Goal: Task Accomplishment & Management: Manage account settings

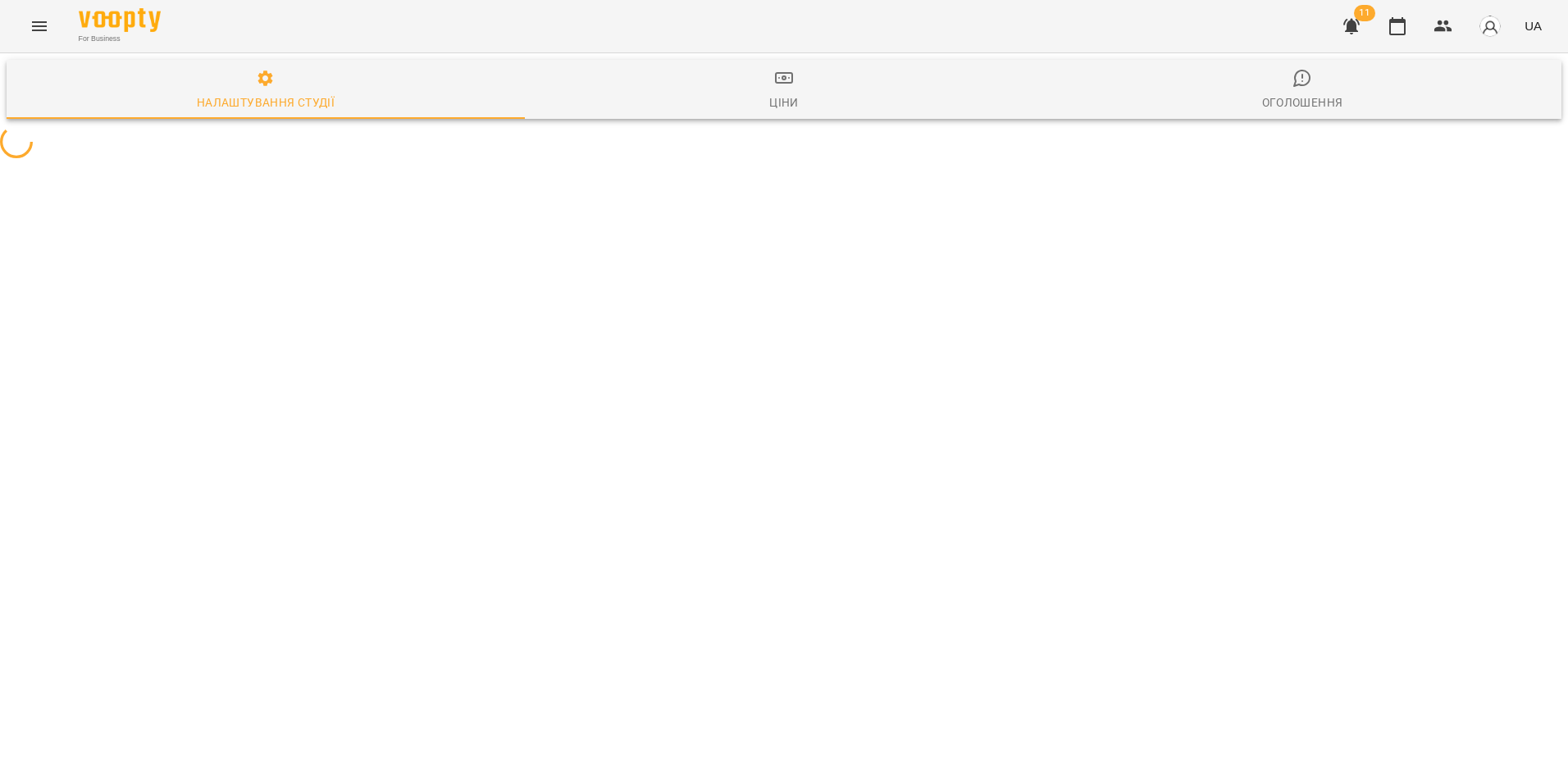
select select "**"
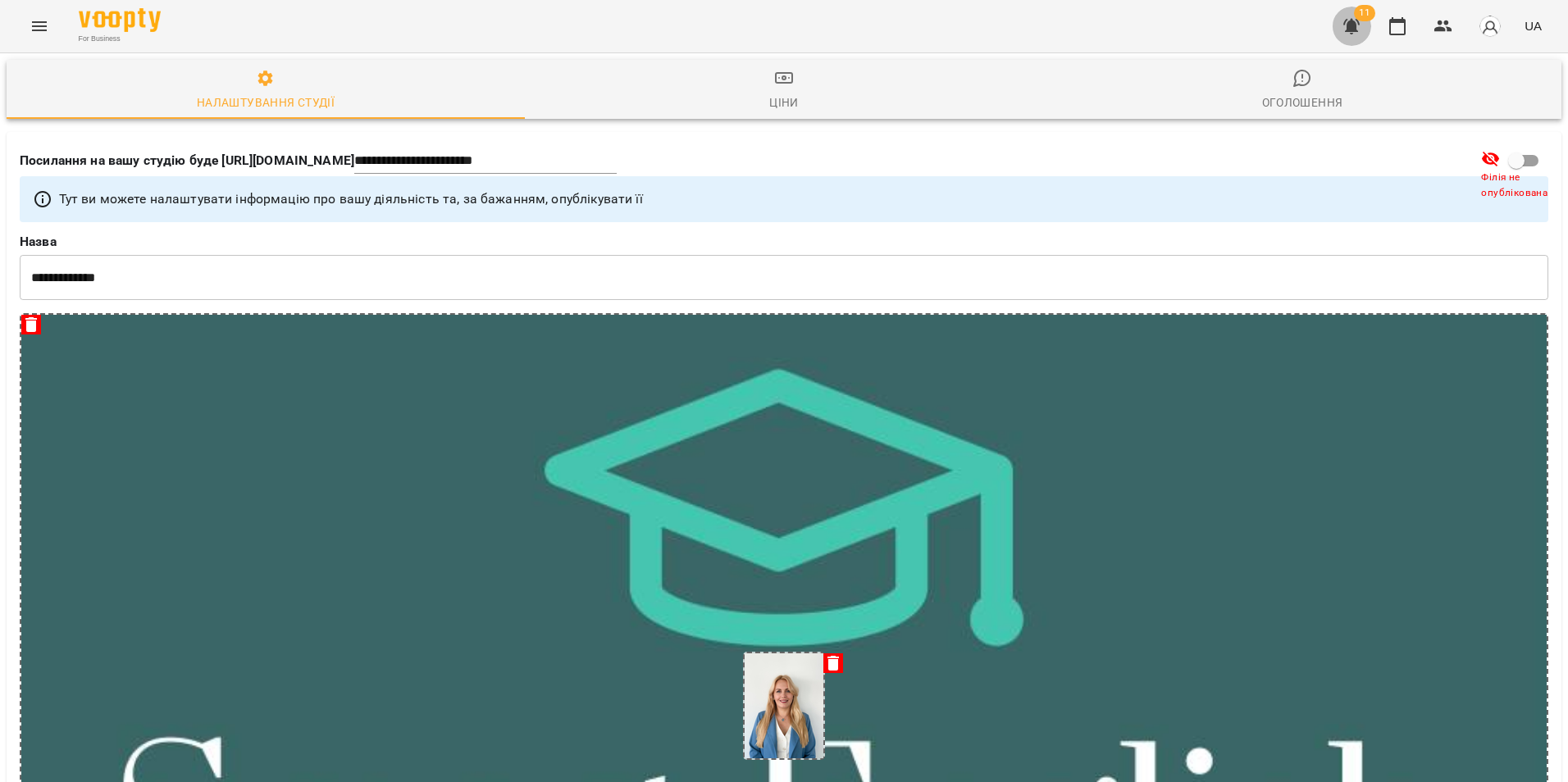
click at [1354, 15] on button "button" at bounding box center [1352, 27] width 39 height 39
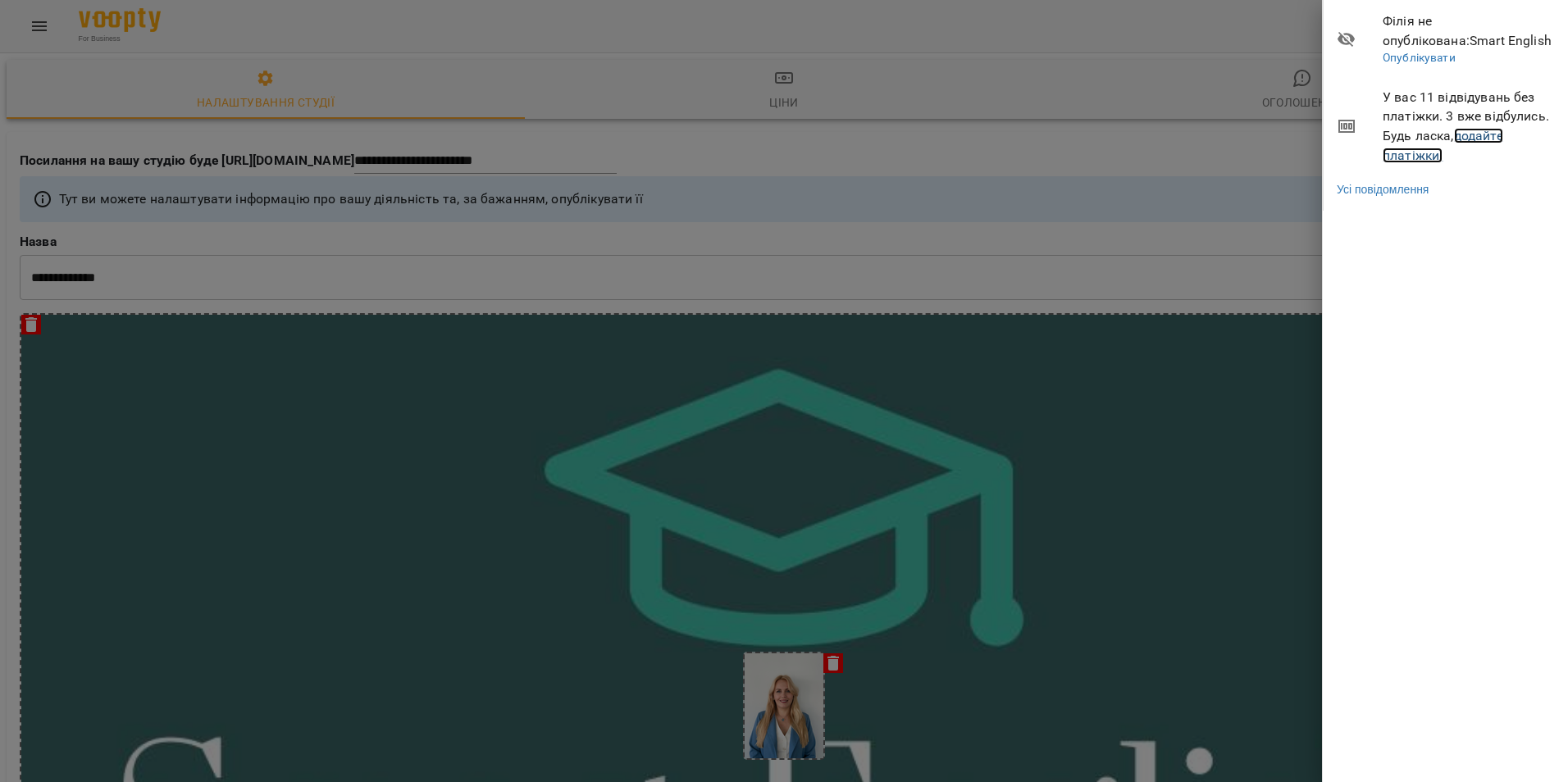
click at [1484, 137] on link "додайте платіжки!" at bounding box center [1443, 145] width 121 height 35
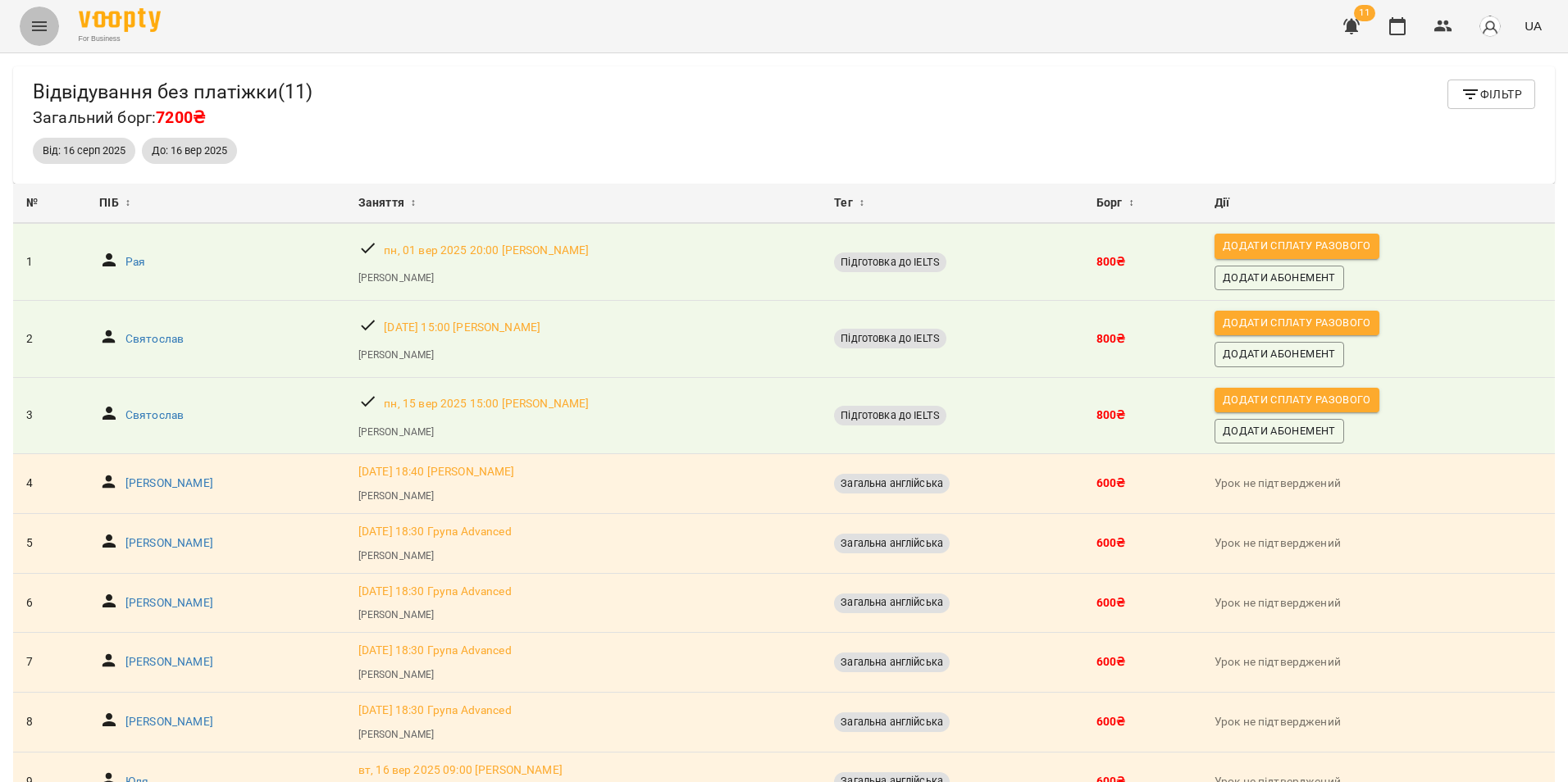
click at [39, 32] on icon "Menu" at bounding box center [39, 26] width 20 height 20
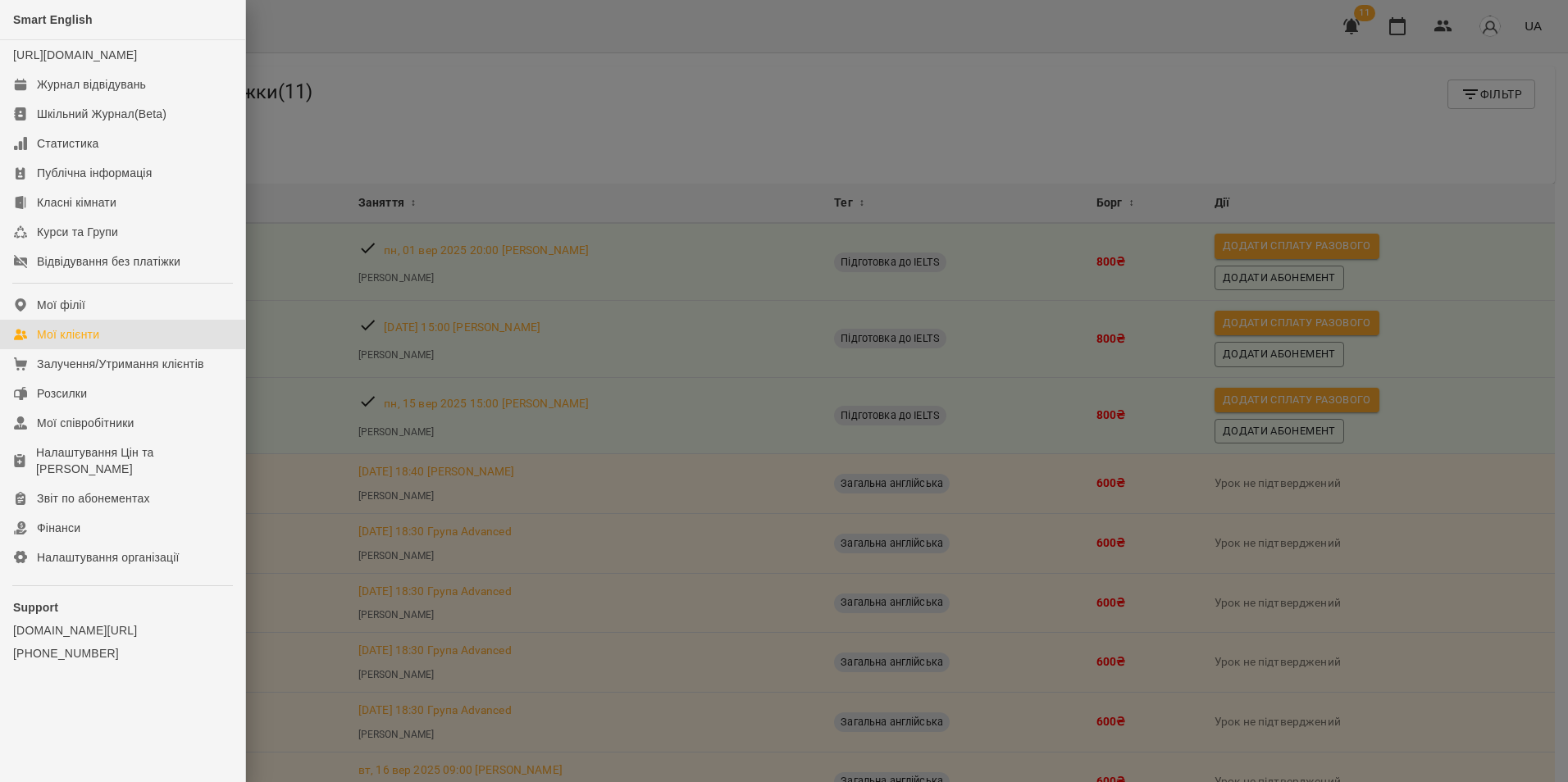
click at [130, 339] on link "Мої клієнти" at bounding box center [123, 334] width 245 height 29
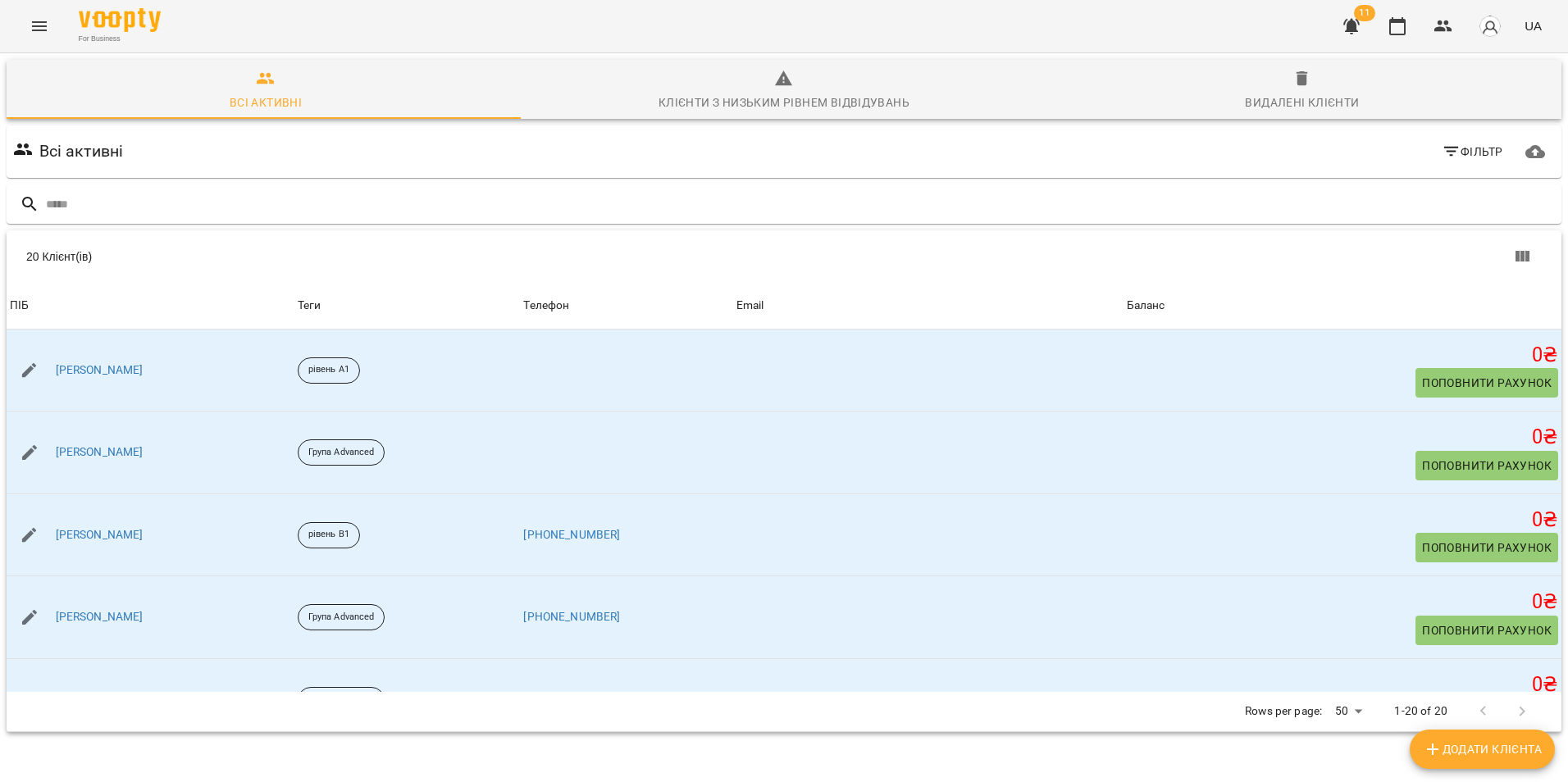
click at [1461, 751] on span "Додати клієнта" at bounding box center [1482, 749] width 119 height 20
select select "**"
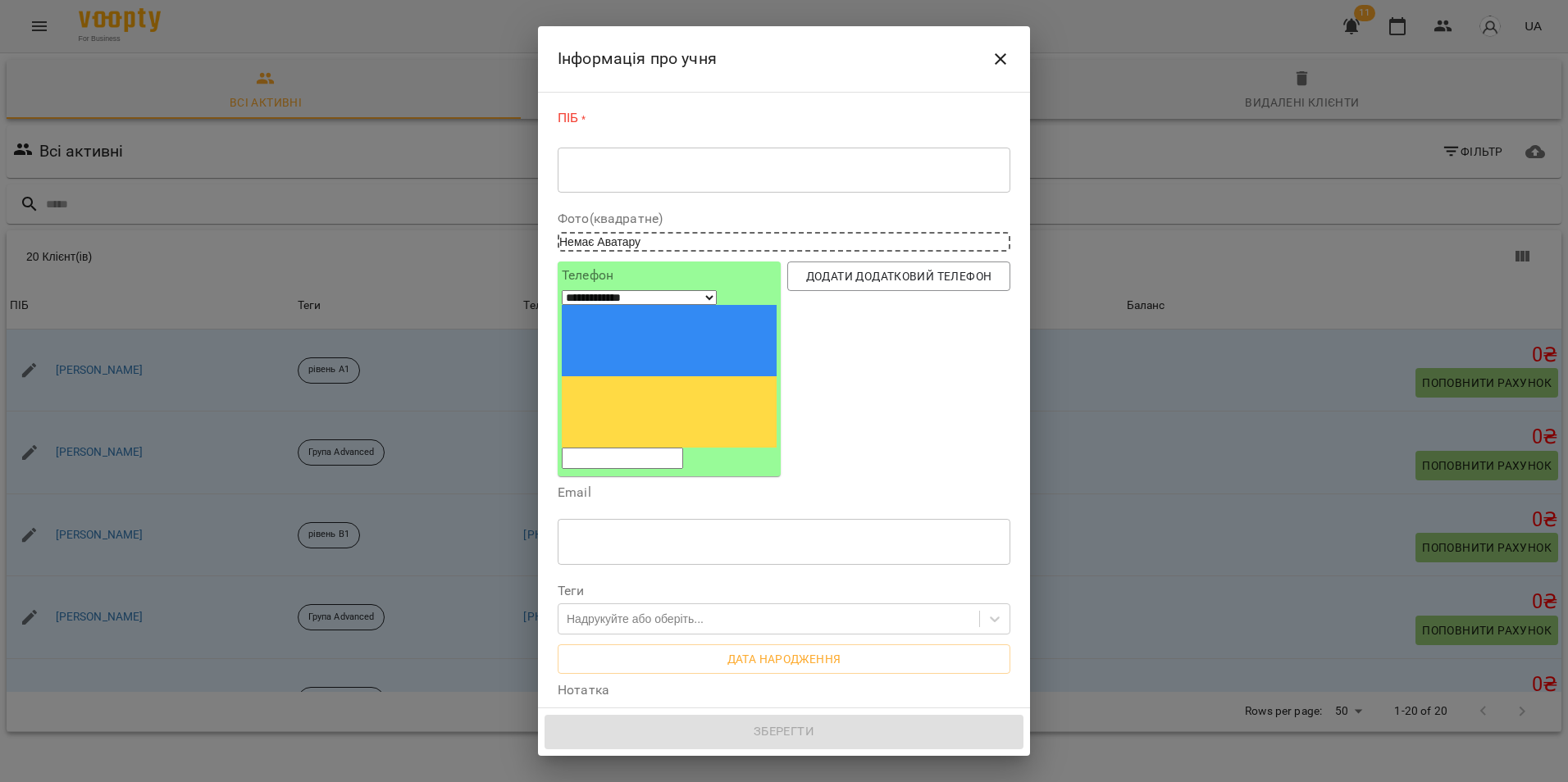
click at [701, 162] on textarea at bounding box center [784, 170] width 430 height 15
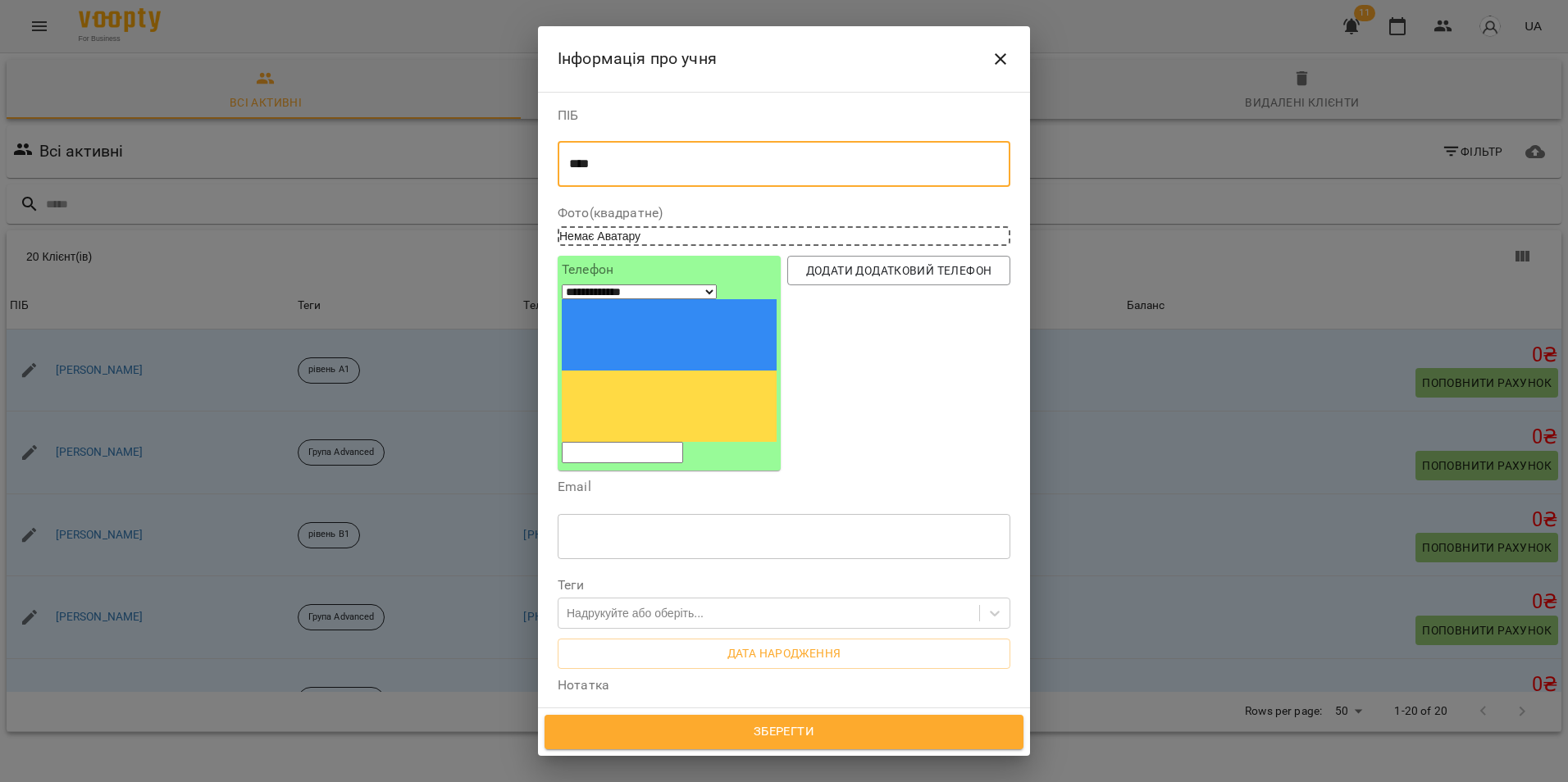
type textarea "****"
click at [974, 480] on label "Email" at bounding box center [784, 486] width 453 height 13
click at [673, 442] on input "tel" at bounding box center [623, 452] width 122 height 21
click at [648, 442] on input "tel" at bounding box center [623, 452] width 122 height 21
paste input "**********"
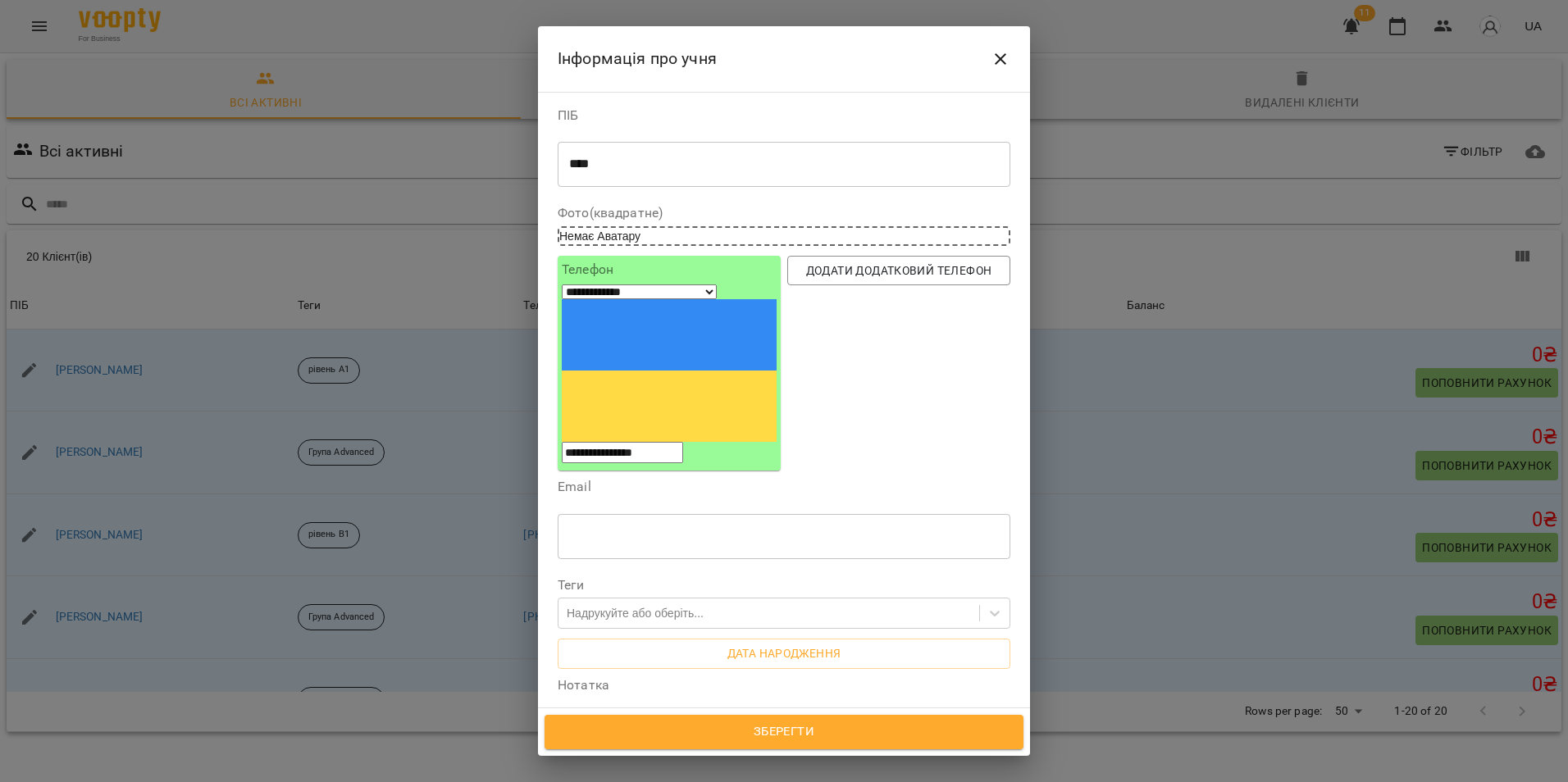
type input "**********"
click at [875, 330] on div "Додати додатковий телефон" at bounding box center [899, 364] width 230 height 221
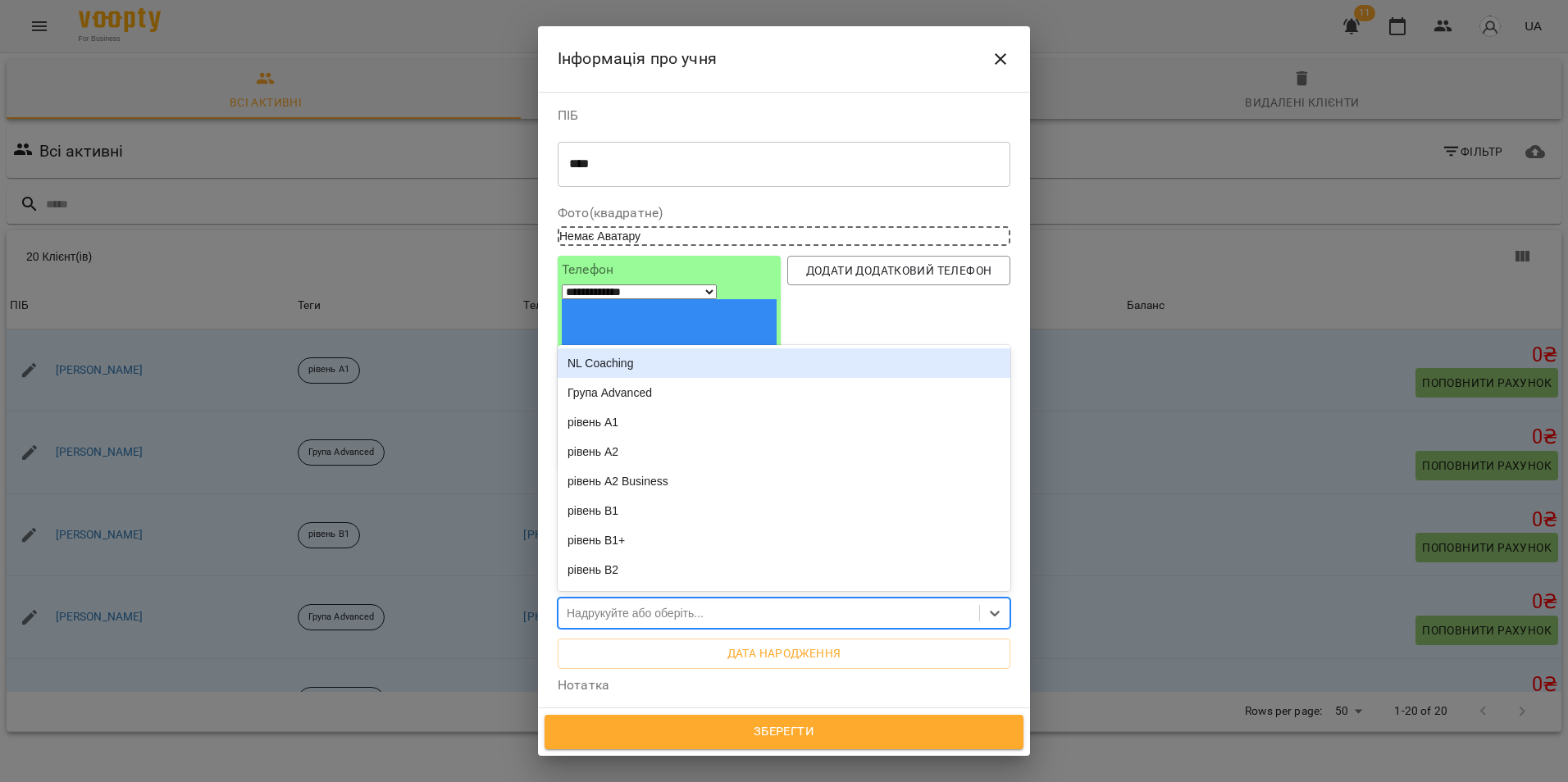
click at [691, 605] on div "Надрукуйте або оберіть..." at bounding box center [636, 613] width 137 height 16
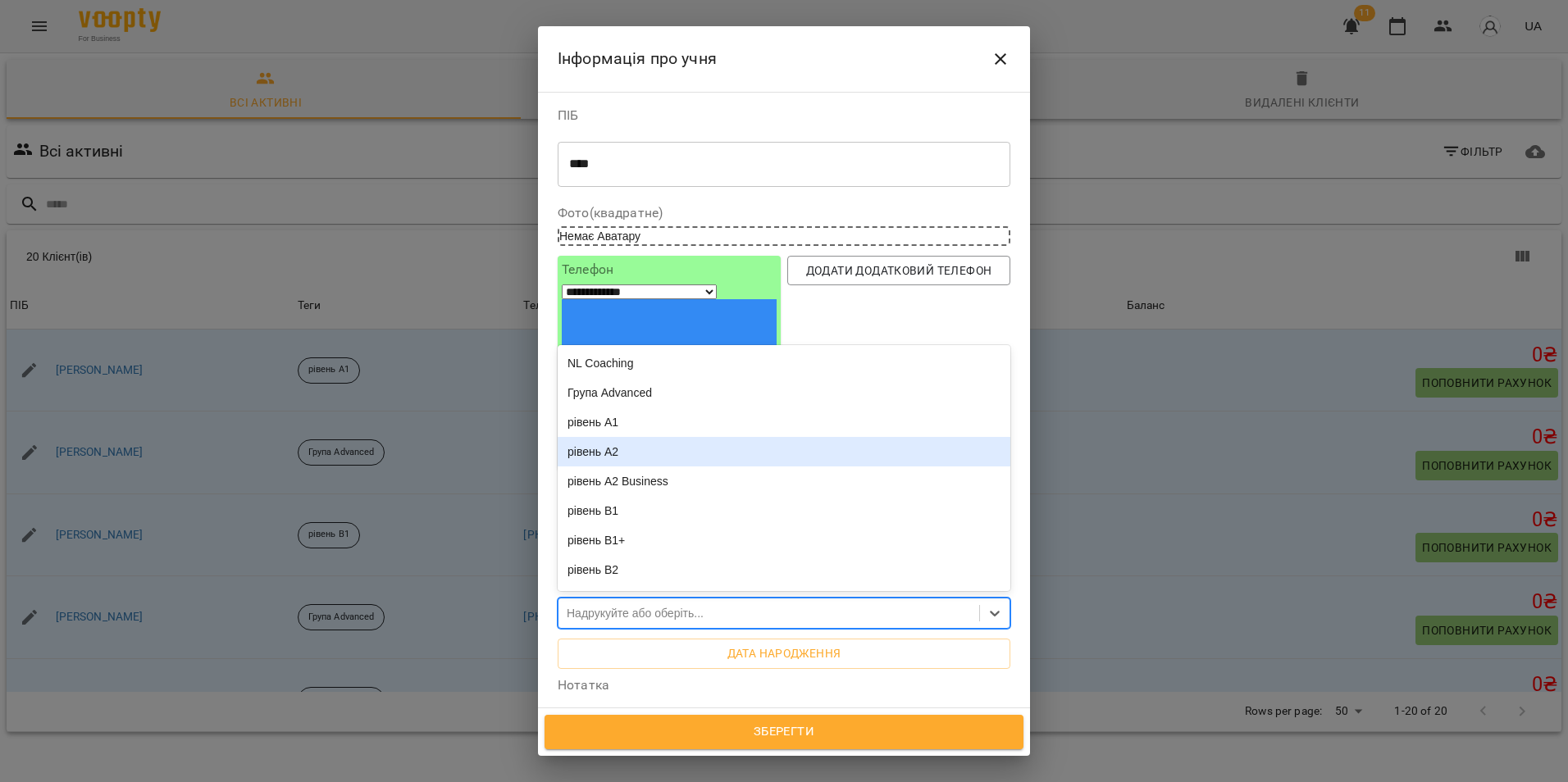
click at [690, 437] on div "рівень А2" at bounding box center [784, 452] width 453 height 29
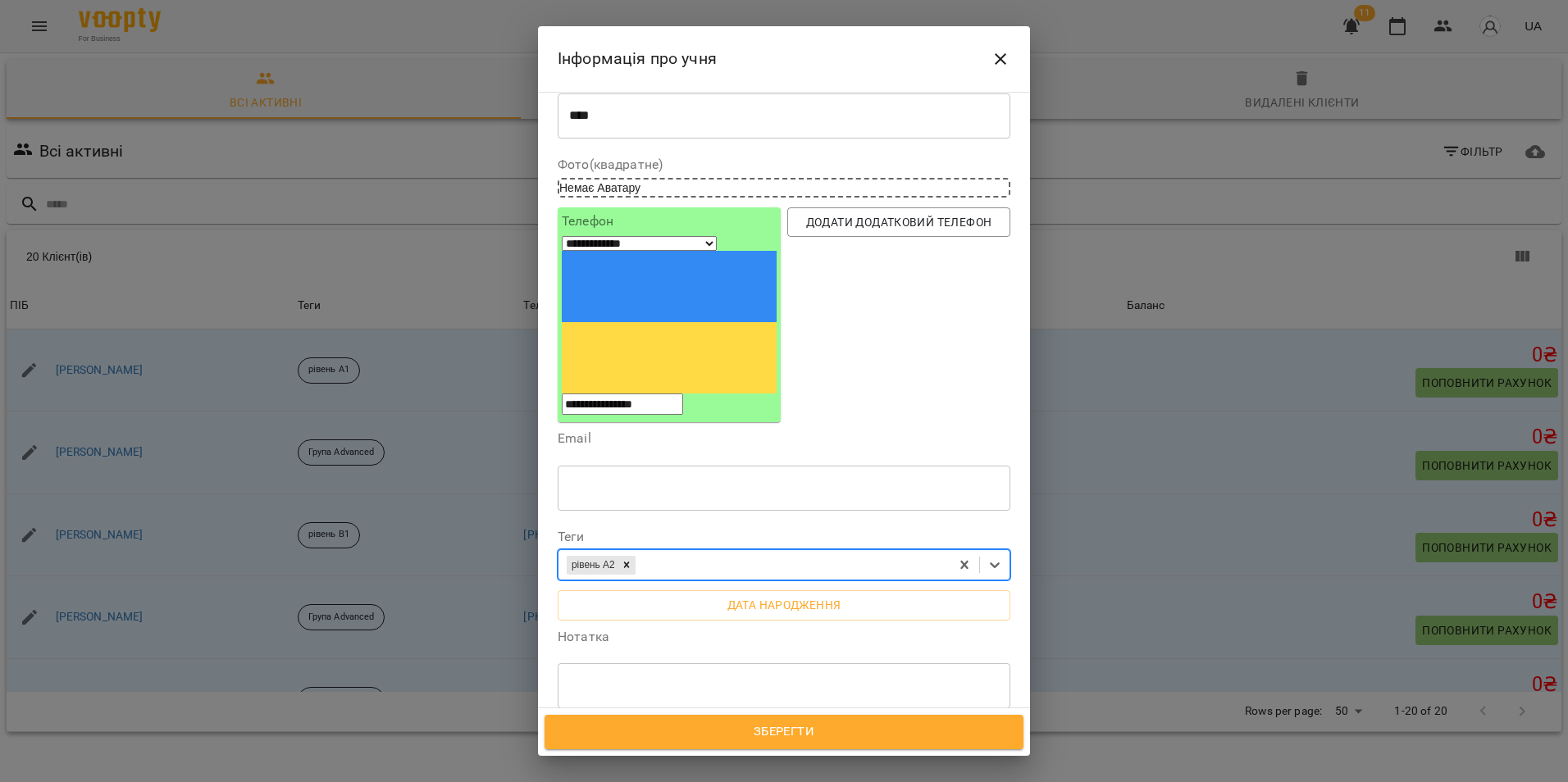
scroll to position [82, 0]
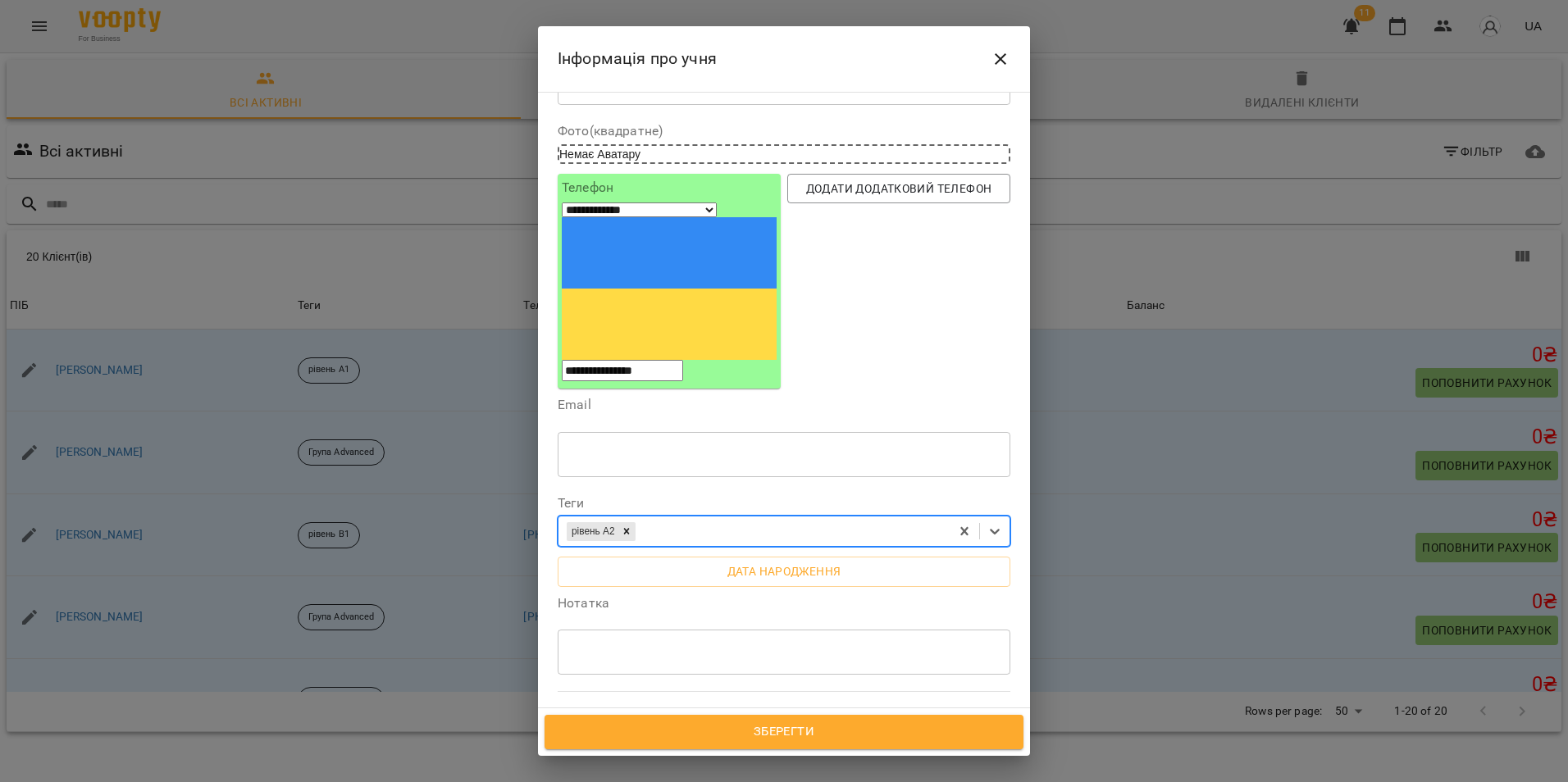
click at [670, 629] on div "* ​" at bounding box center [784, 652] width 453 height 46
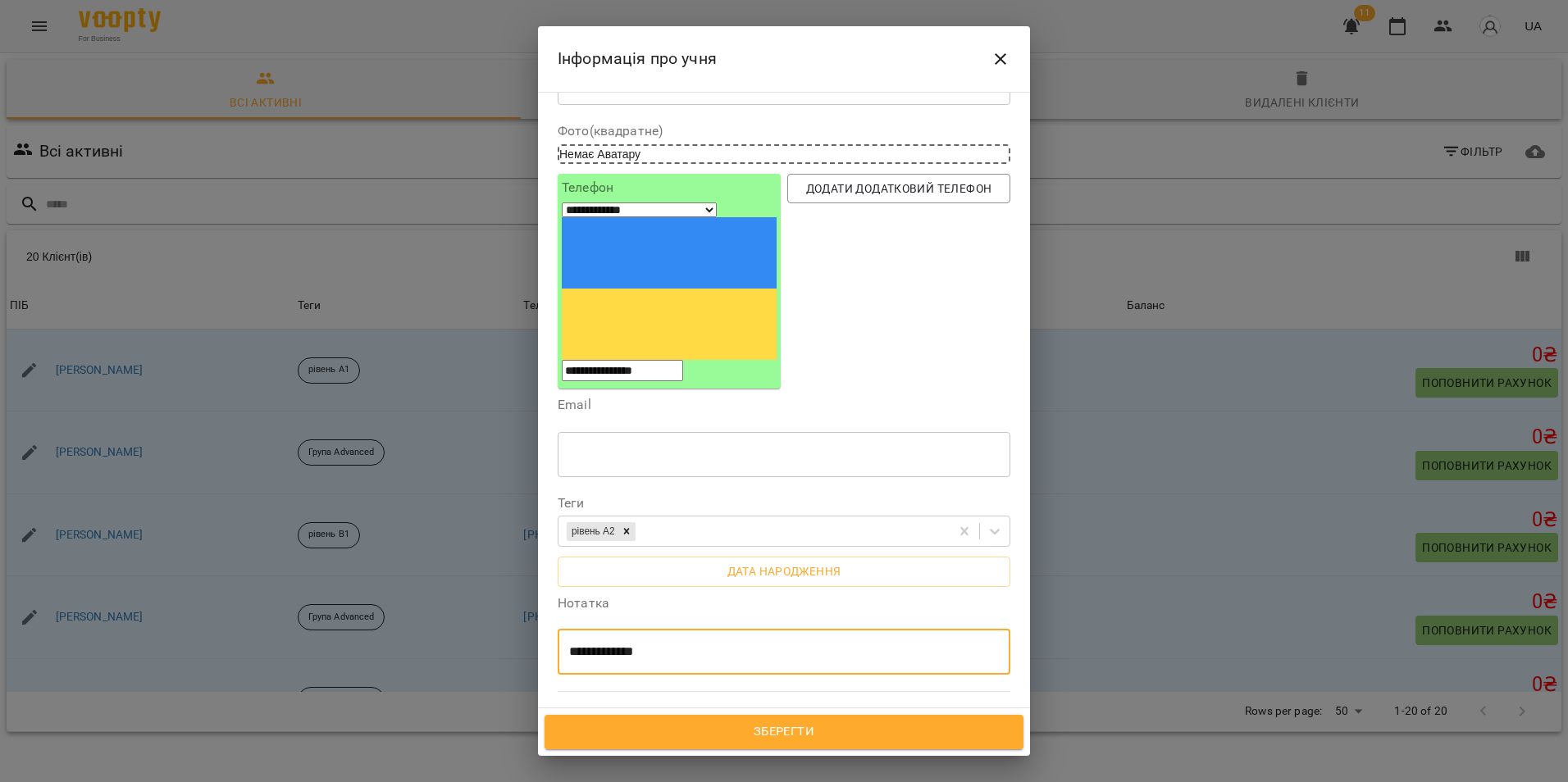
type textarea "**********"
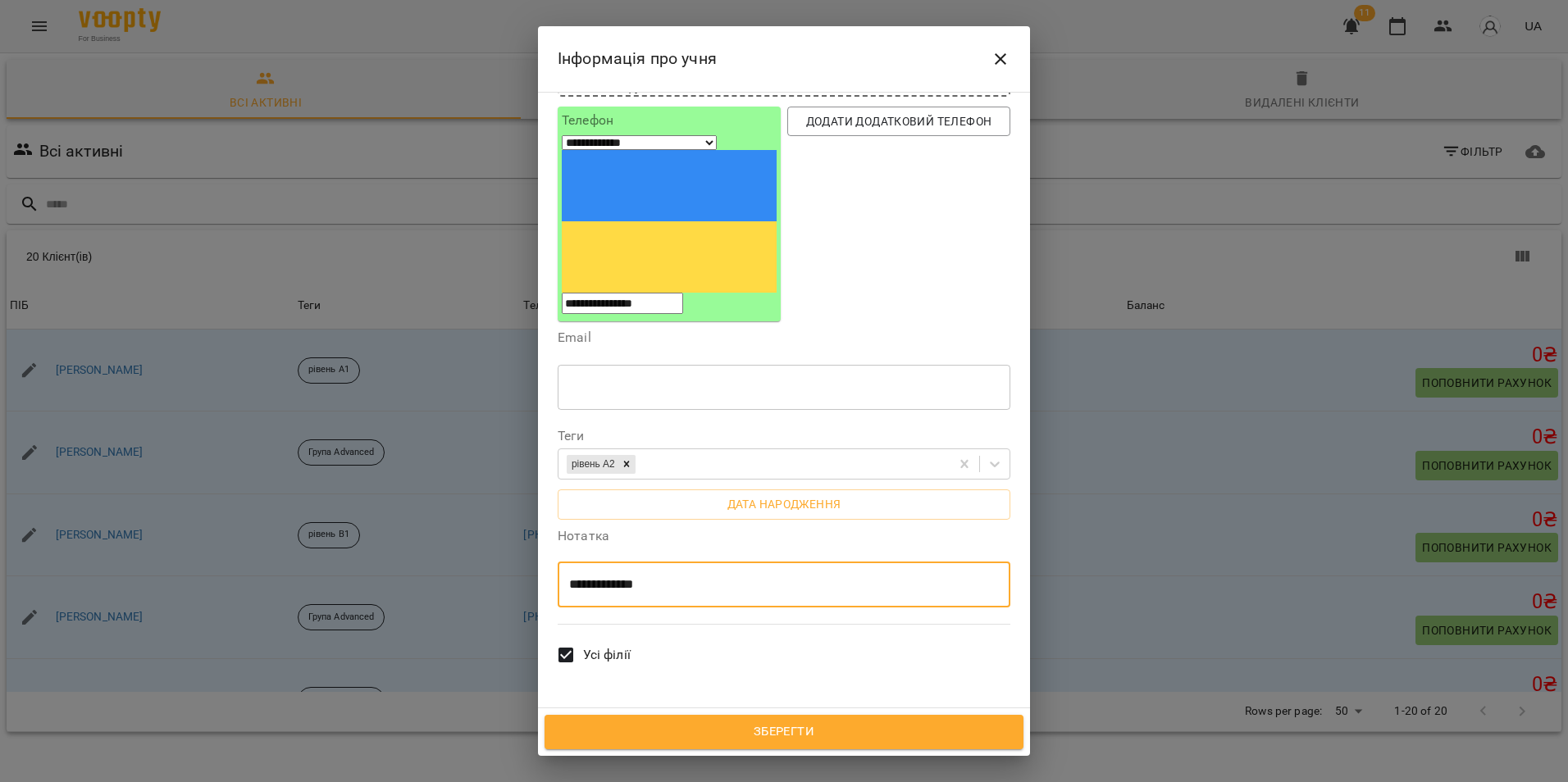
scroll to position [0, 0]
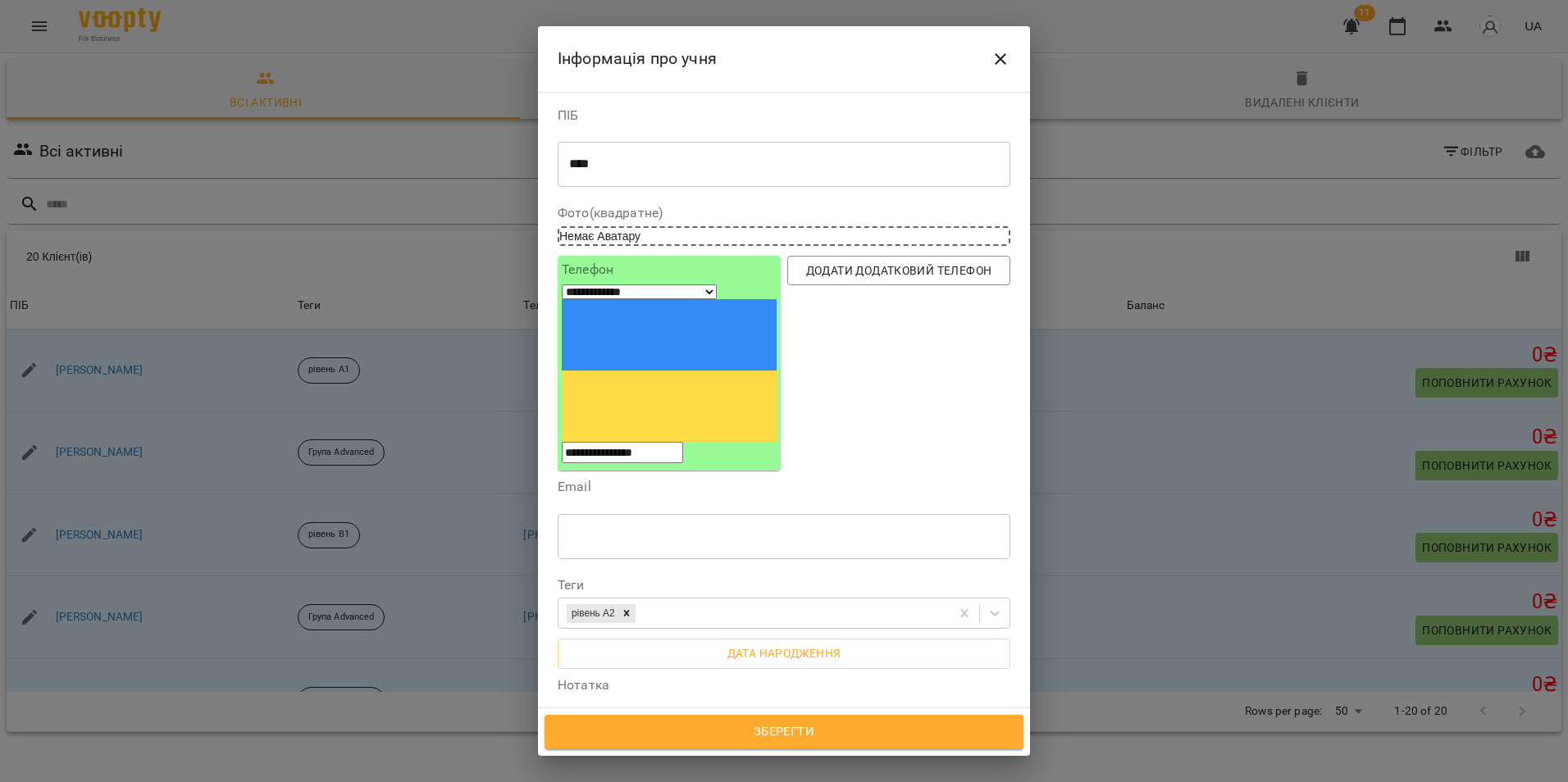
click at [769, 679] on div "**********" at bounding box center [784, 721] width 453 height 85
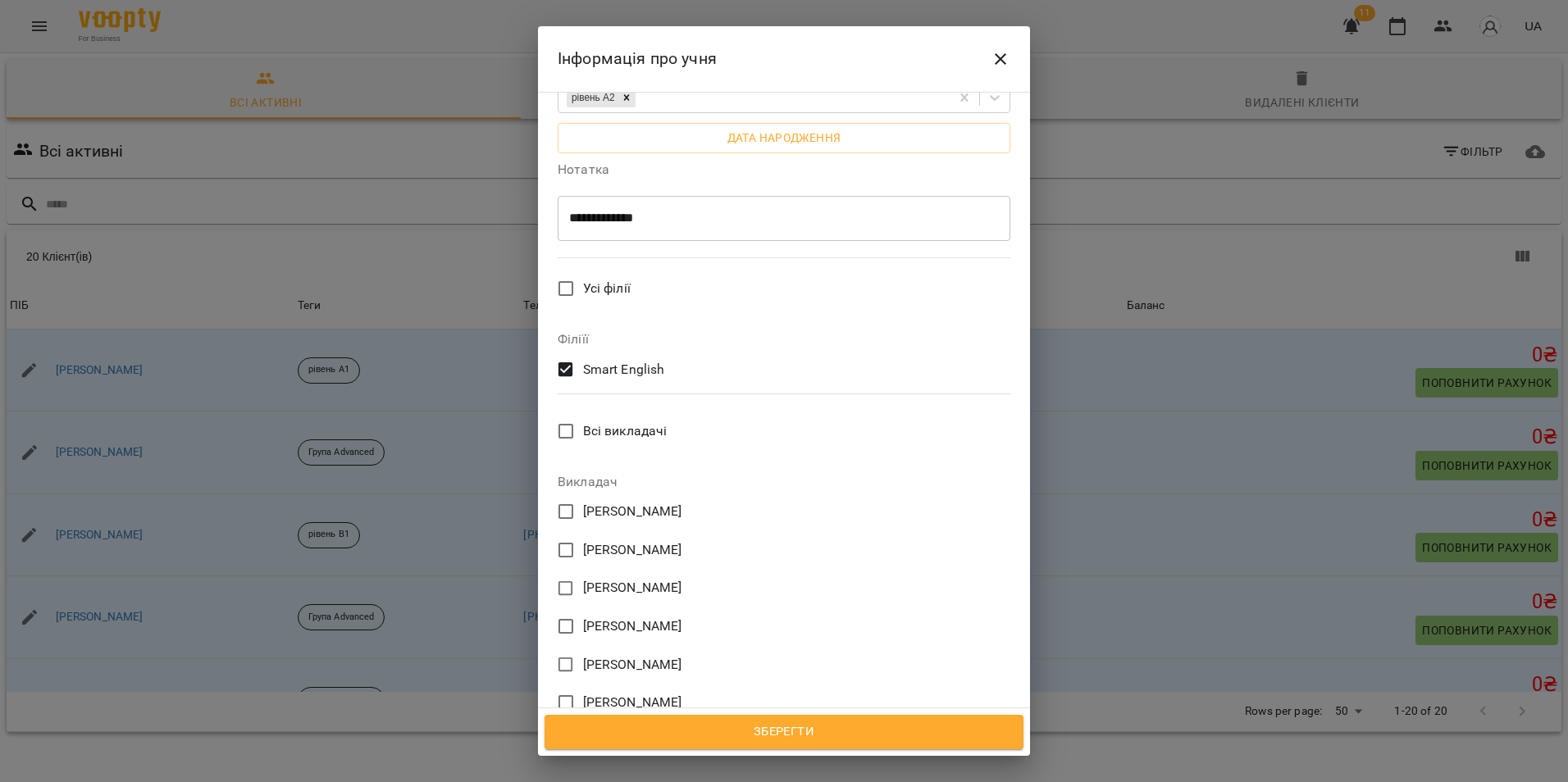
scroll to position [584, 0]
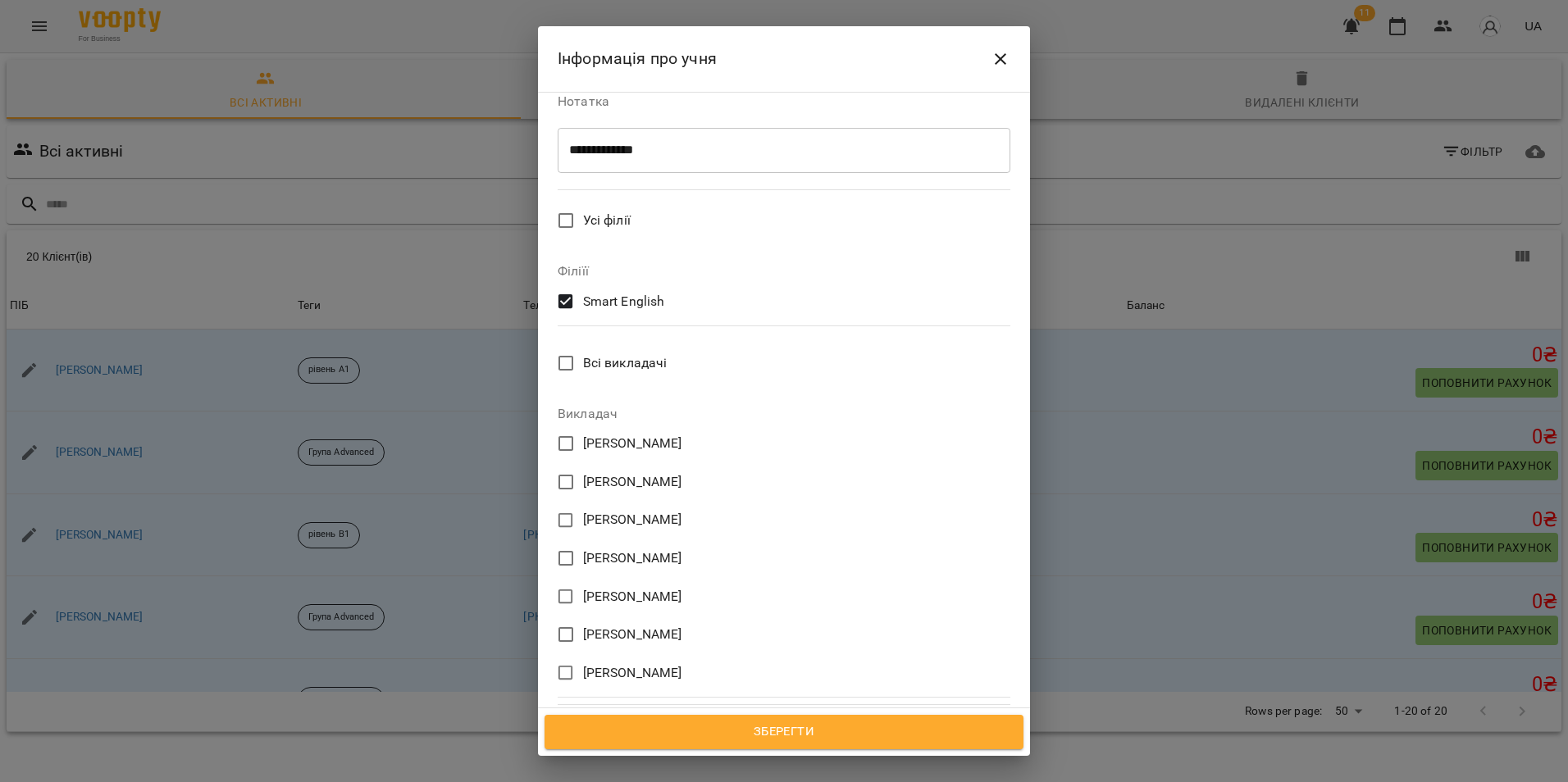
click at [621, 664] on span "[PERSON_NAME]" at bounding box center [633, 673] width 100 height 20
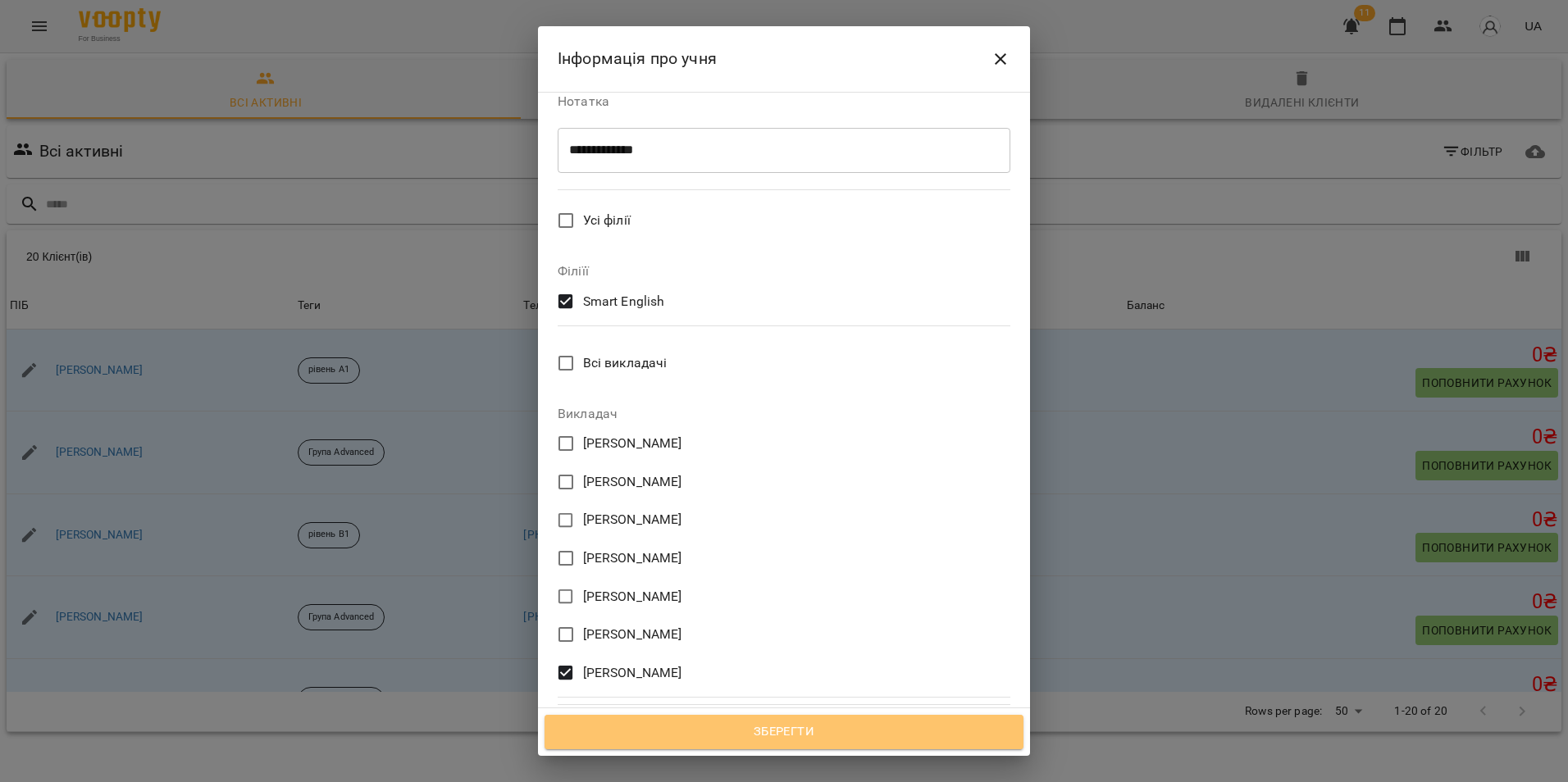
click at [817, 735] on span "Зберегти" at bounding box center [784, 731] width 443 height 21
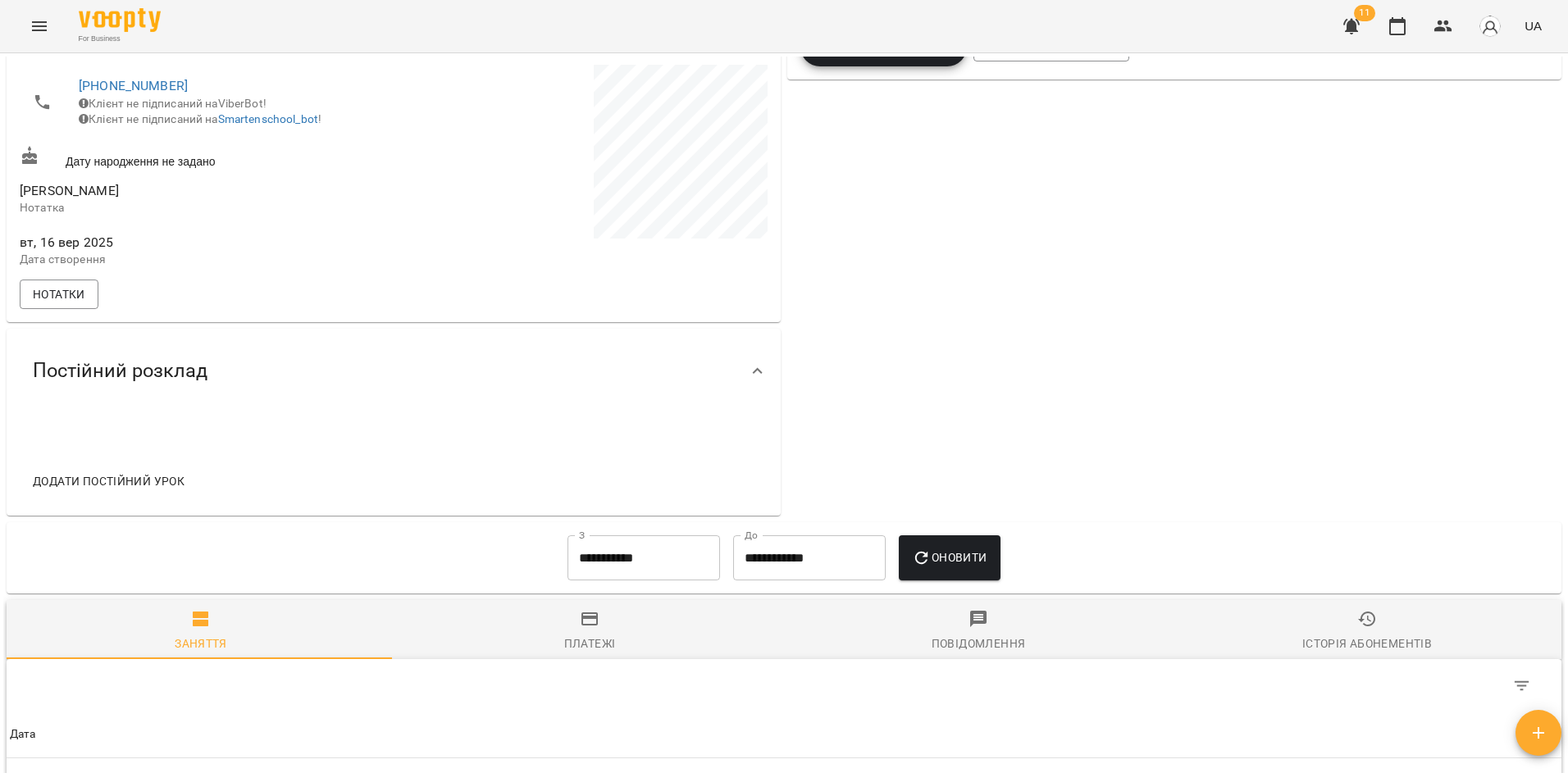
scroll to position [410, 0]
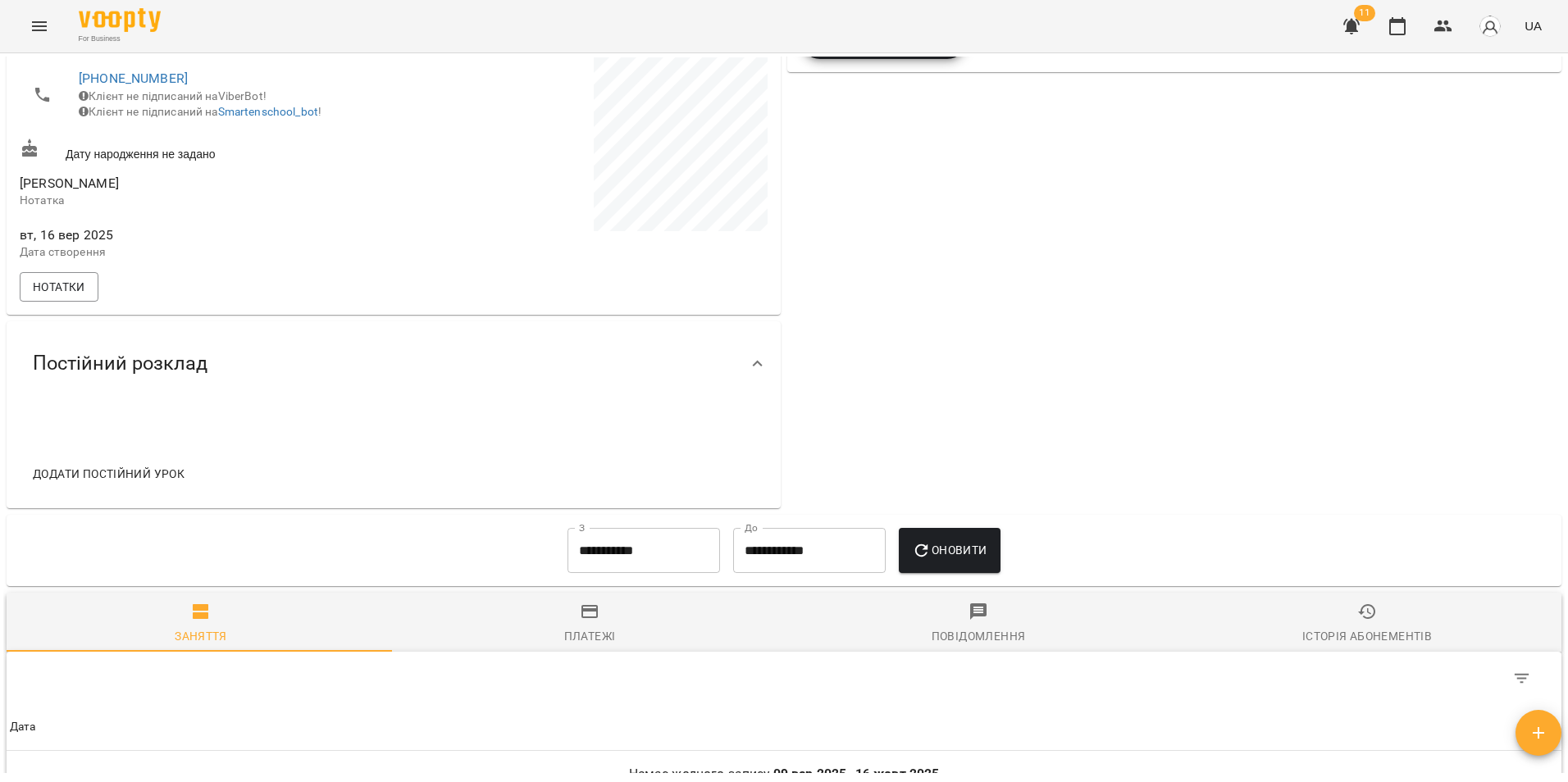
click at [124, 496] on div "Додати постійний урок" at bounding box center [108, 474] width 178 height 43
click at [144, 484] on span "Додати постійний урок" at bounding box center [108, 473] width 152 height 20
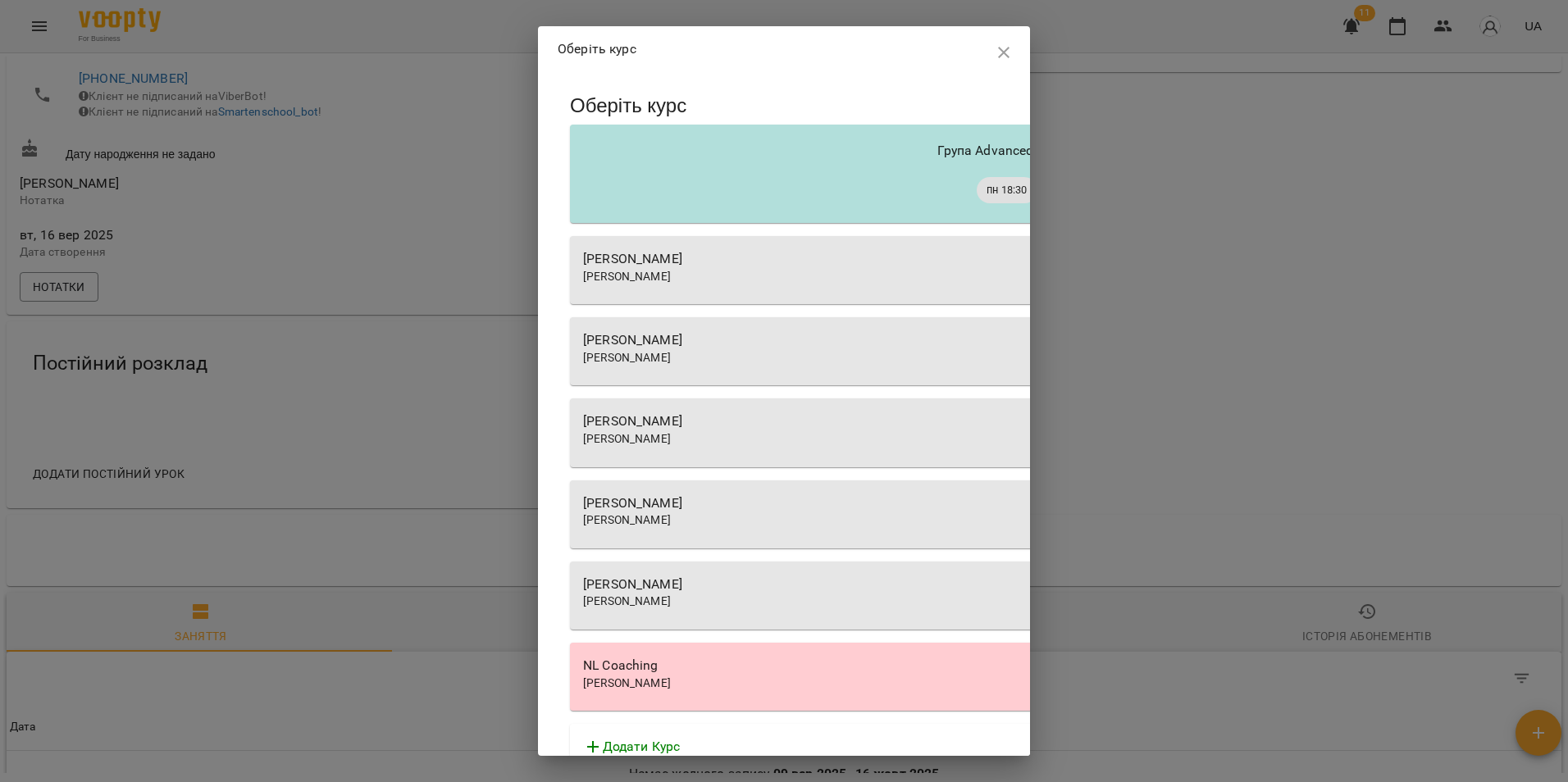
click at [671, 594] on span "[PERSON_NAME]" at bounding box center [627, 600] width 87 height 13
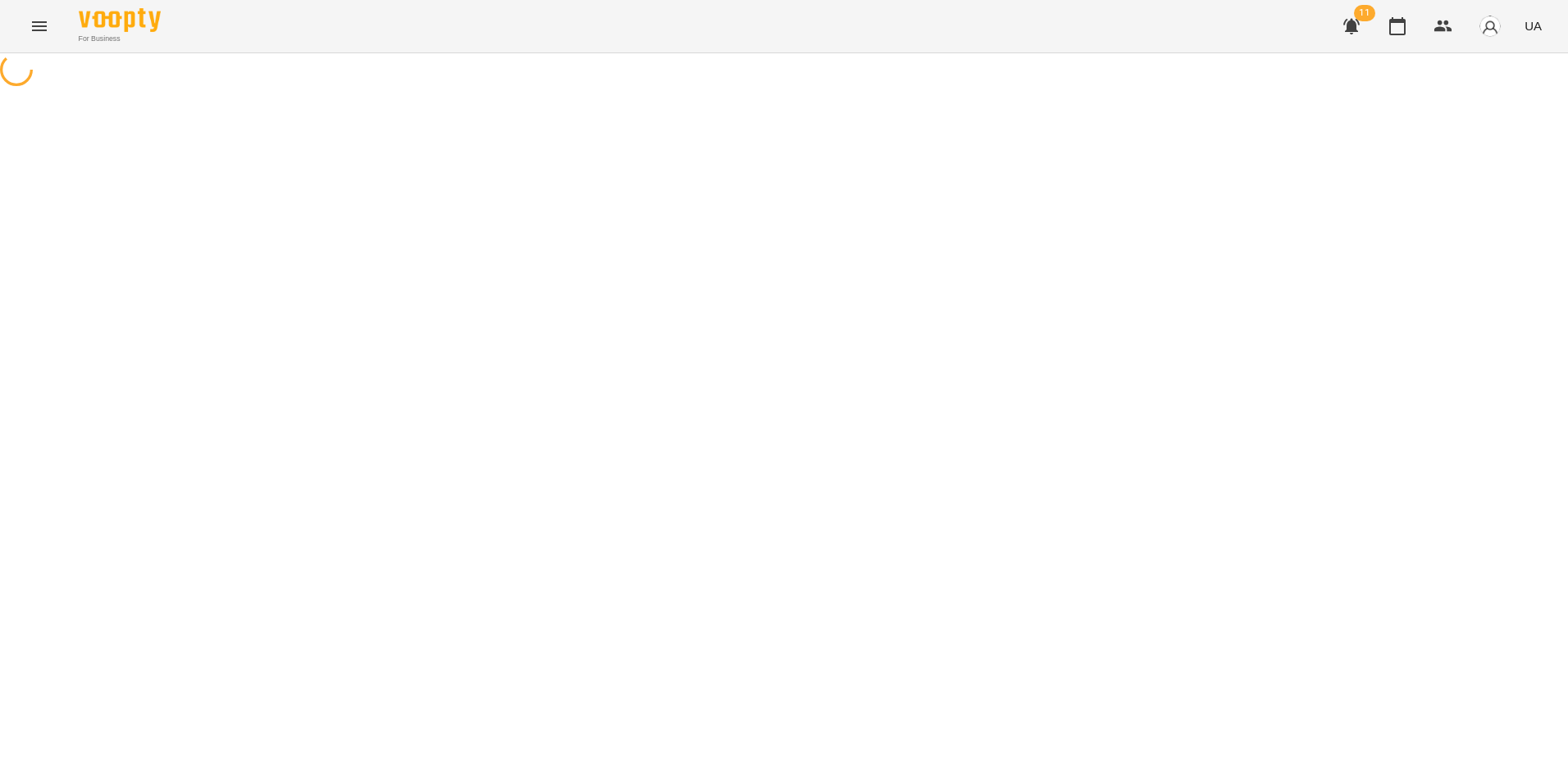
select select "**********"
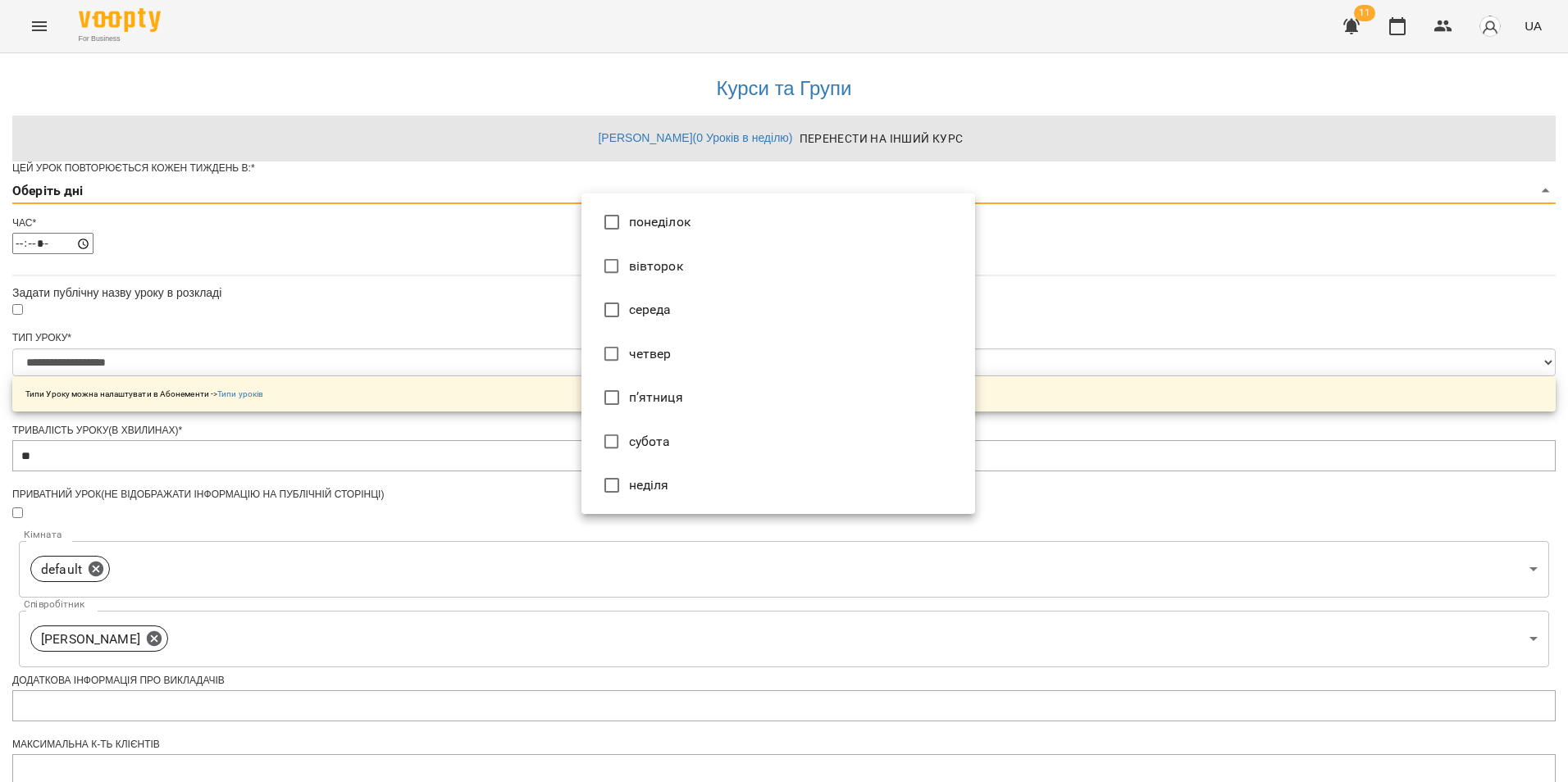
click at [764, 214] on body "**********" at bounding box center [784, 528] width 1568 height 1057
click at [699, 220] on li "понеділок" at bounding box center [778, 222] width 394 height 45
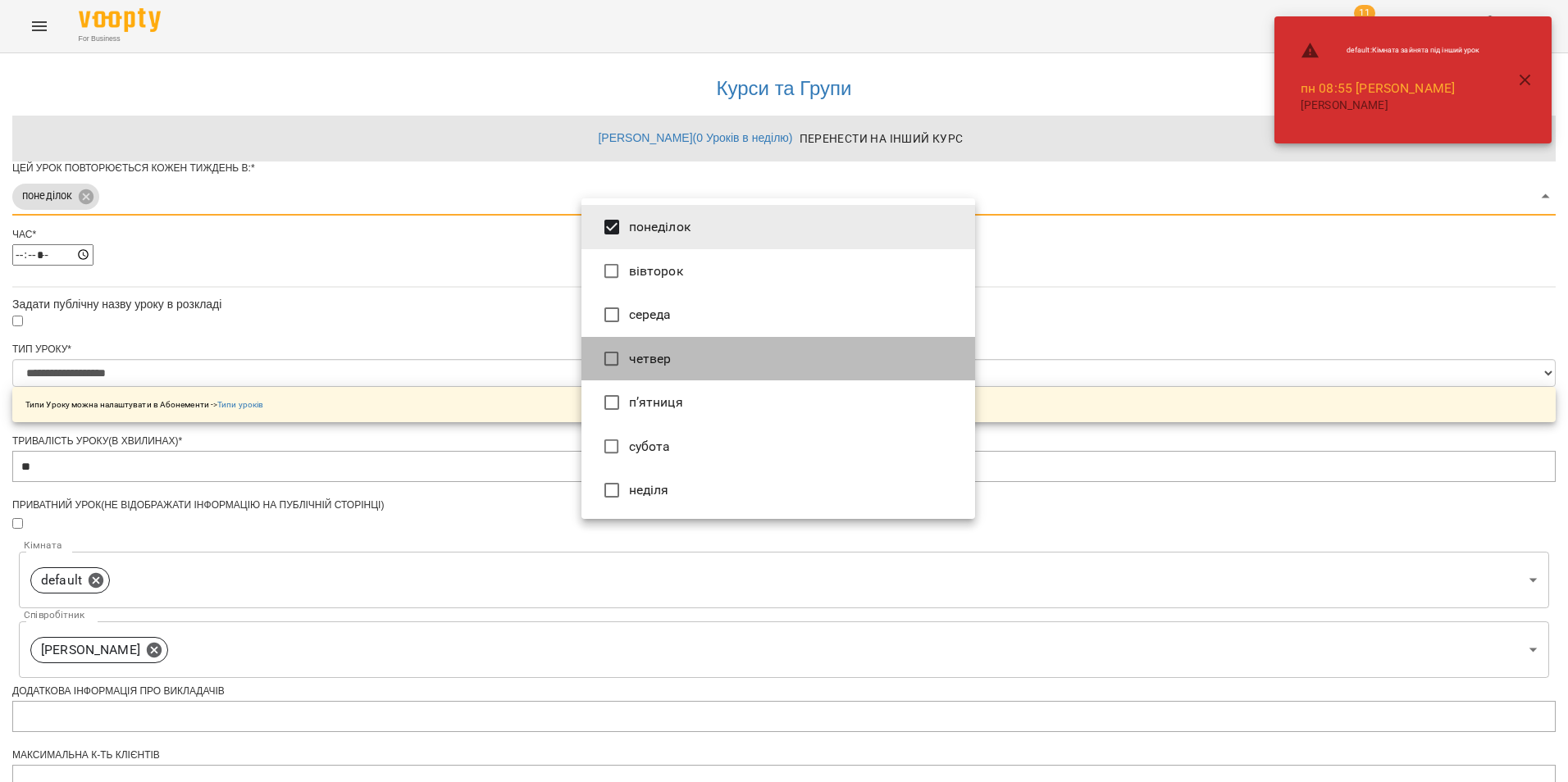
click at [684, 358] on li "четвер" at bounding box center [778, 359] width 394 height 45
type input "***"
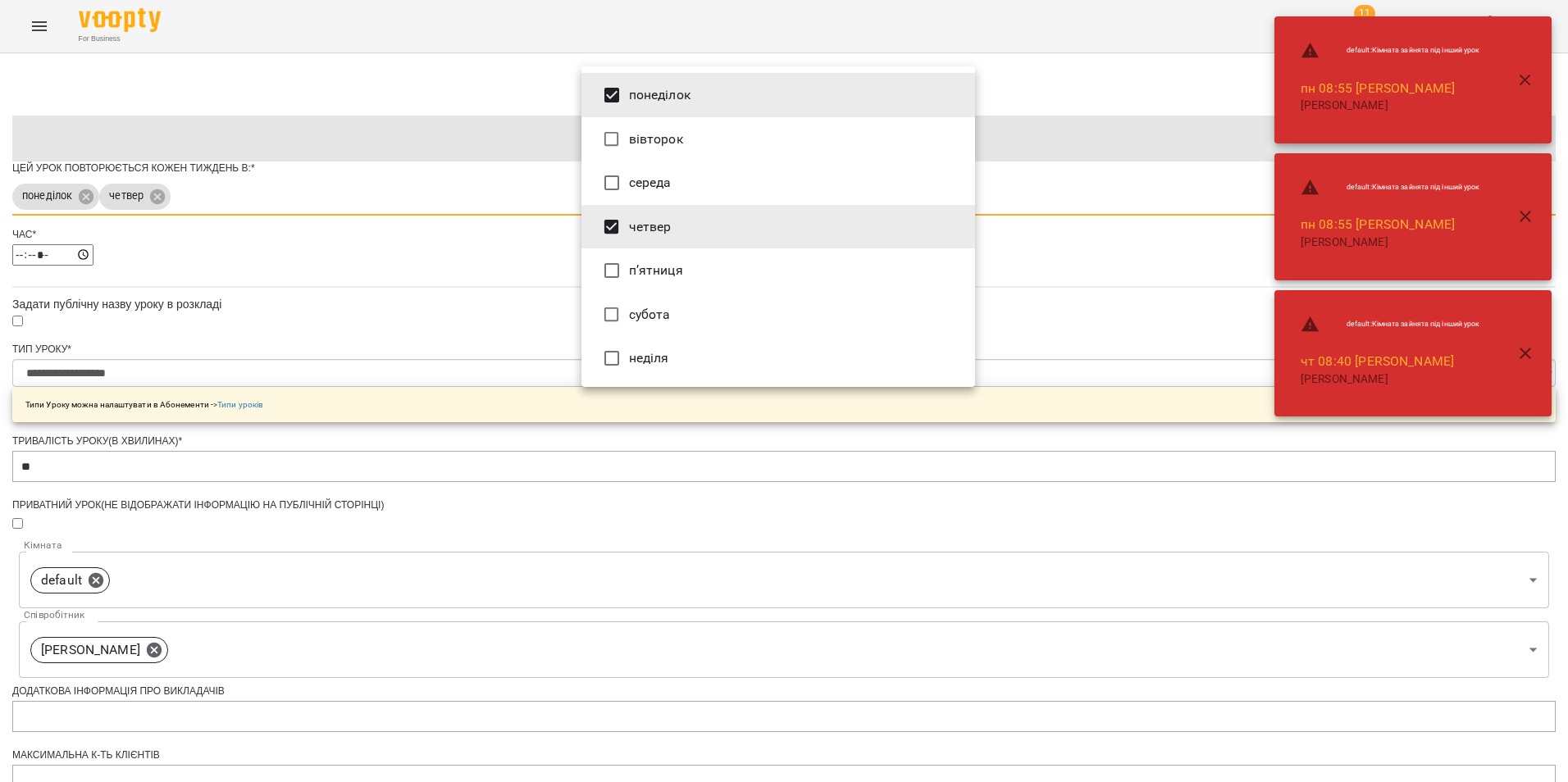
click at [1090, 382] on div at bounding box center [784, 391] width 1568 height 782
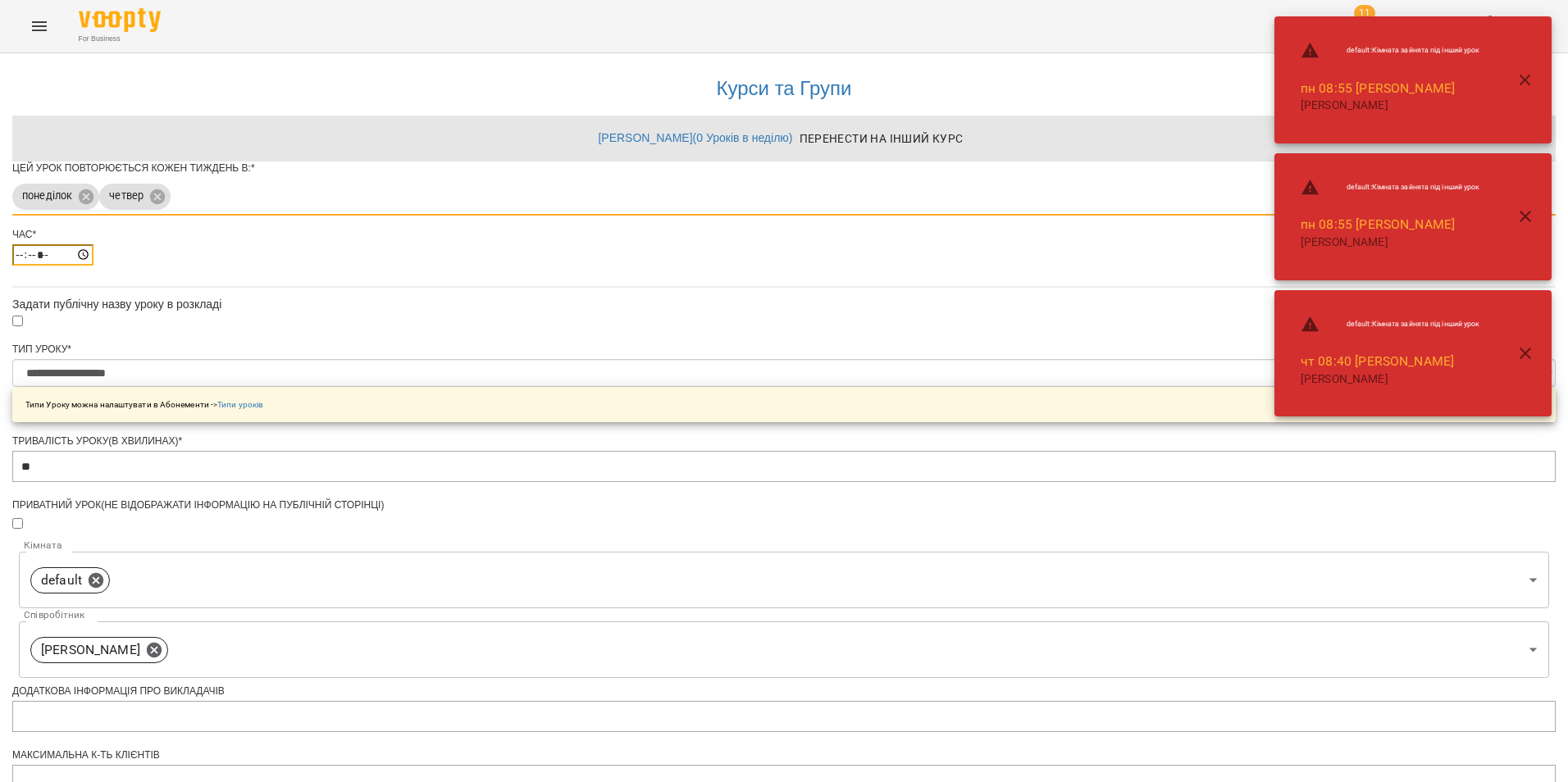
click at [93, 266] on input "*****" at bounding box center [52, 255] width 81 height 21
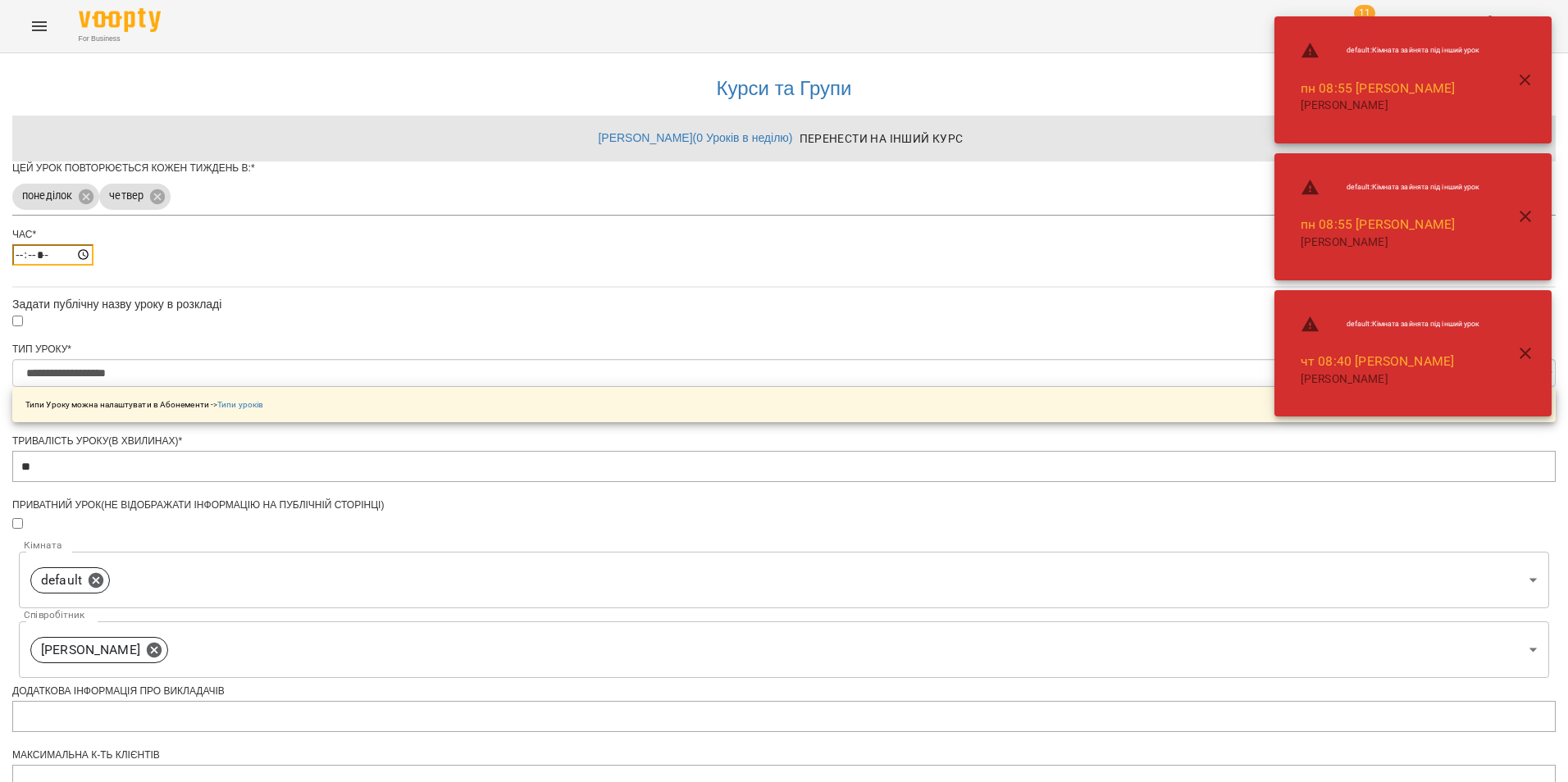
type input "*****"
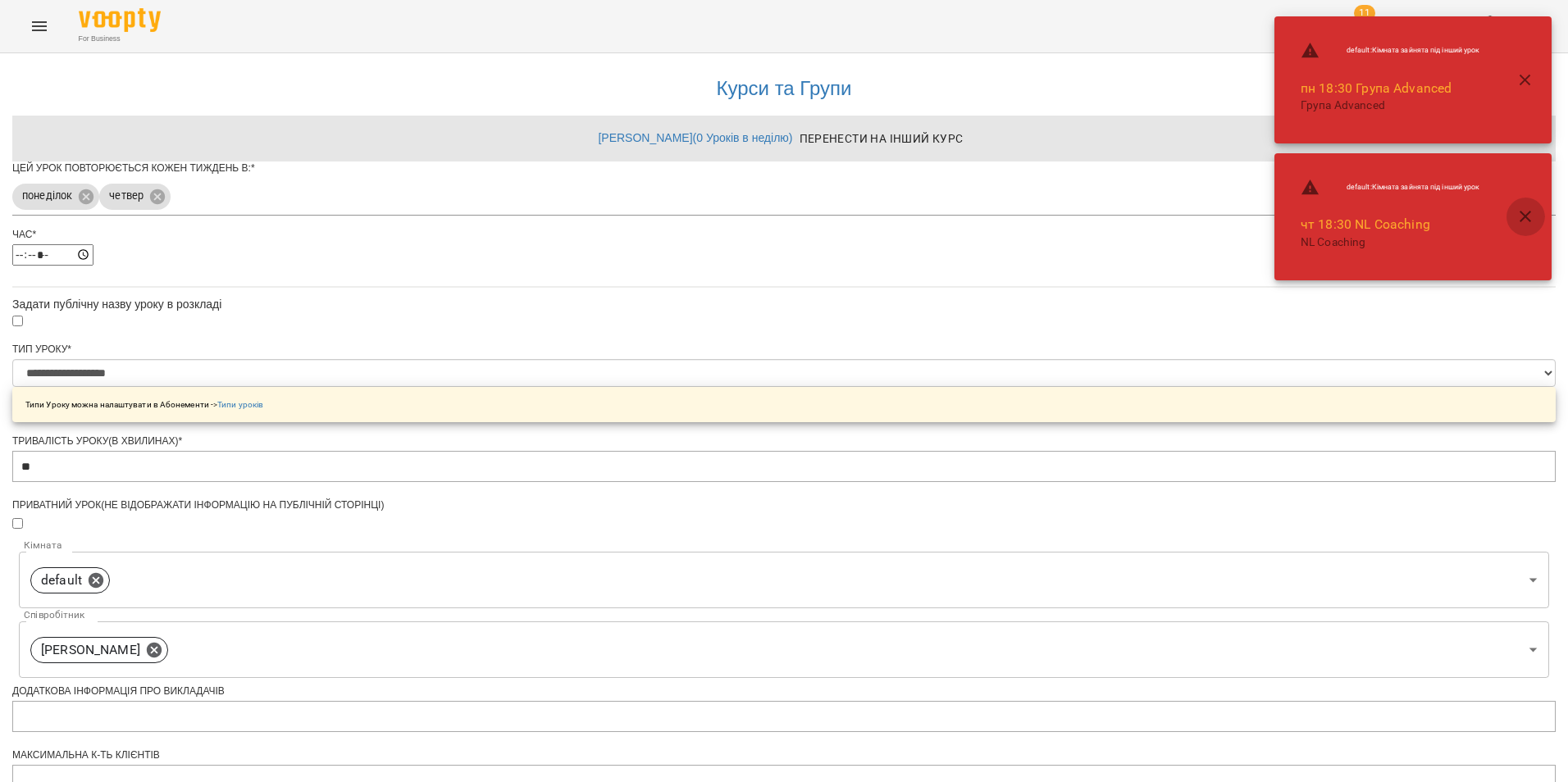
click at [1523, 210] on icon "button" at bounding box center [1525, 216] width 20 height 20
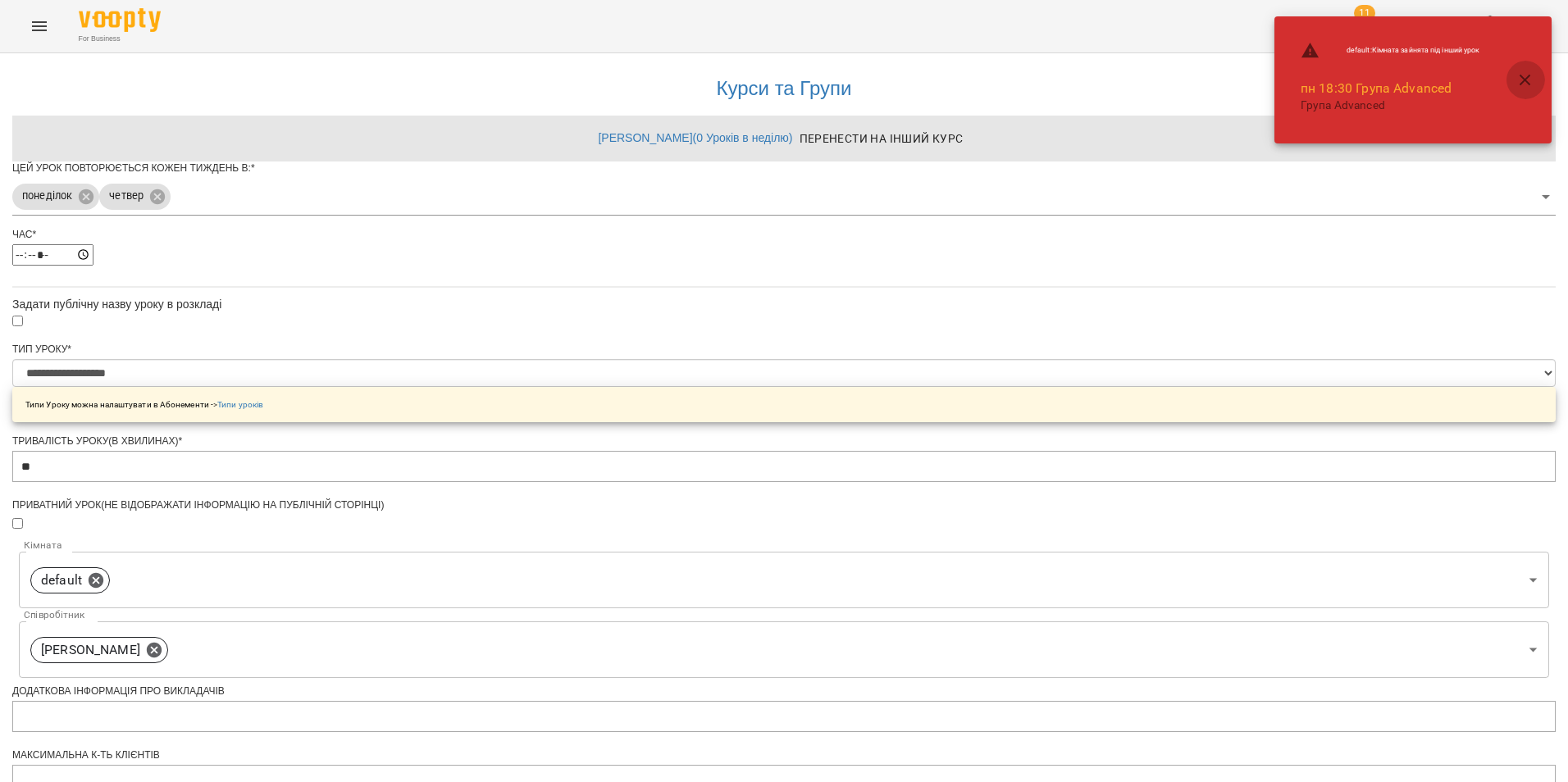
click at [1529, 73] on icon "button" at bounding box center [1525, 80] width 20 height 20
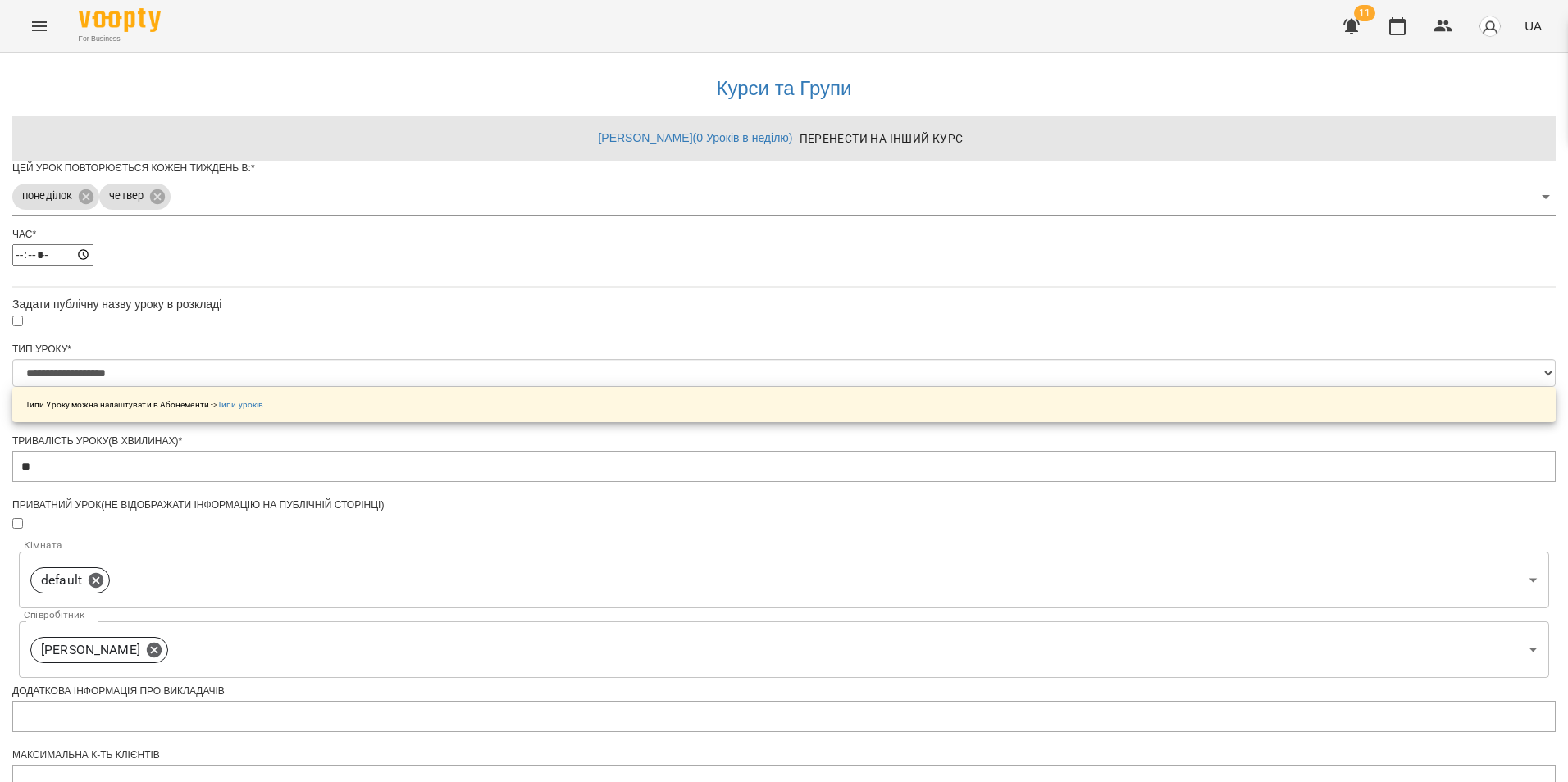
click at [1323, 301] on div "**********" at bounding box center [784, 562] width 1544 height 1019
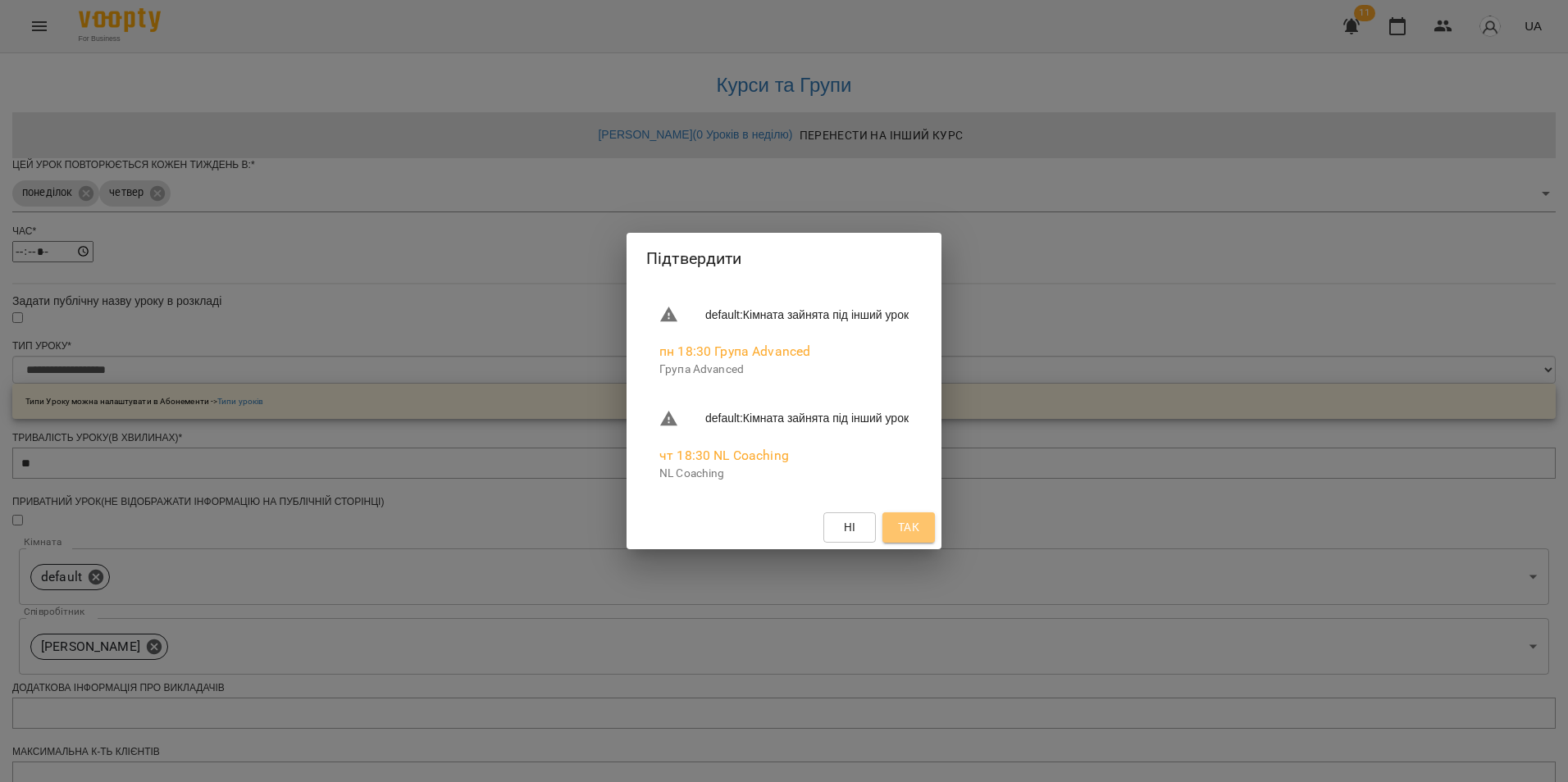
click at [920, 527] on span "Так" at bounding box center [908, 526] width 21 height 20
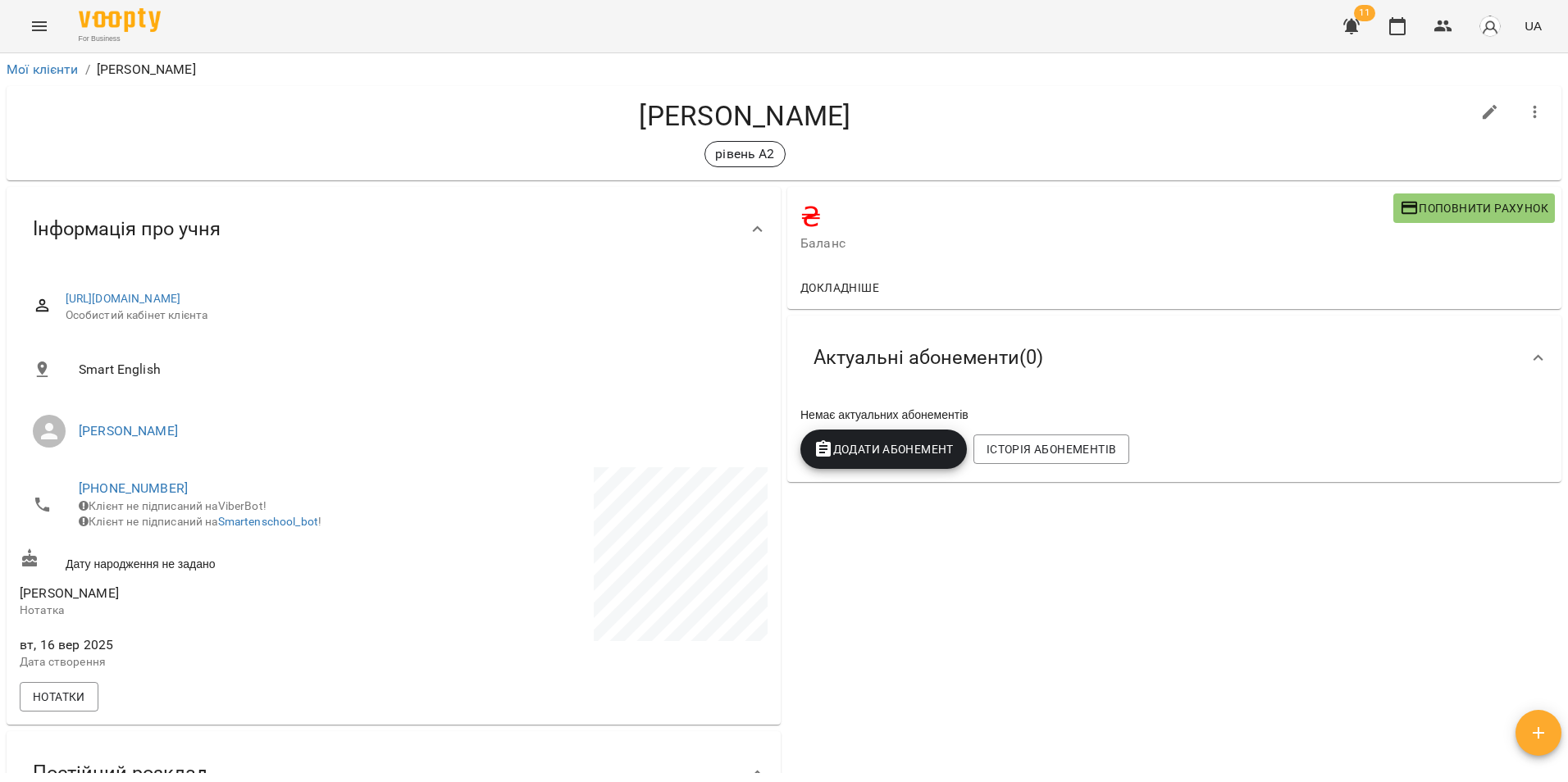
drag, startPoint x: 800, startPoint y: 596, endPoint x: 789, endPoint y: 602, distance: 12.5
drag, startPoint x: 789, startPoint y: 602, endPoint x: 819, endPoint y: 696, distance: 98.7
click at [819, 696] on div "₴ Баланс Поповнити рахунок Докладніше Актуальні абонементи ( 0 ) Немає актуальн…" at bounding box center [1174, 693] width 781 height 1019
click at [1145, 383] on div "Актуальні абонементи ( 0 )" at bounding box center [1160, 358] width 719 height 51
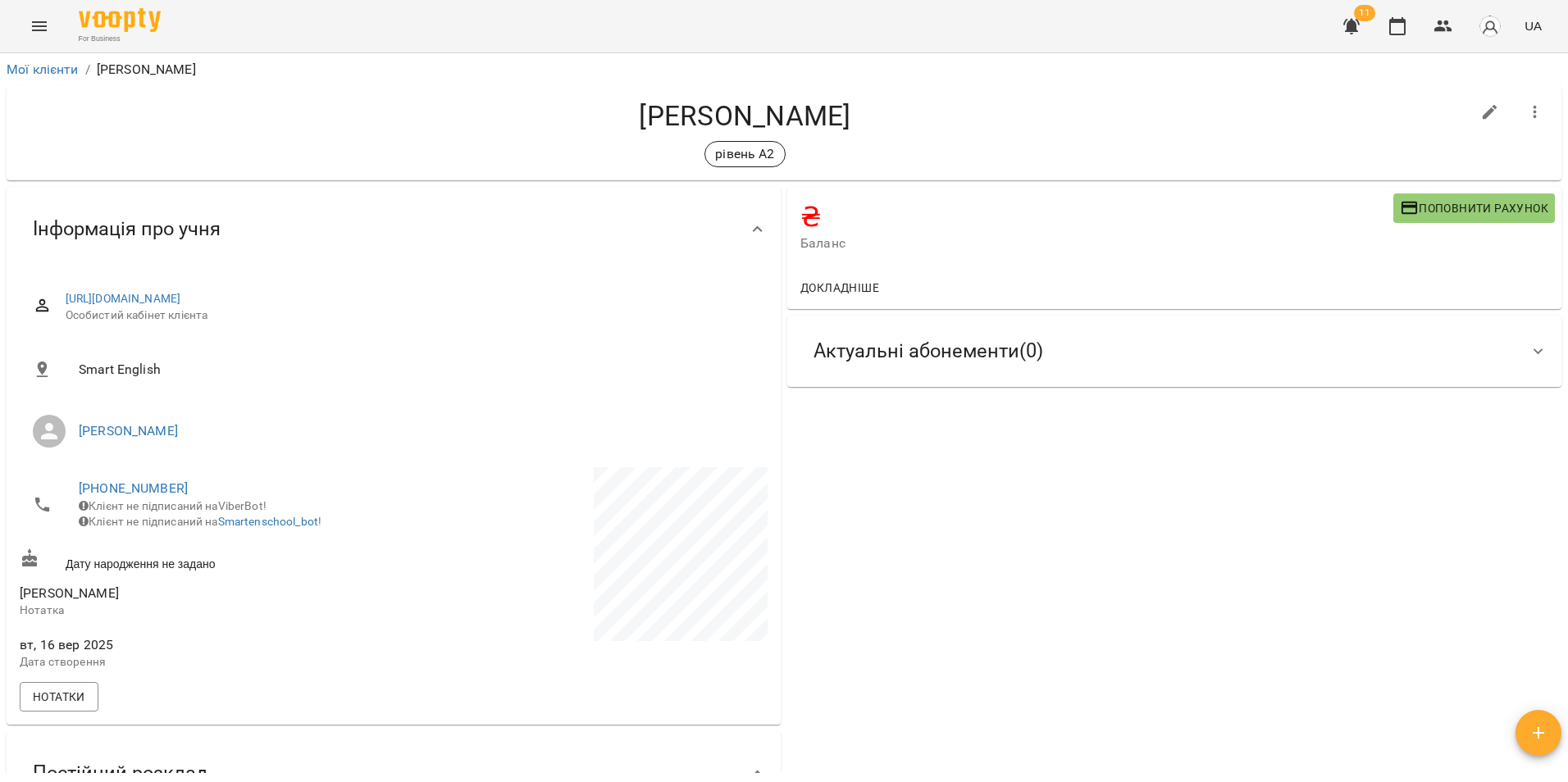
click at [867, 371] on div "Актуальні абонементи ( 0 )" at bounding box center [928, 352] width 256 height 51
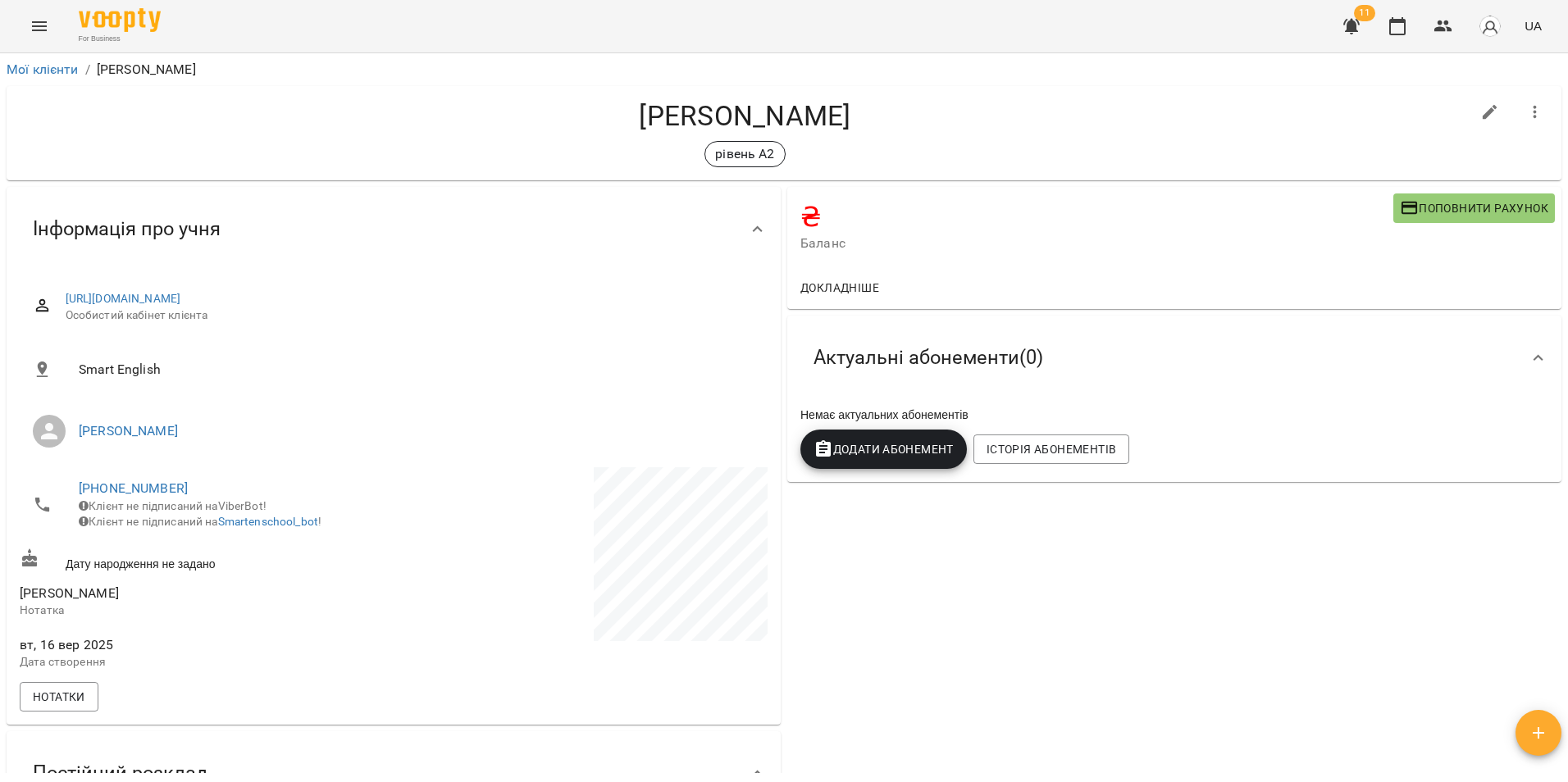
click at [852, 446] on span "Додати Абонемент" at bounding box center [884, 449] width 141 height 20
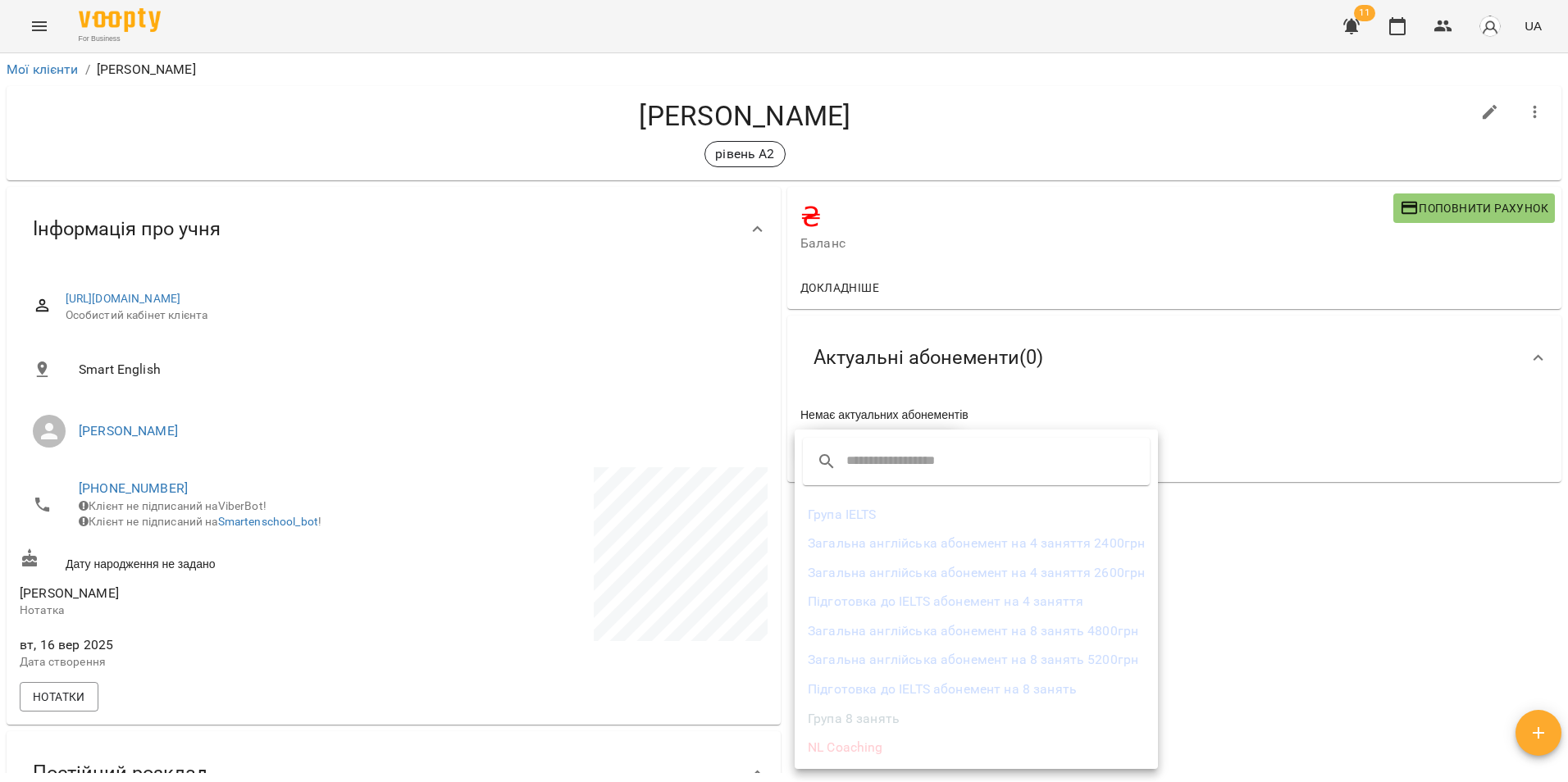
click at [1070, 637] on li "Загальна англійська абонемент на 8 занять 4800грн" at bounding box center [977, 631] width 364 height 29
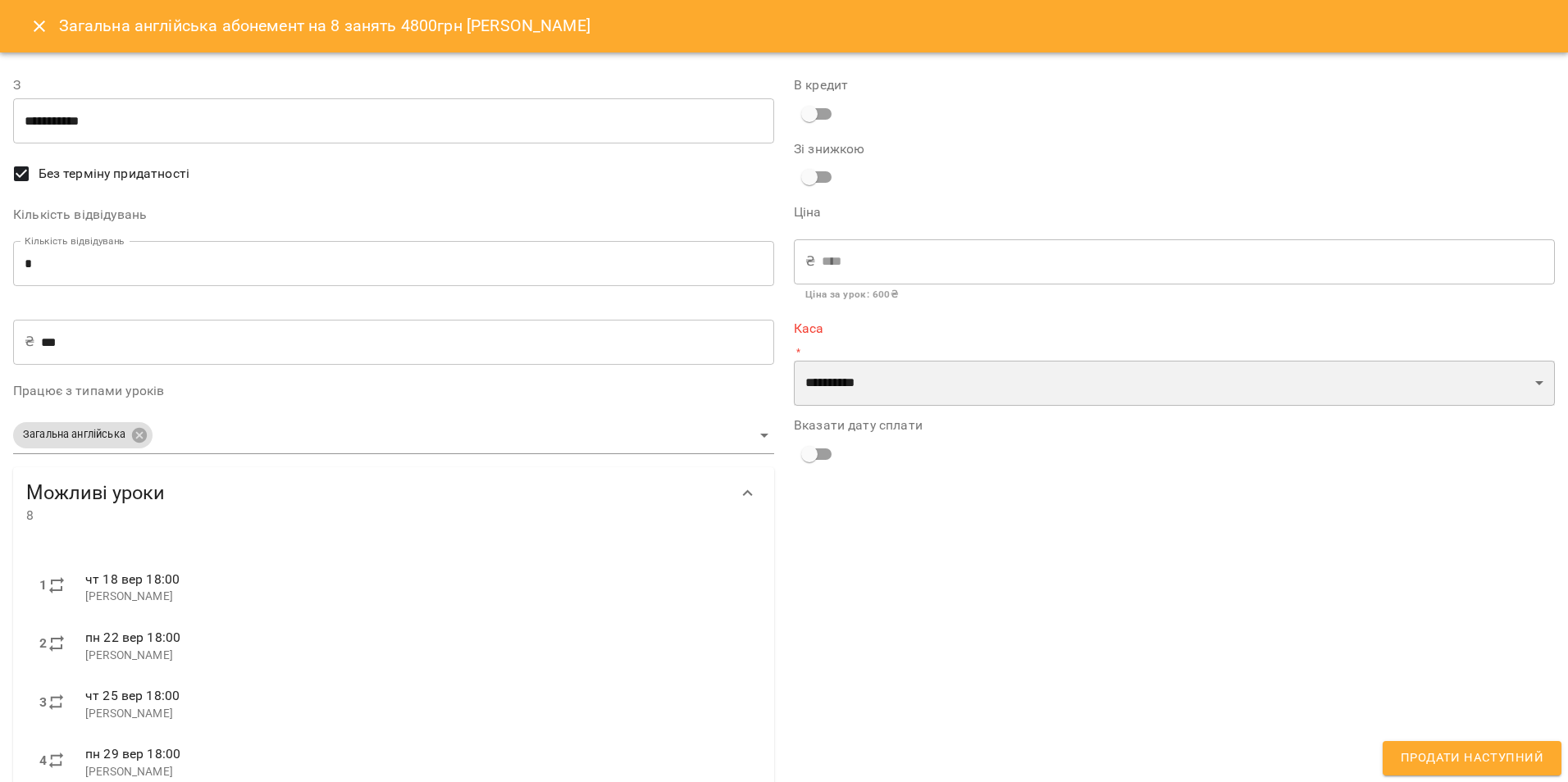
drag, startPoint x: 1010, startPoint y: 382, endPoint x: 1004, endPoint y: 392, distance: 11.7
click at [1010, 382] on select "**********" at bounding box center [1174, 384] width 761 height 46
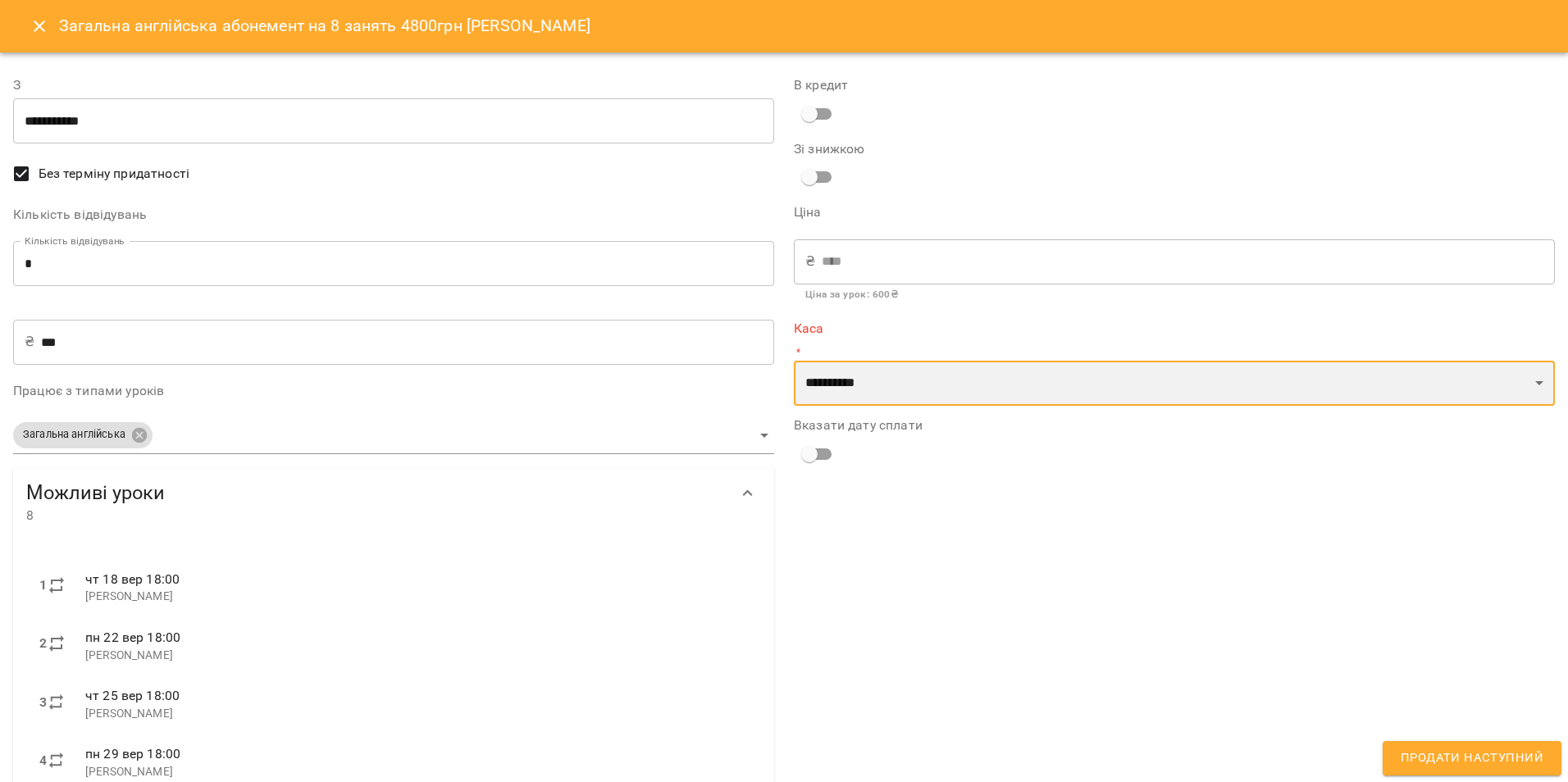
select select "****"
click at [794, 361] on select "**********" at bounding box center [1174, 384] width 761 height 46
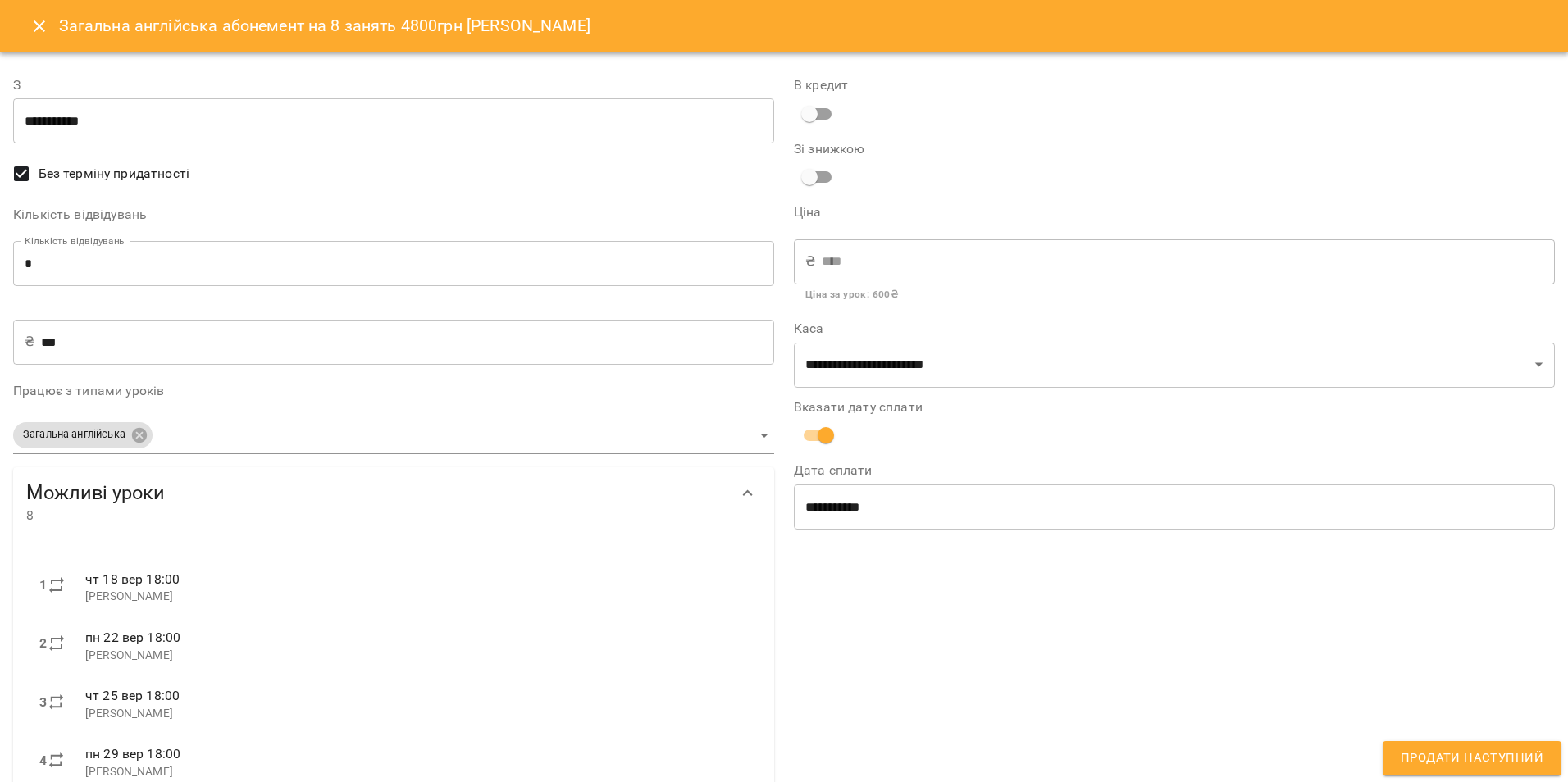
click at [1273, 429] on div "Вказати дату сплати" at bounding box center [1174, 426] width 761 height 51
click at [867, 511] on input "**********" at bounding box center [1174, 507] width 761 height 46
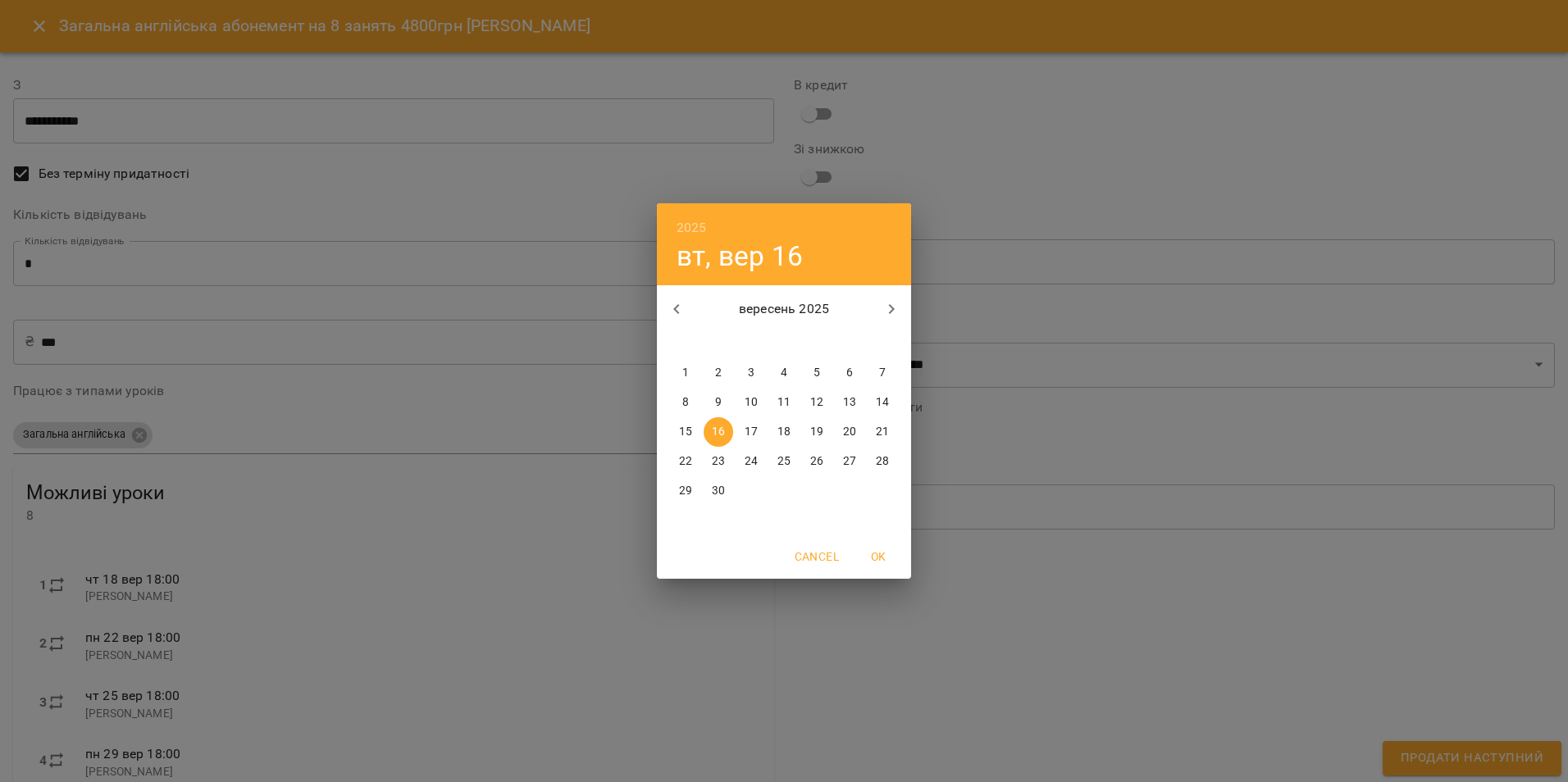
click at [685, 425] on p "15" at bounding box center [685, 431] width 13 height 16
type input "**********"
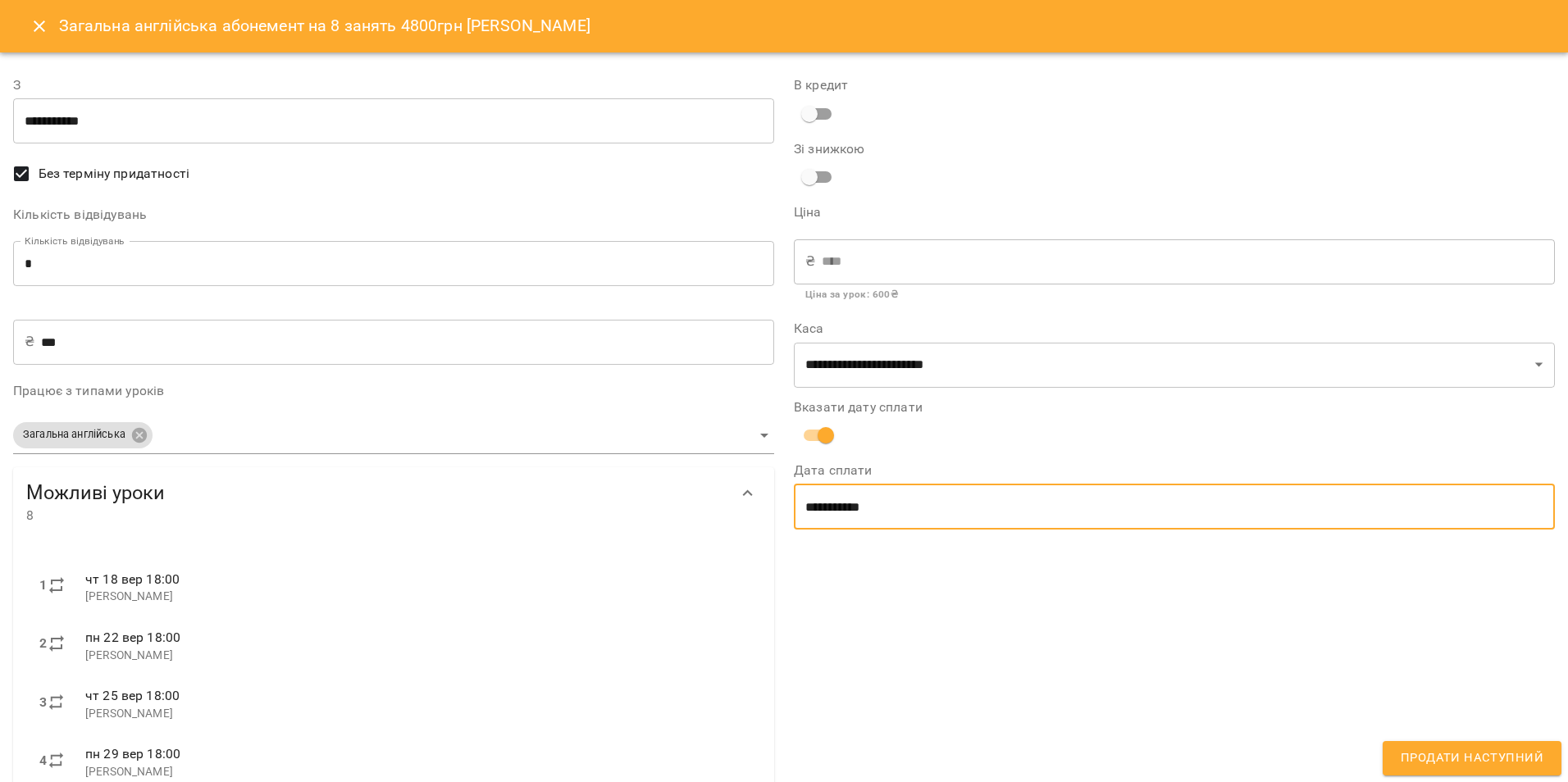
click at [956, 580] on div "**********" at bounding box center [1174, 558] width 781 height 1006
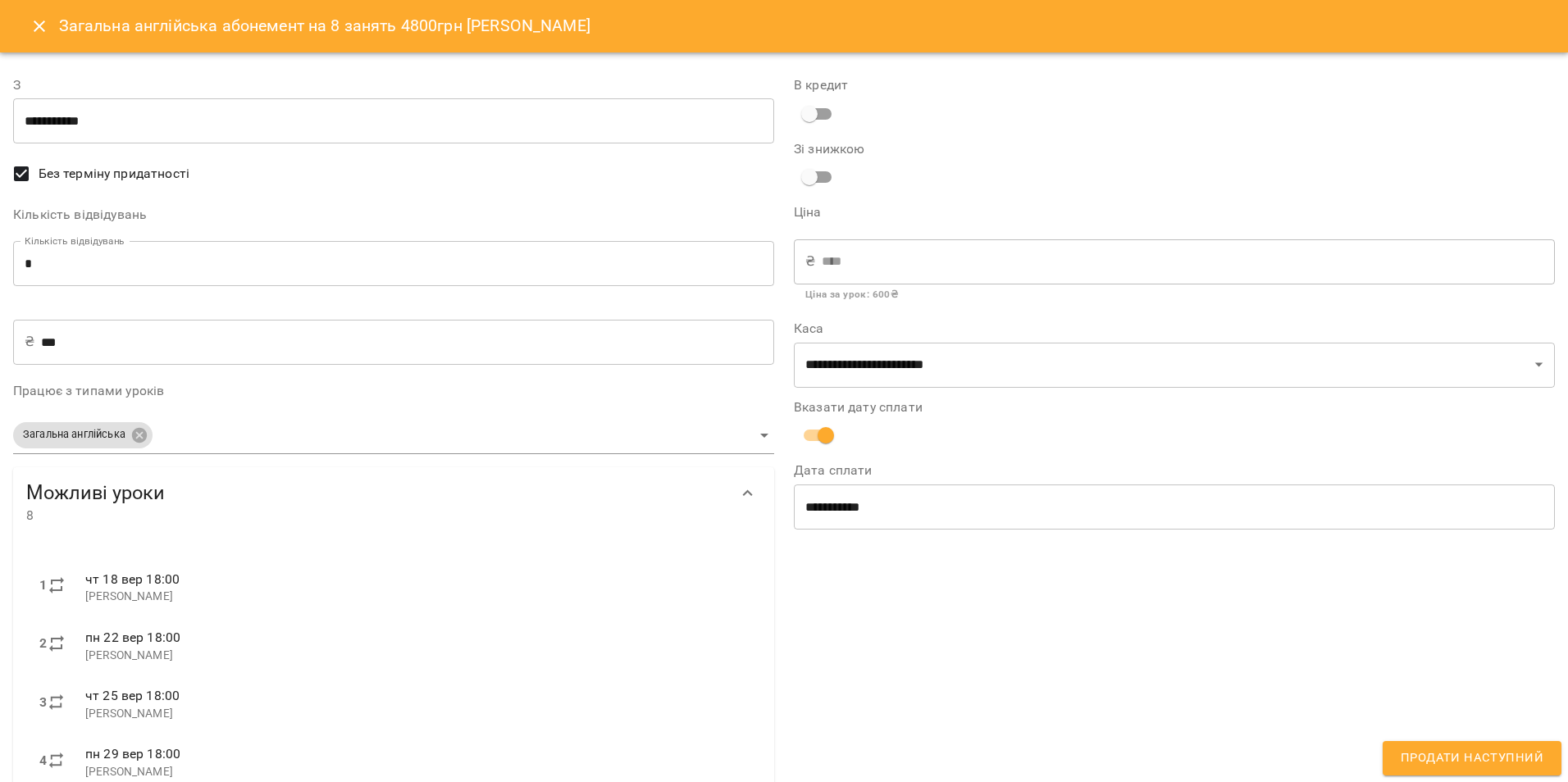
click at [1503, 756] on span "Продати наступний" at bounding box center [1472, 758] width 142 height 21
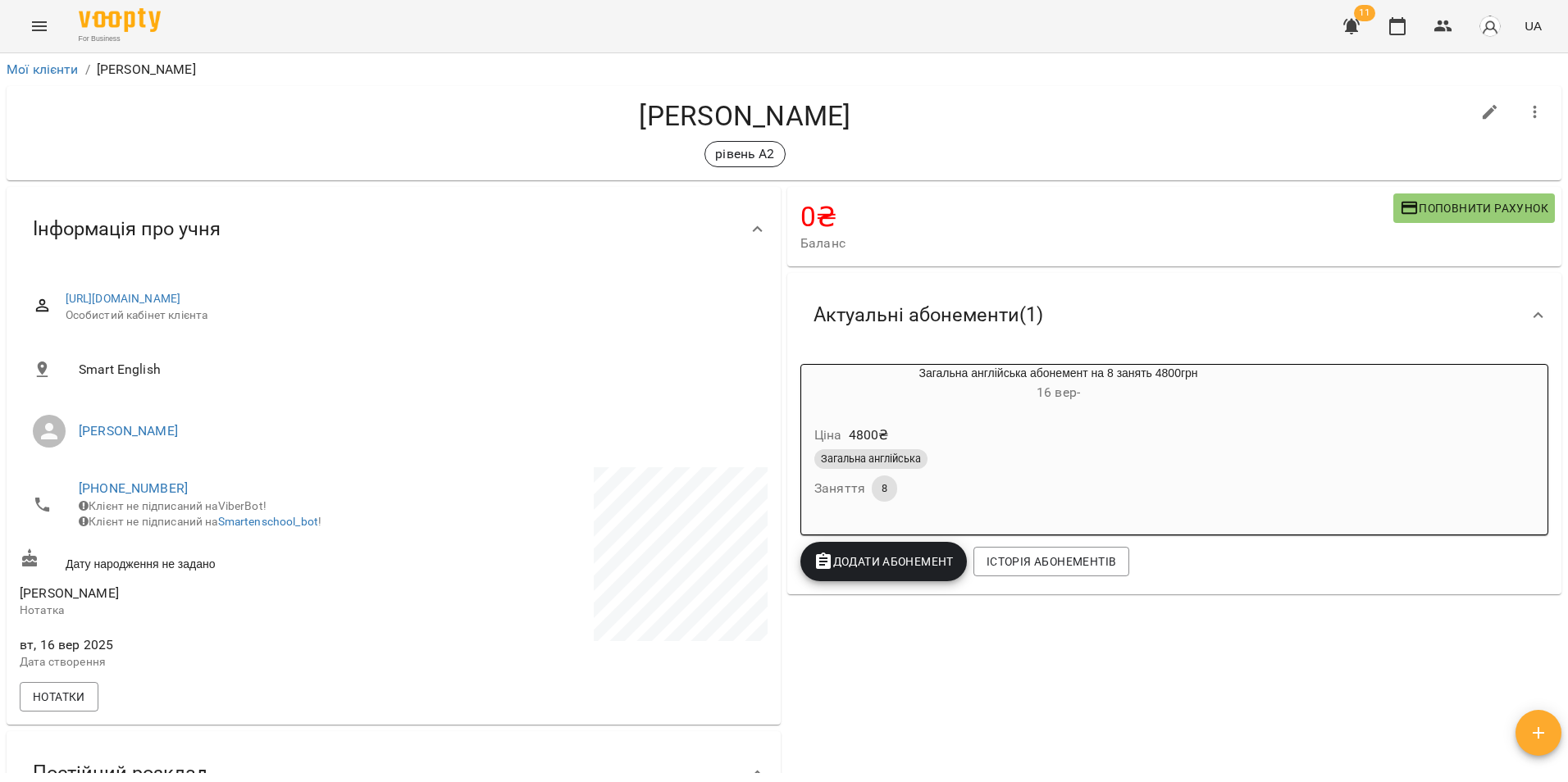
click at [1161, 672] on div "0 ₴ Баланс Поповнити рахунок Актуальні абонементи ( 1 ) Загальна англійська або…" at bounding box center [1174, 647] width 781 height 927
click at [52, 56] on div "Мої клієнти / Анна Анна рівень А2 0 ₴ Баланс Поповнити рахунок Актуальні абонем…" at bounding box center [784, 444] width 1568 height 782
click at [42, 63] on link "Мої клієнти" at bounding box center [43, 69] width 72 height 15
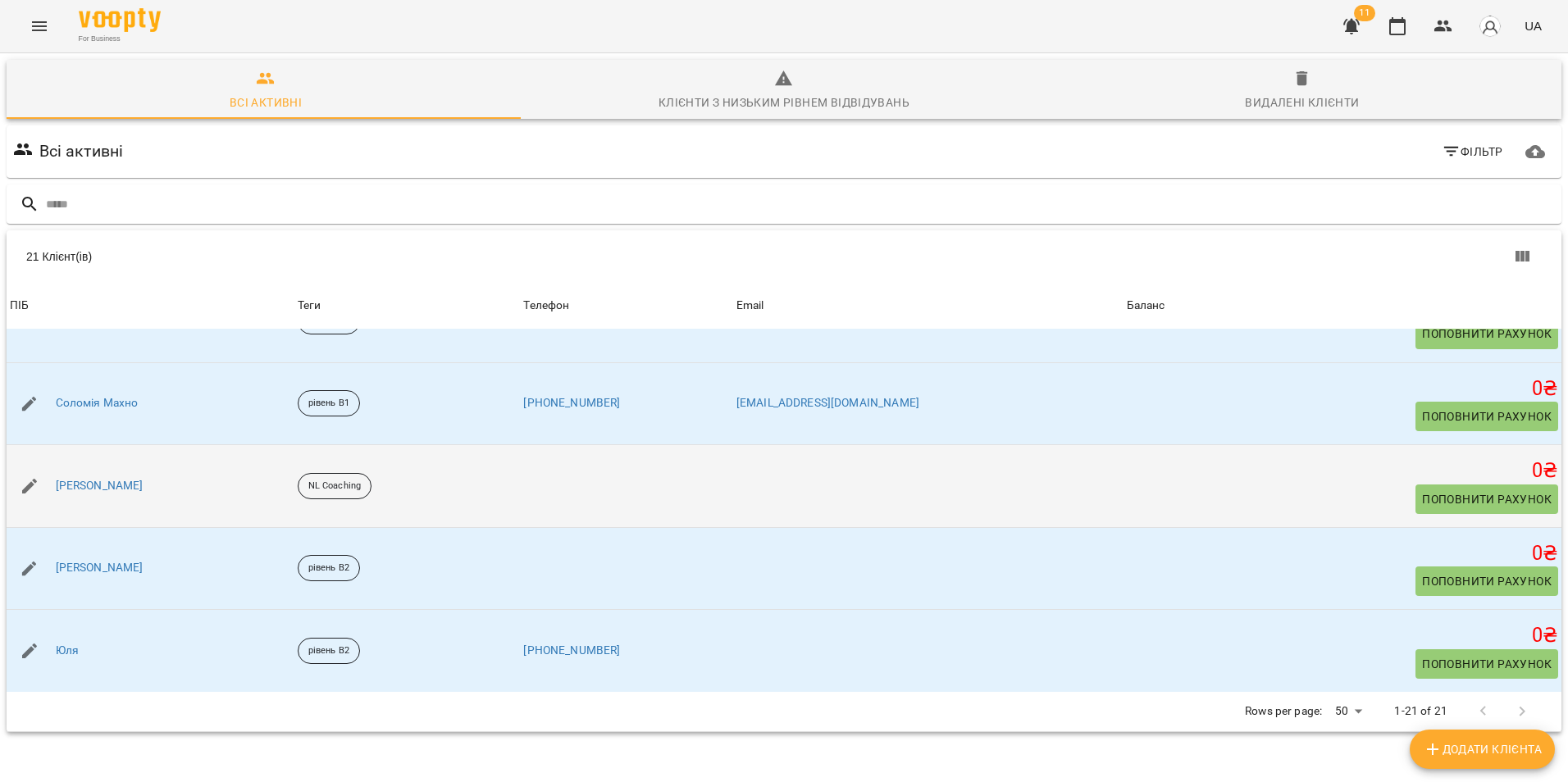
scroll to position [1285, 0]
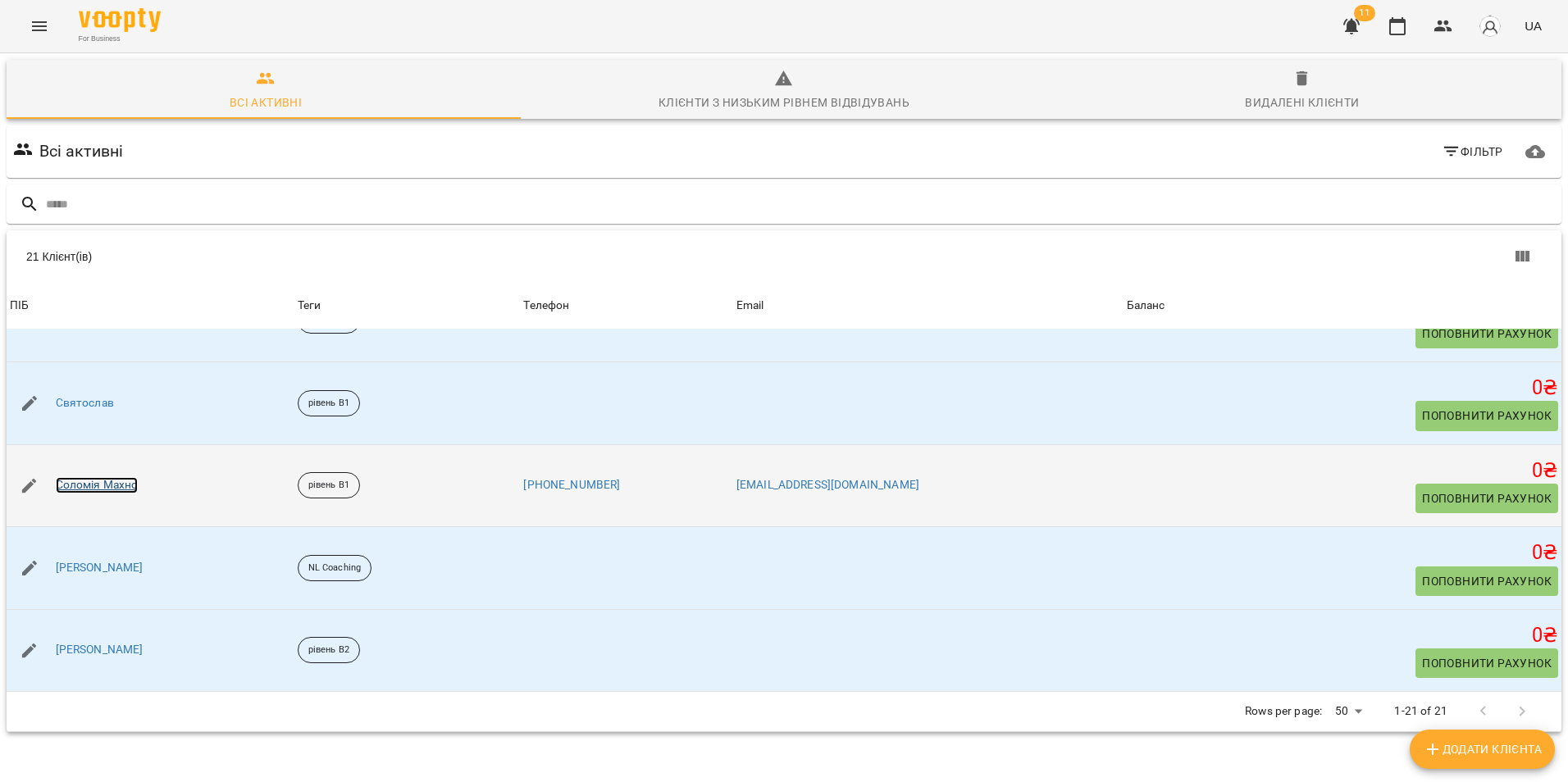
click at [109, 484] on link "Соломія Махно" at bounding box center [97, 484] width 83 height 16
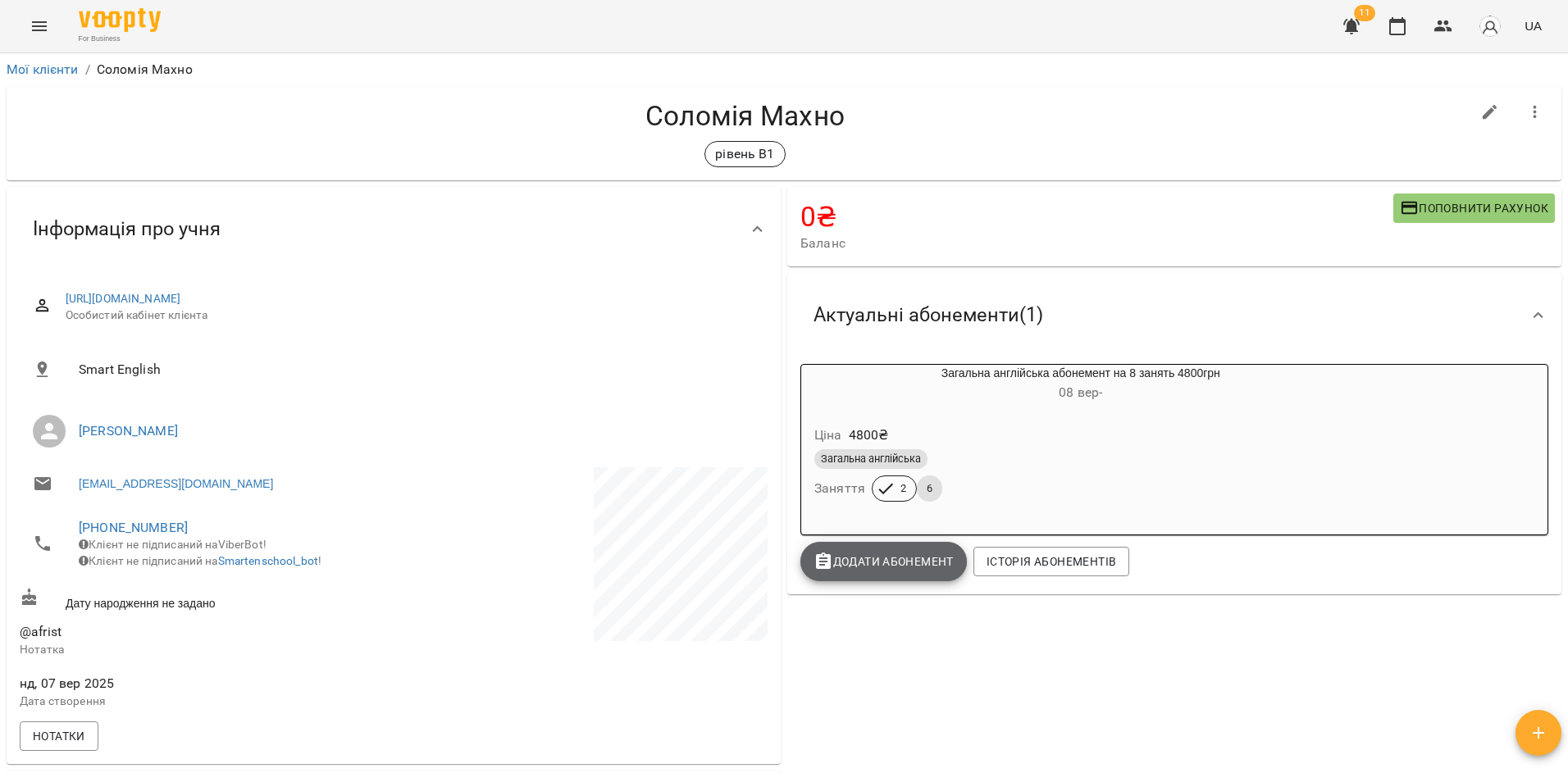
click at [906, 559] on span "Додати Абонемент" at bounding box center [884, 562] width 141 height 20
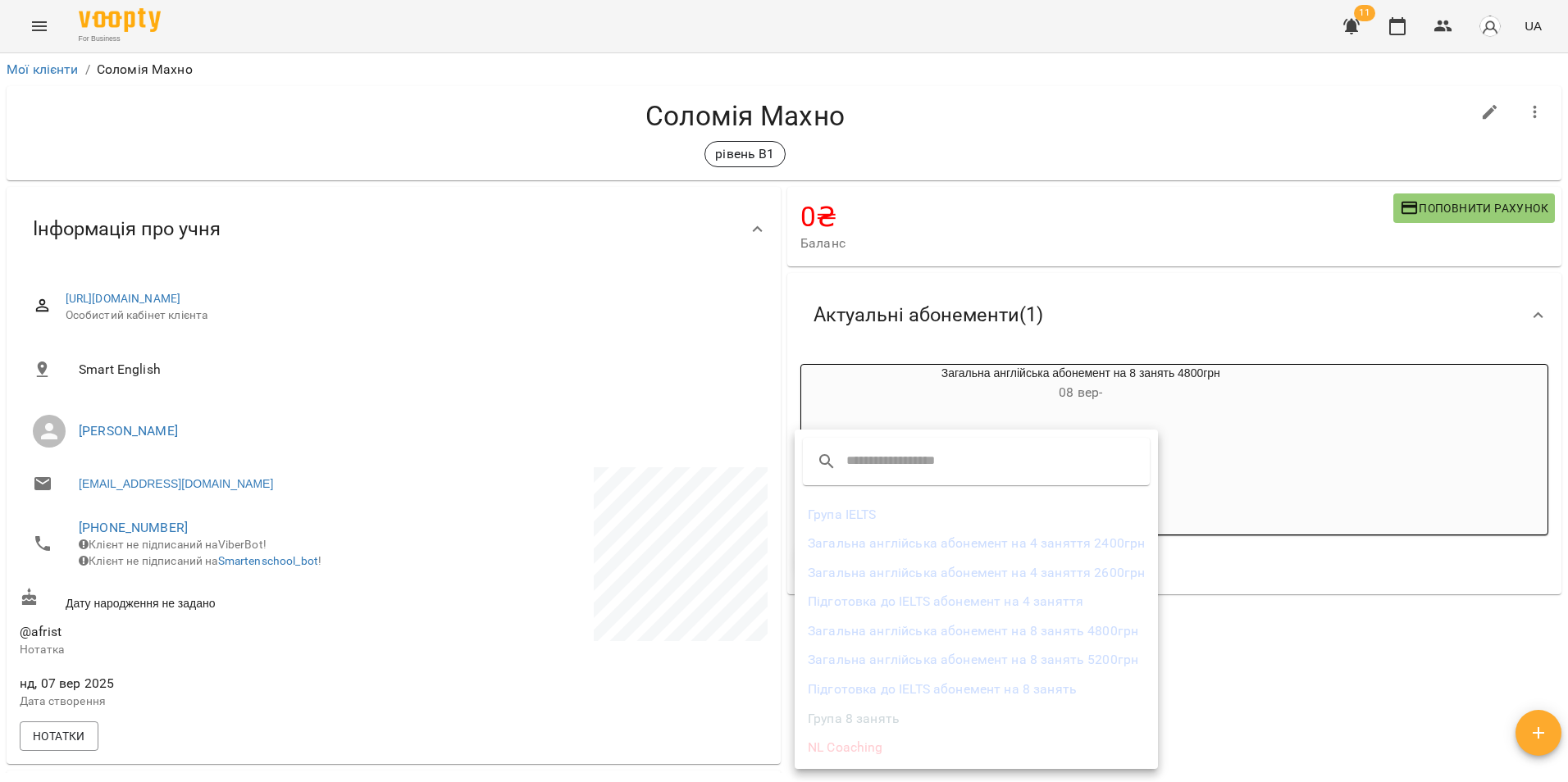
click at [1337, 636] on div at bounding box center [784, 391] width 1568 height 782
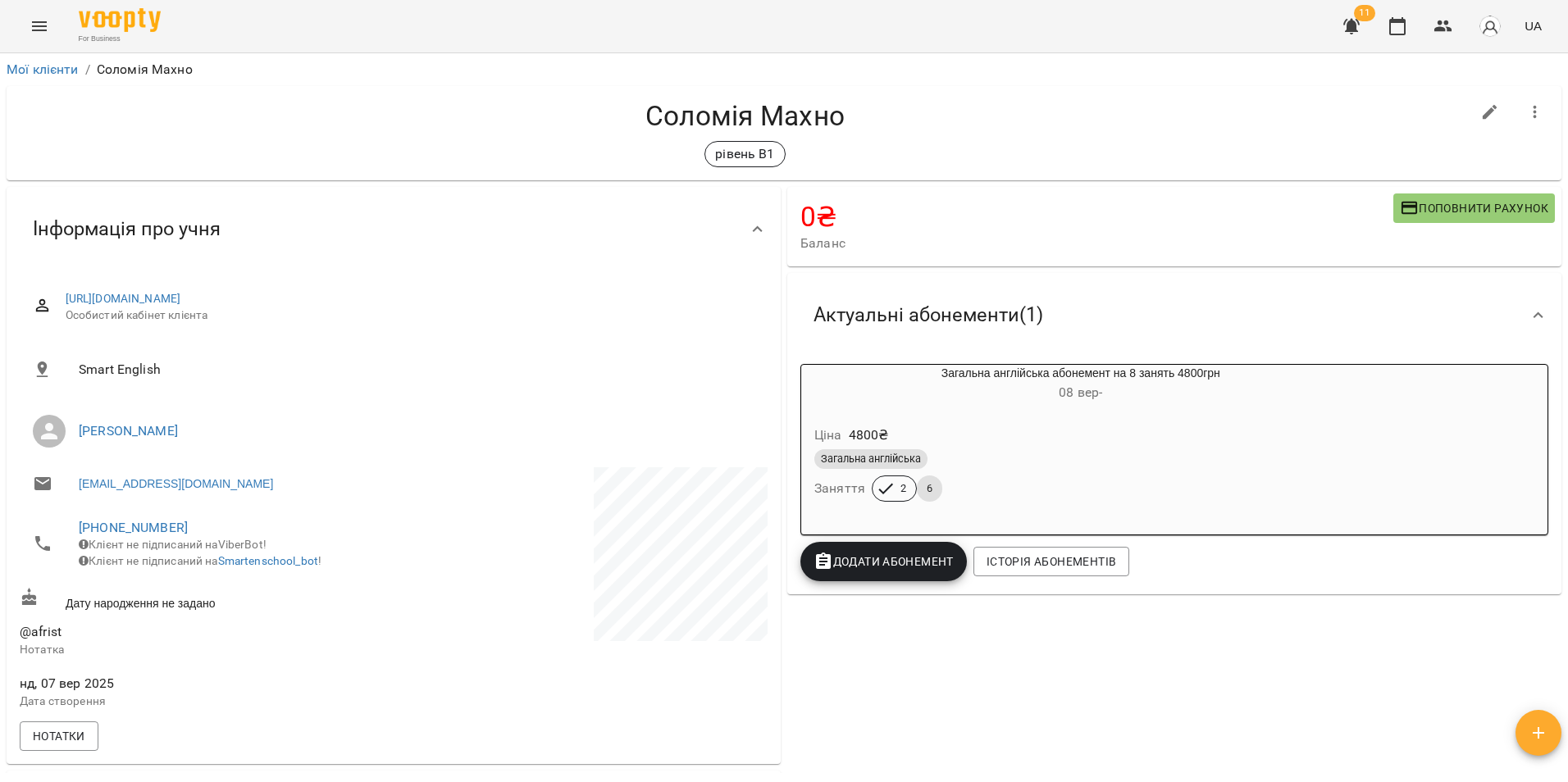
click at [877, 571] on span "Додати Абонемент" at bounding box center [884, 562] width 141 height 20
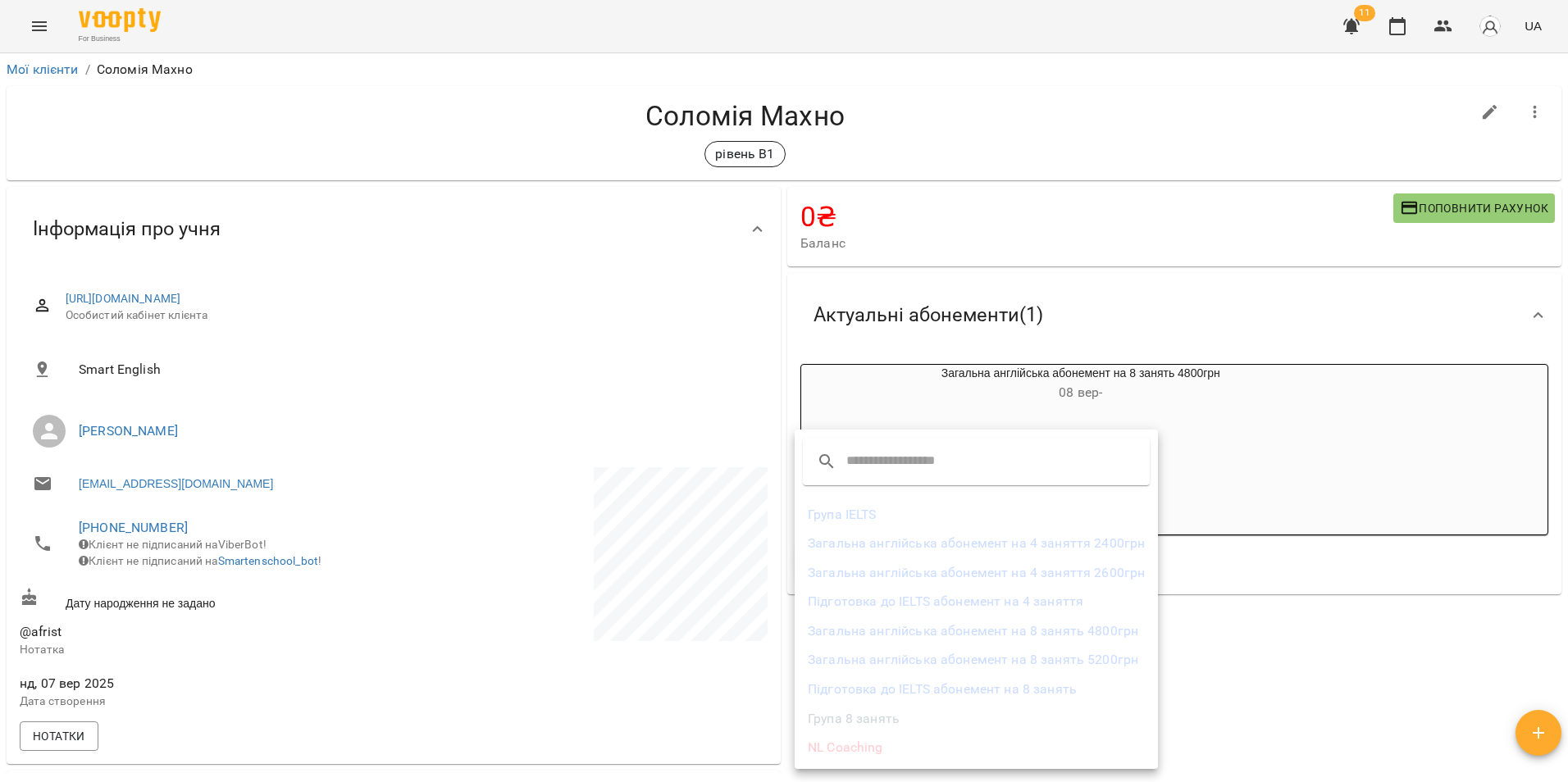
click at [1024, 641] on li "Загальна англійська абонемент на 8 занять 4800грн" at bounding box center [977, 631] width 364 height 29
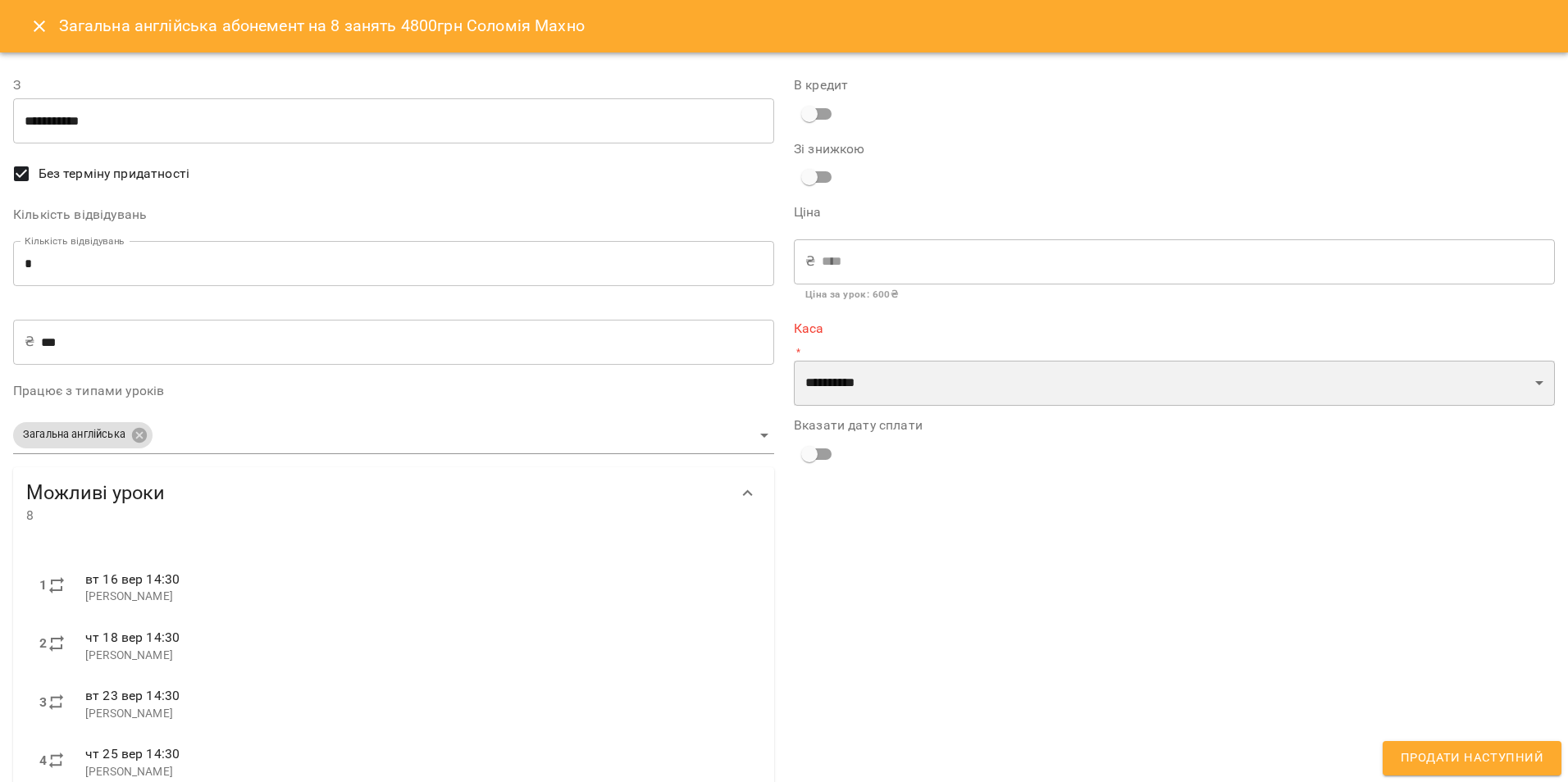
click at [883, 376] on select "**********" at bounding box center [1174, 384] width 761 height 46
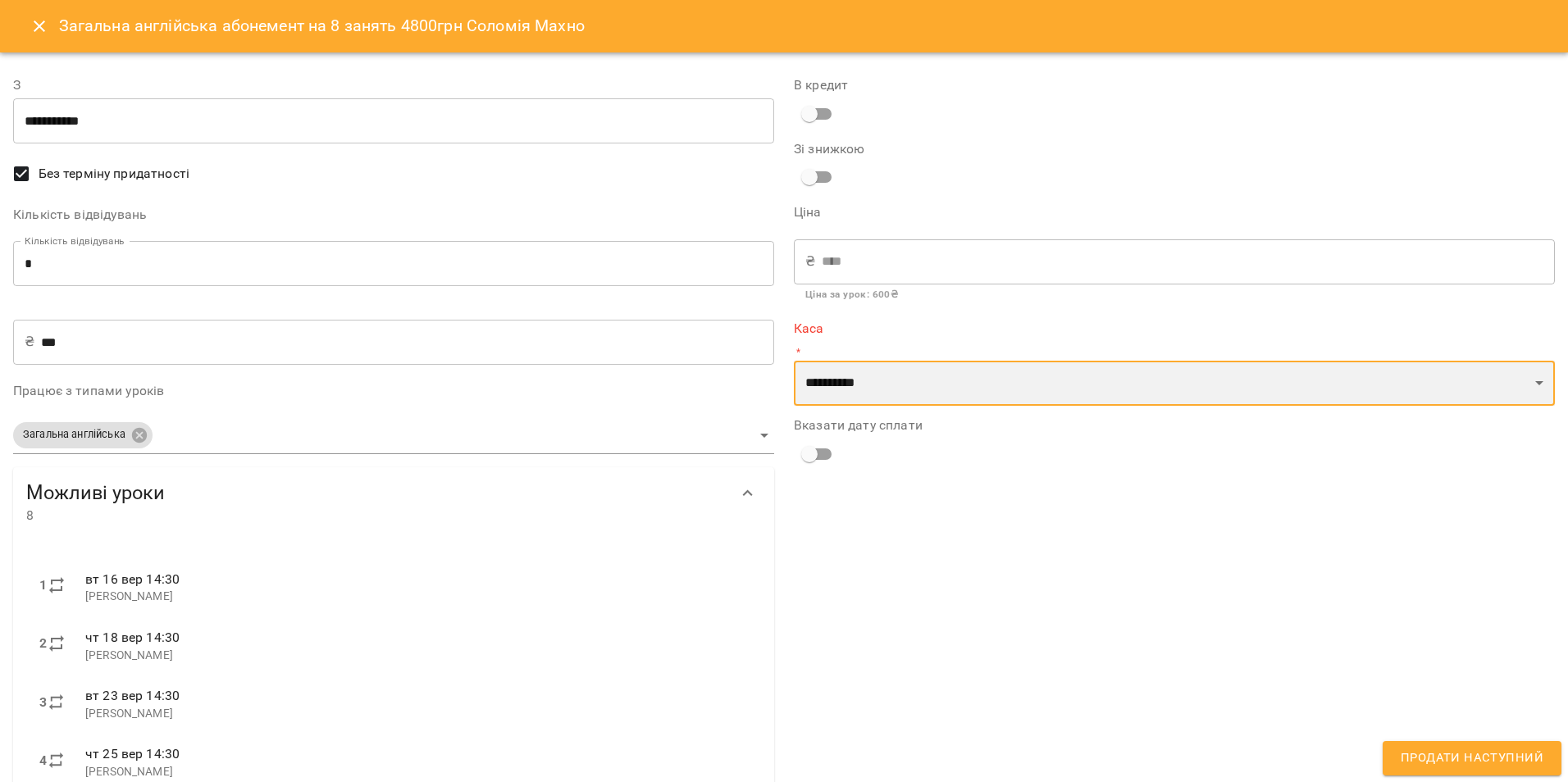
select select "****"
click at [794, 361] on select "**********" at bounding box center [1174, 384] width 761 height 46
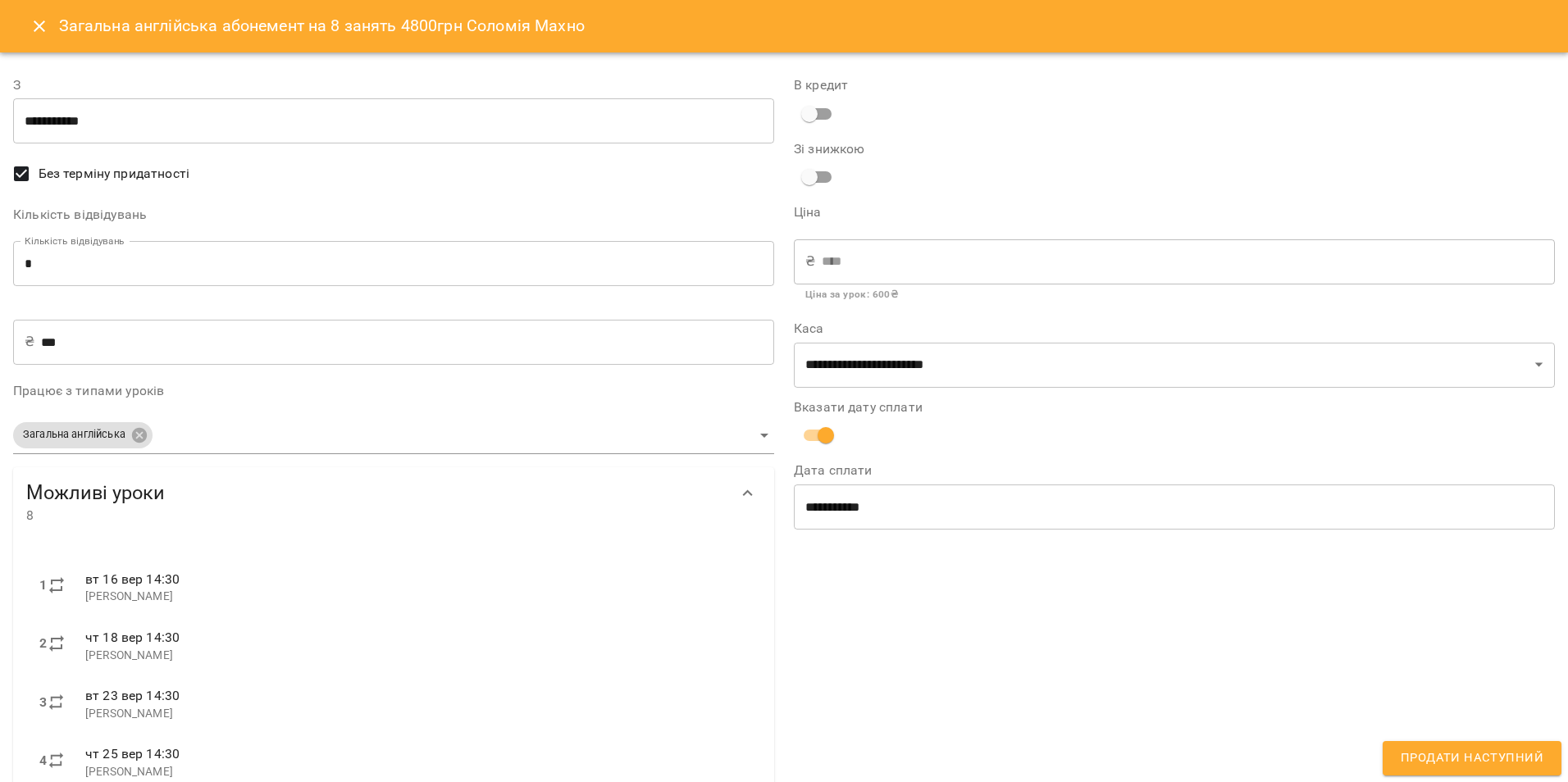
click at [1372, 689] on div "**********" at bounding box center [1174, 558] width 781 height 1006
click at [829, 503] on input "**********" at bounding box center [1174, 507] width 761 height 46
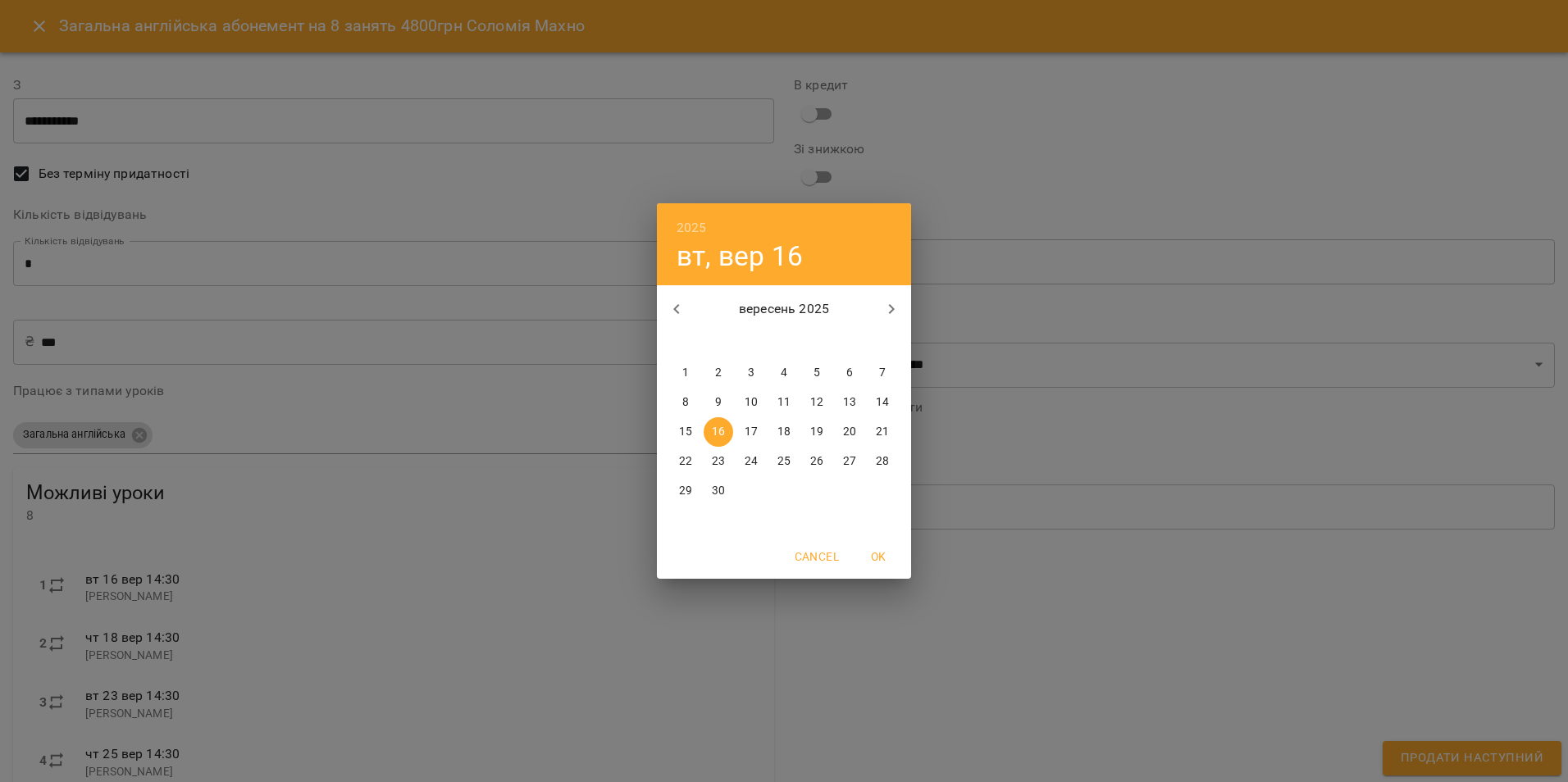
click at [682, 425] on p "15" at bounding box center [685, 431] width 13 height 16
type input "**********"
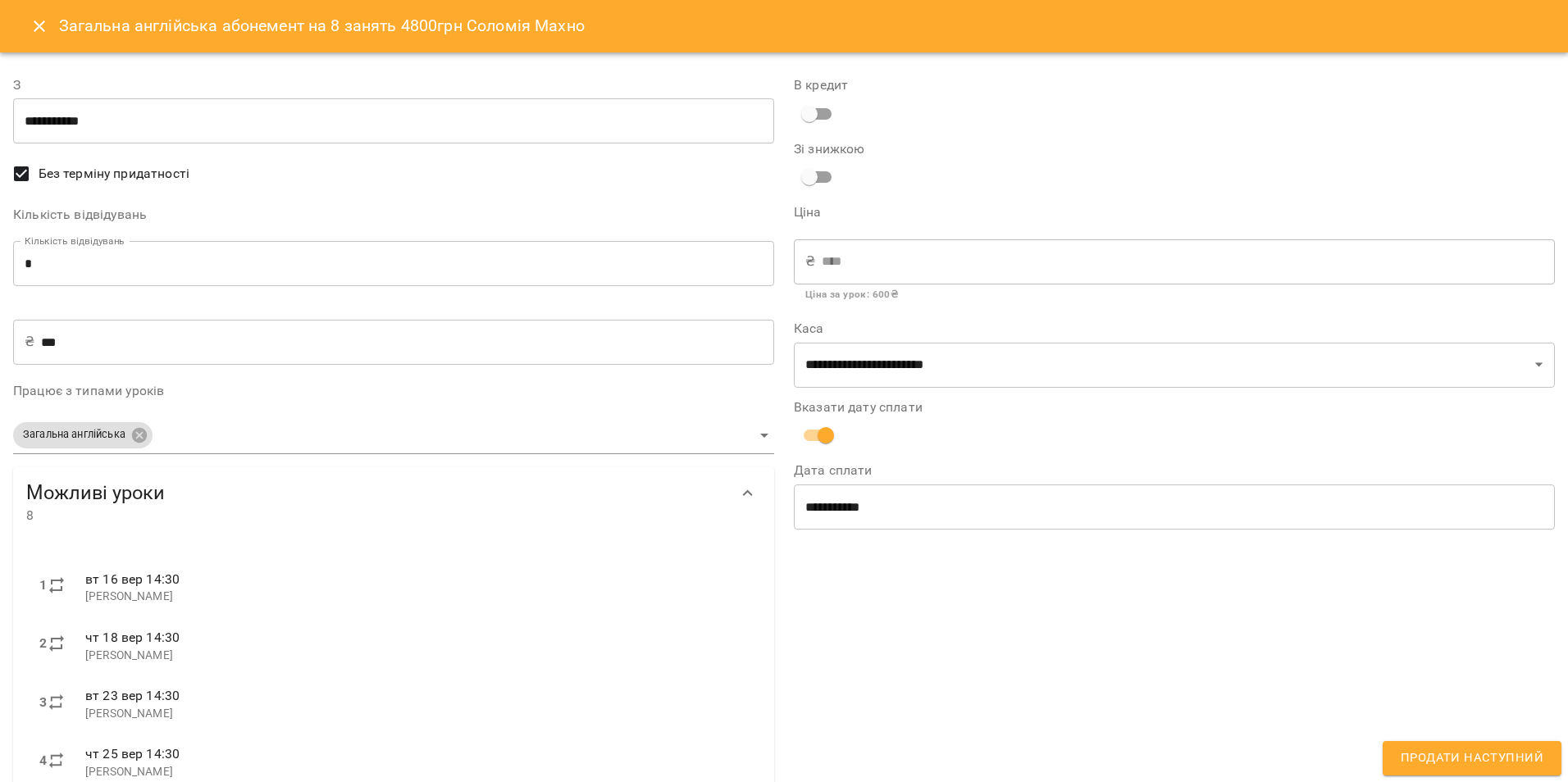
click at [943, 613] on div "**********" at bounding box center [1174, 558] width 781 height 1006
click at [1438, 755] on span "Продати наступний" at bounding box center [1472, 758] width 142 height 21
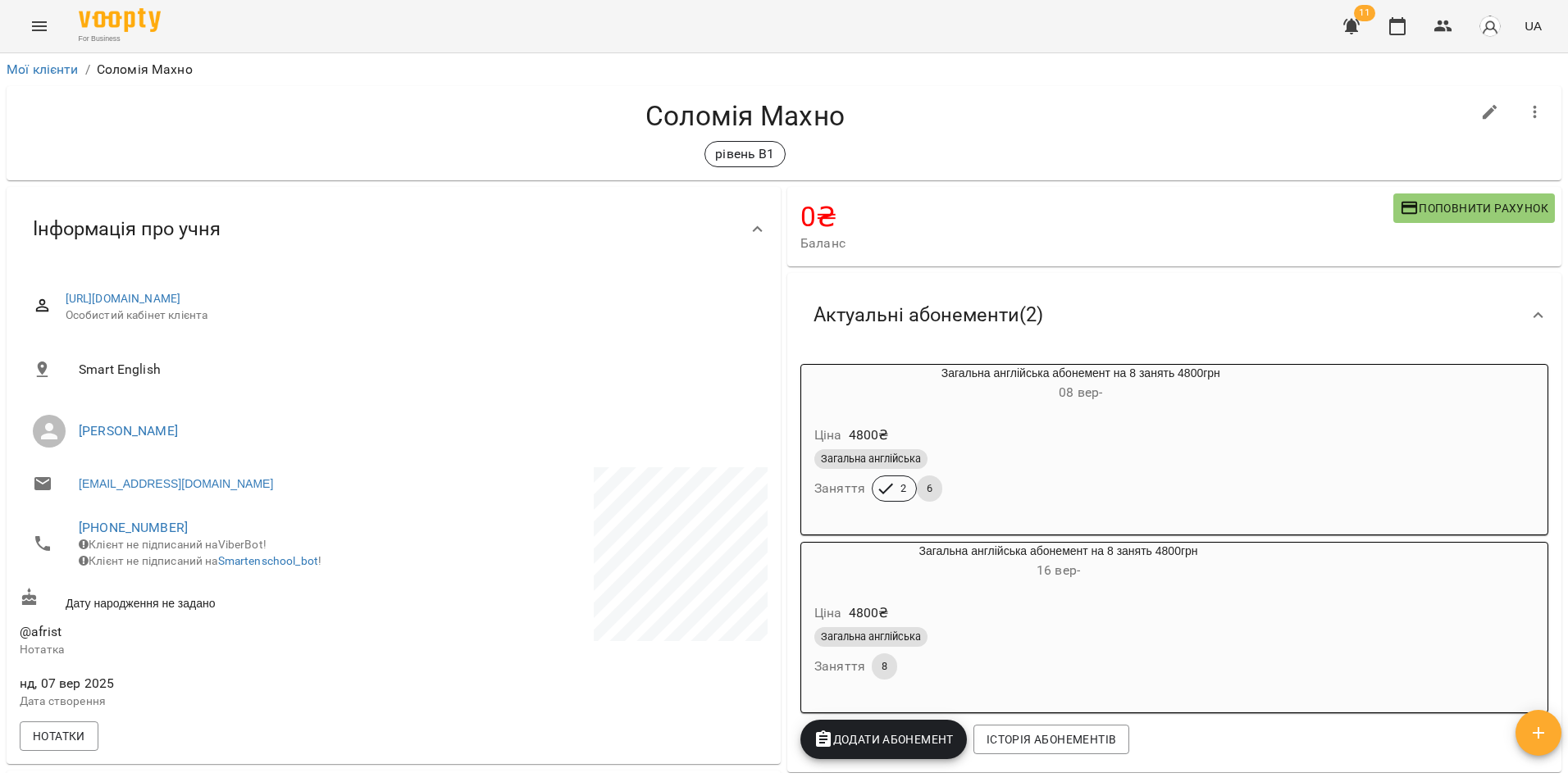
click at [1269, 740] on div "Загальна англійська абонемент на 8 занять 4800грн 08 вер - Ціна 4800 ₴ Загальна…" at bounding box center [1174, 562] width 755 height 402
click at [1004, 646] on div "Загальна англійська" at bounding box center [1058, 636] width 488 height 20
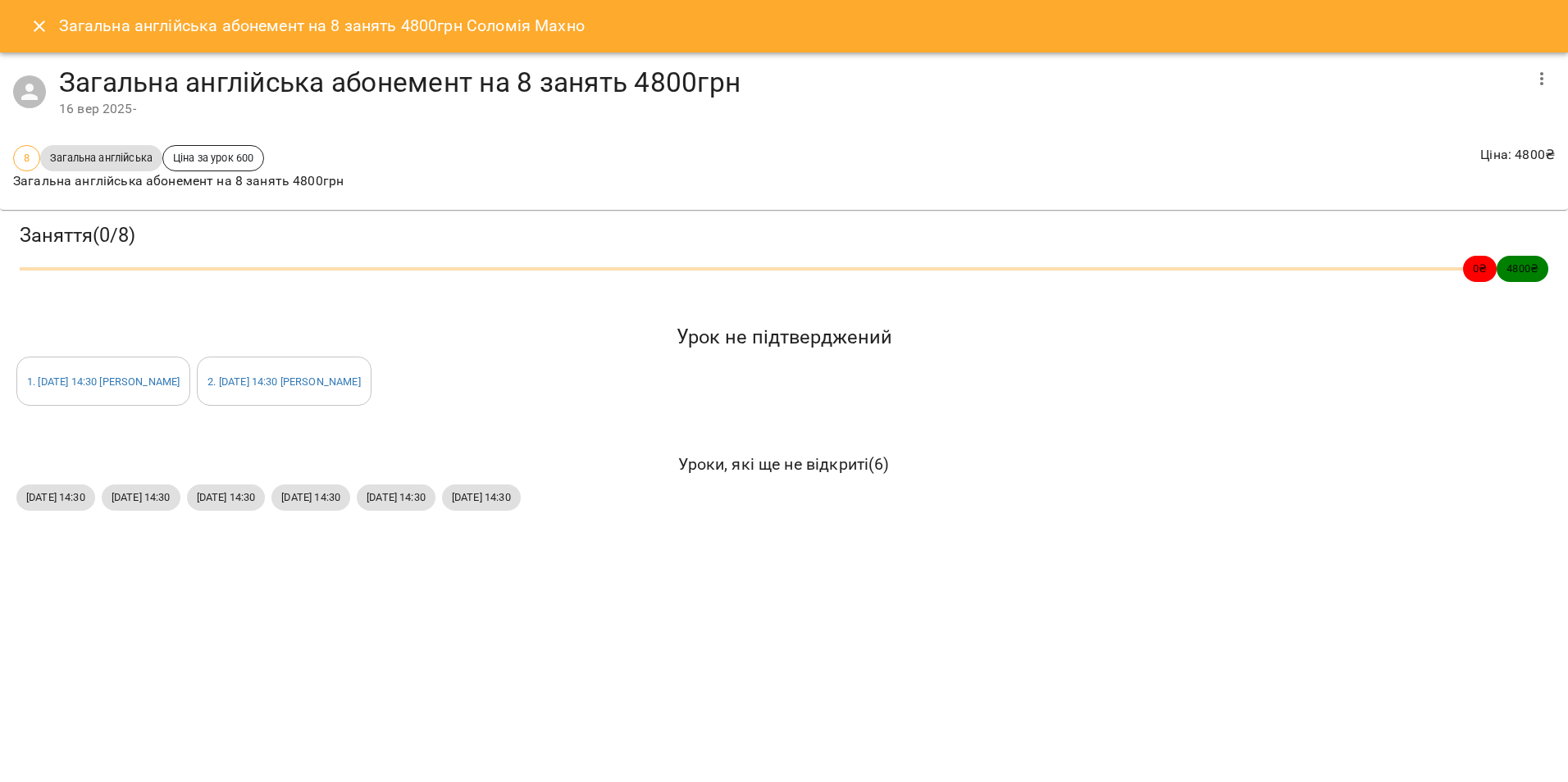
click at [1544, 78] on icon "button" at bounding box center [1542, 78] width 3 height 13
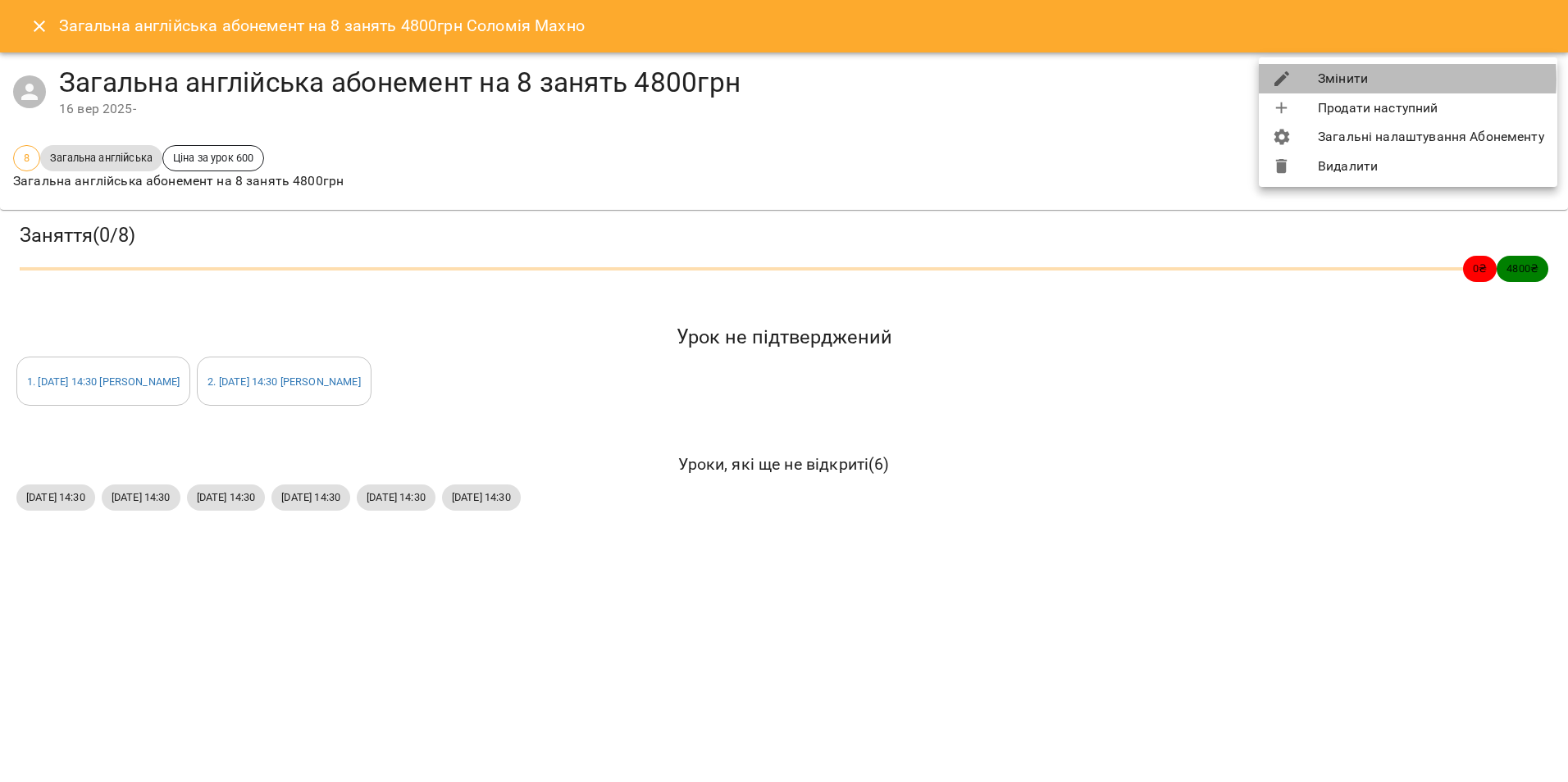
click at [1369, 80] on li "Змінити" at bounding box center [1408, 79] width 299 height 29
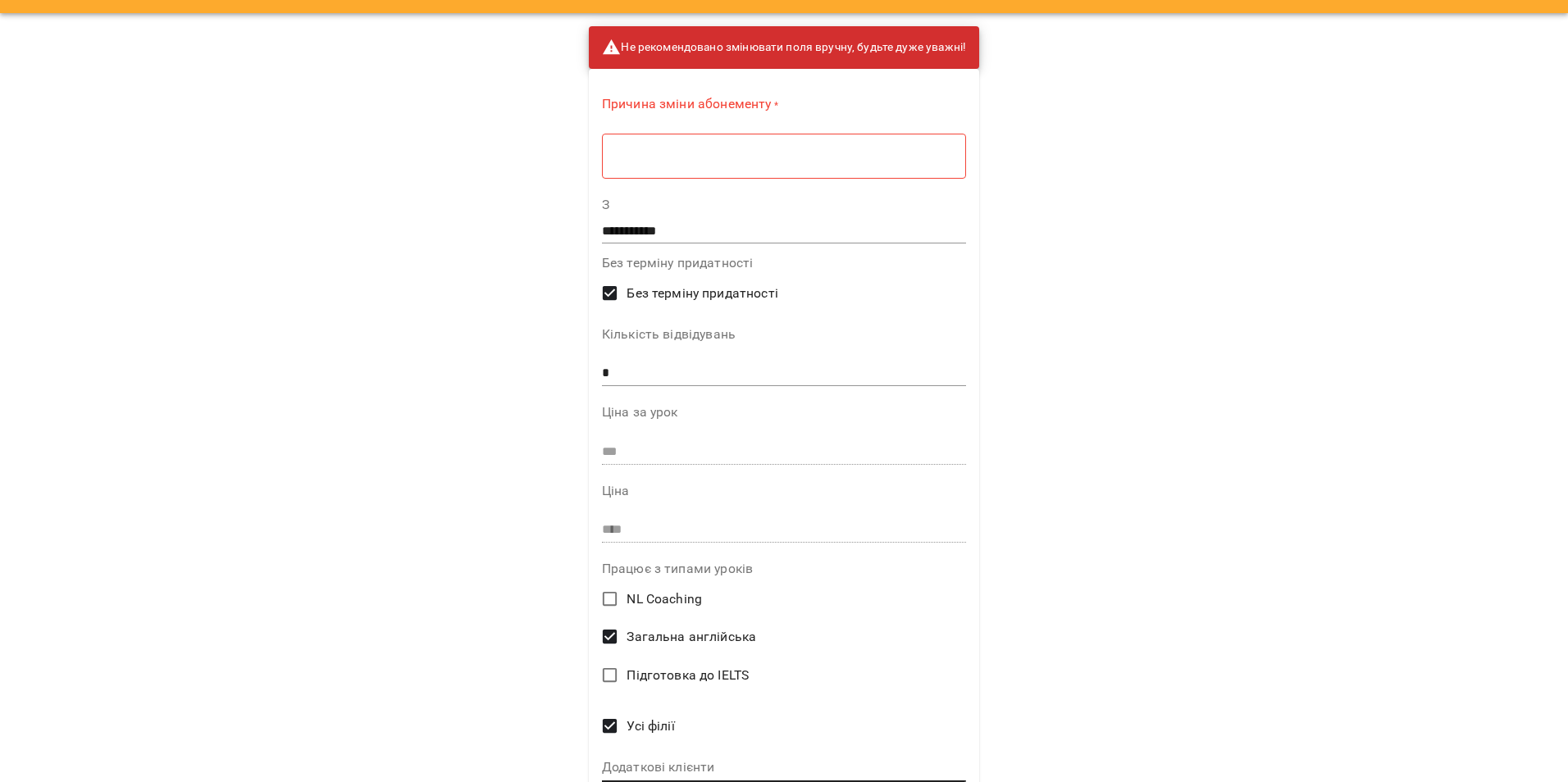
scroll to position [143, 0]
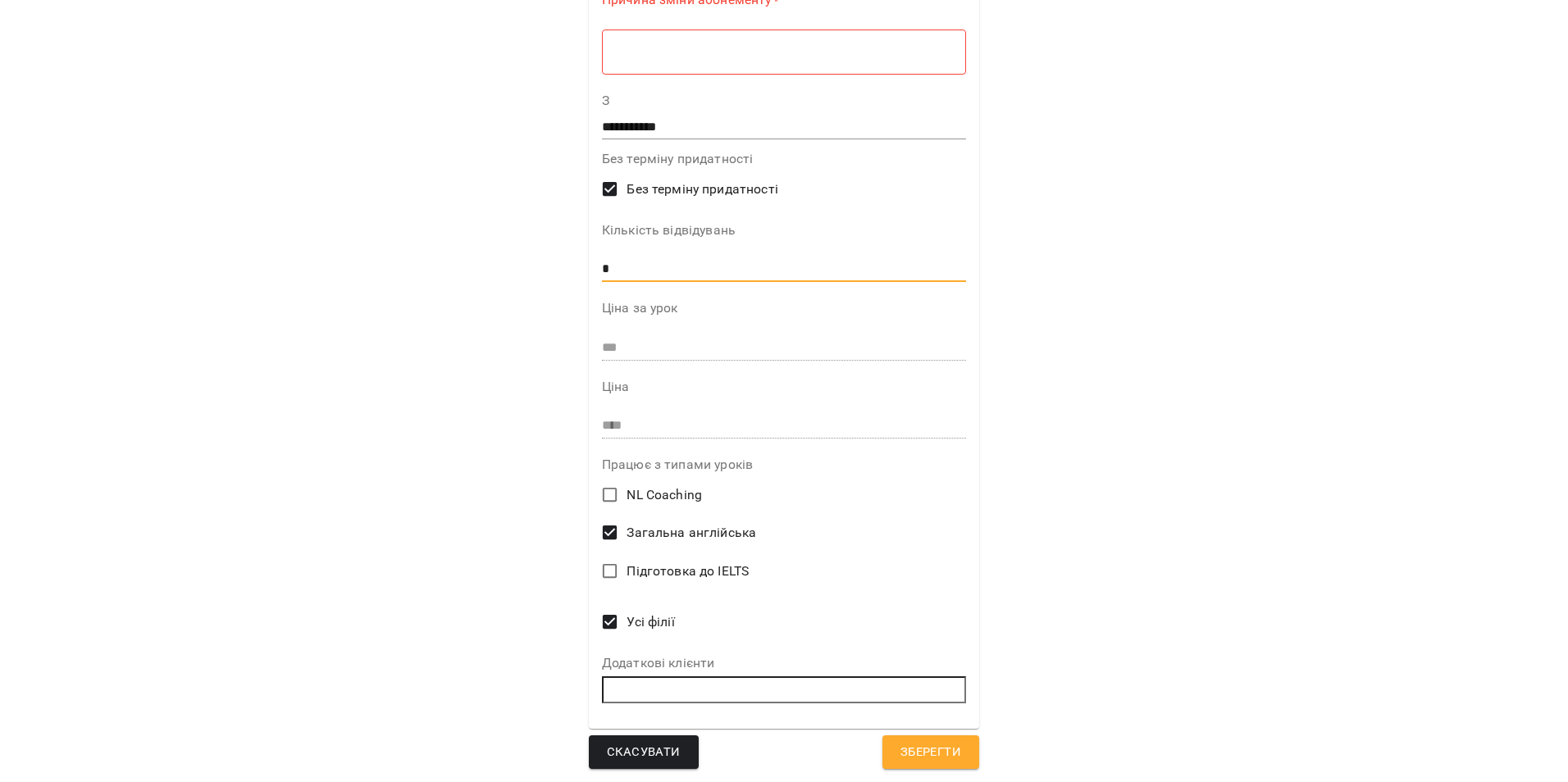
click at [633, 257] on input "*" at bounding box center [784, 268] width 365 height 27
type input "*"
click at [932, 762] on span "Зберегти" at bounding box center [931, 752] width 61 height 21
click at [630, 763] on button "Скасувати" at bounding box center [644, 753] width 110 height 34
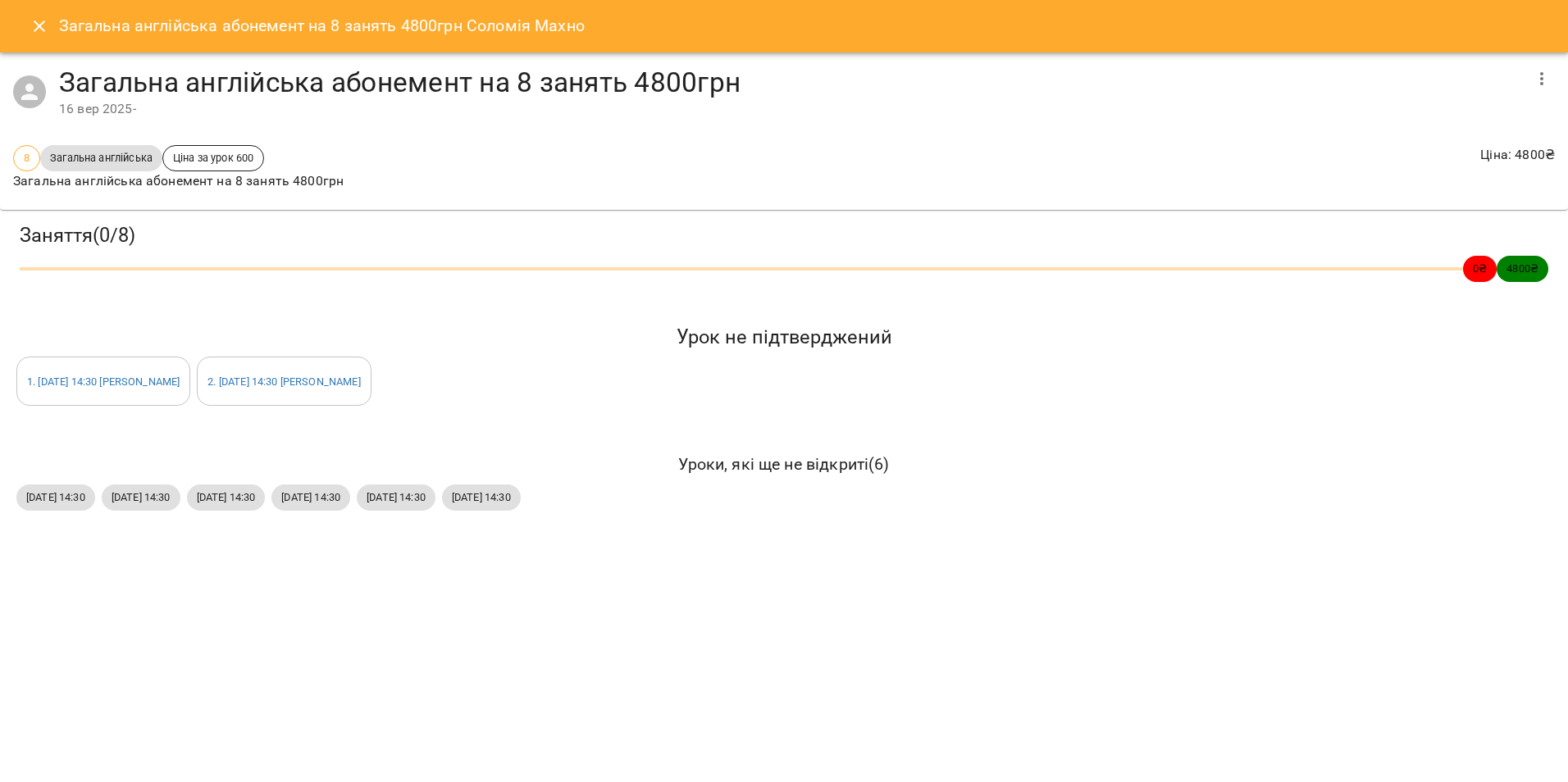
scroll to position [0, 0]
click at [1535, 72] on icon "button" at bounding box center [1541, 78] width 20 height 20
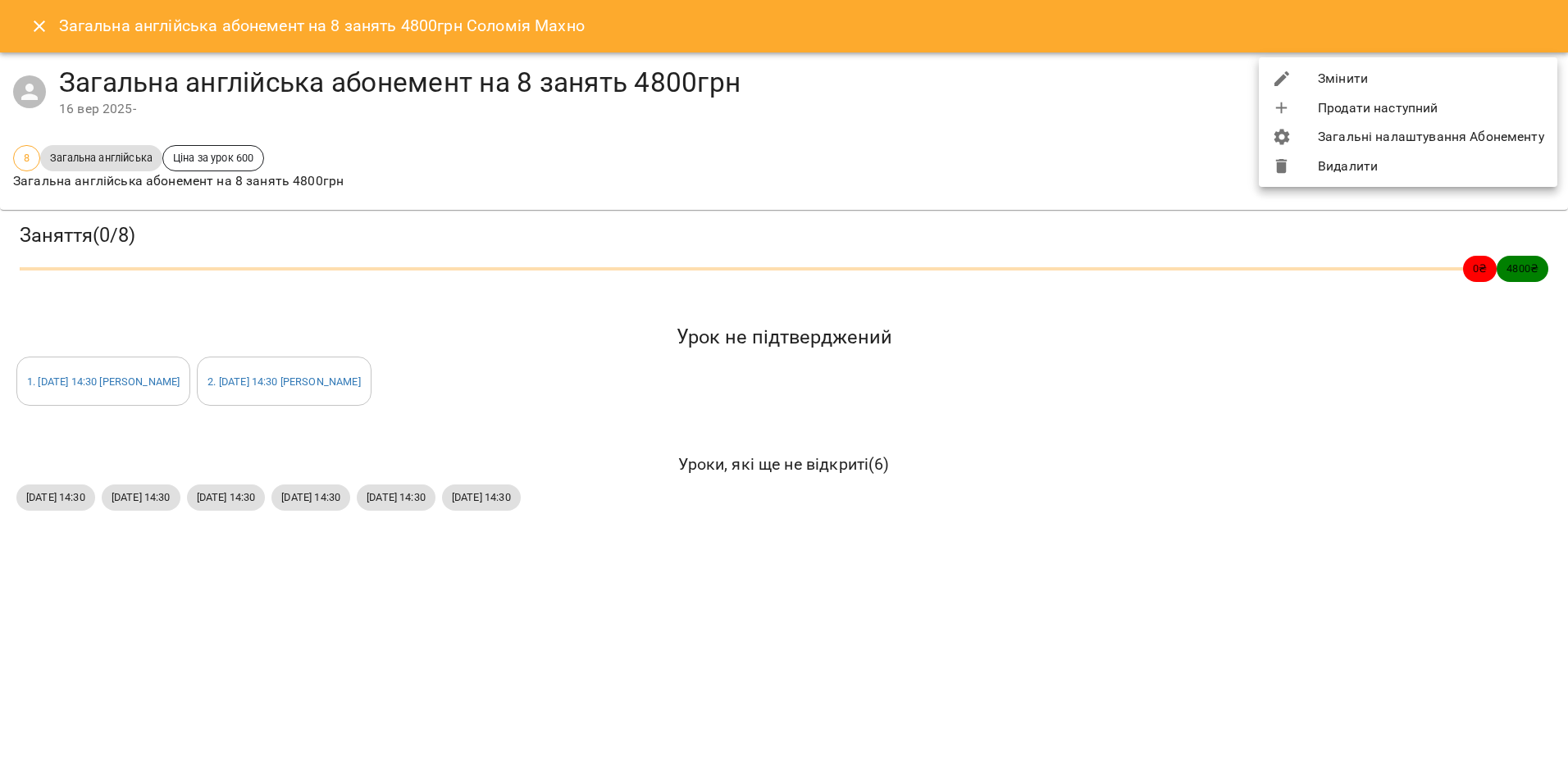
click at [1396, 165] on li "Видалити" at bounding box center [1408, 166] width 299 height 29
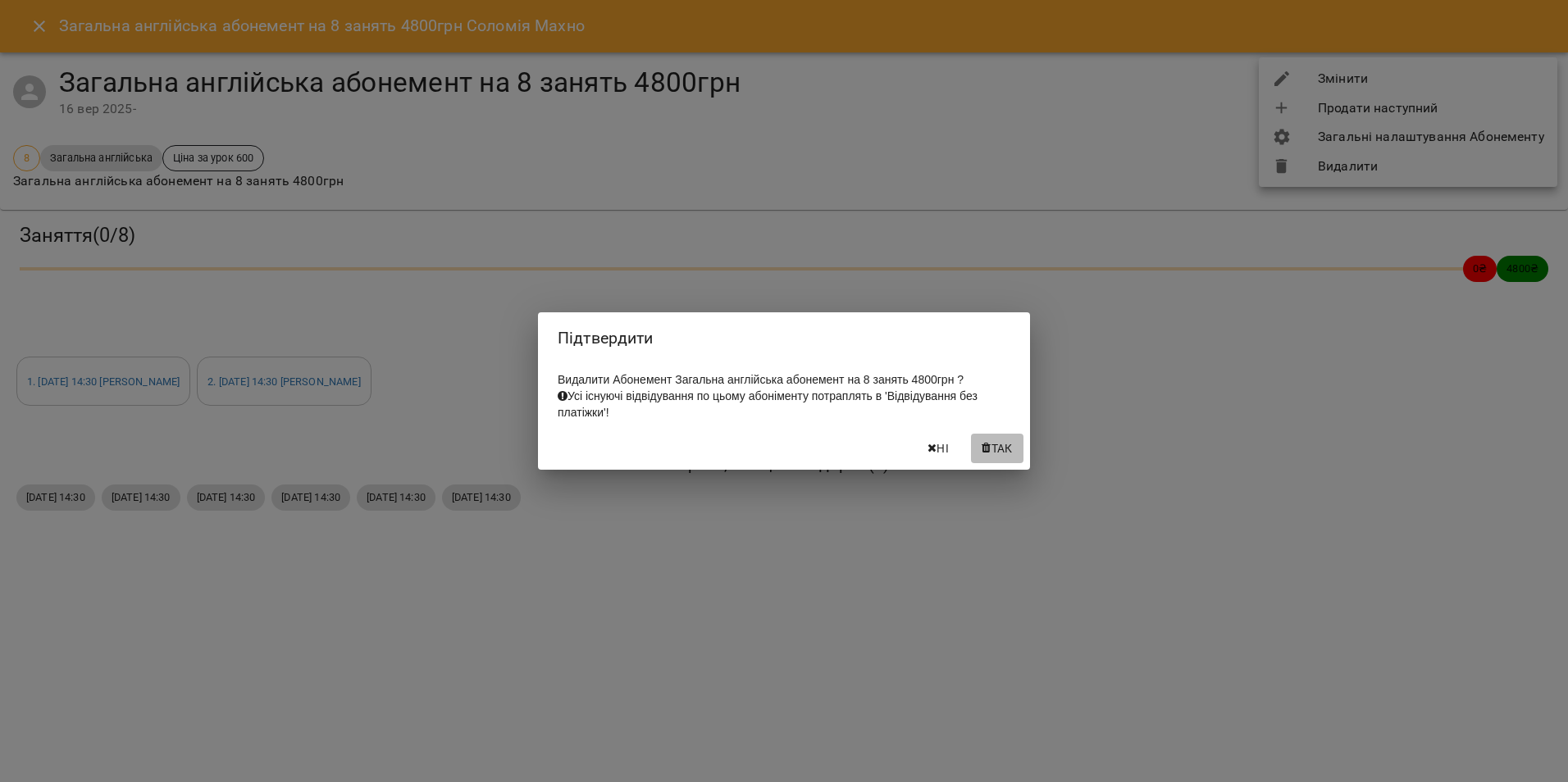
click at [1001, 458] on span "Так" at bounding box center [1002, 448] width 21 height 20
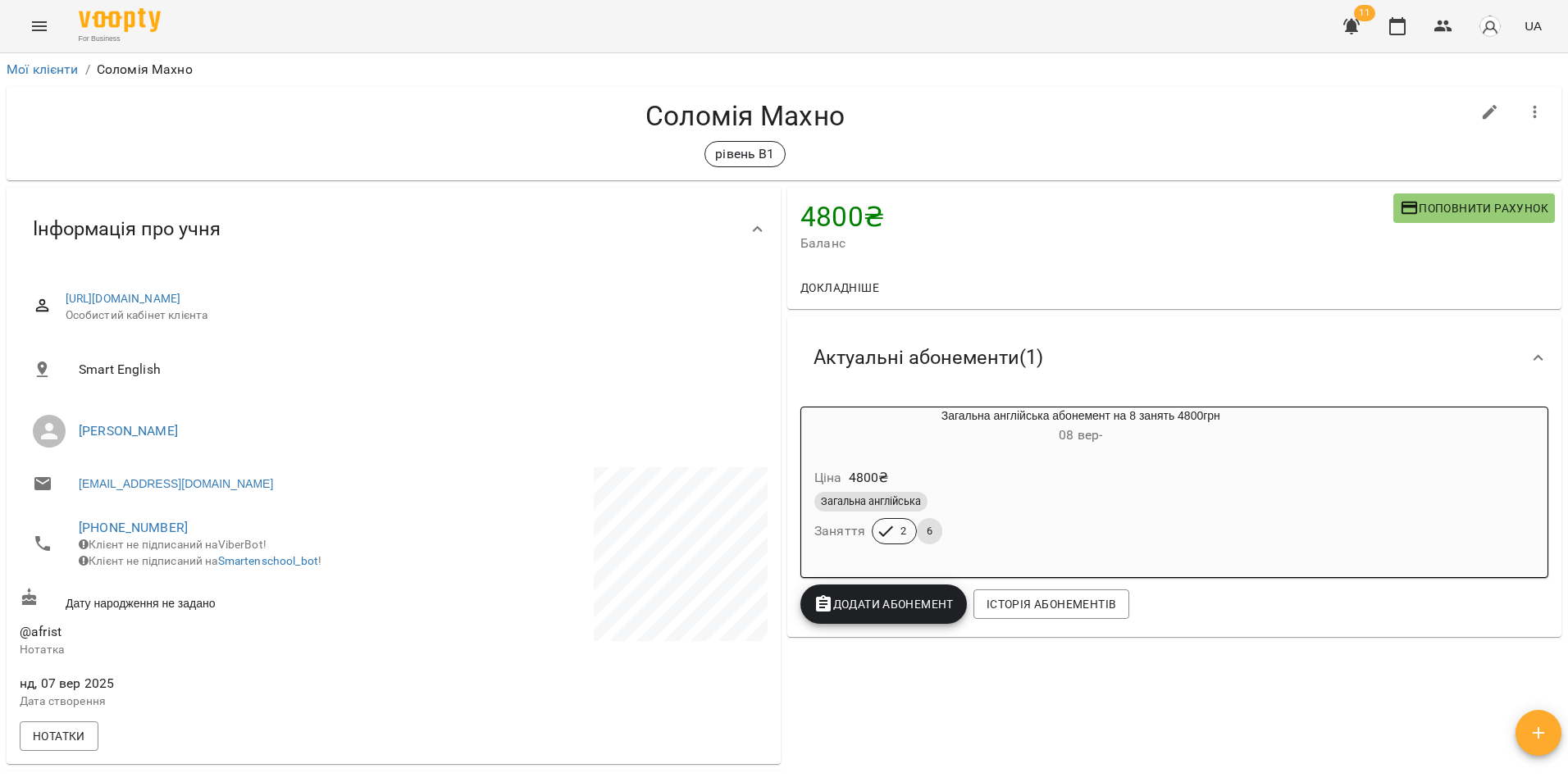
click at [903, 614] on span "Додати Абонемент" at bounding box center [884, 604] width 141 height 20
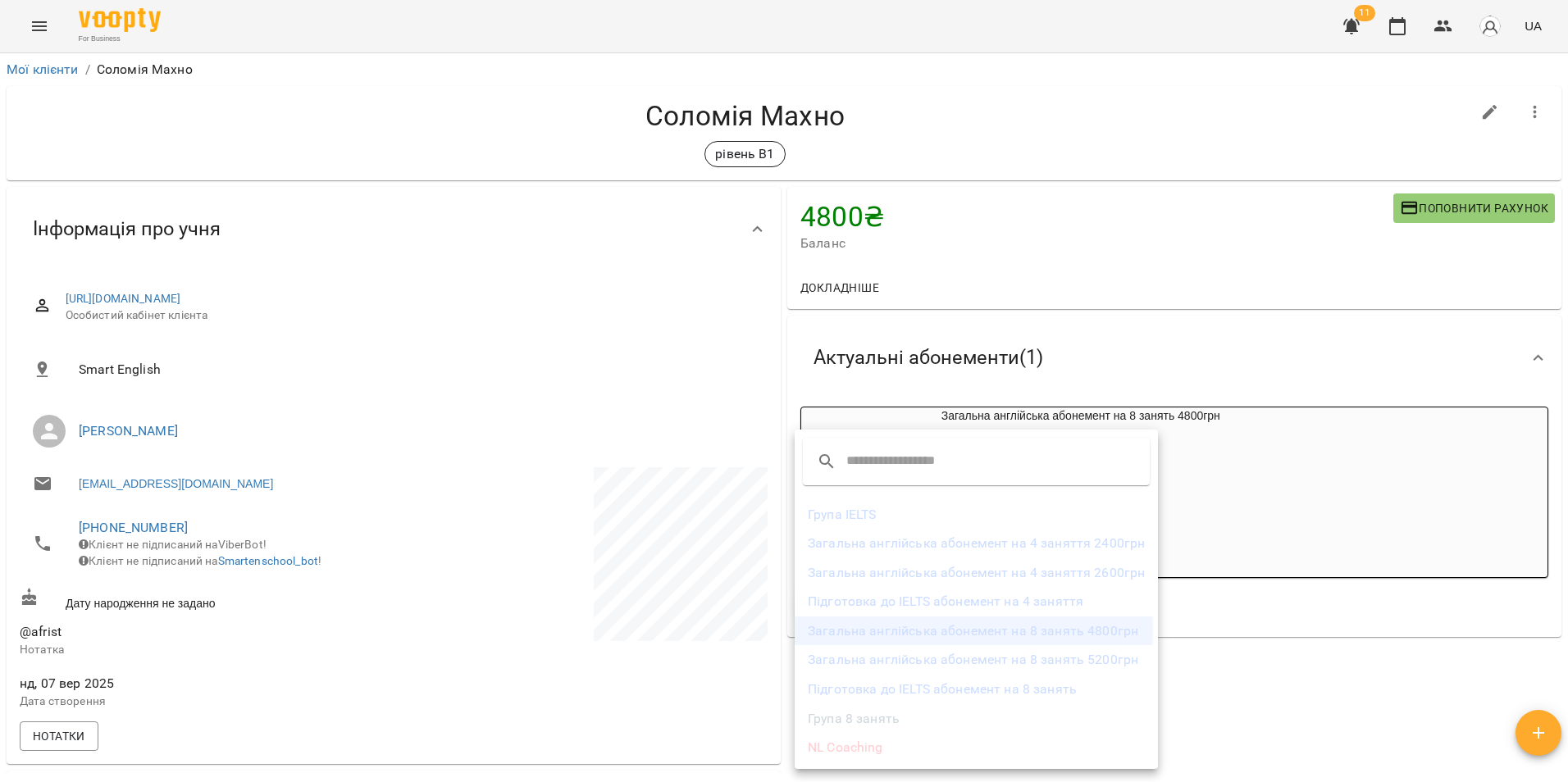
click at [960, 630] on li "Загальна англійська абонемент на 8 занять 4800грн" at bounding box center [977, 631] width 364 height 29
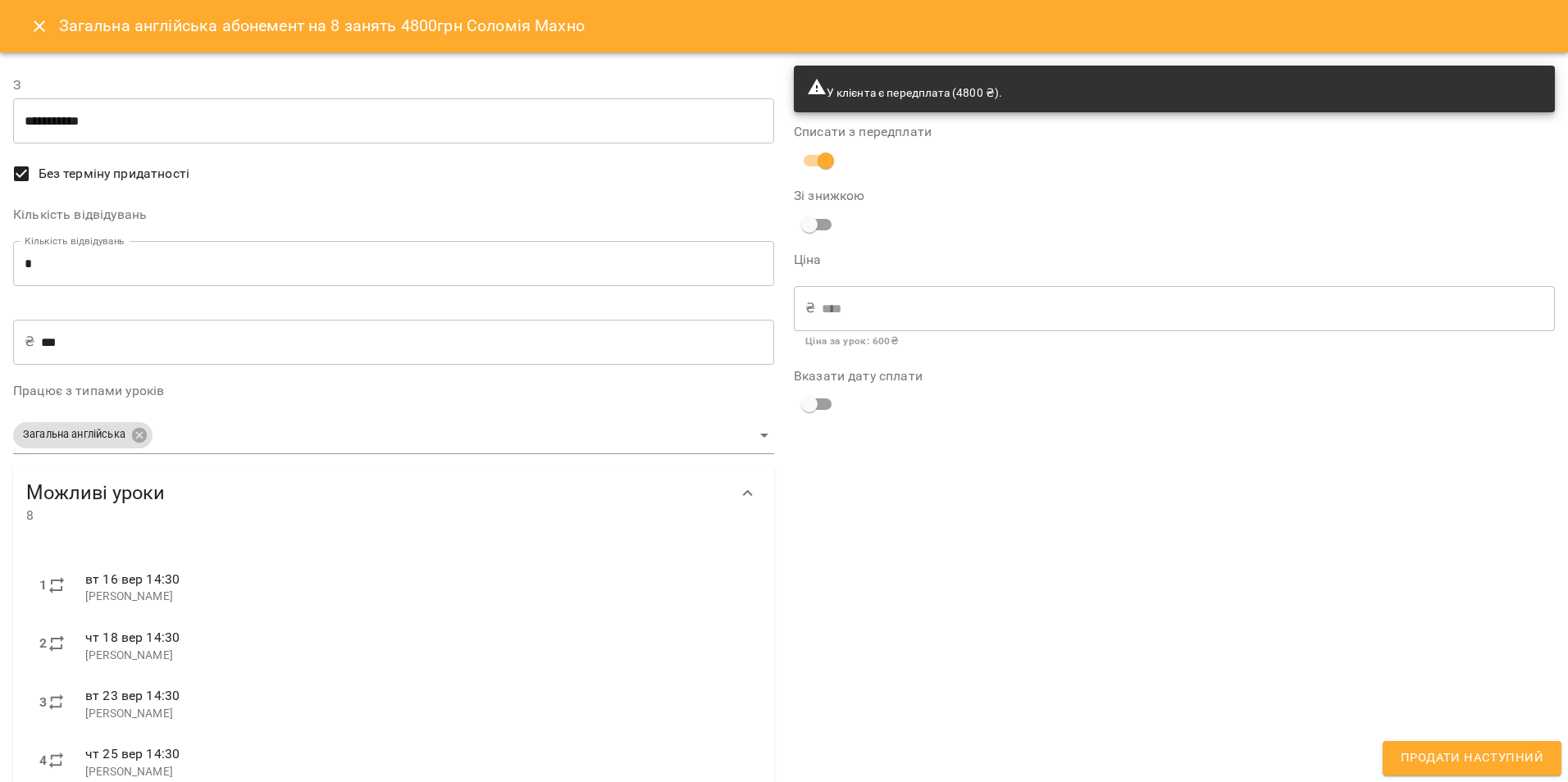
click at [80, 258] on input "*" at bounding box center [393, 264] width 761 height 46
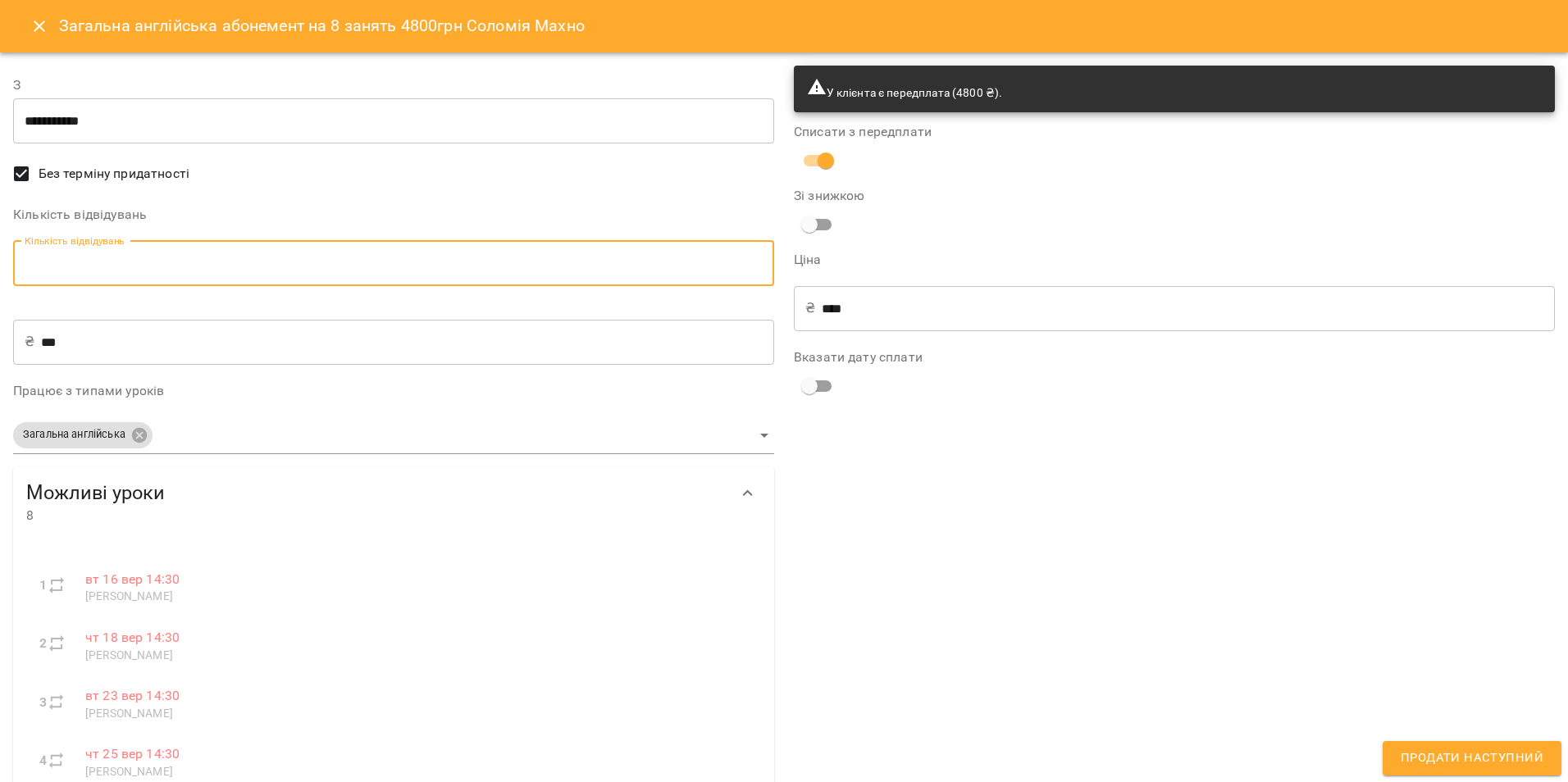
type input "*"
type input "****"
type input "*"
click at [907, 474] on div "У клієнта є передплата (4800 ₴). Списати з передплати Зі знижкою Ціна ₴ **** ​ …" at bounding box center [1174, 558] width 781 height 1006
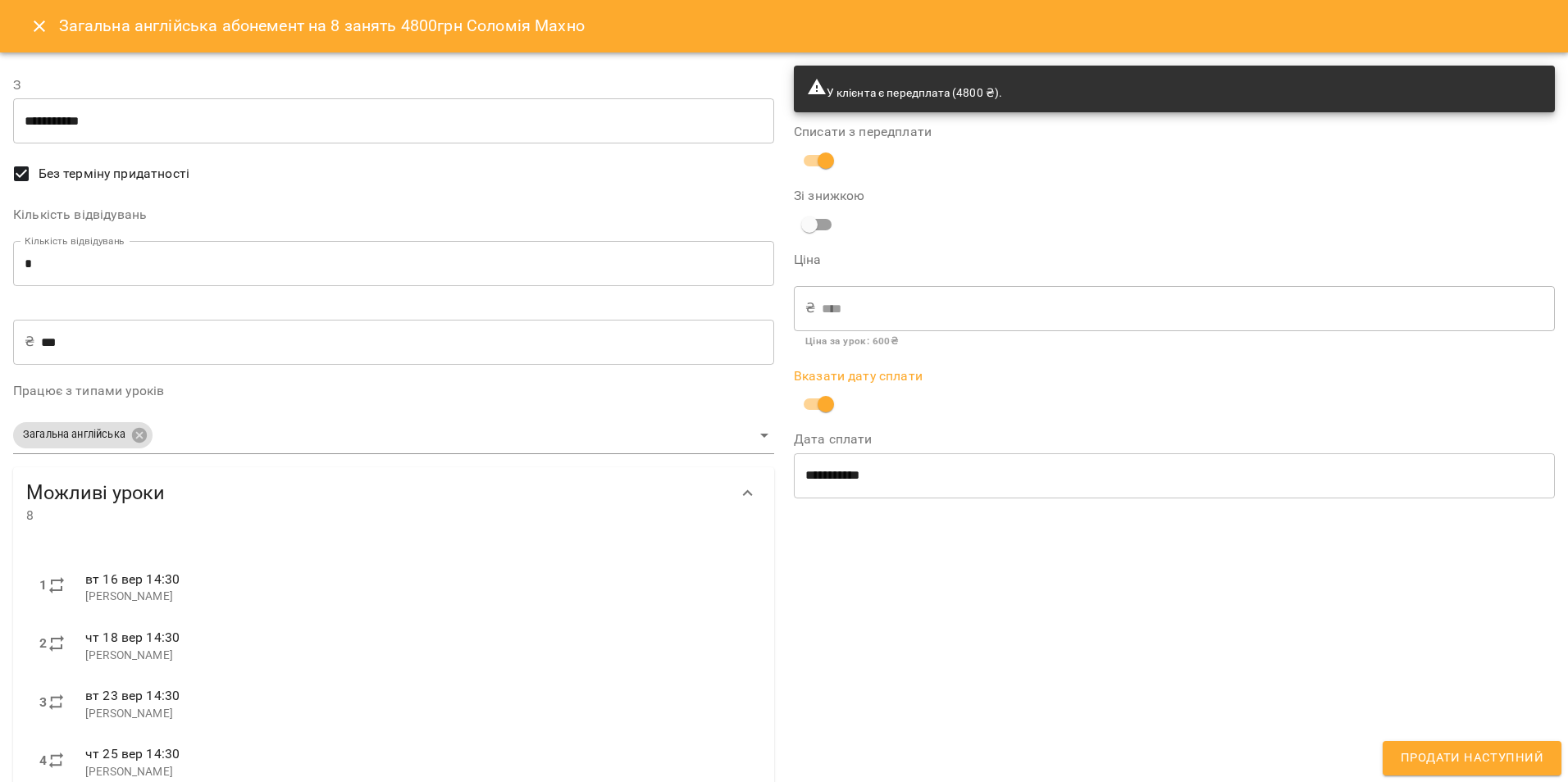
click at [837, 466] on input "**********" at bounding box center [1174, 476] width 761 height 46
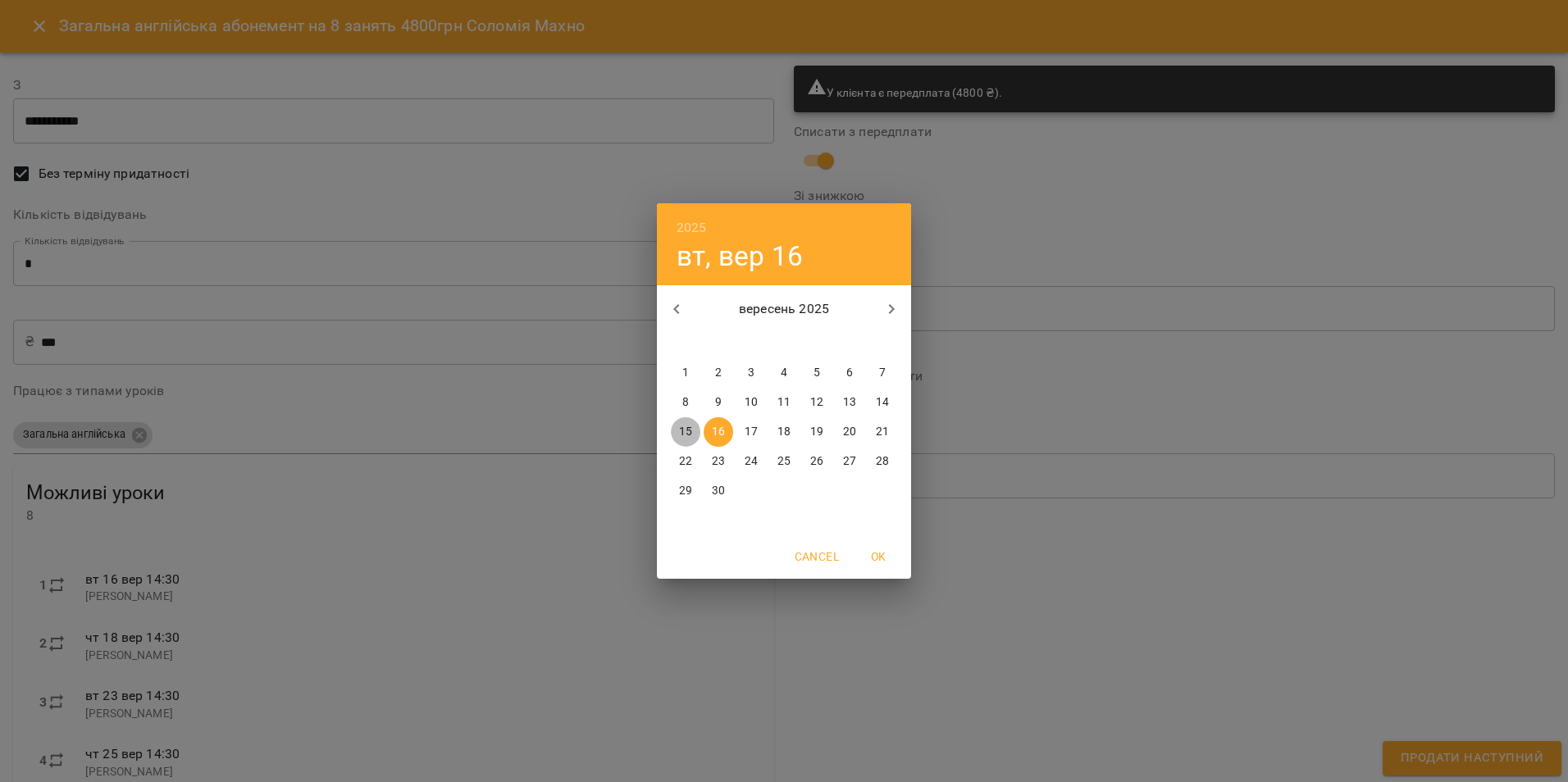
click at [693, 436] on span "15" at bounding box center [685, 431] width 29 height 16
type input "**********"
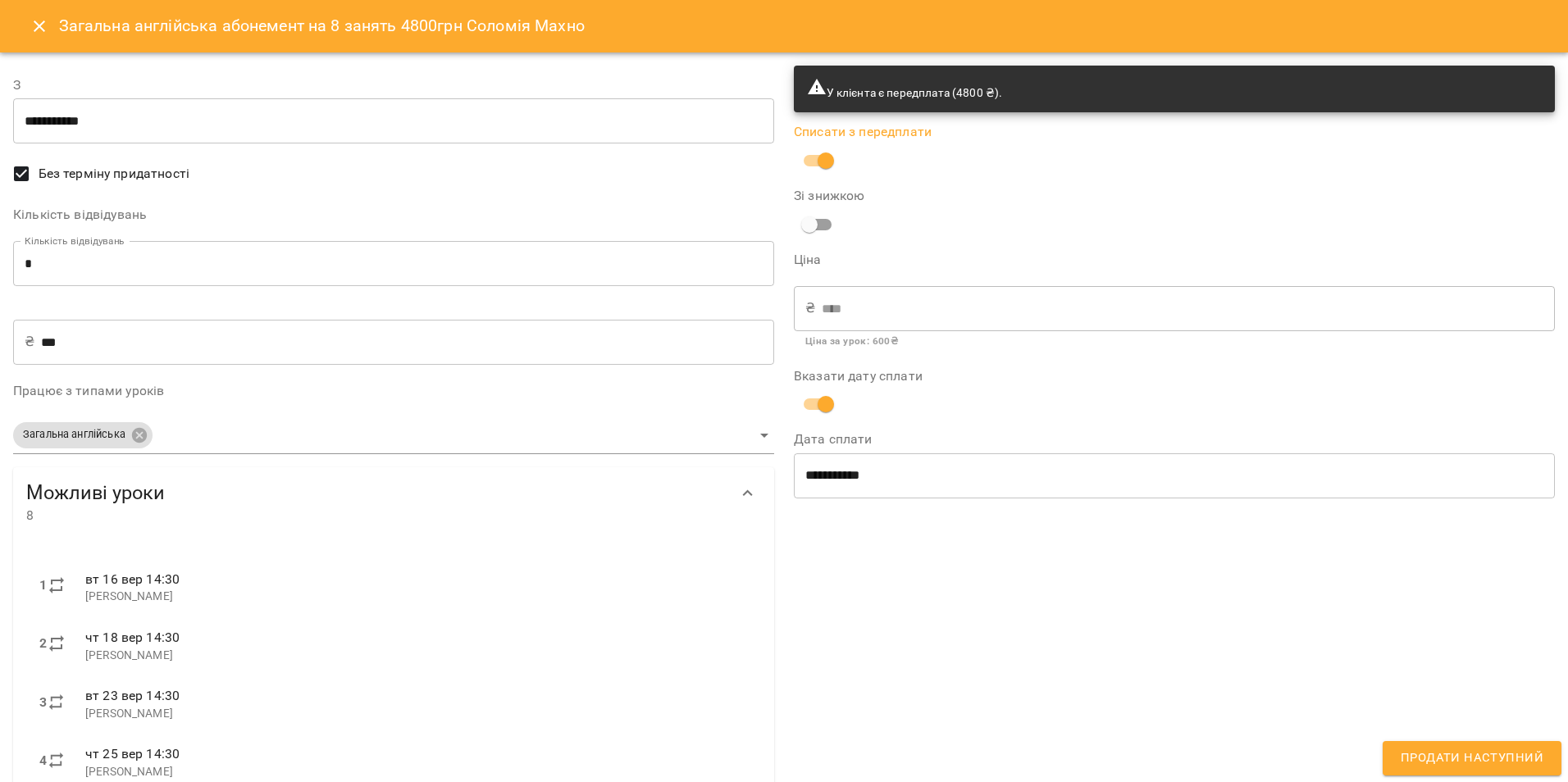
click at [1480, 758] on span "Продати наступний" at bounding box center [1472, 758] width 142 height 21
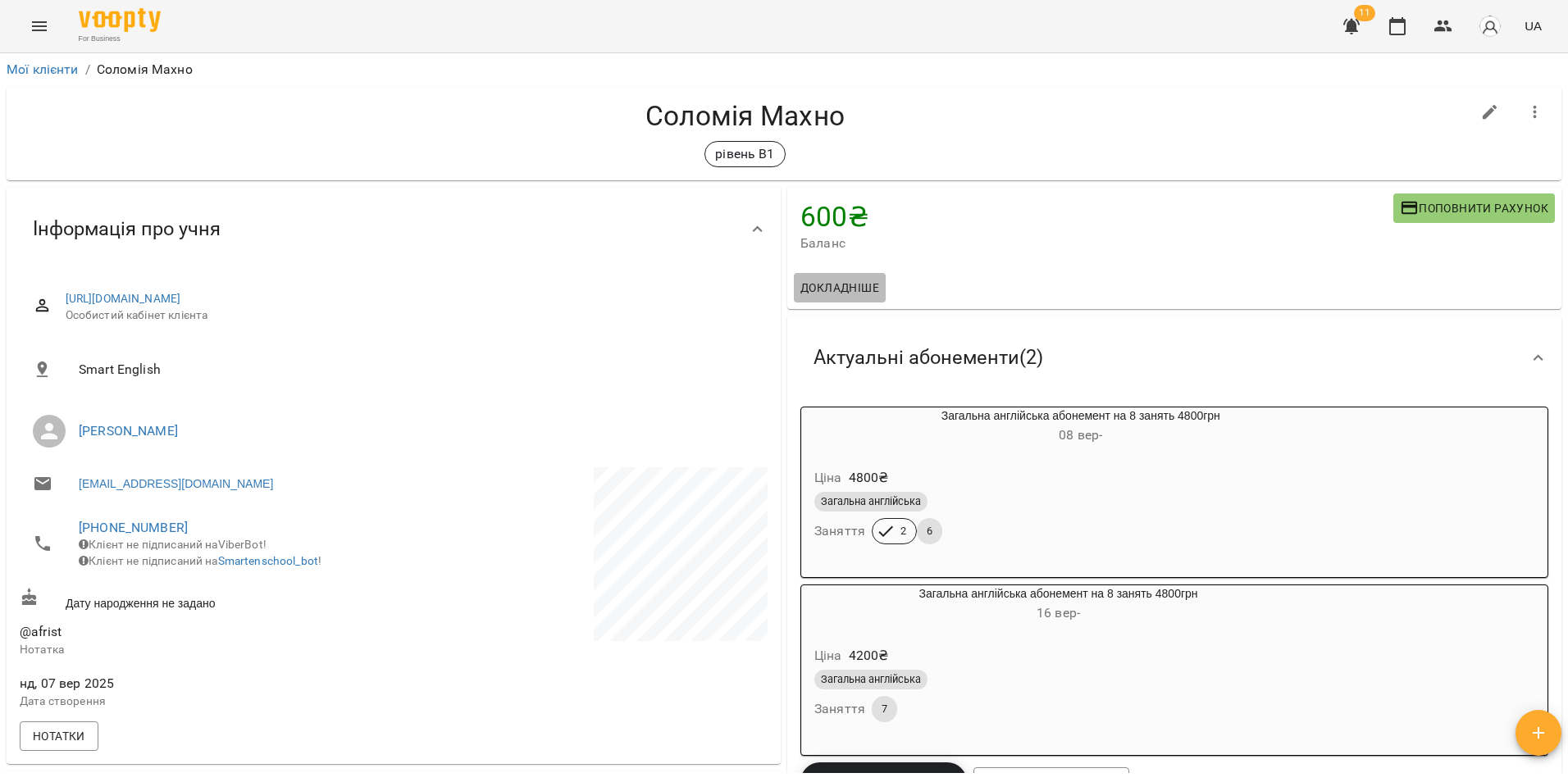
click at [836, 293] on span "Докладніше" at bounding box center [840, 287] width 79 height 20
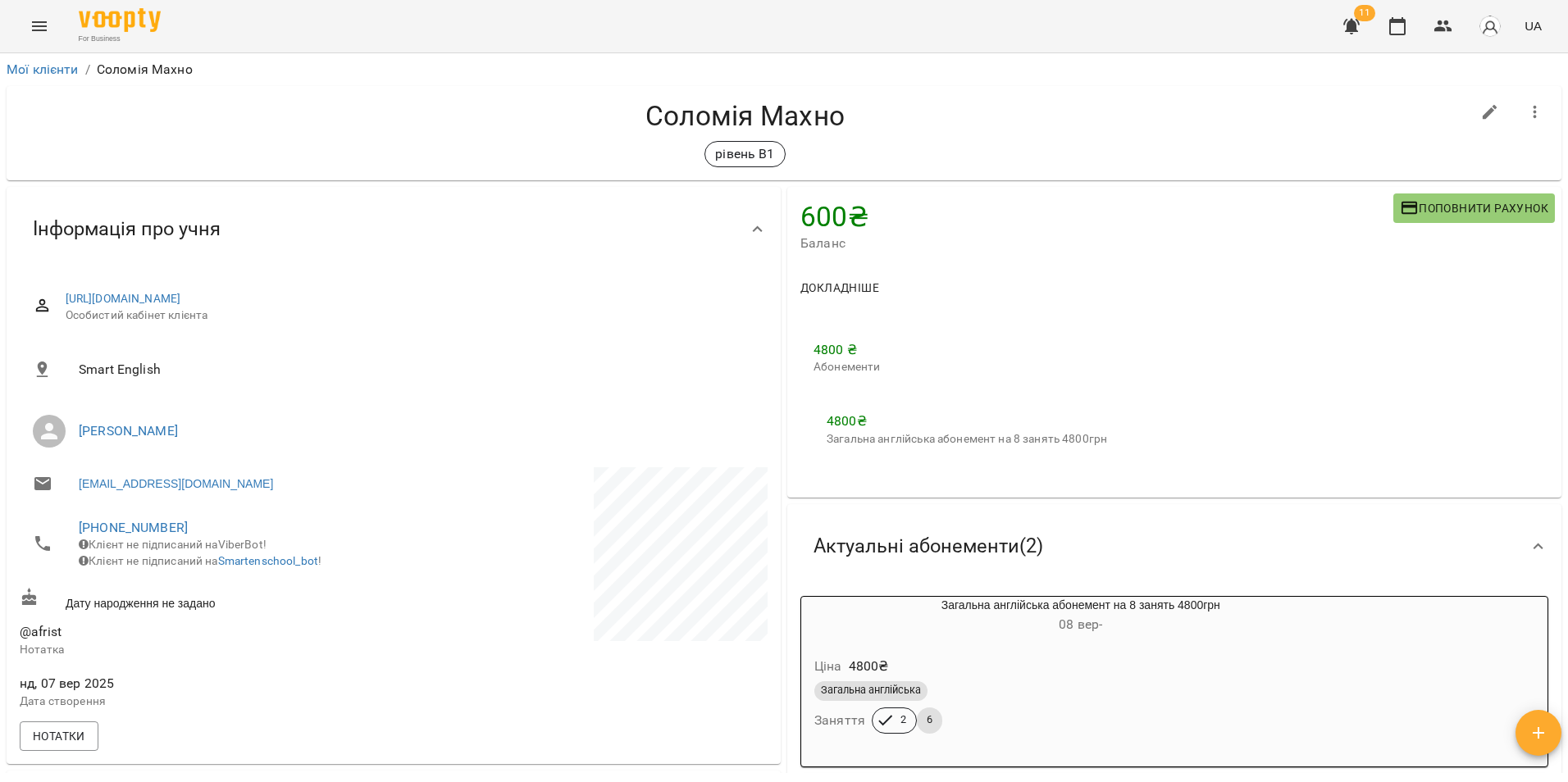
click at [1481, 111] on icon "button" at bounding box center [1490, 112] width 20 height 20
select select "**"
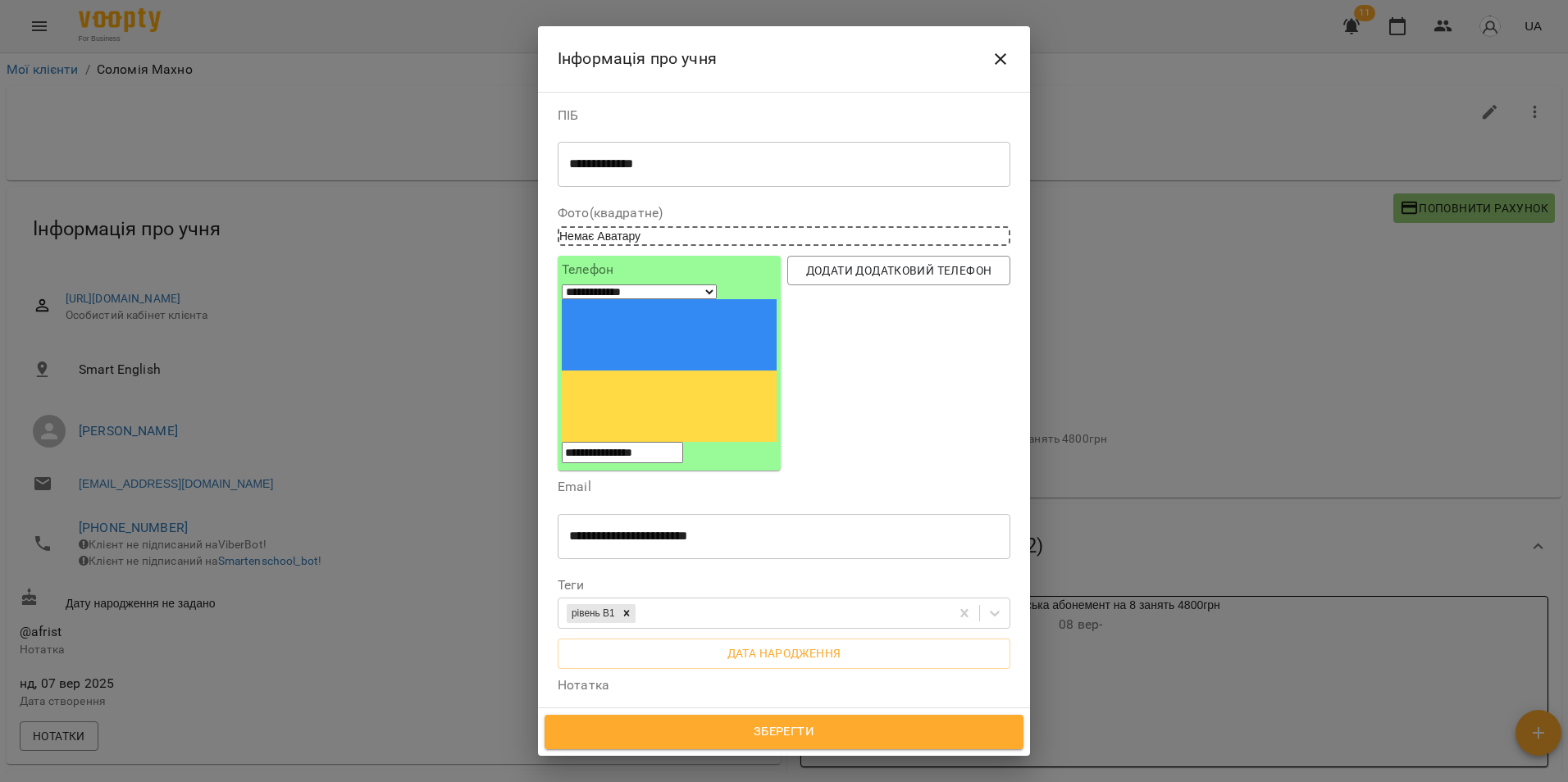
click at [999, 66] on icon "Close" at bounding box center [1000, 58] width 20 height 20
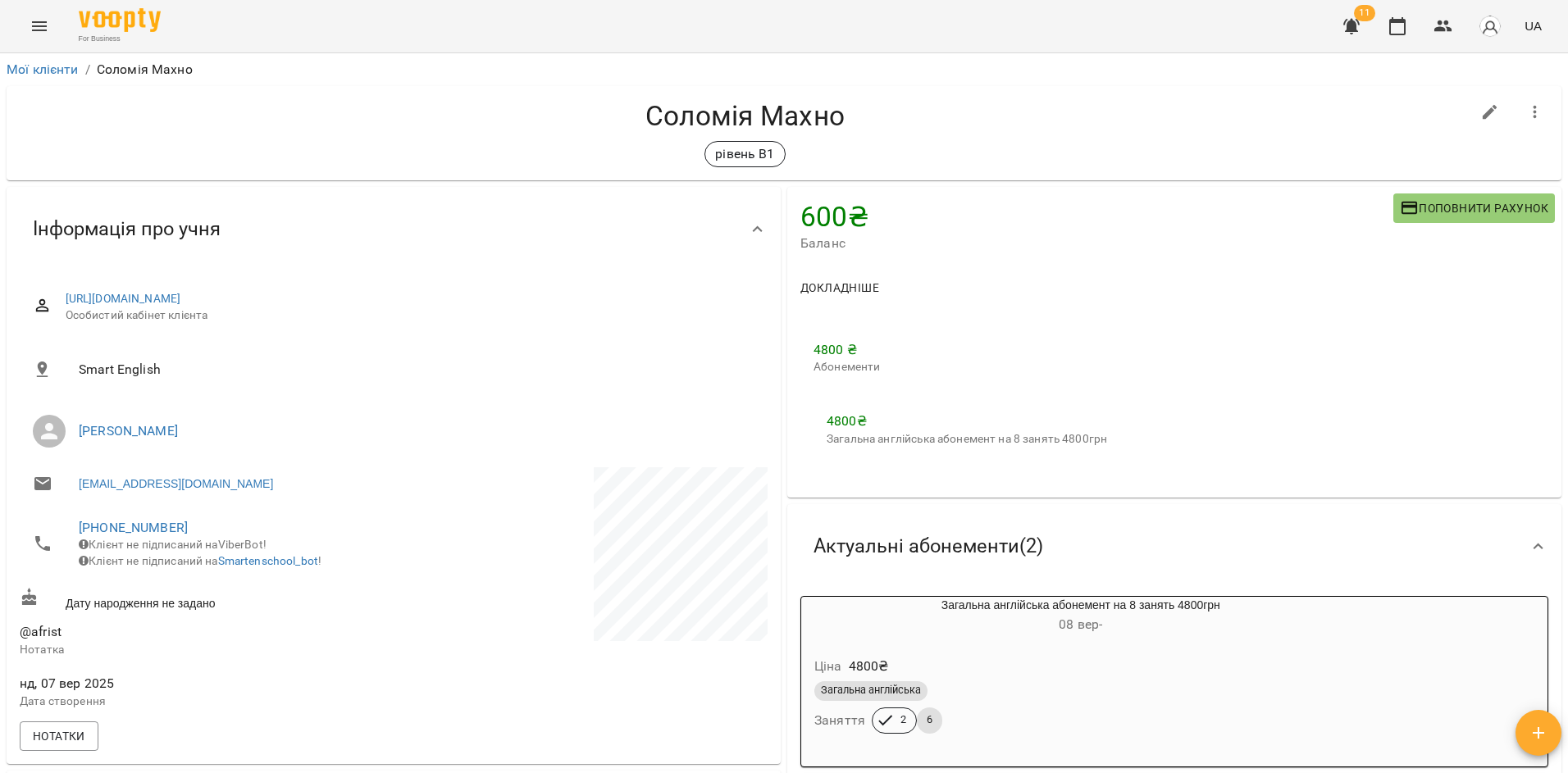
click at [1527, 117] on icon "button" at bounding box center [1535, 112] width 20 height 20
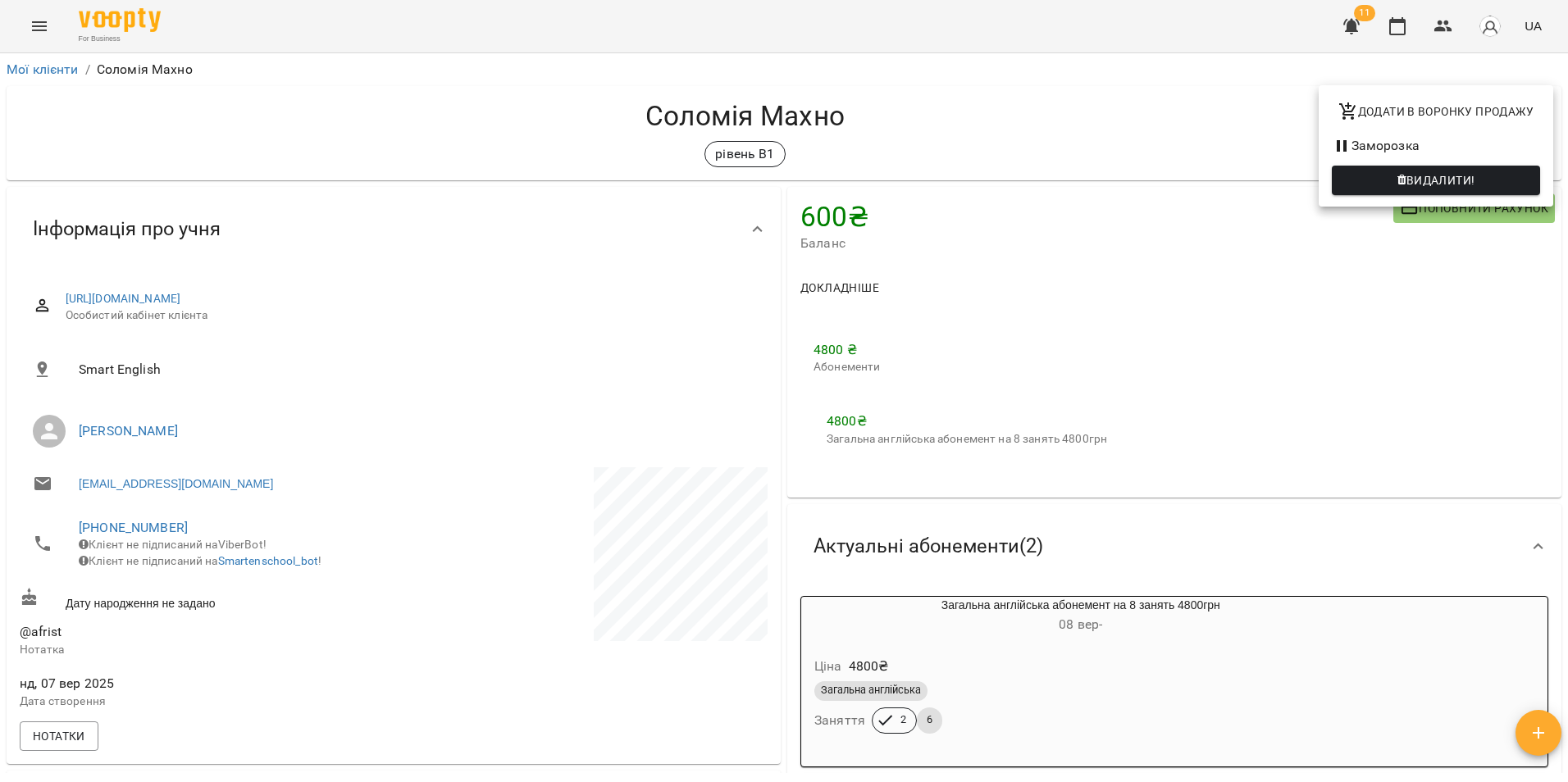
click at [1028, 155] on div at bounding box center [784, 391] width 1568 height 782
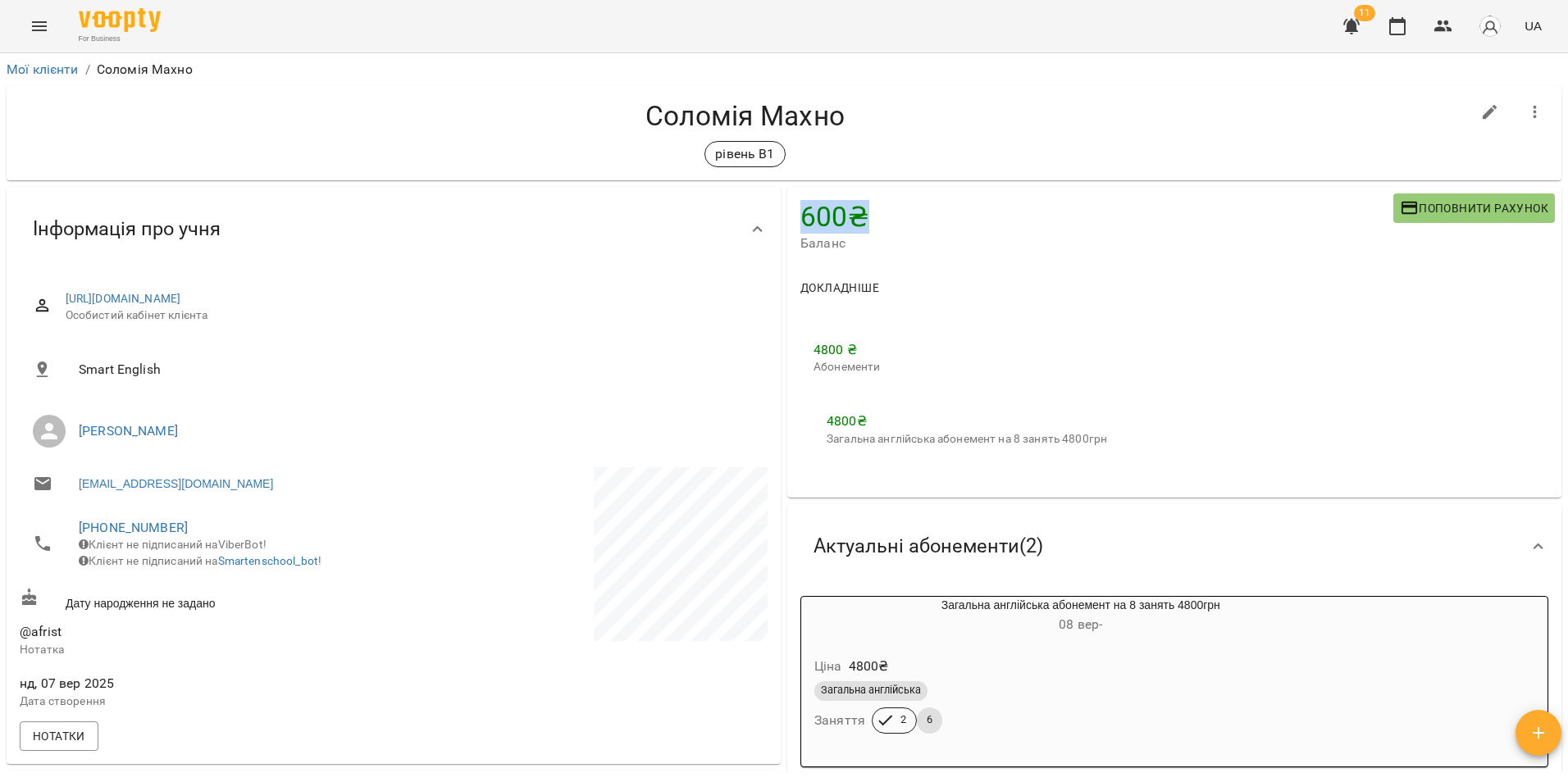
drag, startPoint x: 829, startPoint y: 225, endPoint x: 799, endPoint y: 226, distance: 30.0
click at [800, 226] on h4 "600 ₴" at bounding box center [1096, 216] width 593 height 33
drag, startPoint x: 799, startPoint y: 226, endPoint x: 1103, endPoint y: 253, distance: 305.2
click at [1047, 262] on div "600 ₴ Баланс Поповнити рахунок" at bounding box center [1174, 226] width 775 height 80
click at [1450, 216] on span "Поповнити рахунок" at bounding box center [1474, 208] width 148 height 20
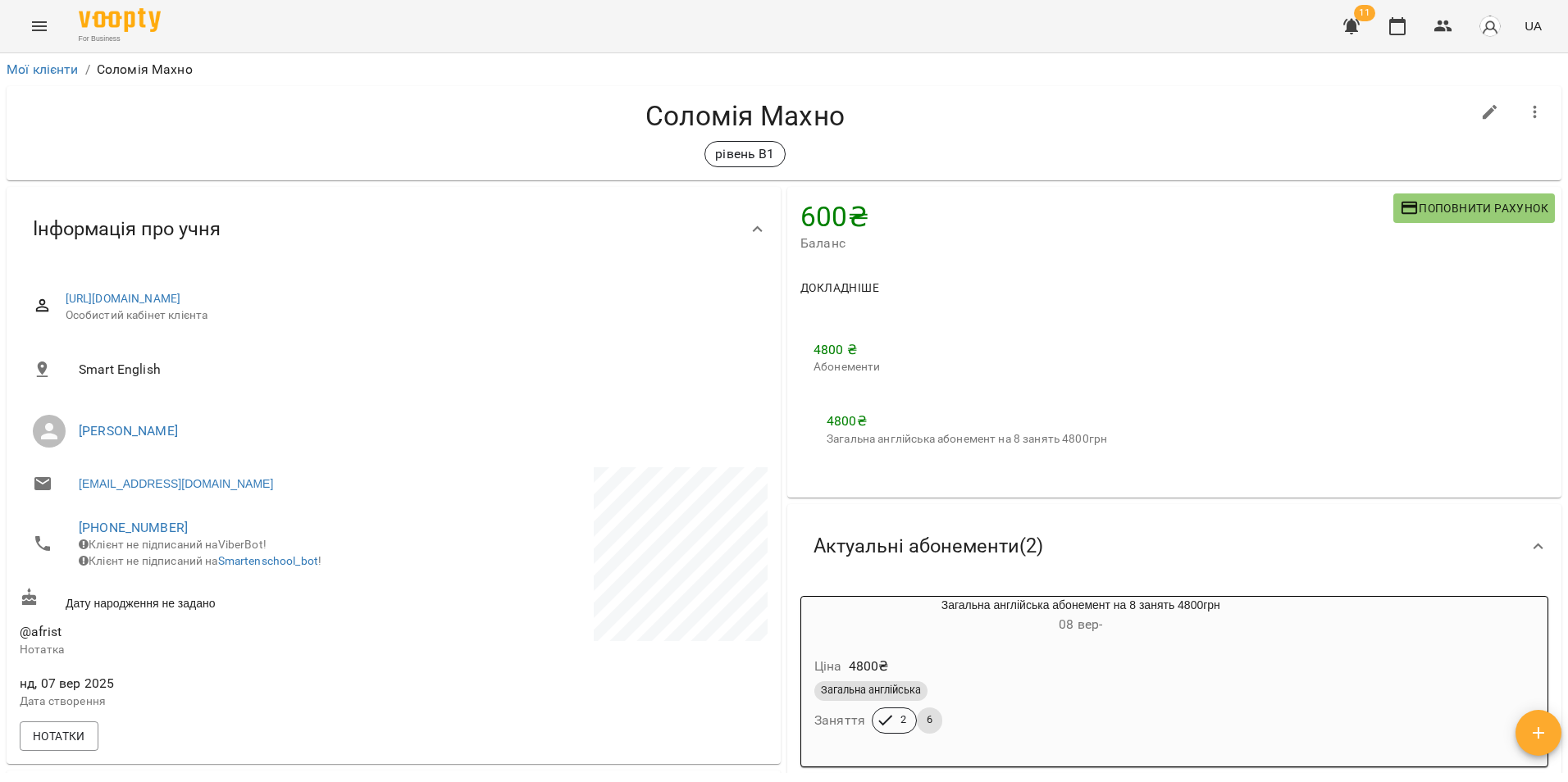
select select "****"
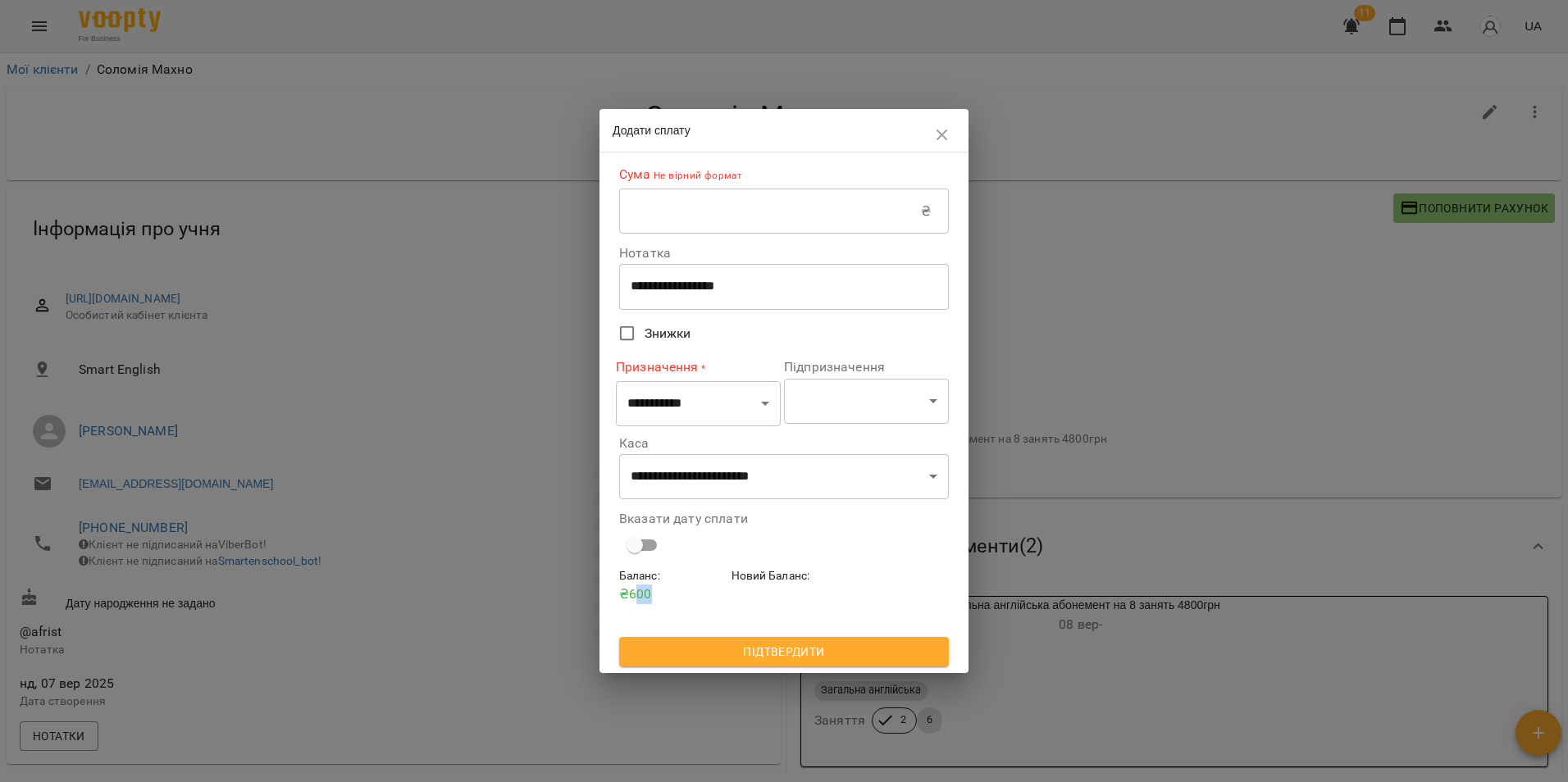
click at [636, 590] on p "₴ 600" at bounding box center [672, 594] width 106 height 20
drag, startPoint x: 636, startPoint y: 590, endPoint x: 739, endPoint y: 593, distance: 103.0
click at [739, 593] on div "Новий Баланс :" at bounding box center [784, 586] width 112 height 44
click at [938, 131] on icon "button" at bounding box center [942, 135] width 20 height 20
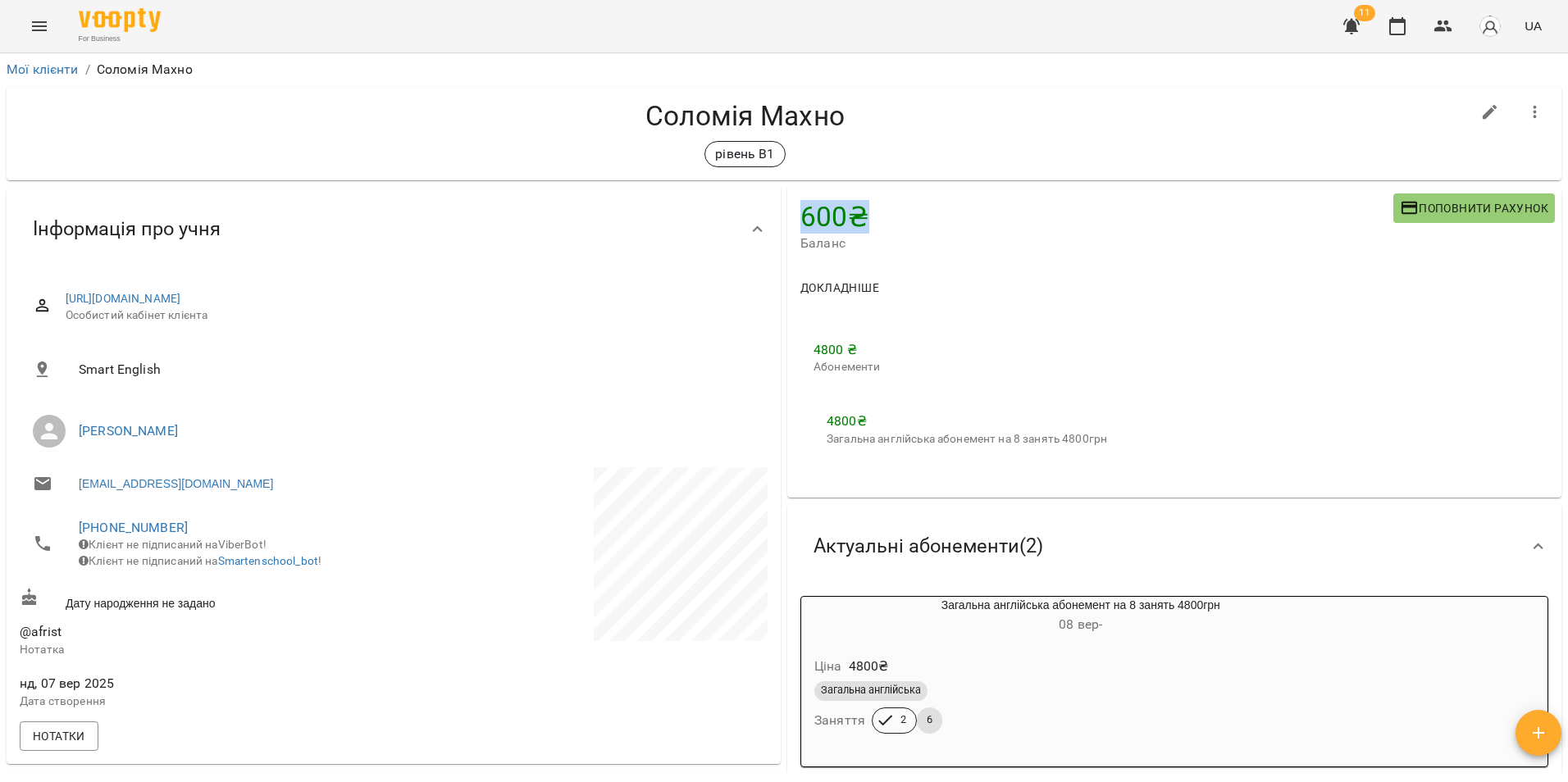
drag, startPoint x: 862, startPoint y: 217, endPoint x: 797, endPoint y: 222, distance: 65.2
click at [800, 222] on h4 "600 ₴" at bounding box center [1096, 216] width 593 height 33
drag, startPoint x: 797, startPoint y: 222, endPoint x: 874, endPoint y: 235, distance: 78.1
click at [876, 235] on span "Баланс" at bounding box center [1096, 244] width 593 height 20
click at [51, 69] on link "Мої клієнти" at bounding box center [43, 69] width 72 height 15
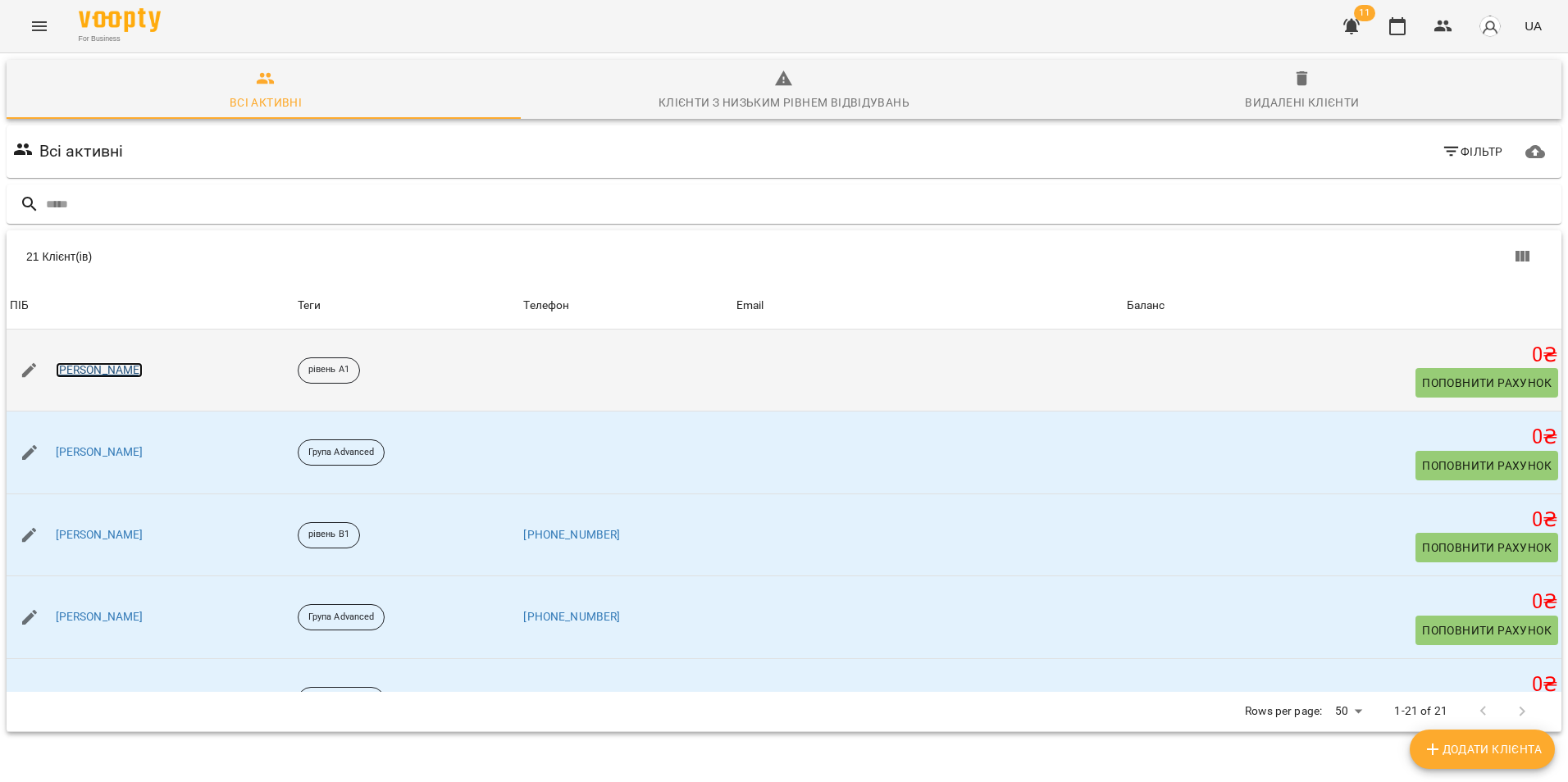
click at [56, 374] on link "[PERSON_NAME]" at bounding box center [100, 370] width 87 height 16
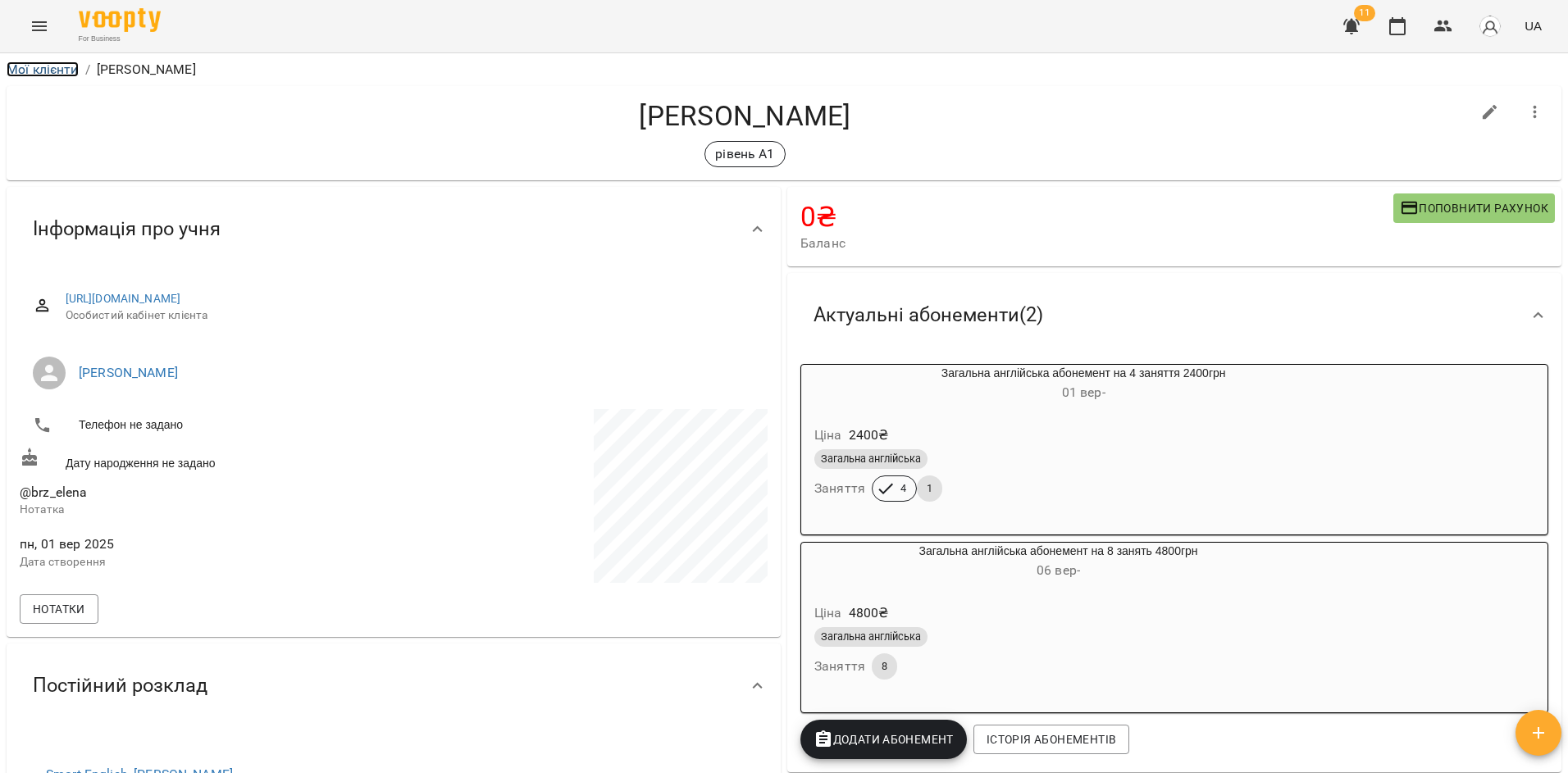
click at [40, 69] on link "Мої клієнти" at bounding box center [43, 69] width 72 height 15
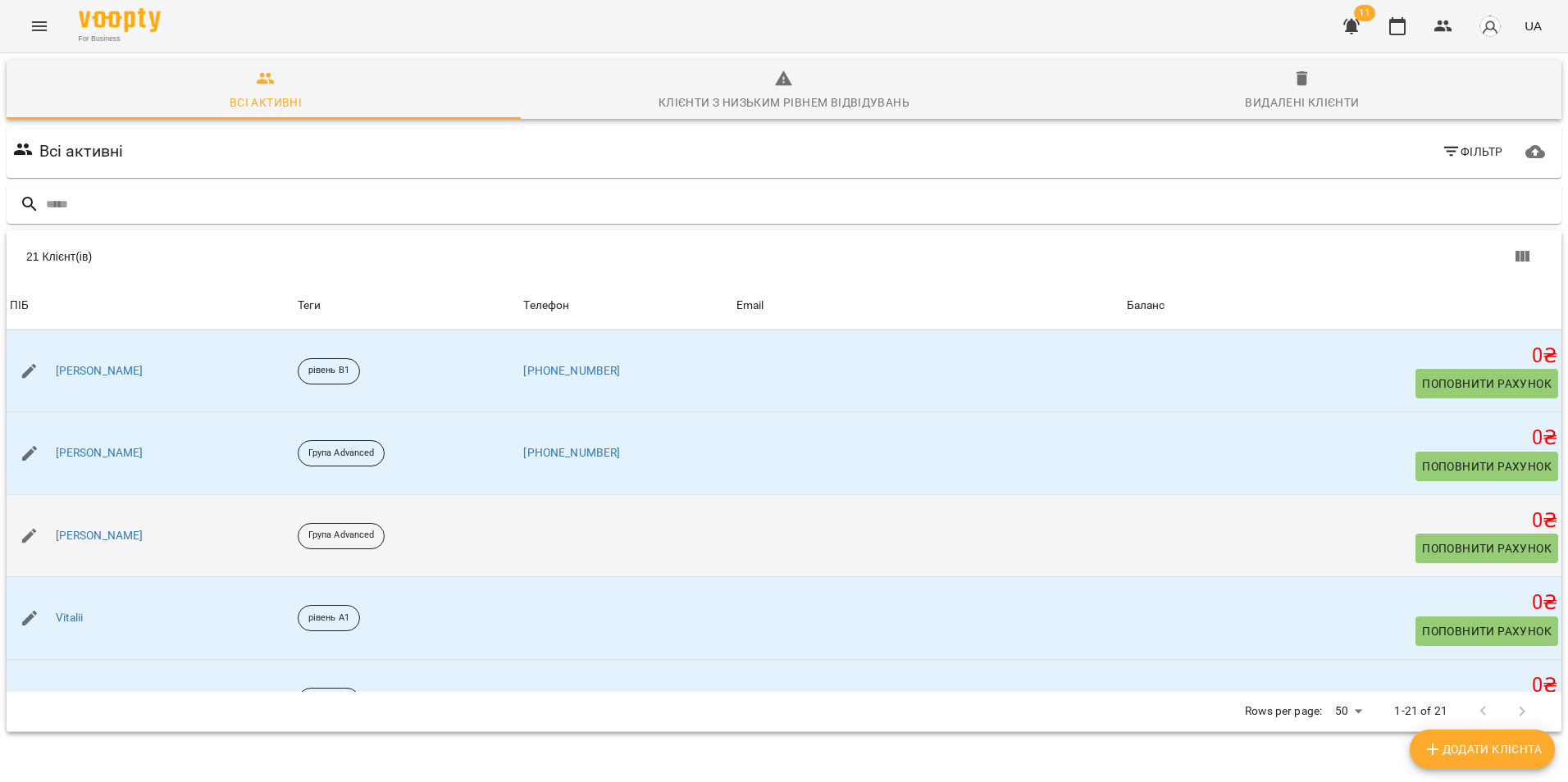
scroll to position [246, 0]
click at [68, 530] on link "Vitalii" at bounding box center [69, 536] width 28 height 16
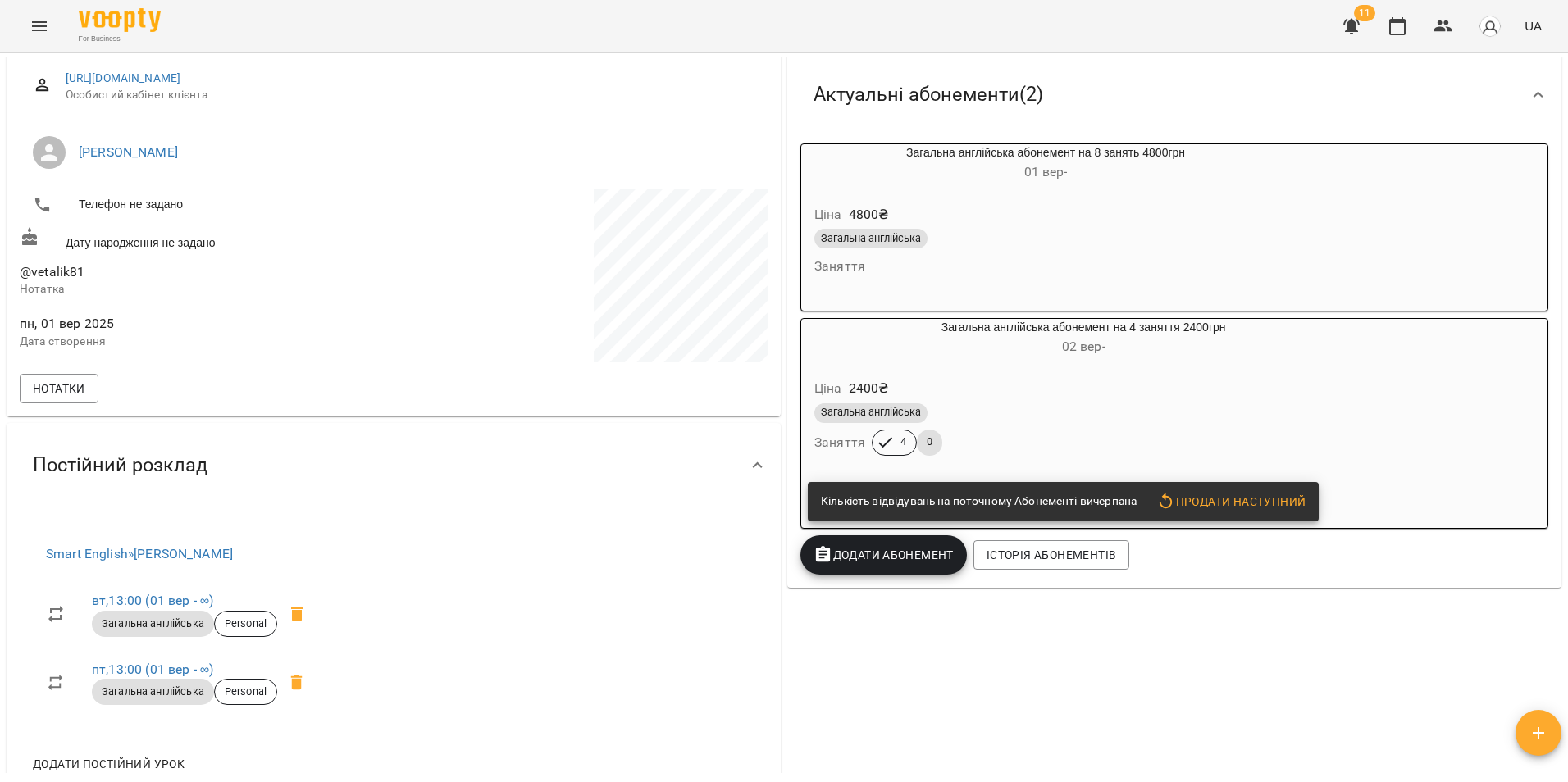
scroll to position [246, 0]
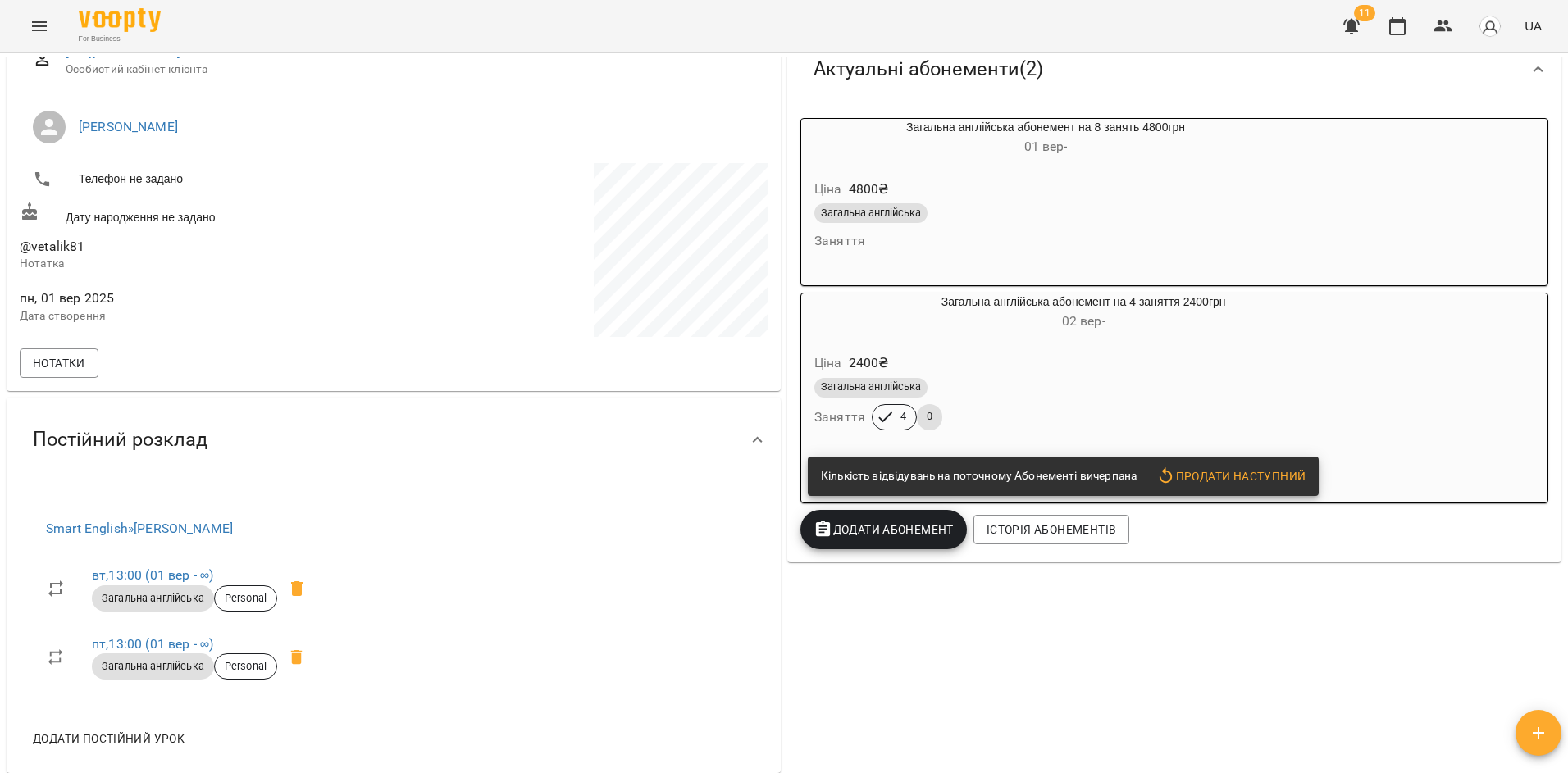
click at [1025, 669] on div "0 ₴ Баланс Поповнити рахунок Актуальні абонементи ( 2 ) Загальна англійська або…" at bounding box center [1174, 357] width 781 height 839
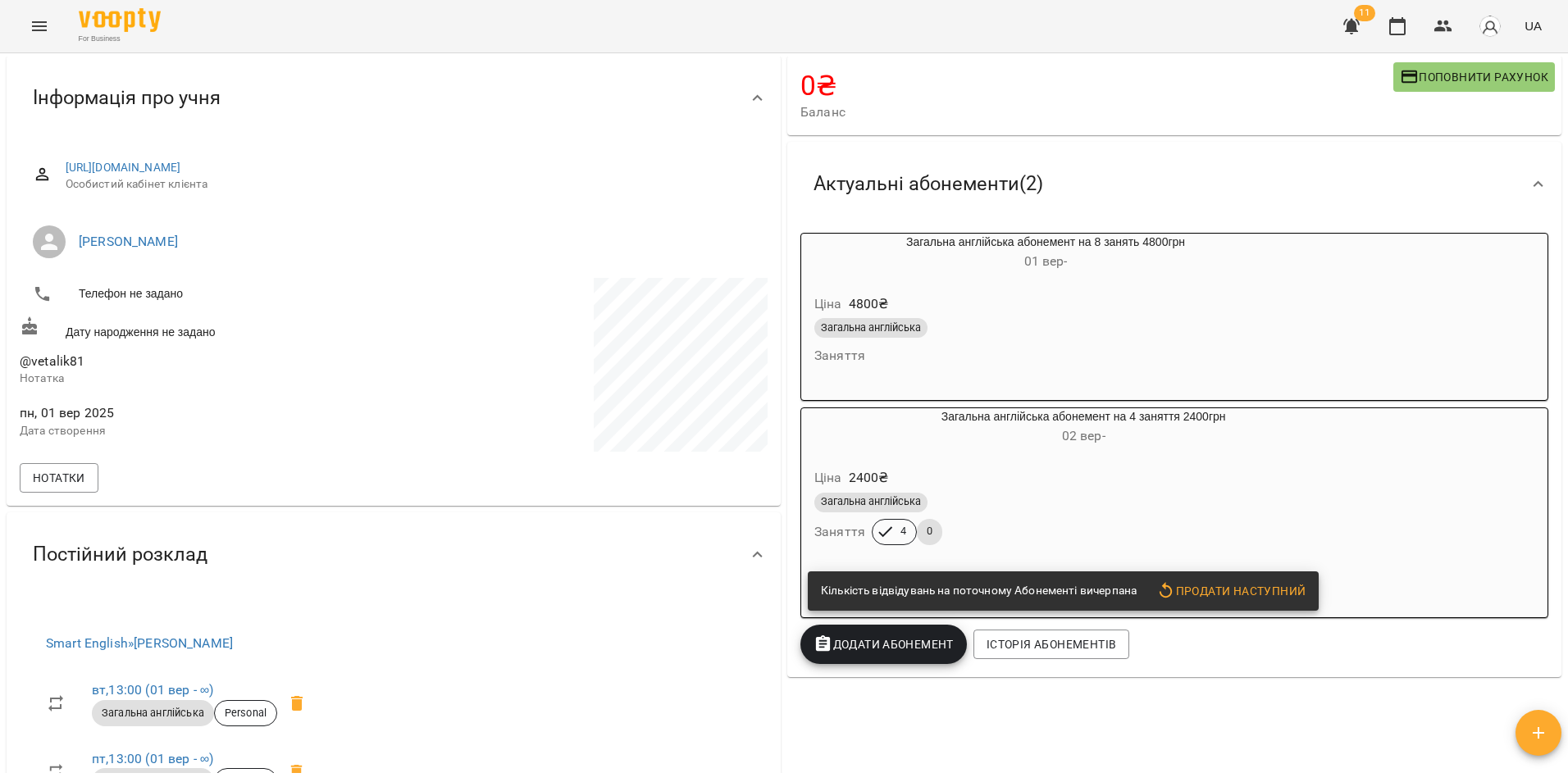
scroll to position [0, 0]
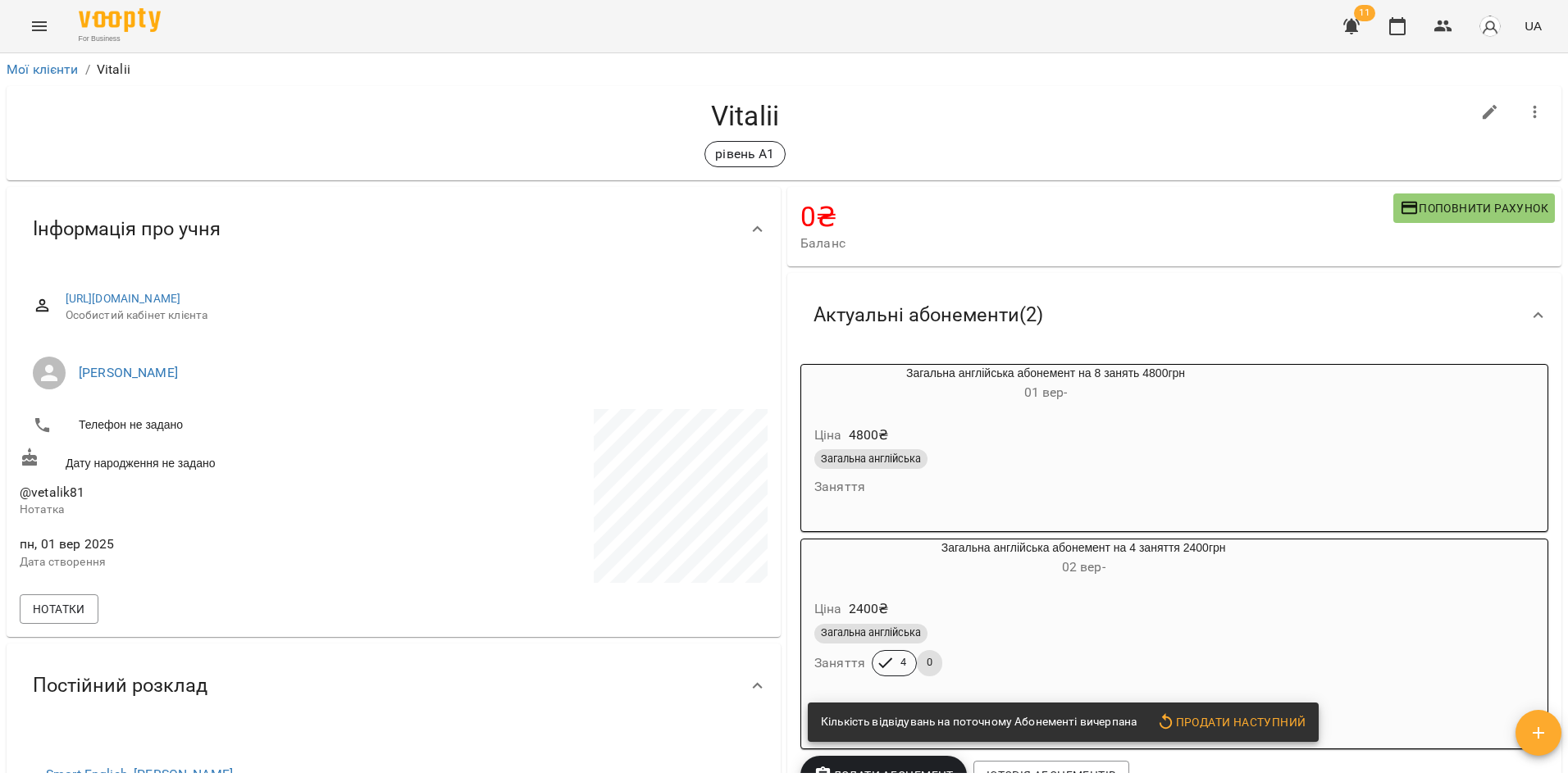
click at [1483, 111] on icon "button" at bounding box center [1490, 111] width 15 height 15
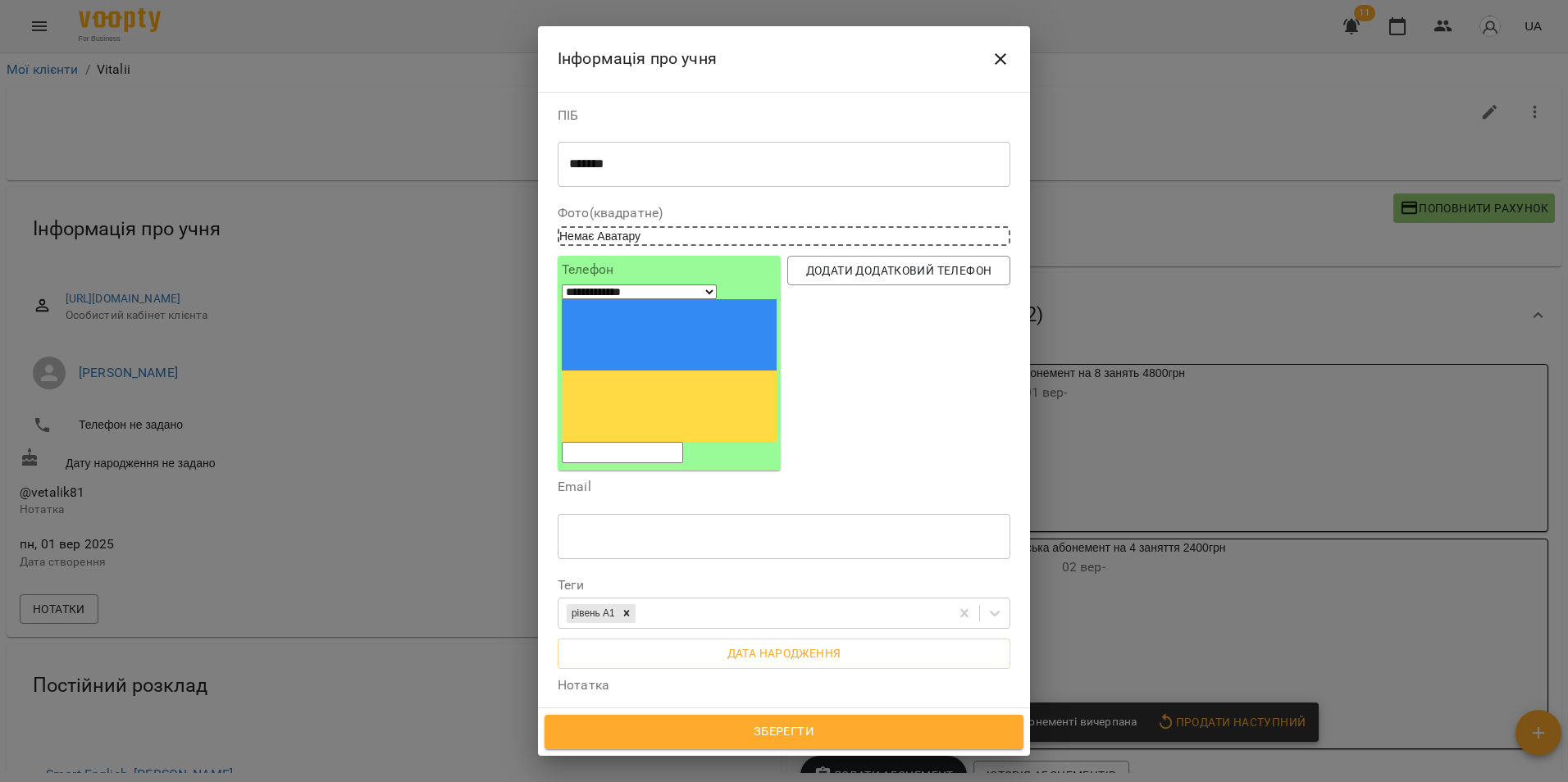
click at [639, 442] on input "tel" at bounding box center [623, 452] width 122 height 21
paste input "**********"
select select "**"
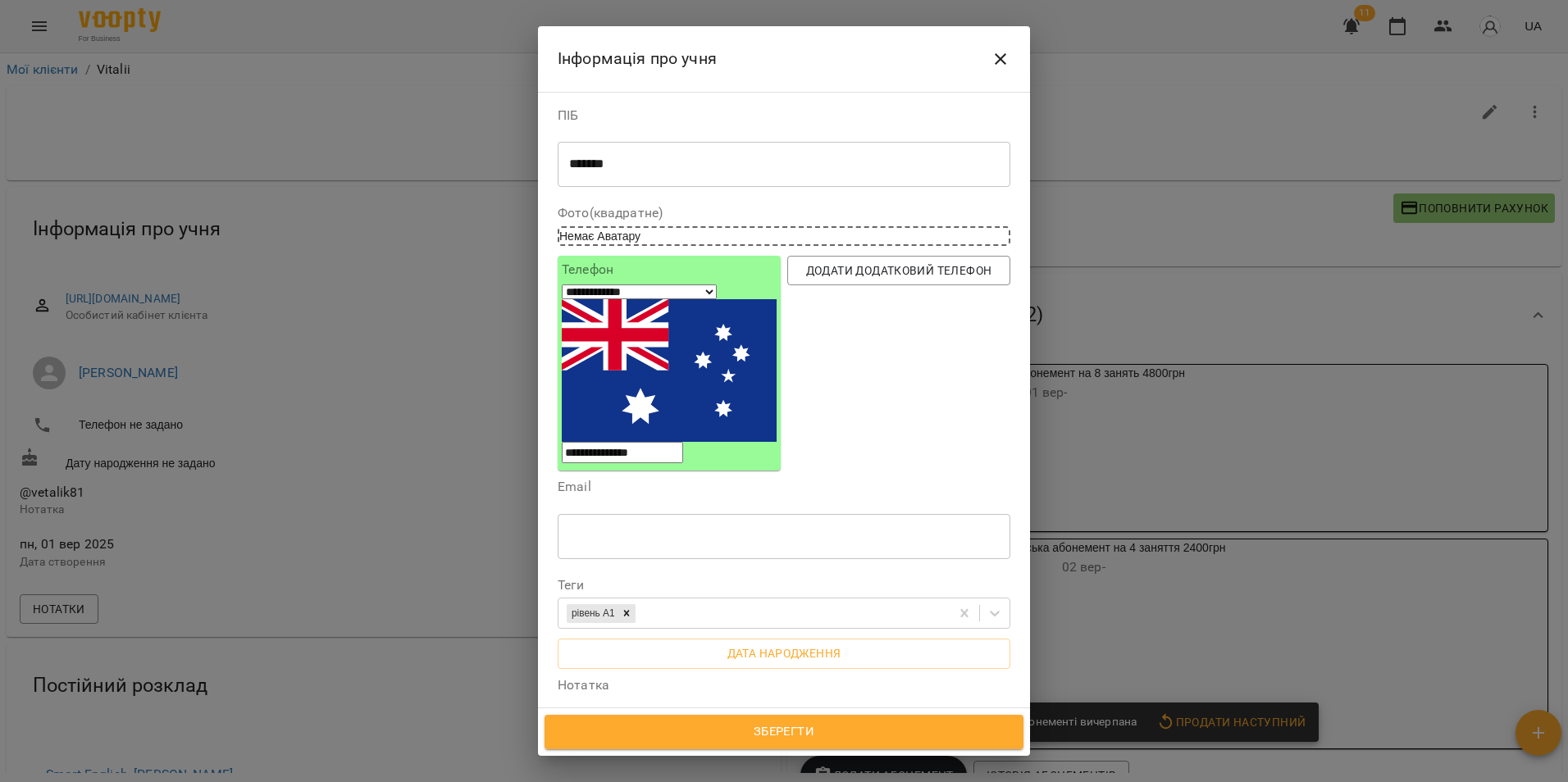
type input "**********"
click at [654, 740] on span "Зберегти" at bounding box center [784, 731] width 443 height 21
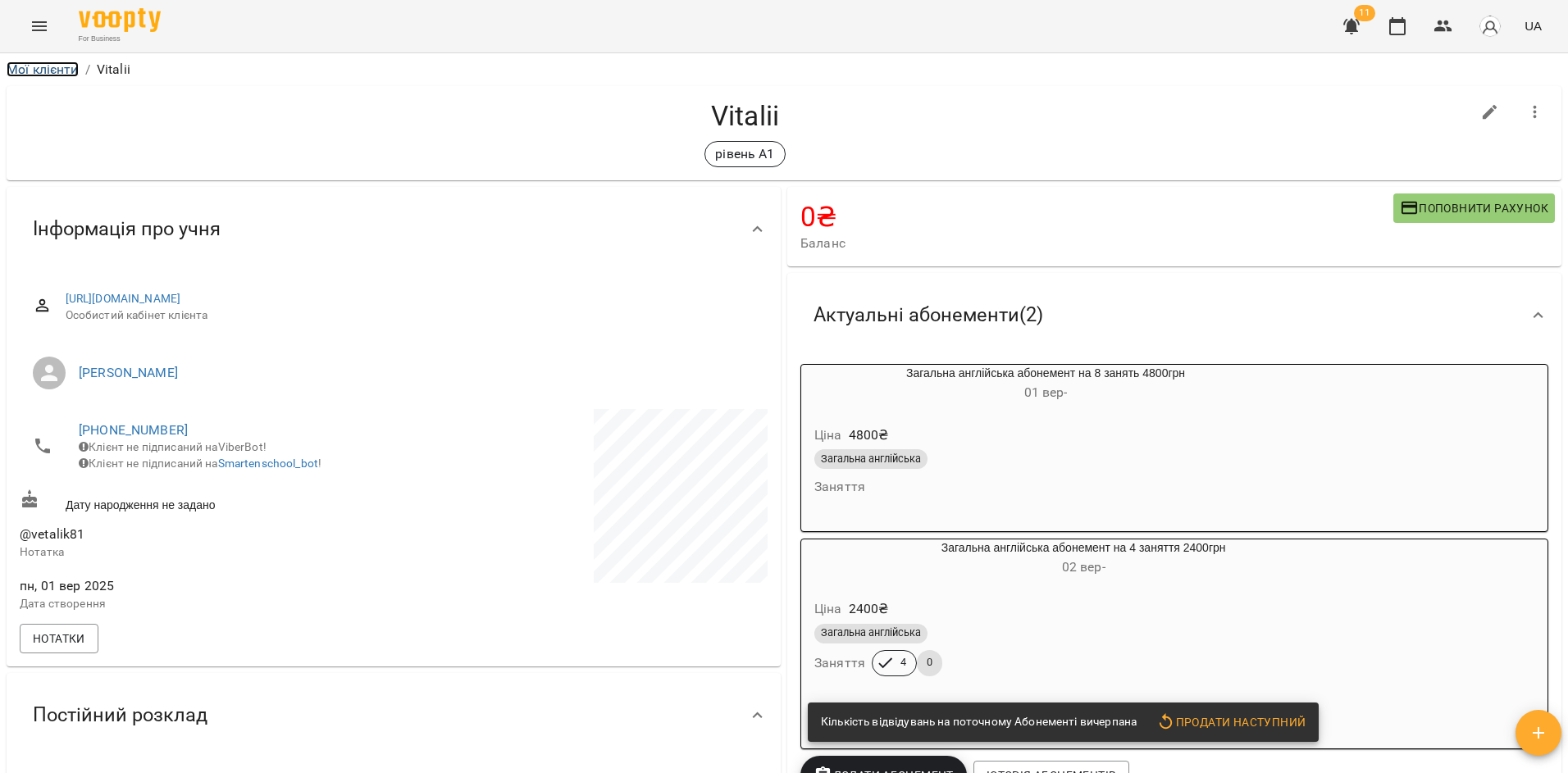
click at [57, 65] on link "Мої клієнти" at bounding box center [43, 69] width 72 height 15
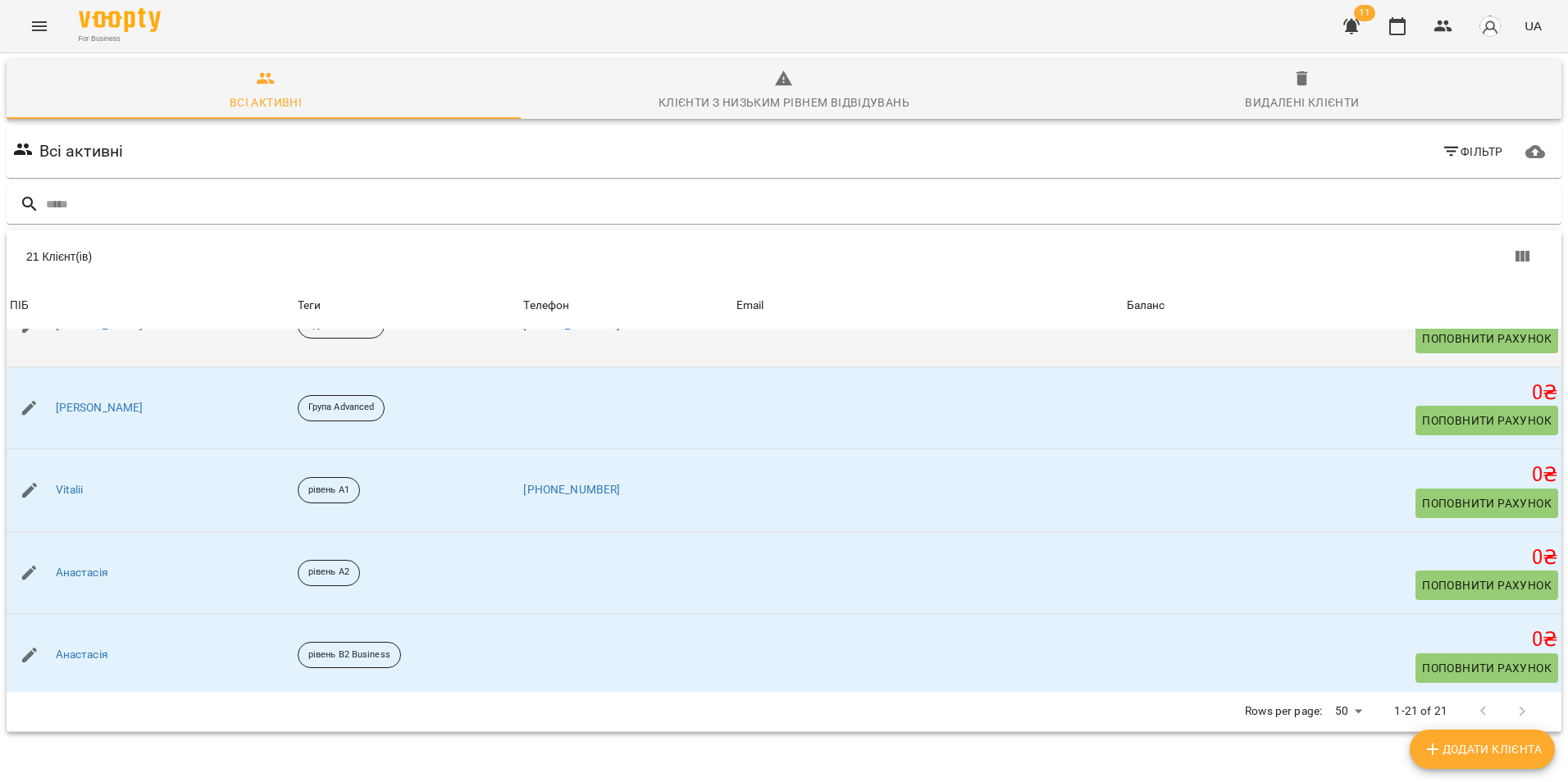
scroll to position [328, 0]
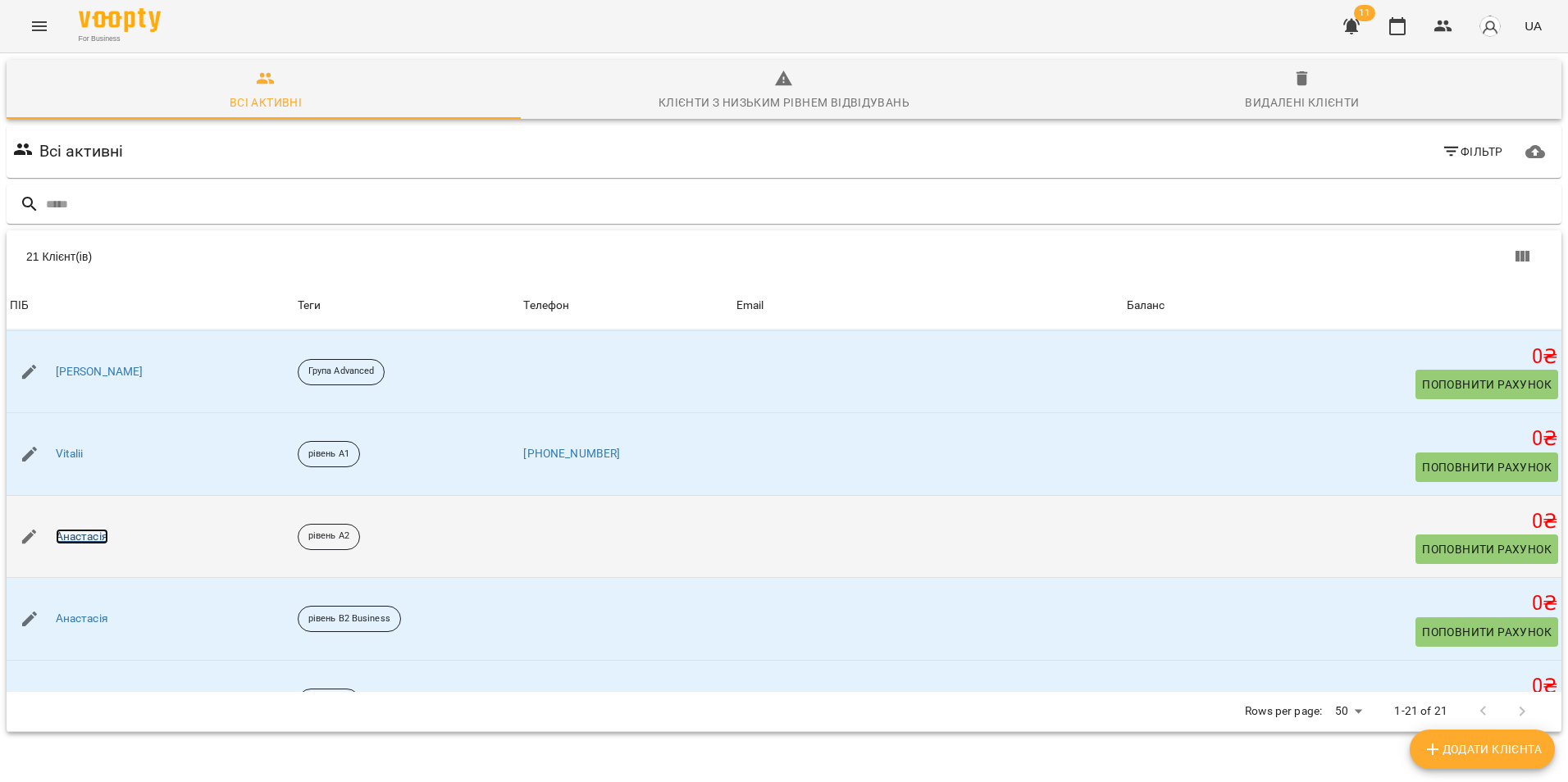
click at [93, 533] on link "Анастасія" at bounding box center [81, 537] width 52 height 16
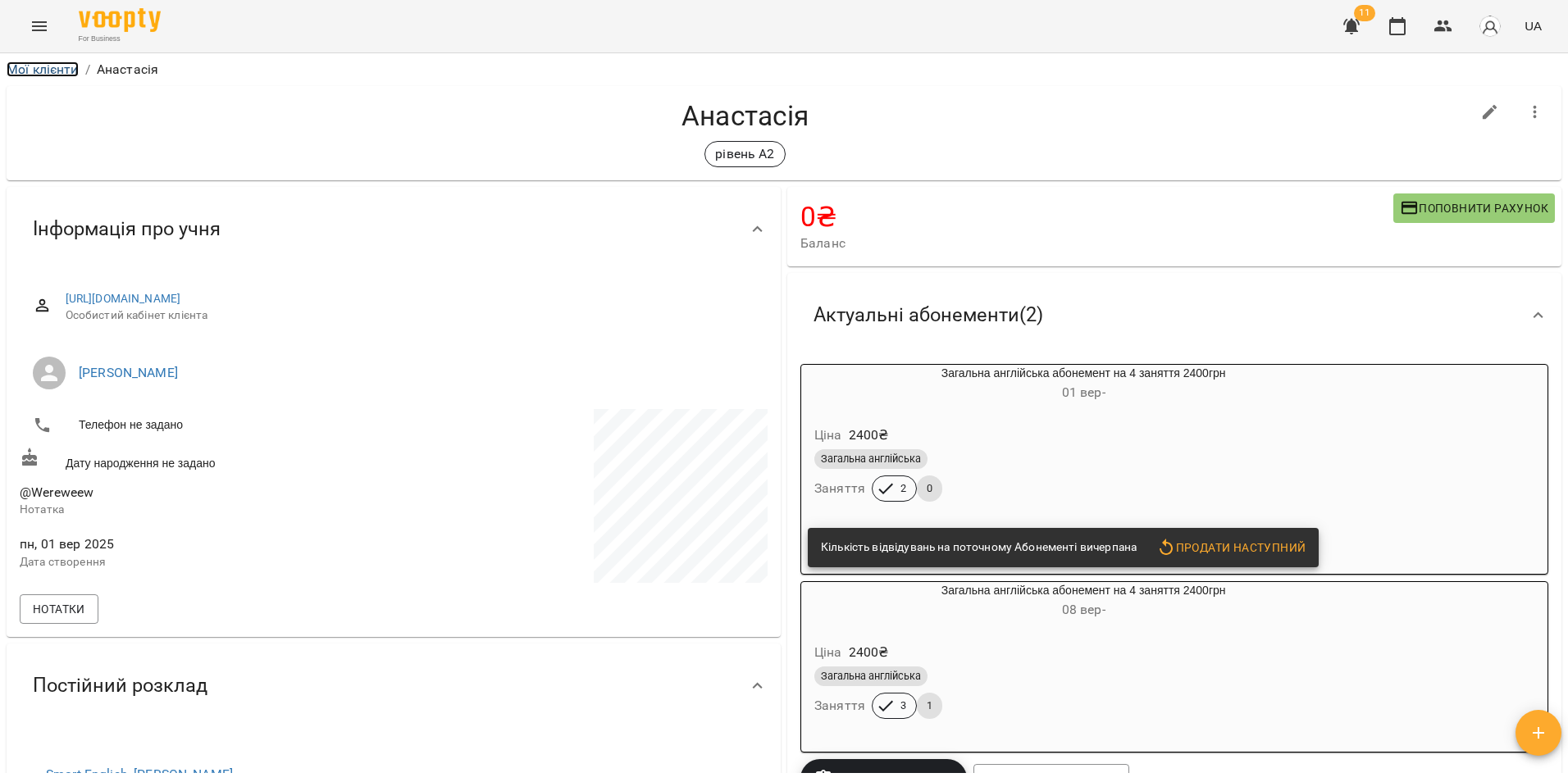
click at [63, 68] on link "Мої клієнти" at bounding box center [43, 69] width 72 height 15
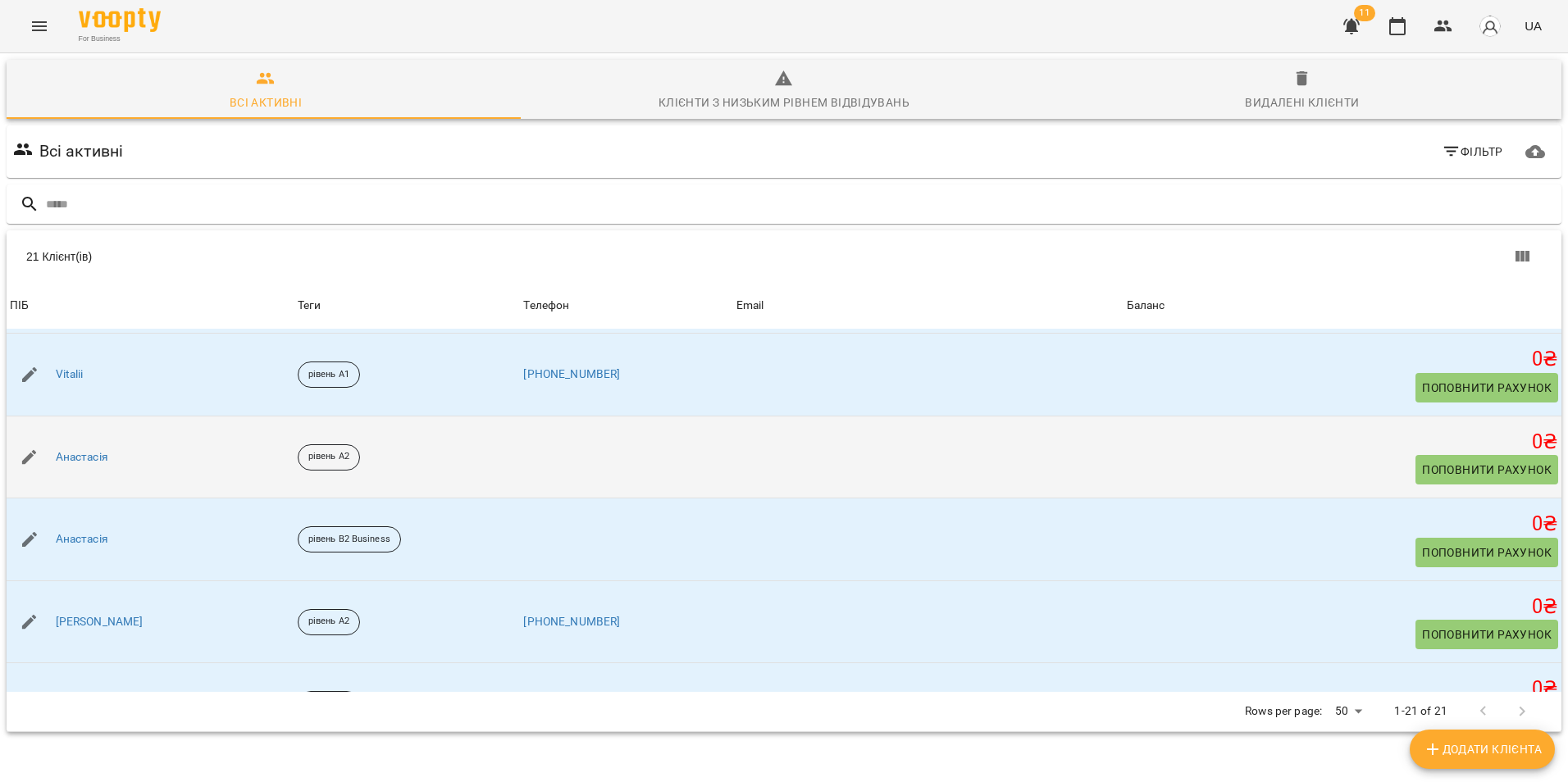
scroll to position [410, 0]
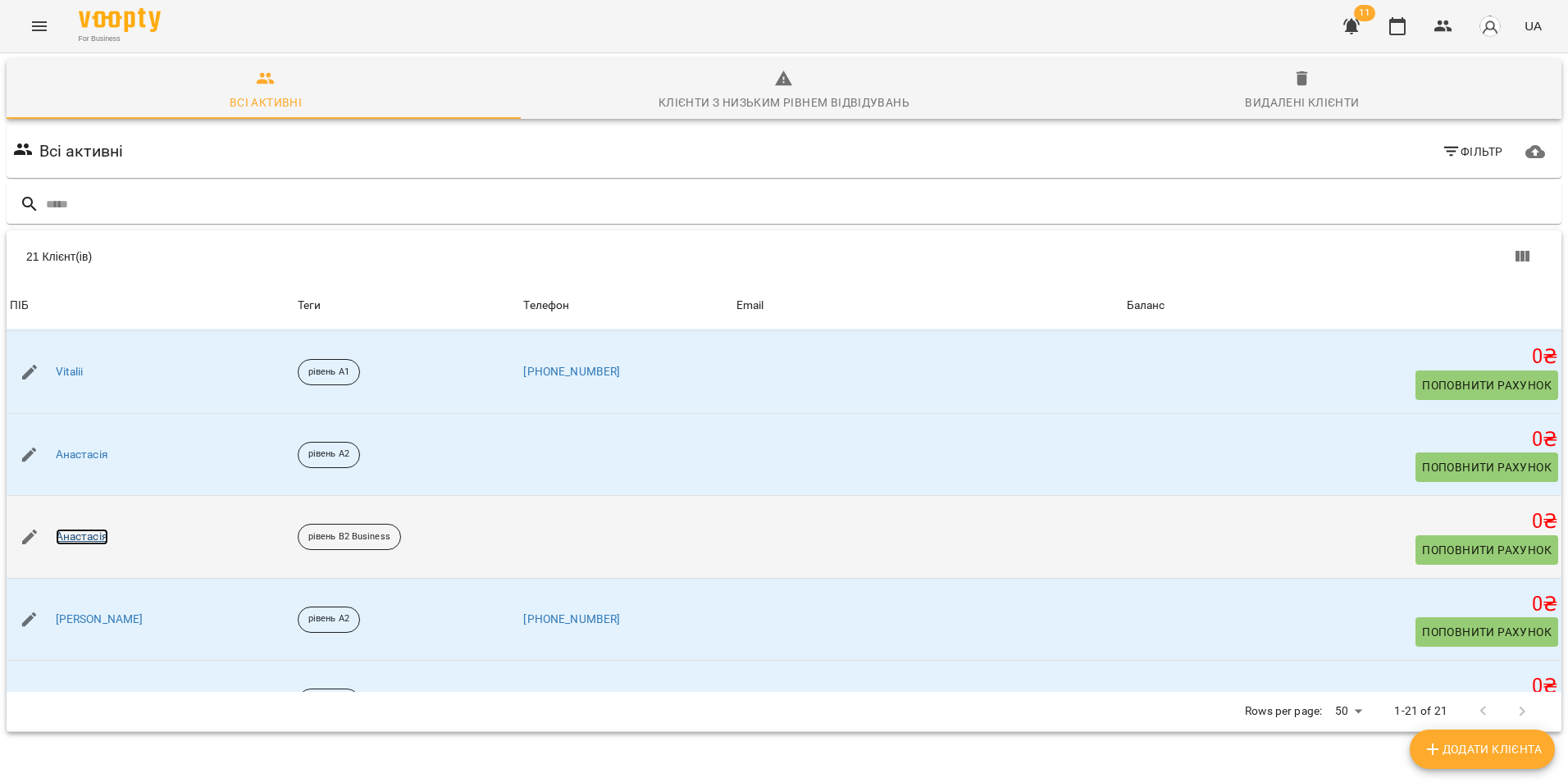
click at [98, 536] on link "Анастасія" at bounding box center [81, 537] width 52 height 16
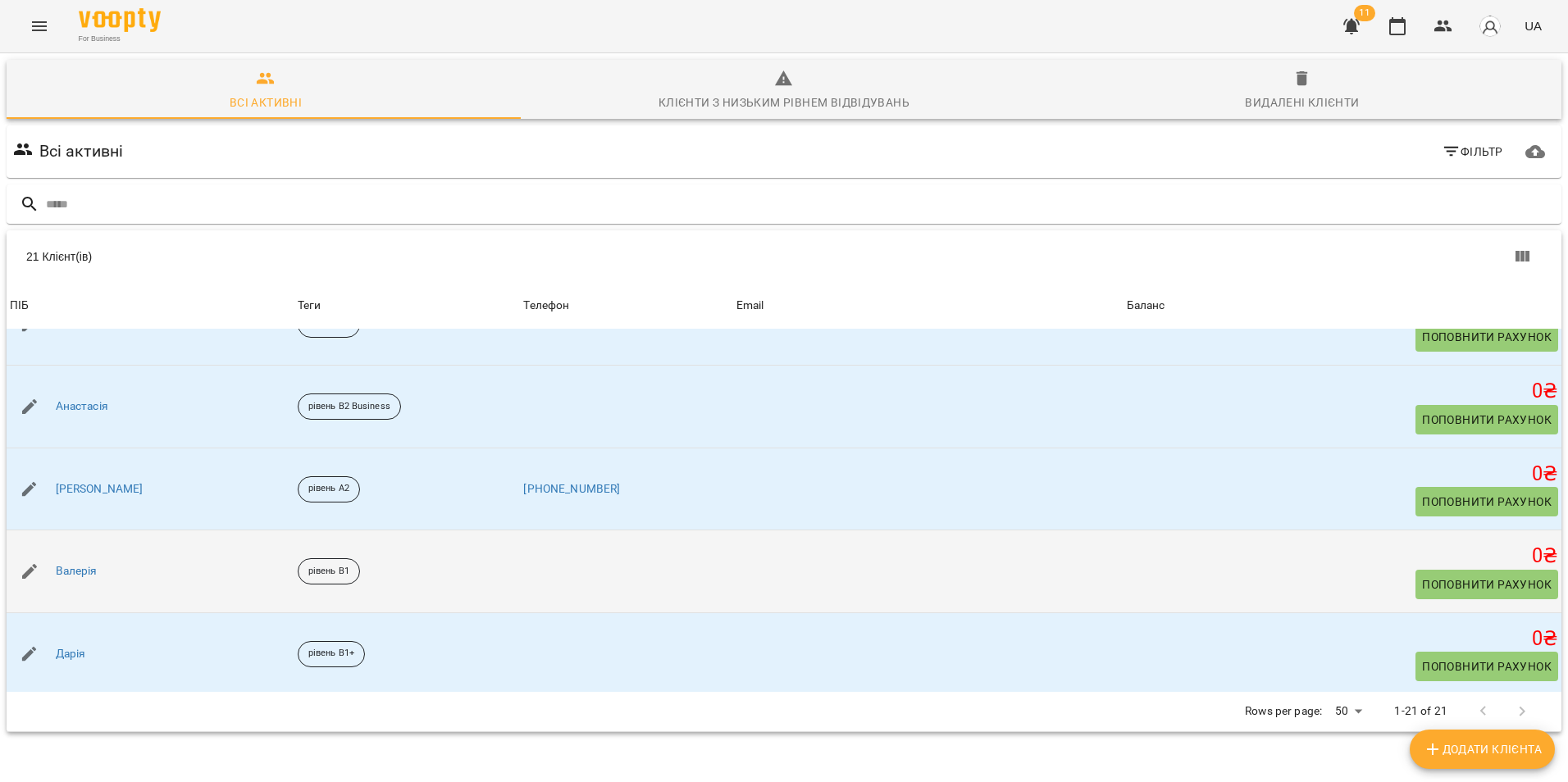
scroll to position [574, 0]
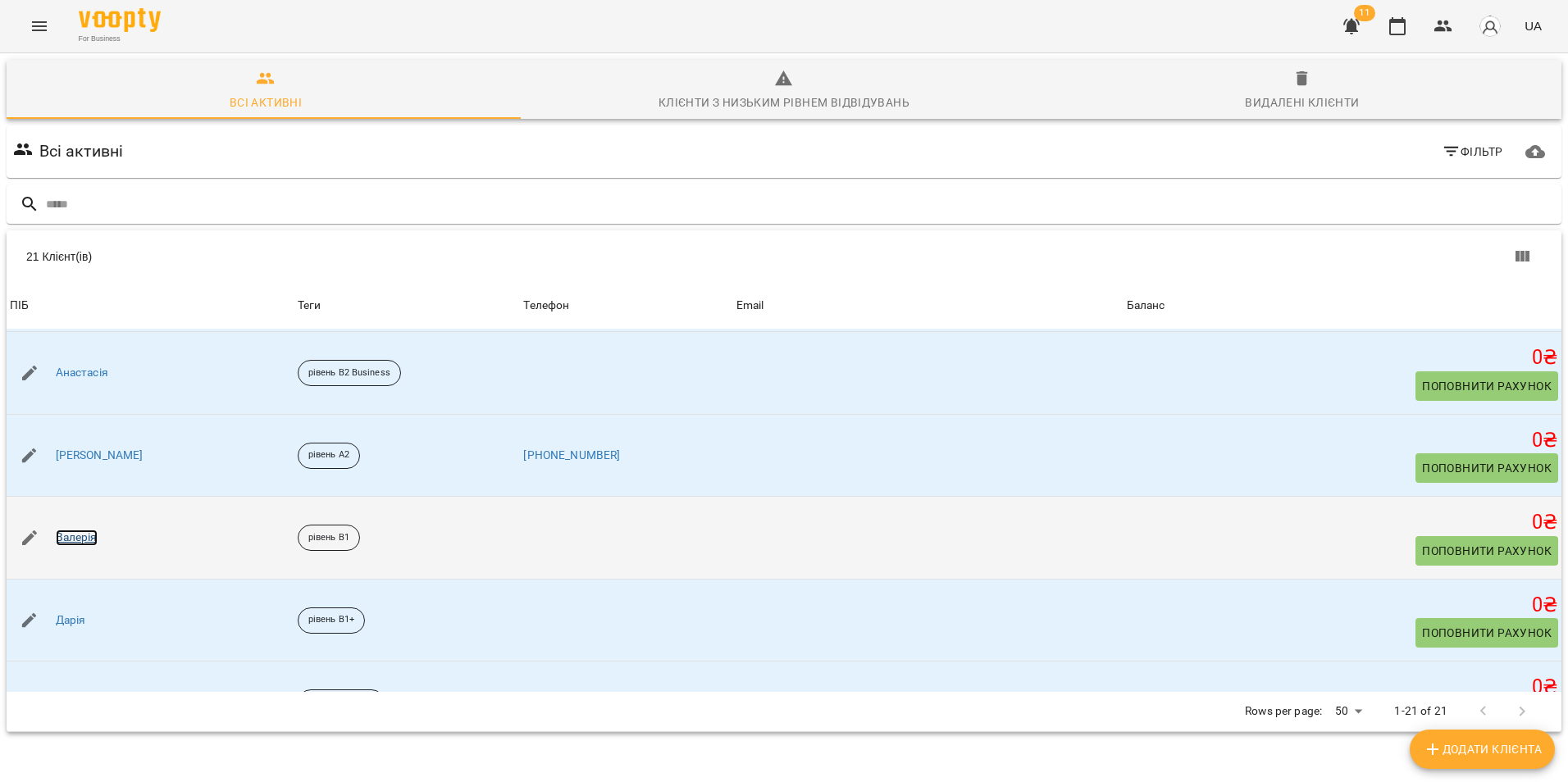
click at [68, 538] on link "Валерія" at bounding box center [76, 538] width 42 height 16
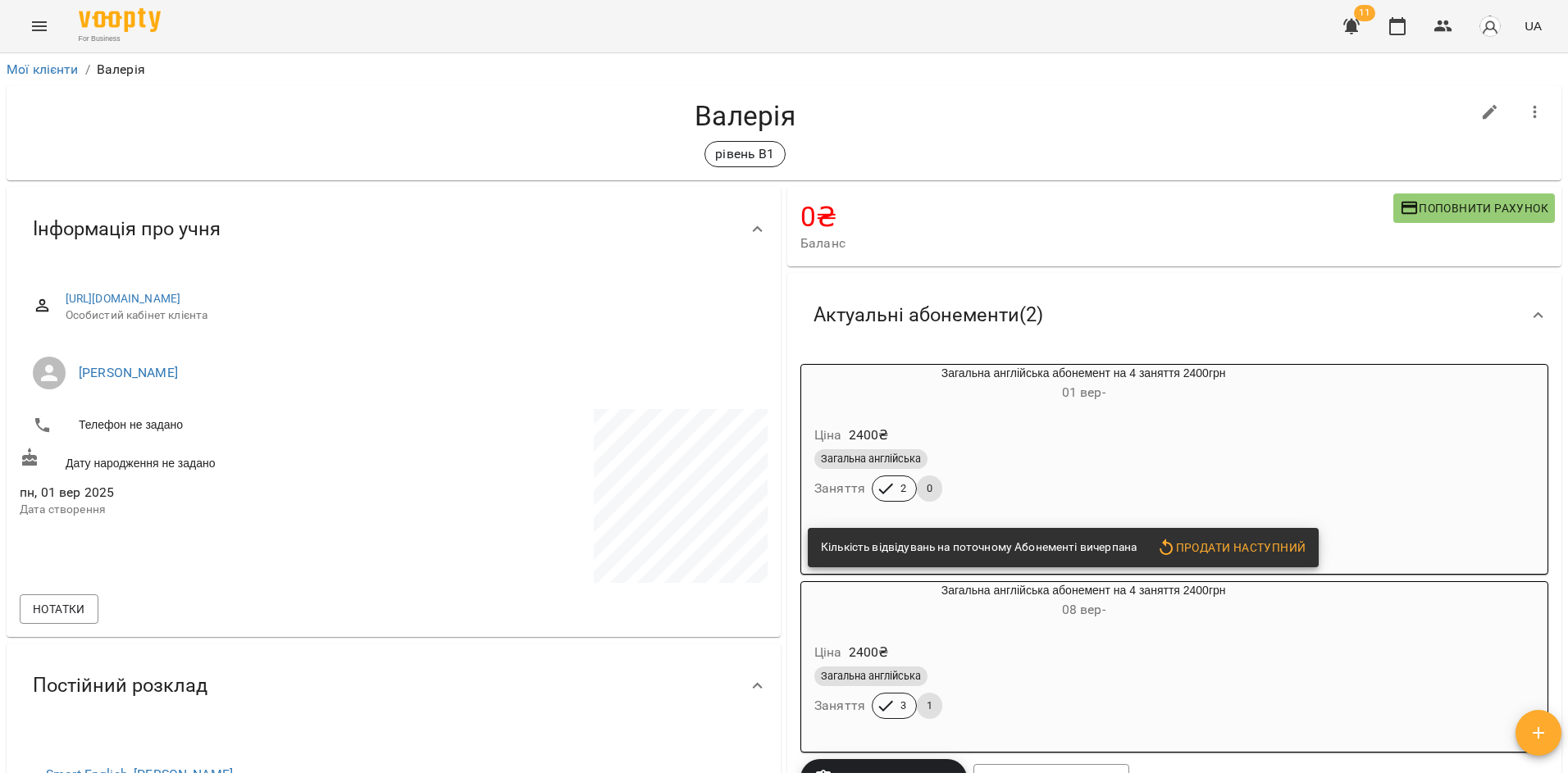
click at [299, 593] on div "Нотатки" at bounding box center [394, 609] width 755 height 36
click at [1483, 111] on icon "button" at bounding box center [1490, 111] width 15 height 15
select select "**"
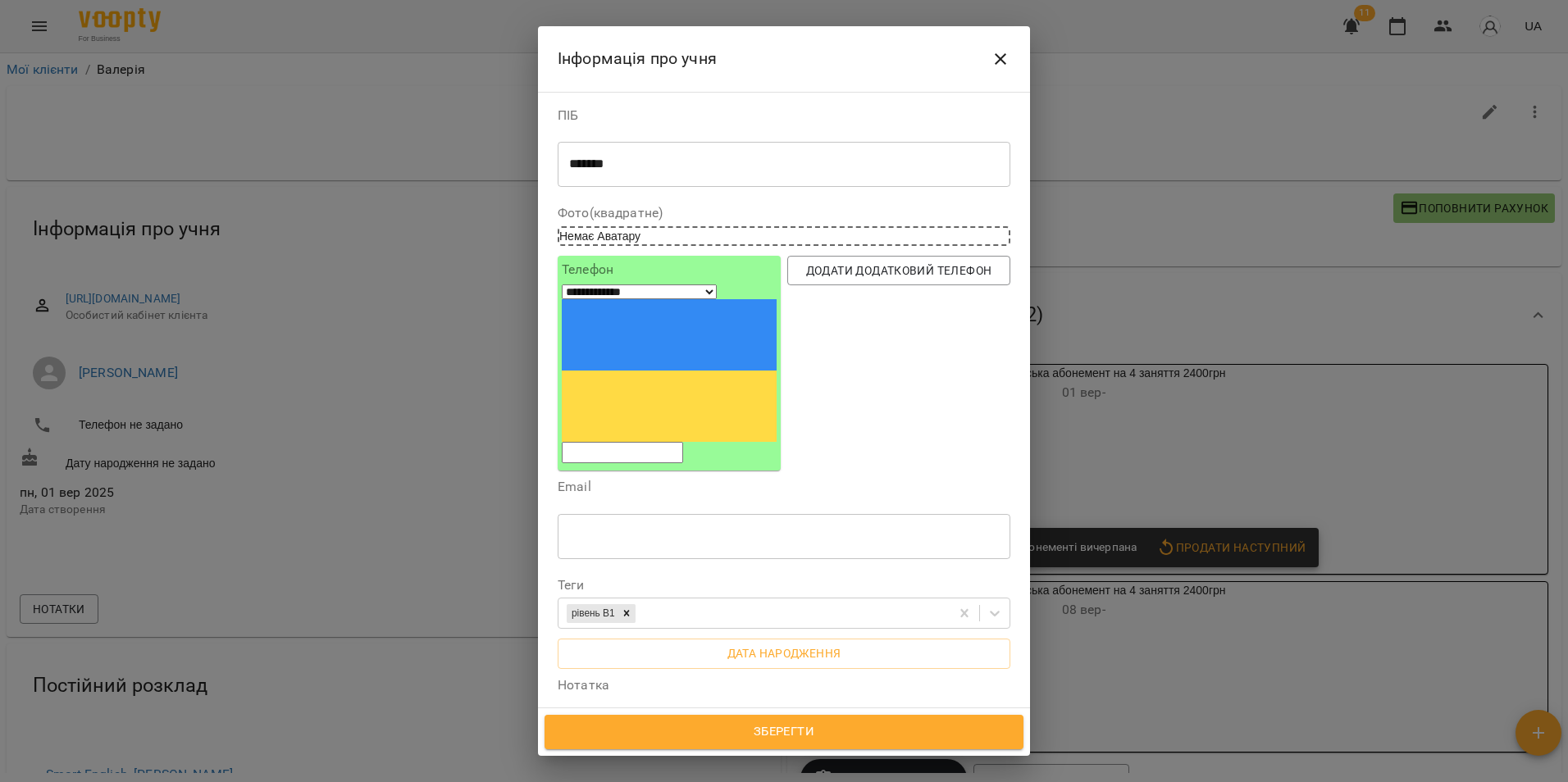
click at [642, 442] on input "tel" at bounding box center [623, 452] width 122 height 21
paste input "**********"
type input "**********"
click at [786, 728] on span "Зберегти" at bounding box center [784, 731] width 443 height 21
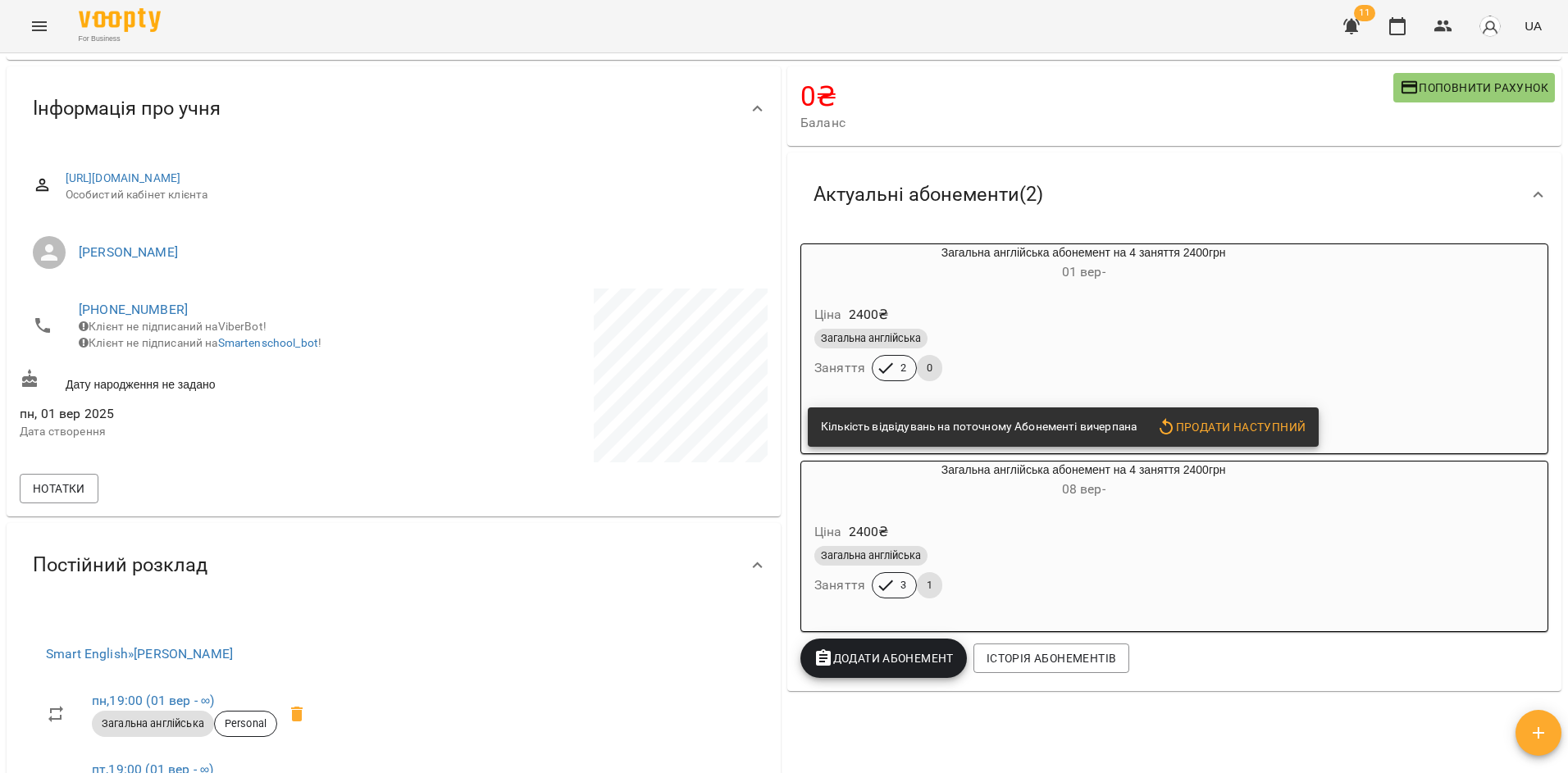
scroll to position [164, 0]
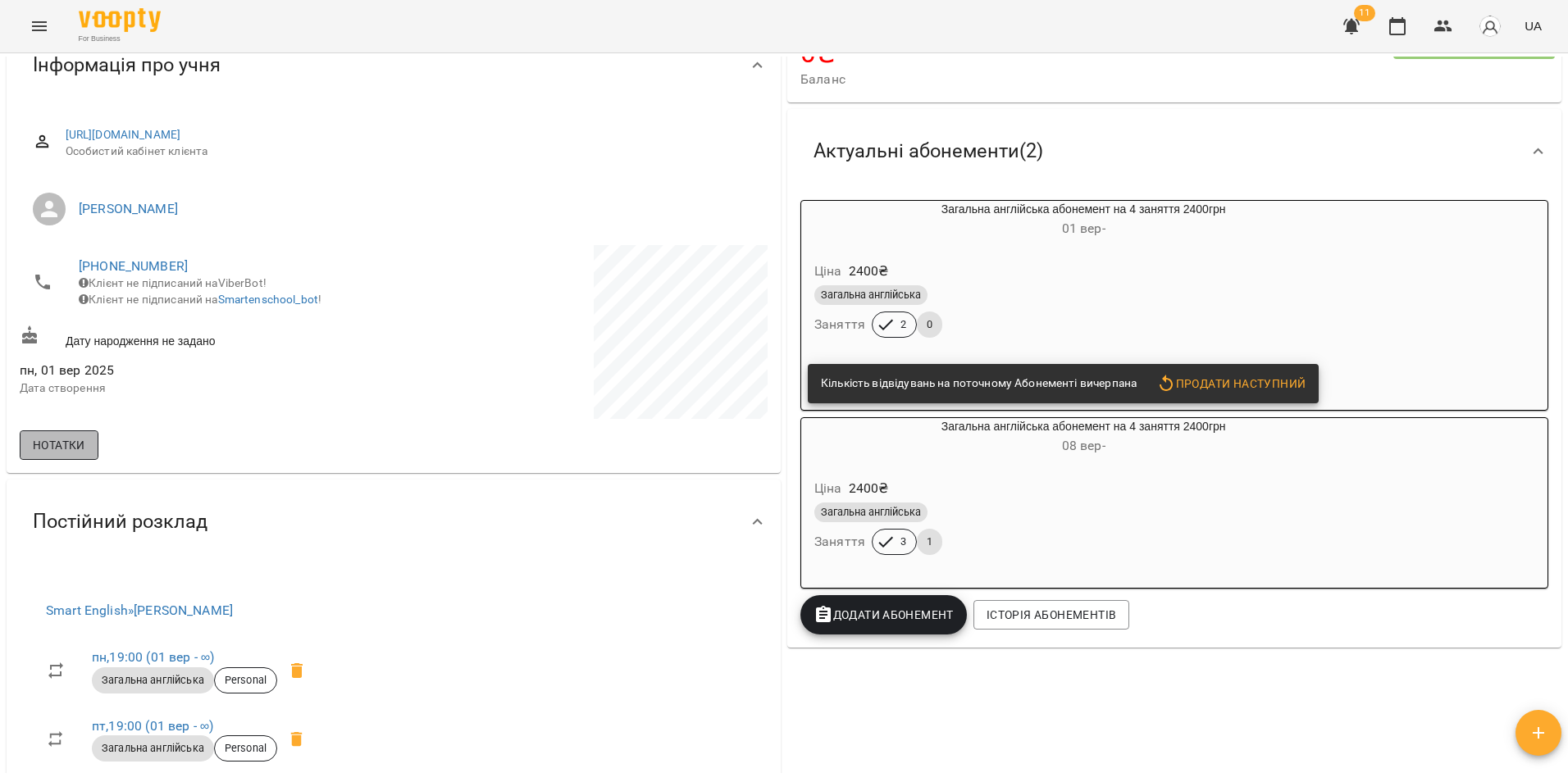
click at [40, 450] on span "Нотатки" at bounding box center [58, 445] width 52 height 20
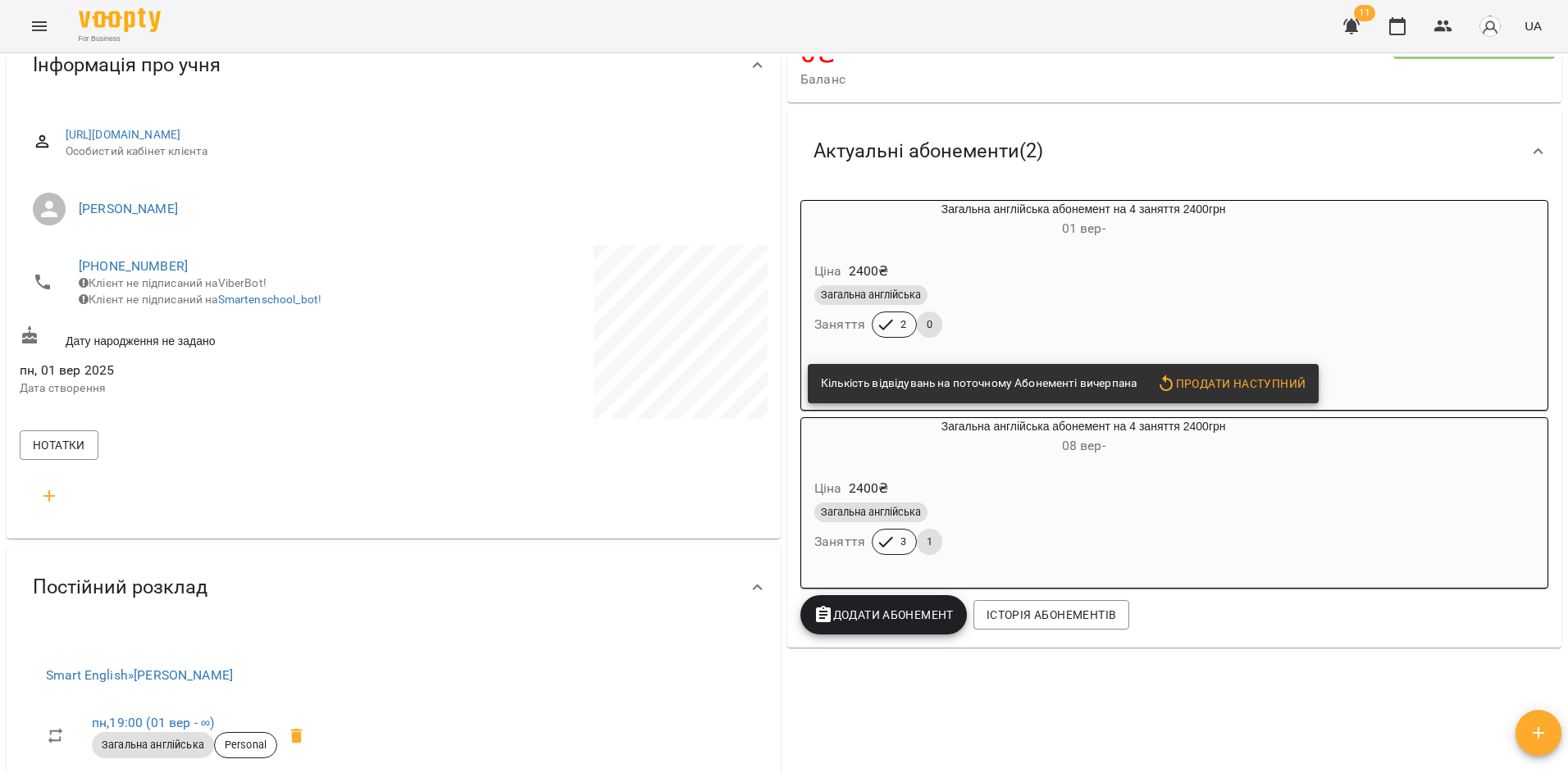
click at [48, 496] on icon "button" at bounding box center [49, 496] width 11 height 11
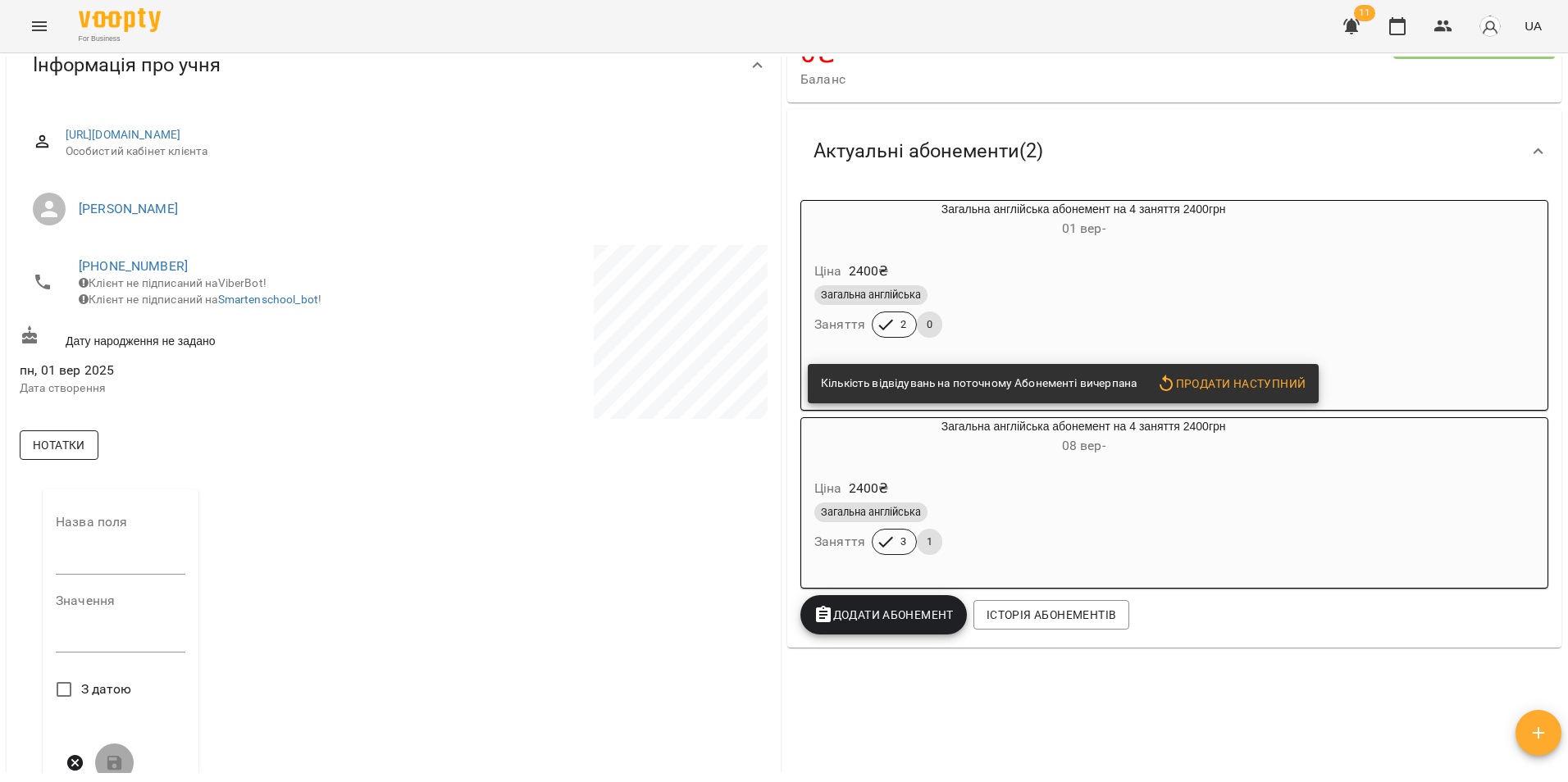
click at [75, 455] on span "Нотатки" at bounding box center [58, 445] width 52 height 20
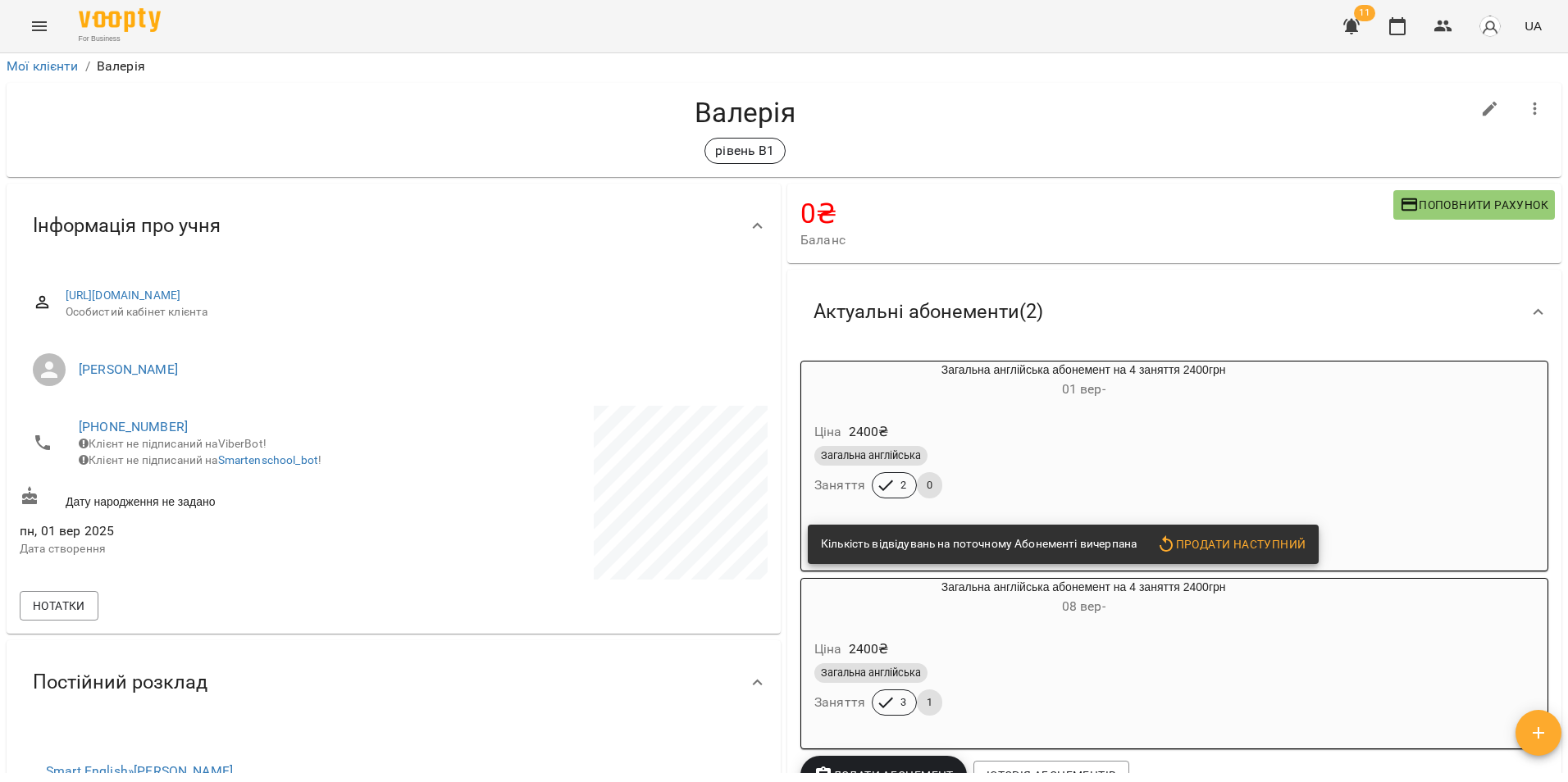
scroll to position [0, 0]
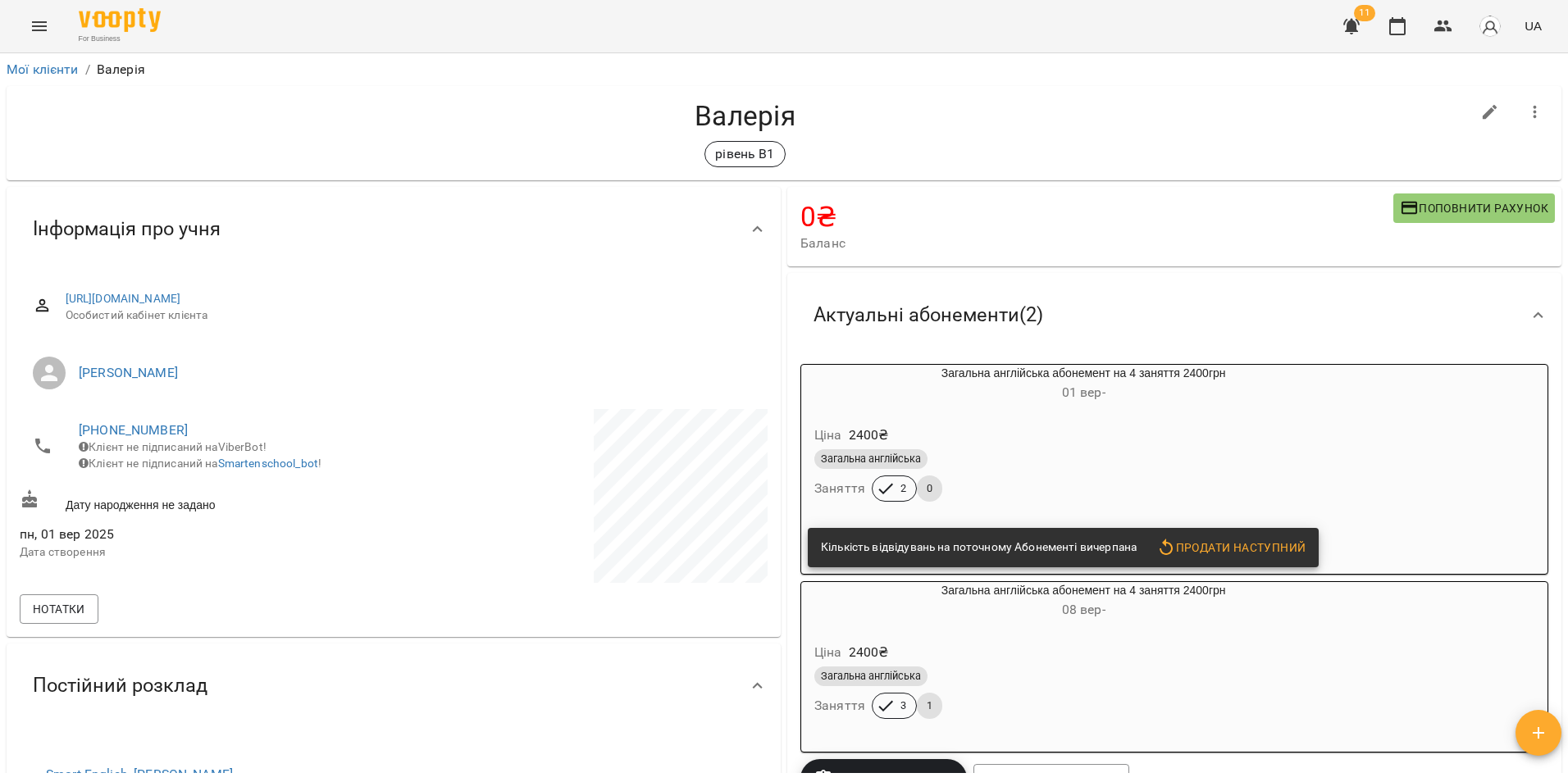
click at [1485, 113] on icon "button" at bounding box center [1490, 112] width 20 height 20
select select "**"
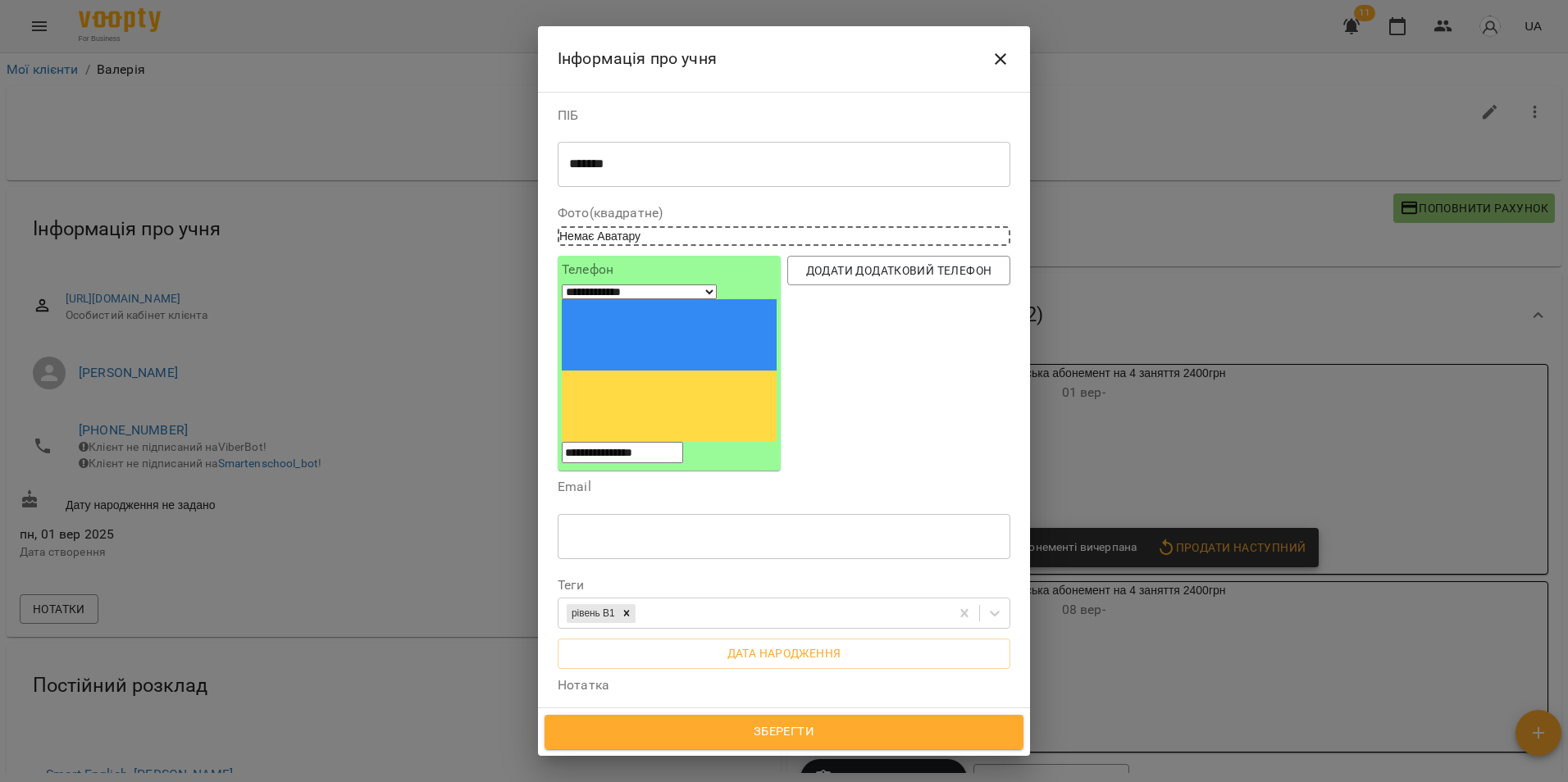
click at [676, 711] on div "* ​" at bounding box center [784, 734] width 453 height 46
type textarea "**********"
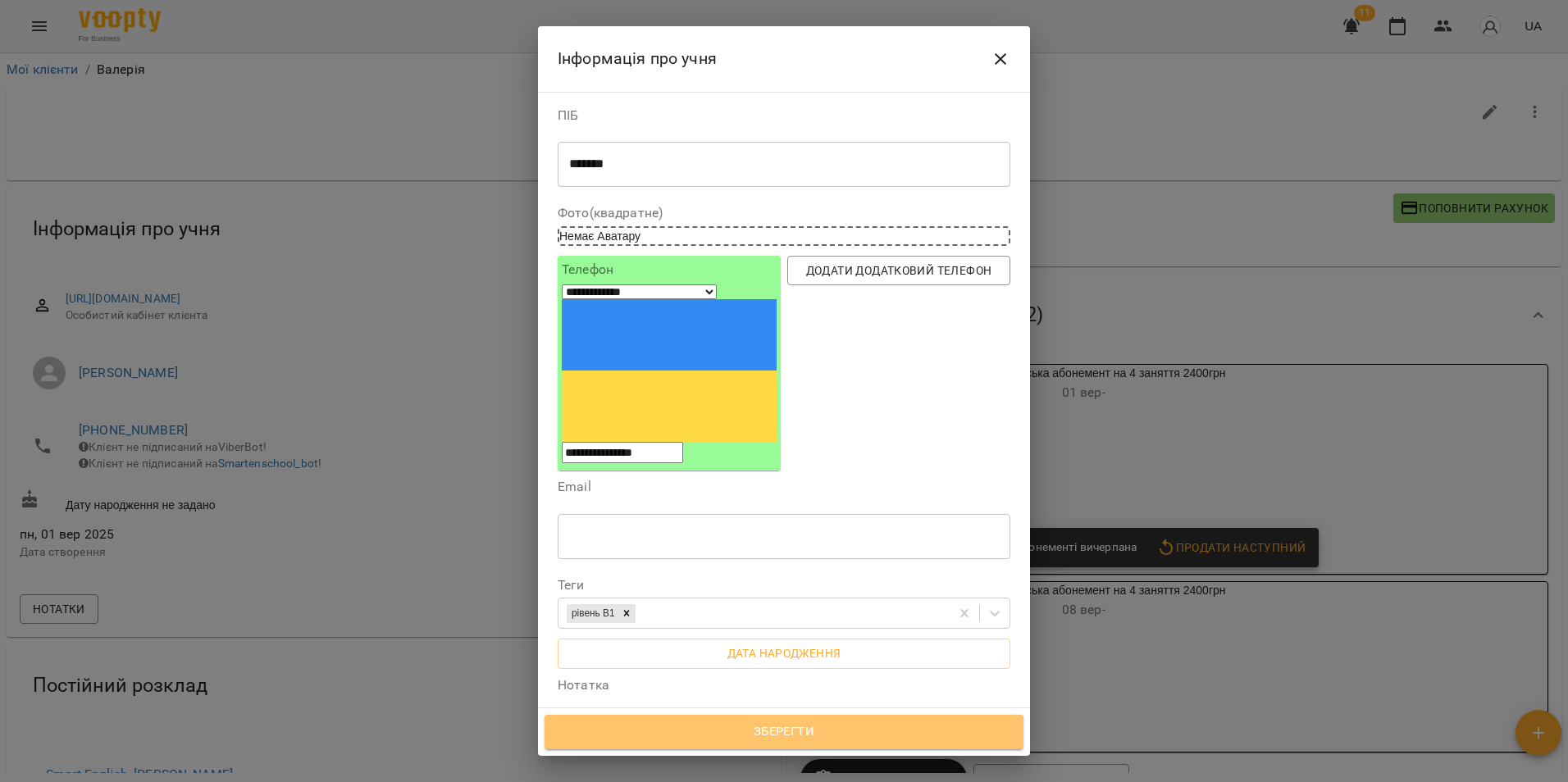
click at [994, 720] on button "Зберегти" at bounding box center [784, 732] width 479 height 34
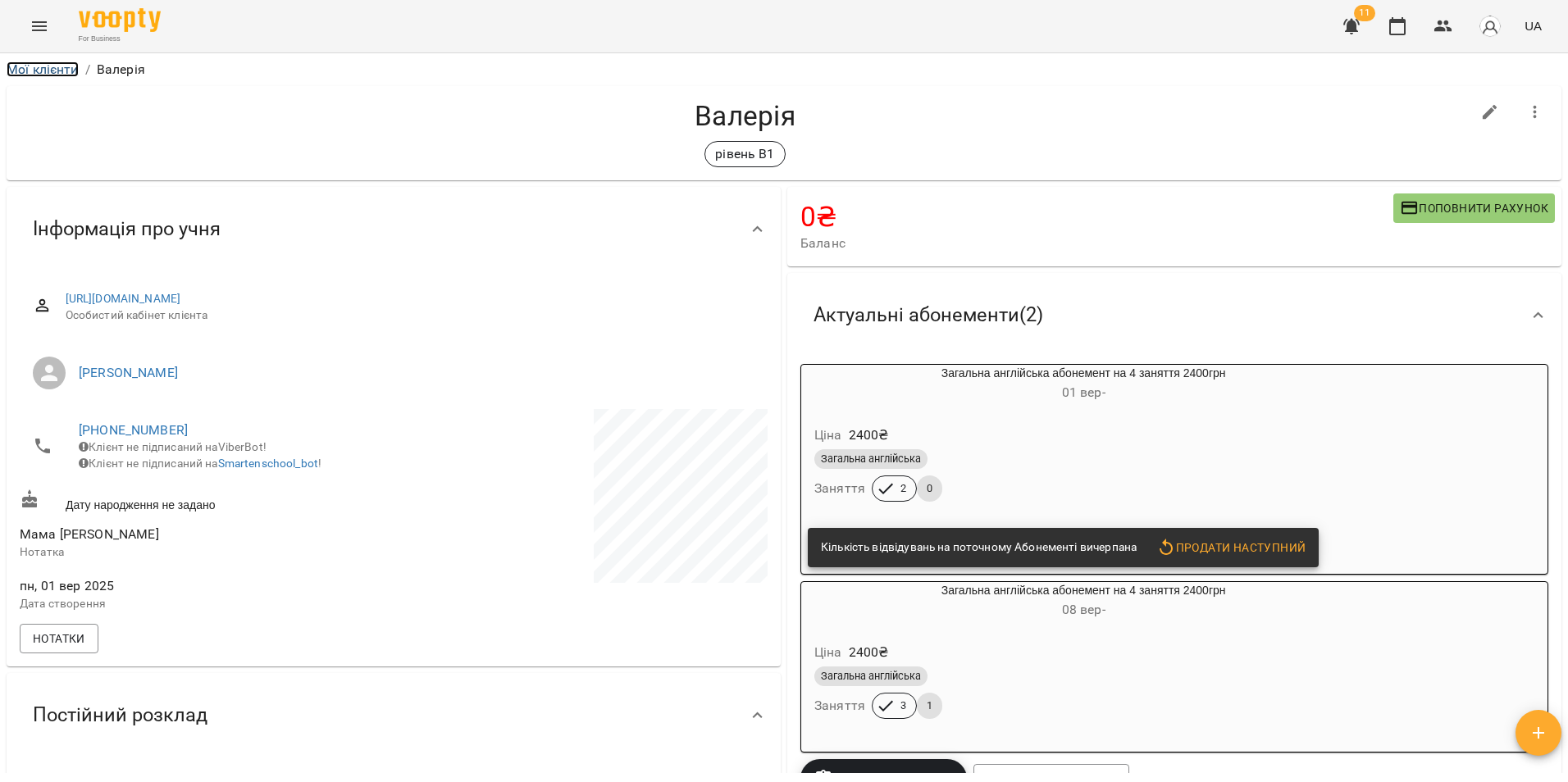
click at [37, 66] on link "Мої клієнти" at bounding box center [43, 69] width 72 height 15
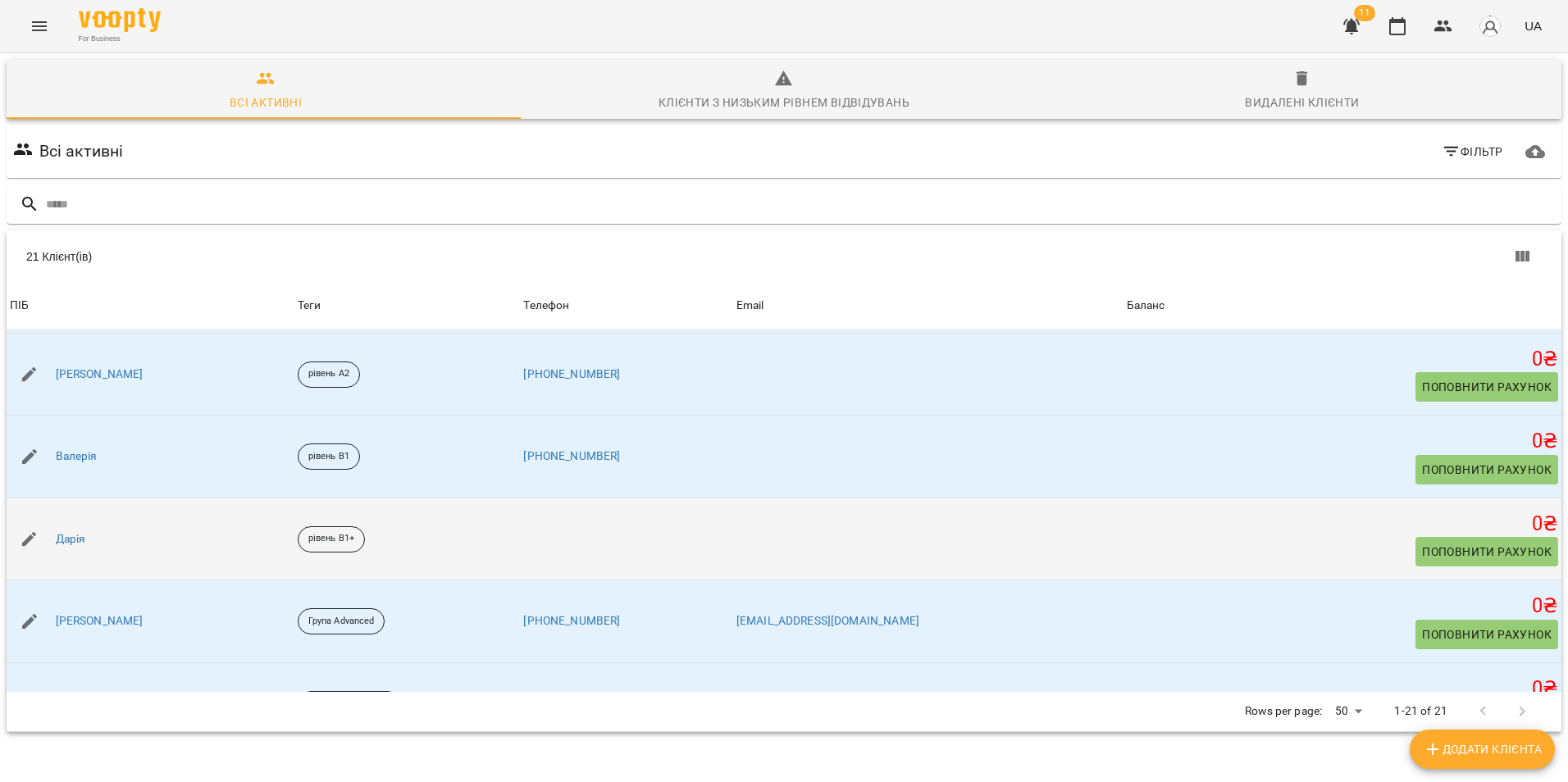
scroll to position [656, 0]
click at [63, 544] on link "Дарія" at bounding box center [70, 538] width 30 height 16
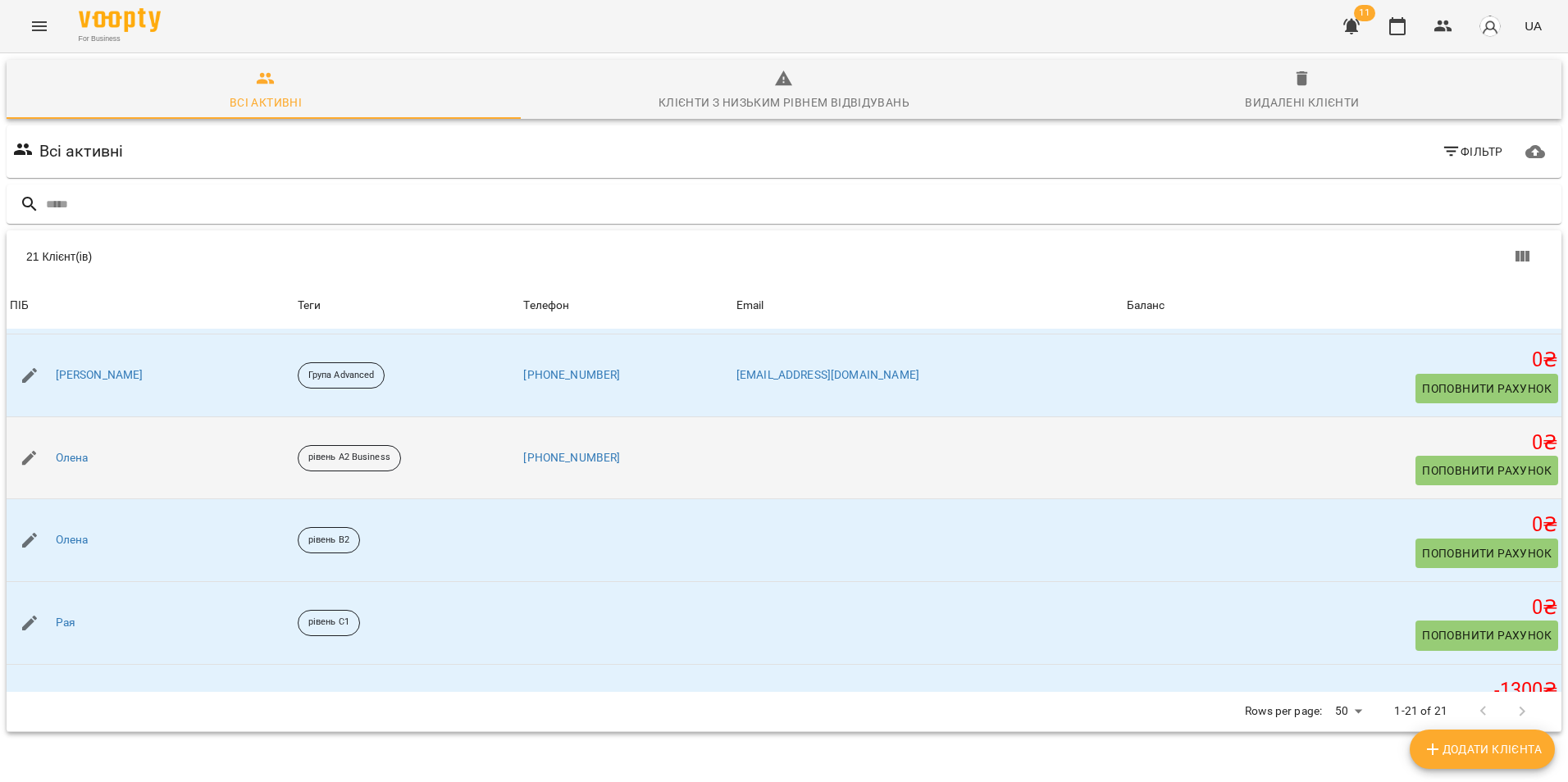
scroll to position [902, 0]
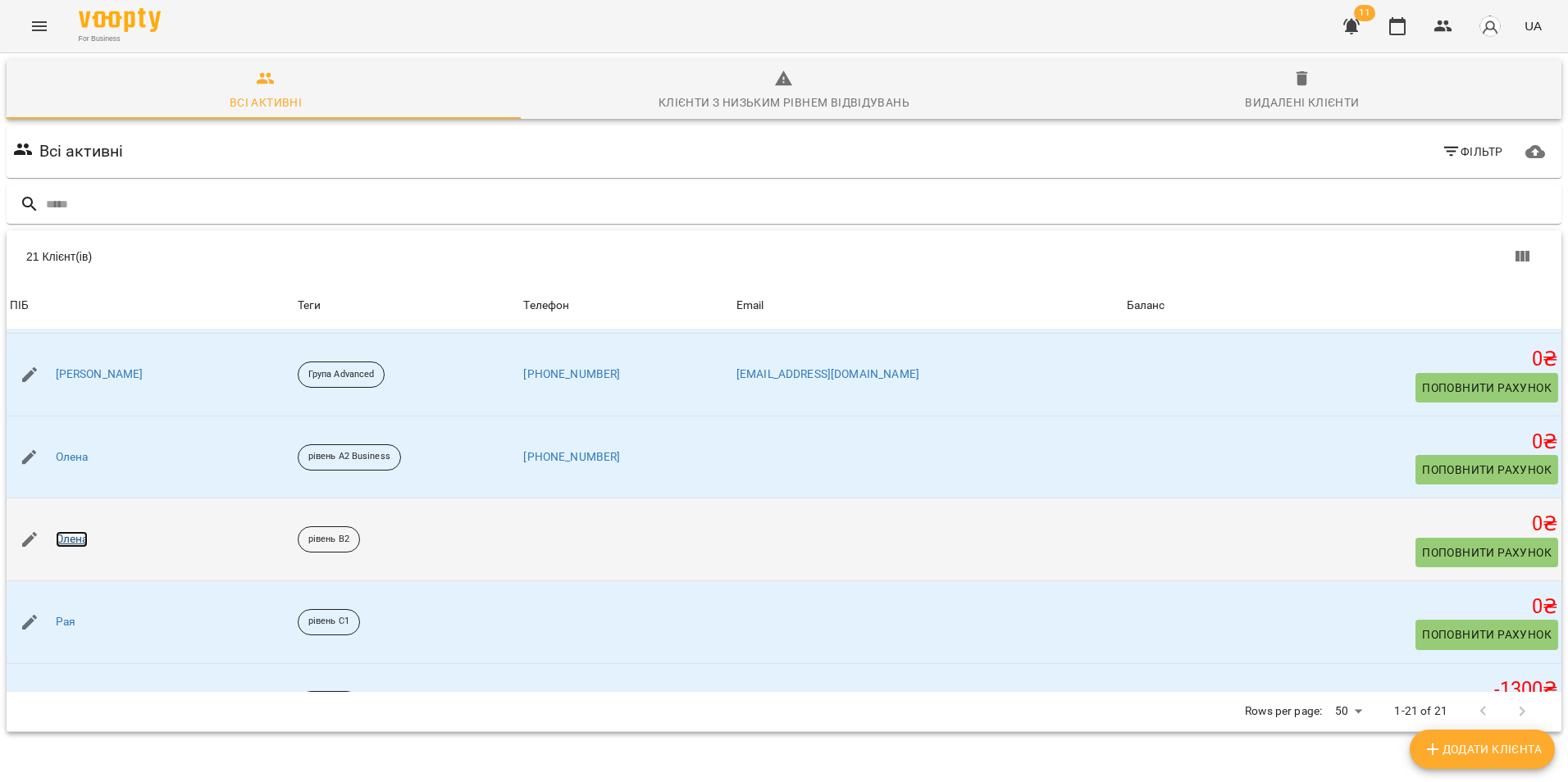
click at [61, 543] on link "Олена" at bounding box center [72, 539] width 33 height 16
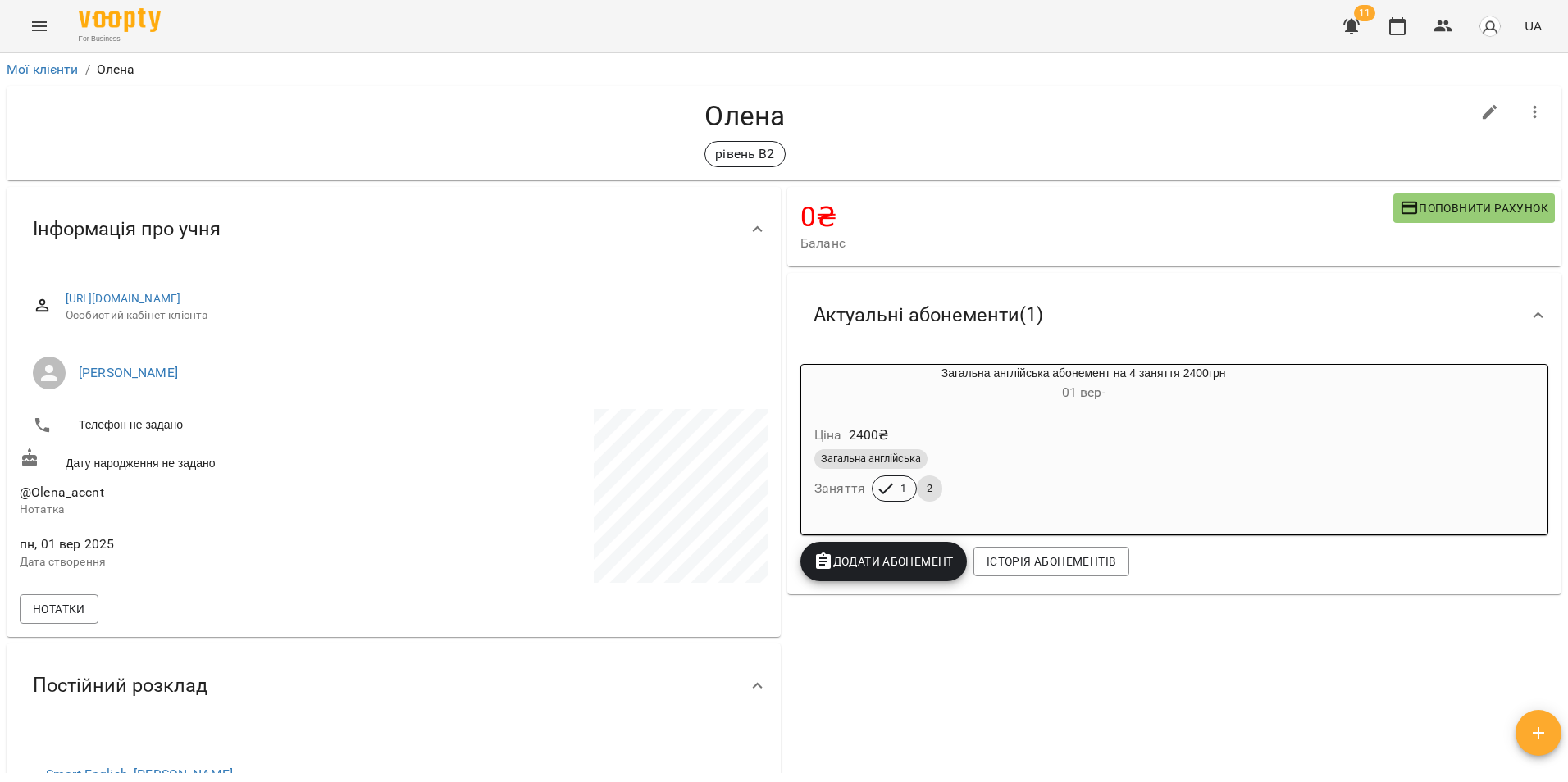
scroll to position [82, 0]
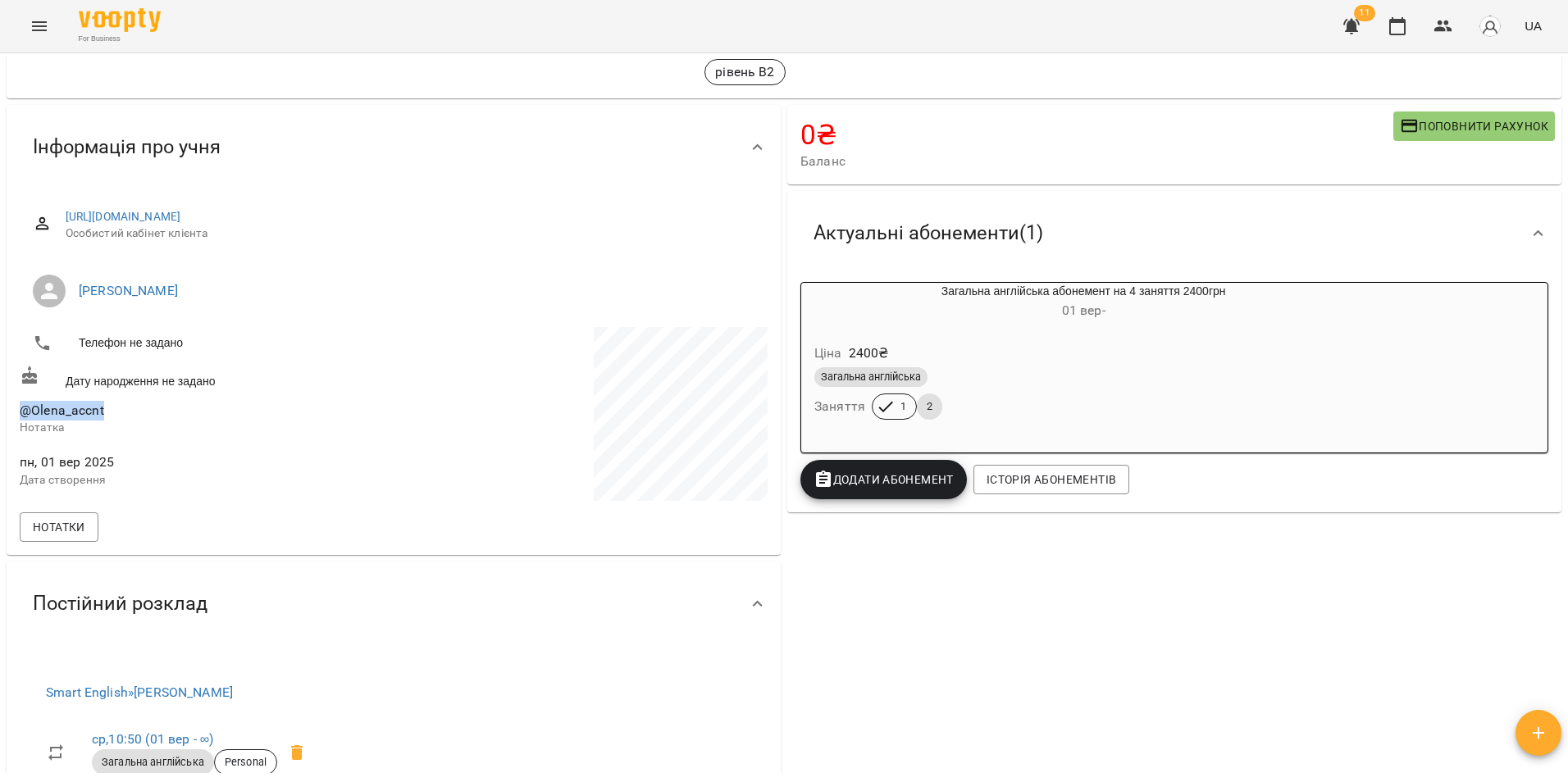
drag, startPoint x: 92, startPoint y: 415, endPoint x: 21, endPoint y: 412, distance: 71.1
click at [21, 412] on span "@Olena_accnt" at bounding box center [205, 411] width 371 height 20
copy span "@Olena_accnt"
click at [312, 424] on p "Нотатка" at bounding box center [205, 428] width 371 height 16
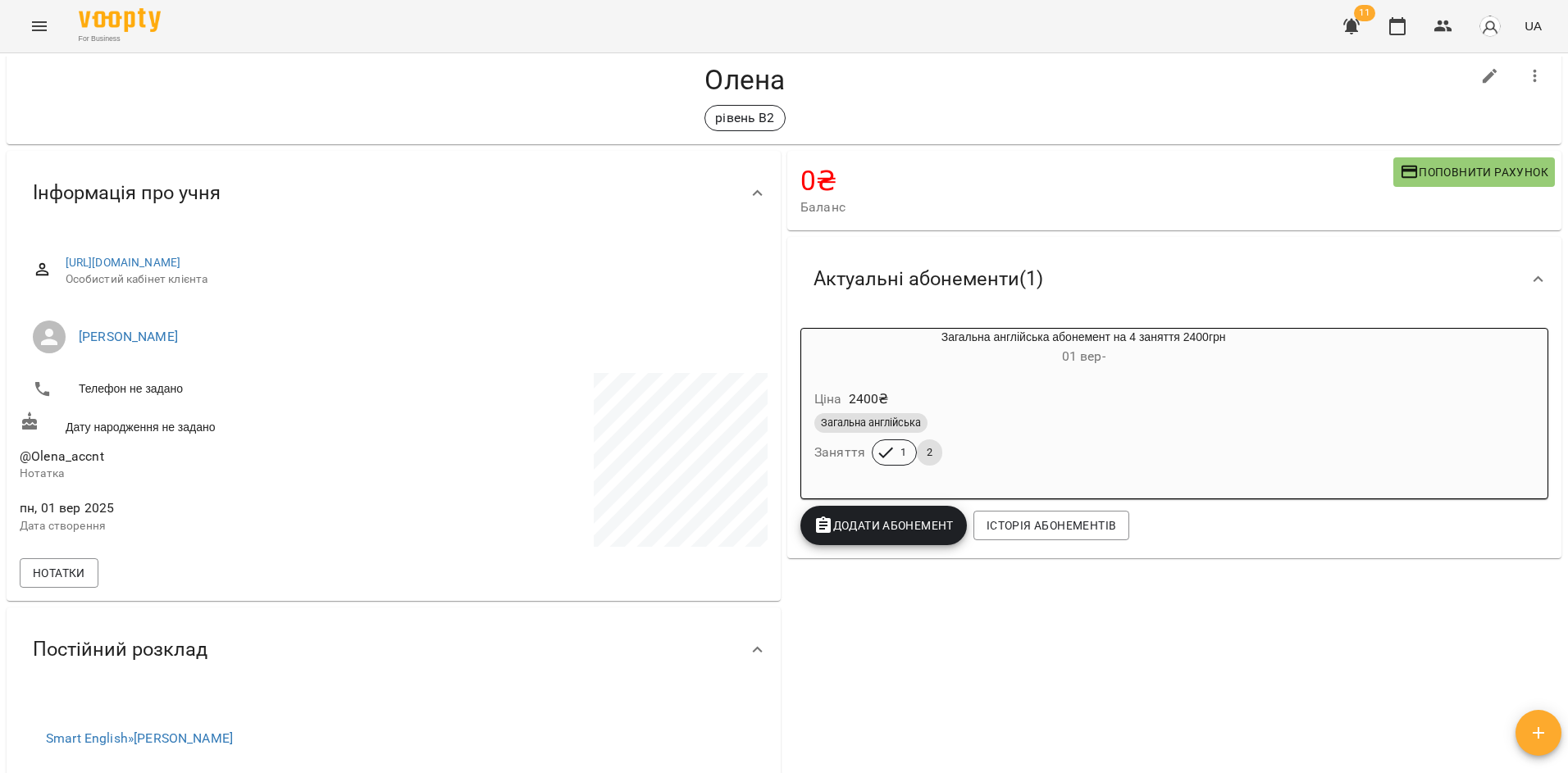
scroll to position [0, 0]
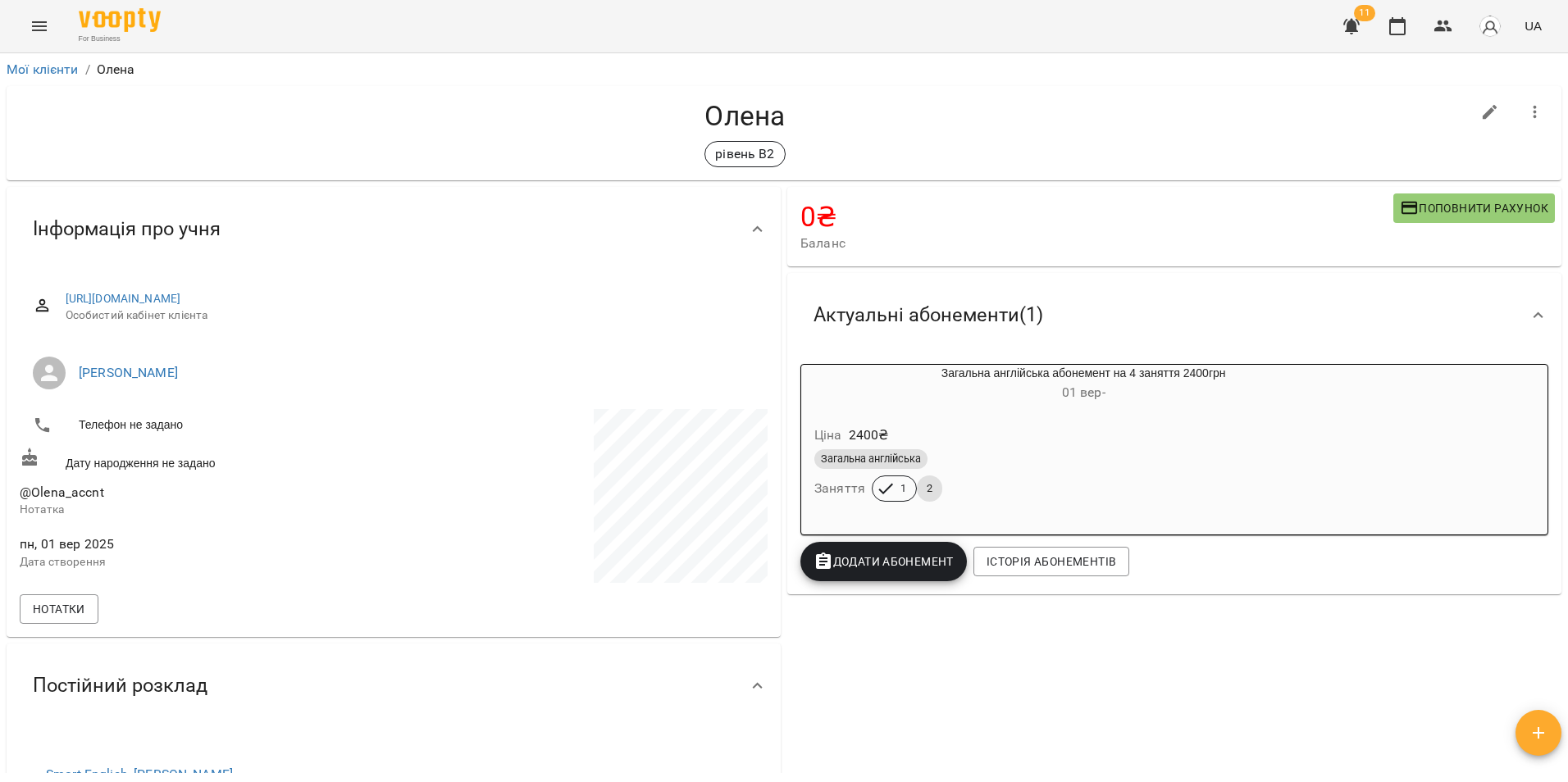
click at [1484, 111] on icon "button" at bounding box center [1490, 112] width 20 height 20
select select "**"
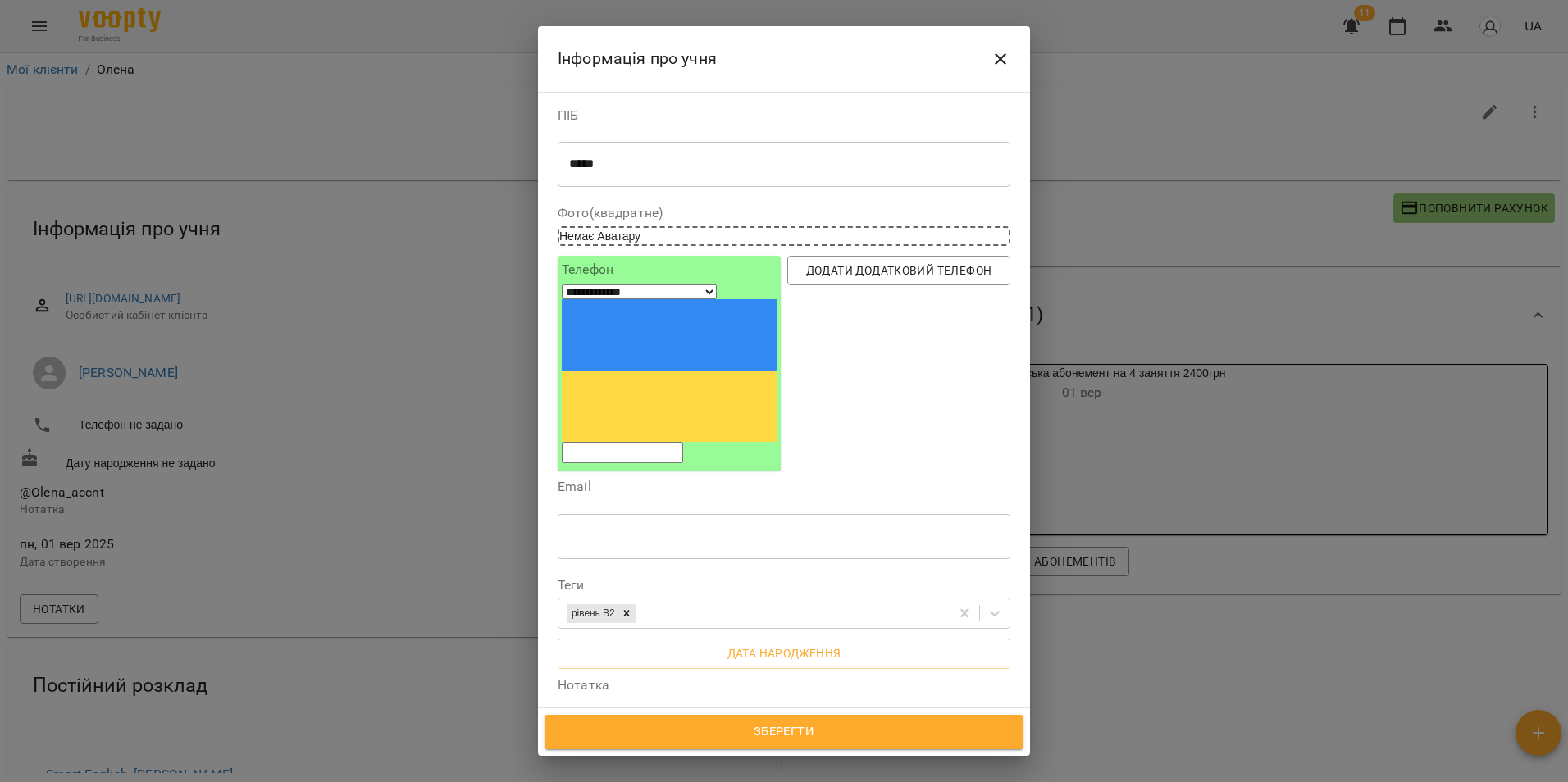
click at [655, 442] on input "tel" at bounding box center [623, 452] width 122 height 21
paste input "**********"
type input "**********"
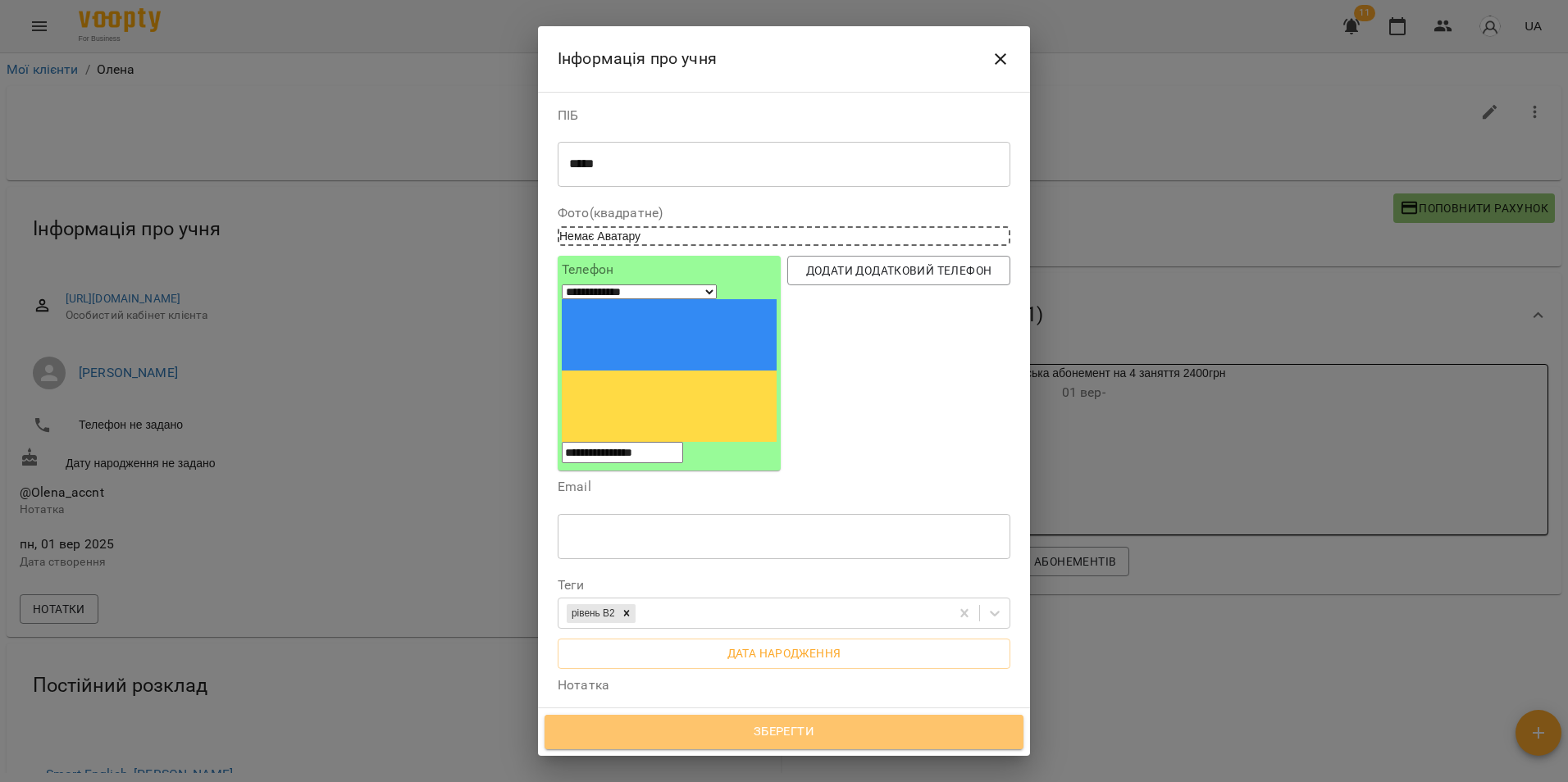
click at [678, 736] on span "Зберегти" at bounding box center [784, 731] width 443 height 21
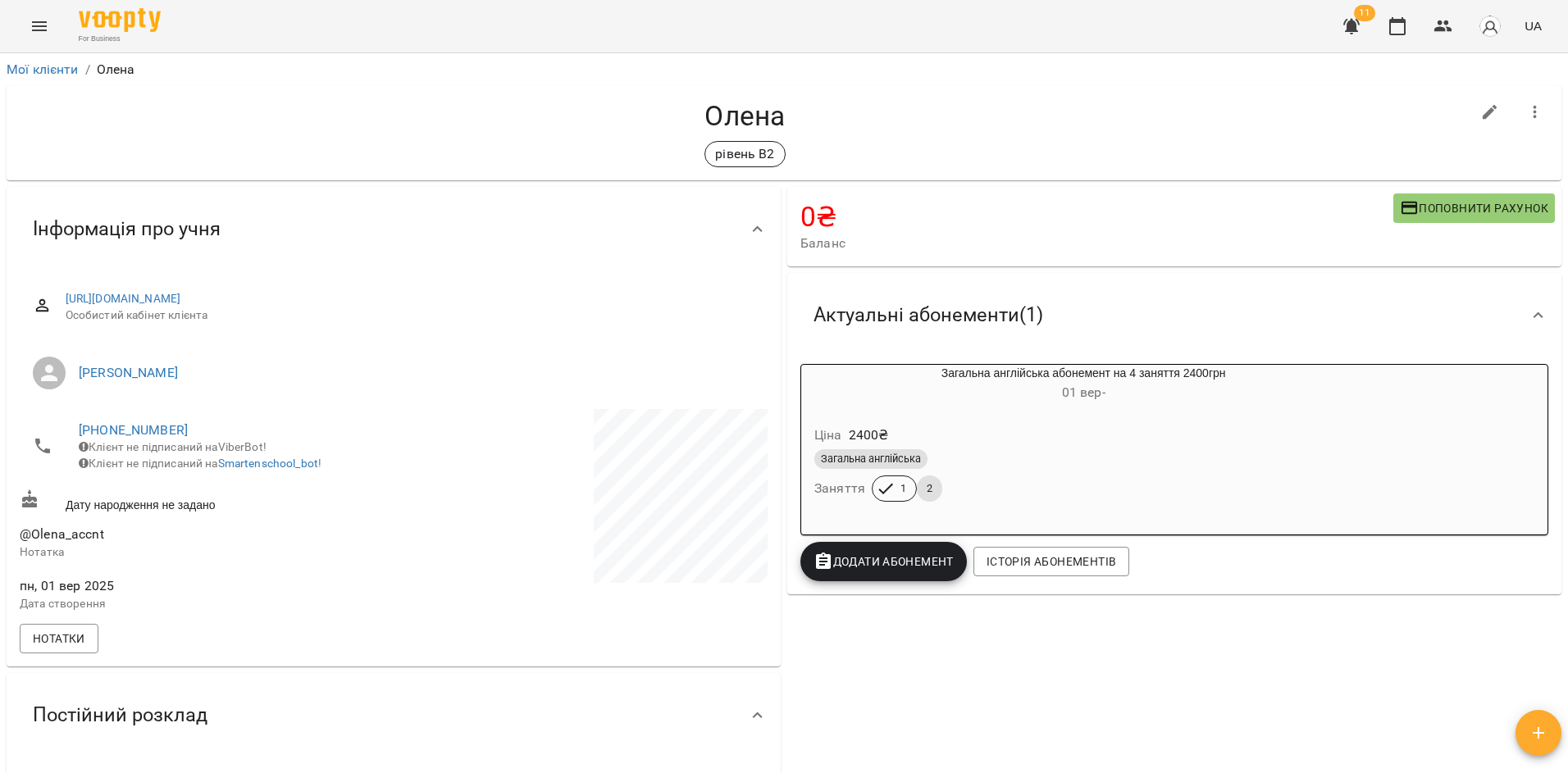
drag, startPoint x: 245, startPoint y: 192, endPoint x: 341, endPoint y: 196, distance: 96.1
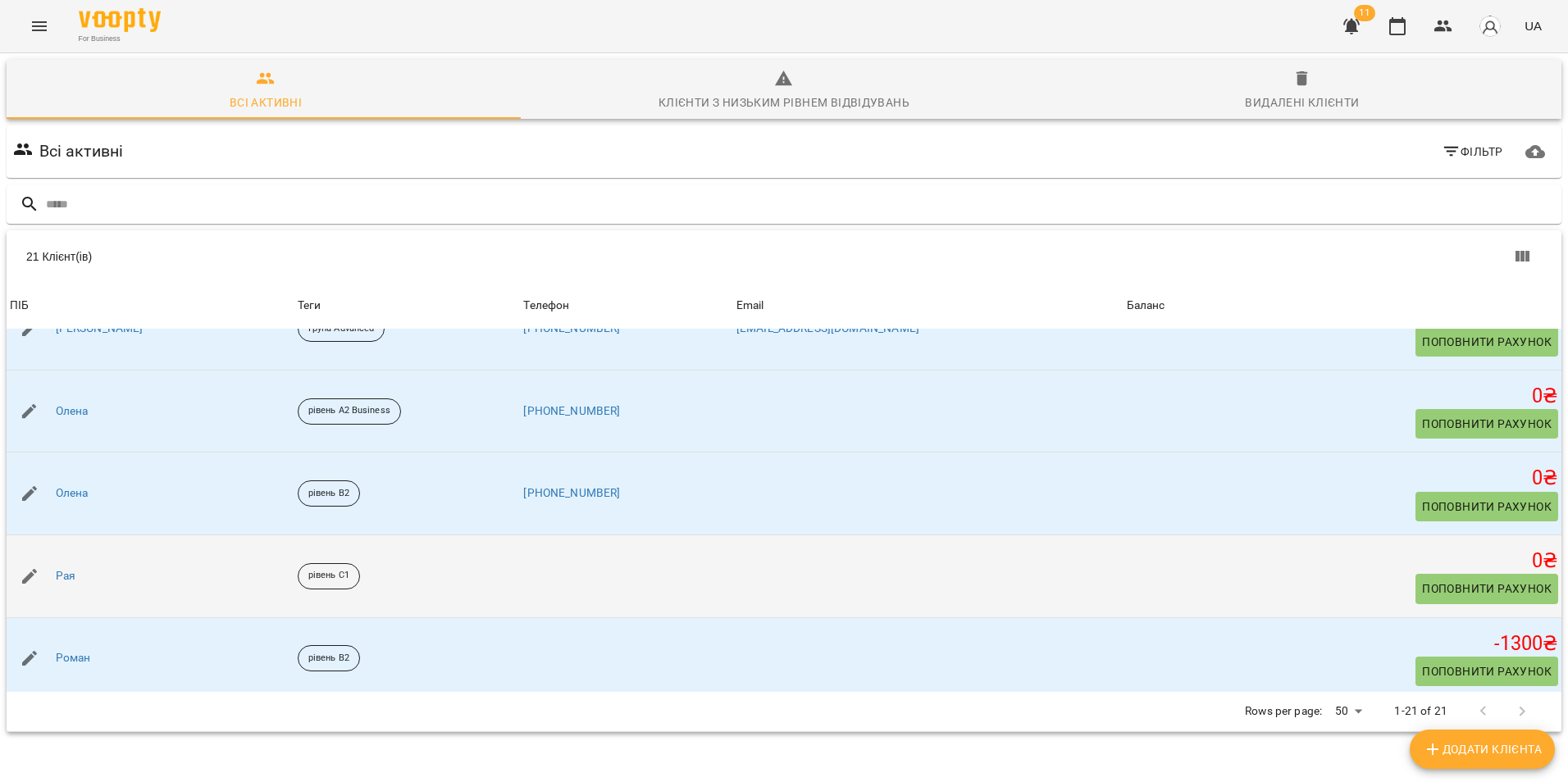
scroll to position [984, 0]
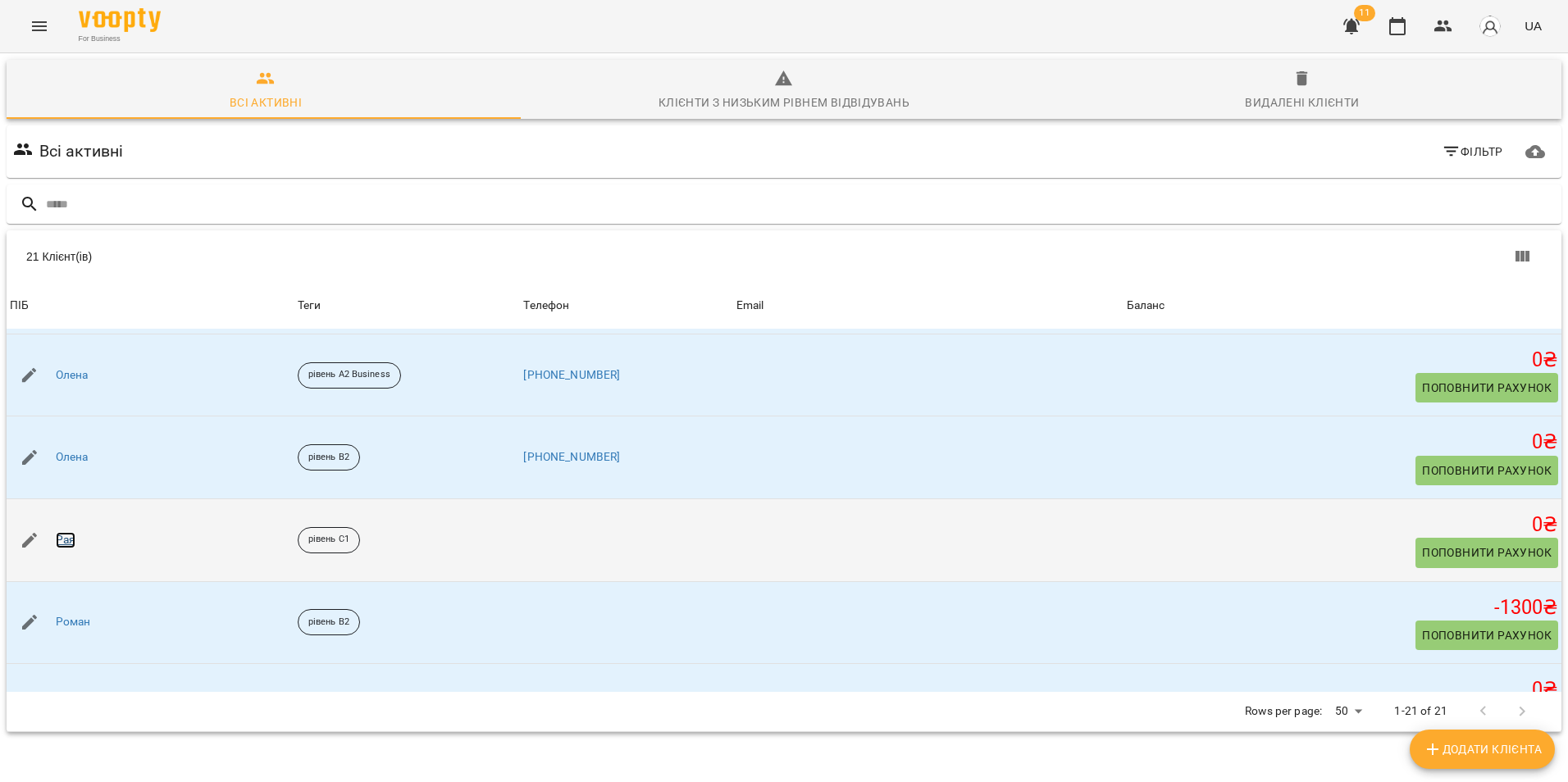
click at [67, 541] on link "Рая" at bounding box center [65, 540] width 20 height 16
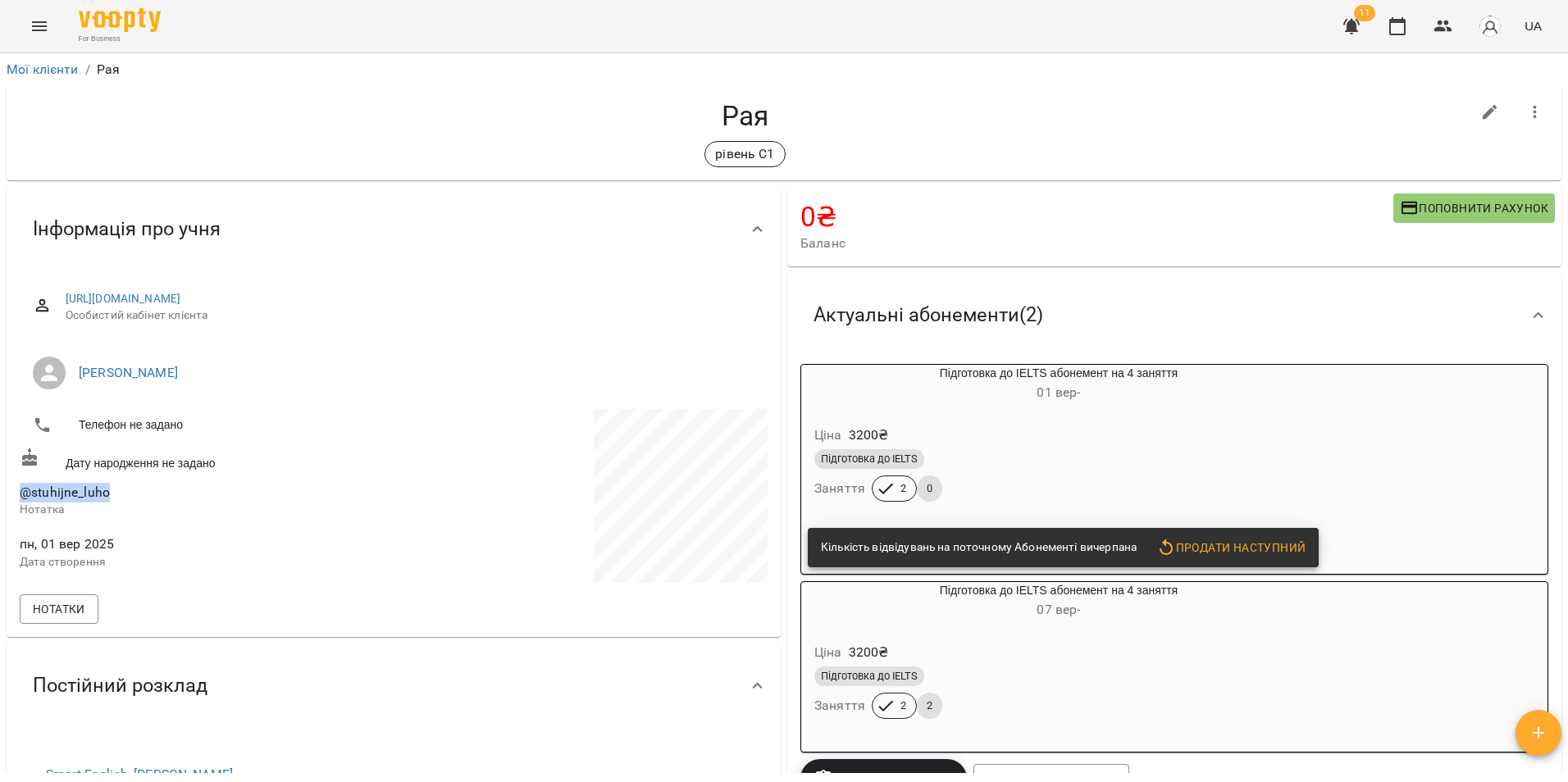
drag, startPoint x: 118, startPoint y: 492, endPoint x: 13, endPoint y: 487, distance: 105.1
click at [13, 487] on div "https://www.voopty.com.ua/client/680f6a916b0552934fee42e4/68b570d7574b3b5bbd6a4…" at bounding box center [394, 454] width 775 height 365
copy span "@stuhijne_luho"
click at [461, 435] on p at bounding box center [582, 498] width 371 height 179
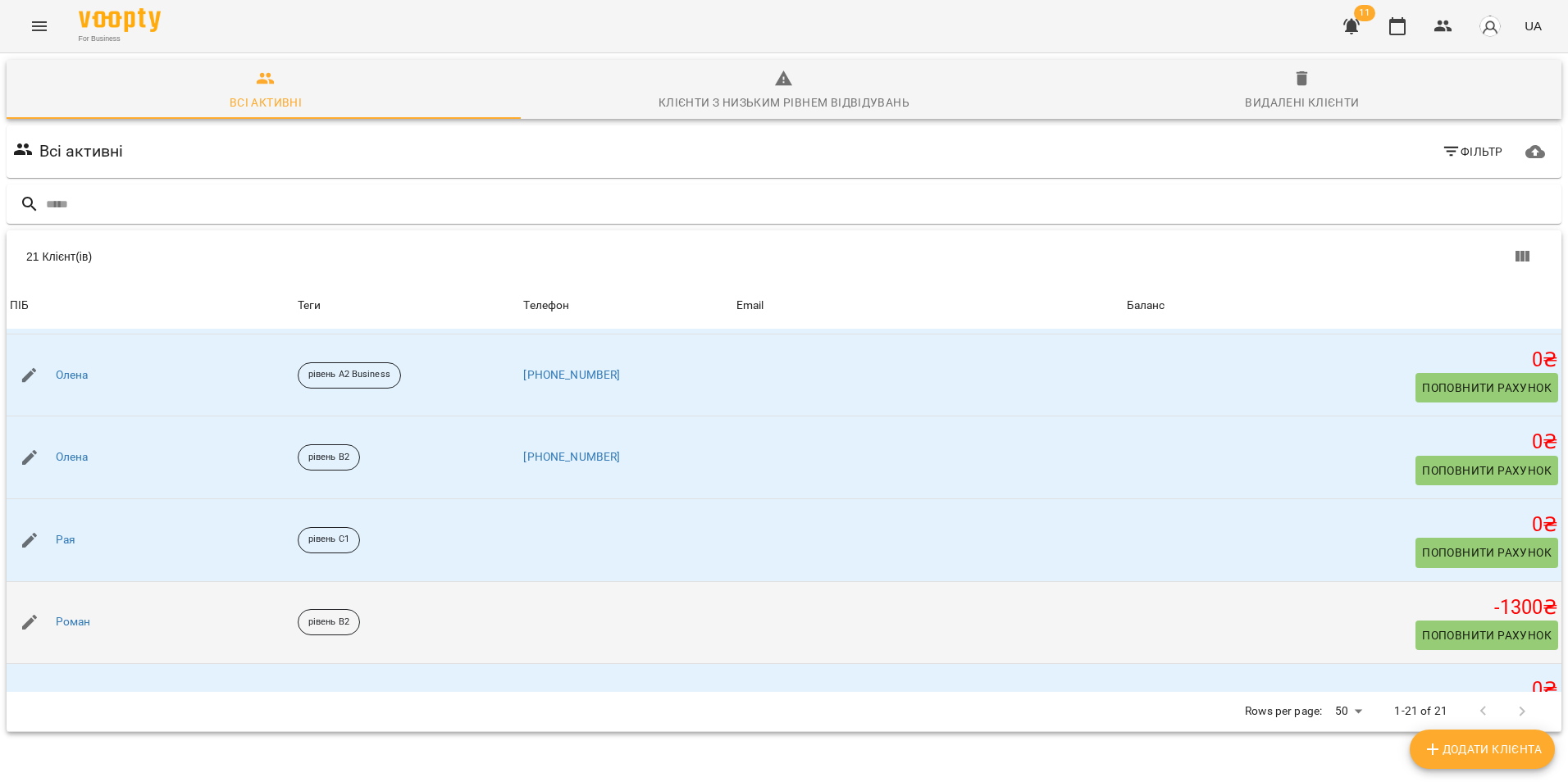
scroll to position [1066, 0]
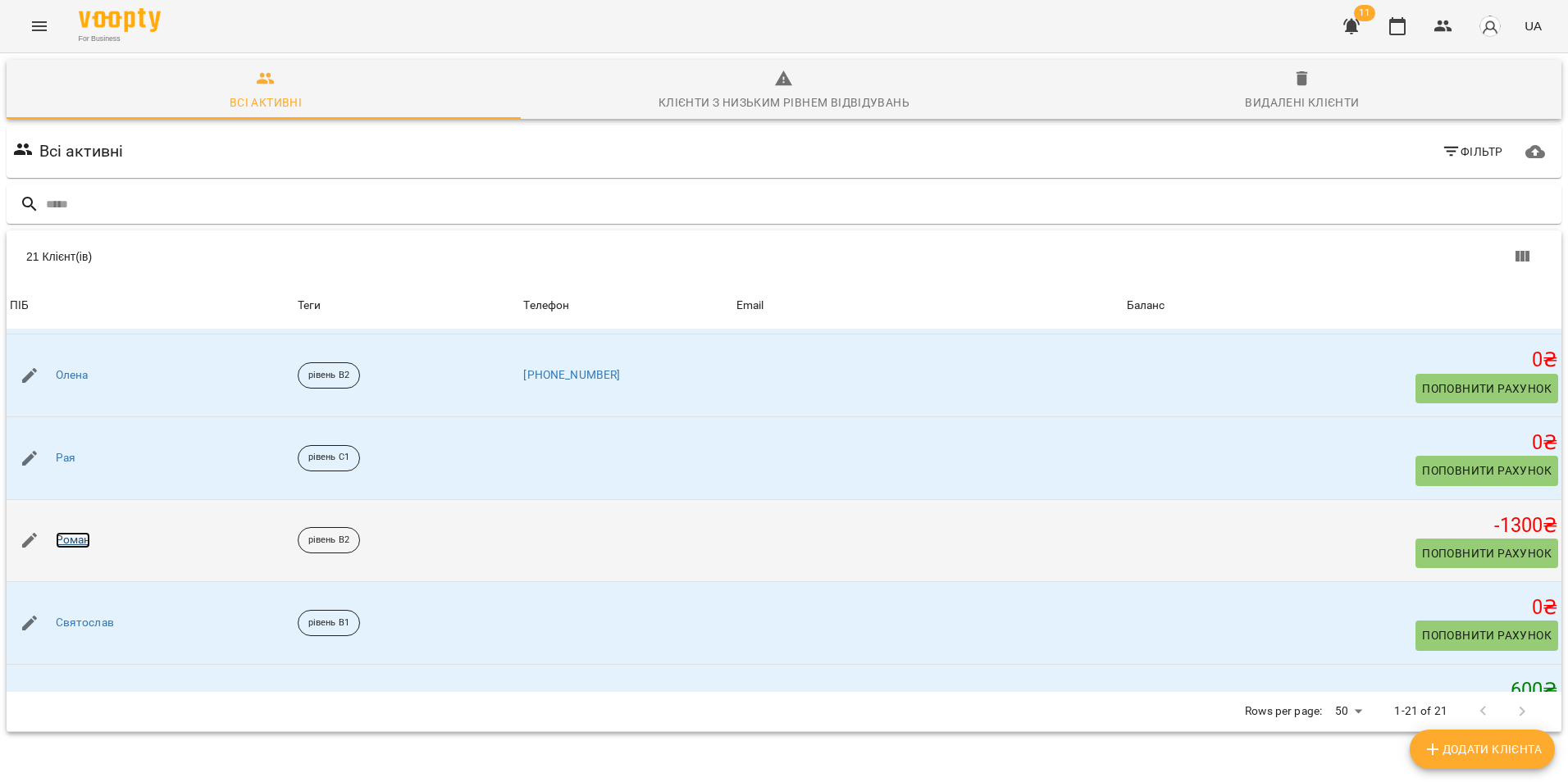
click at [87, 543] on link "Роман" at bounding box center [73, 540] width 35 height 16
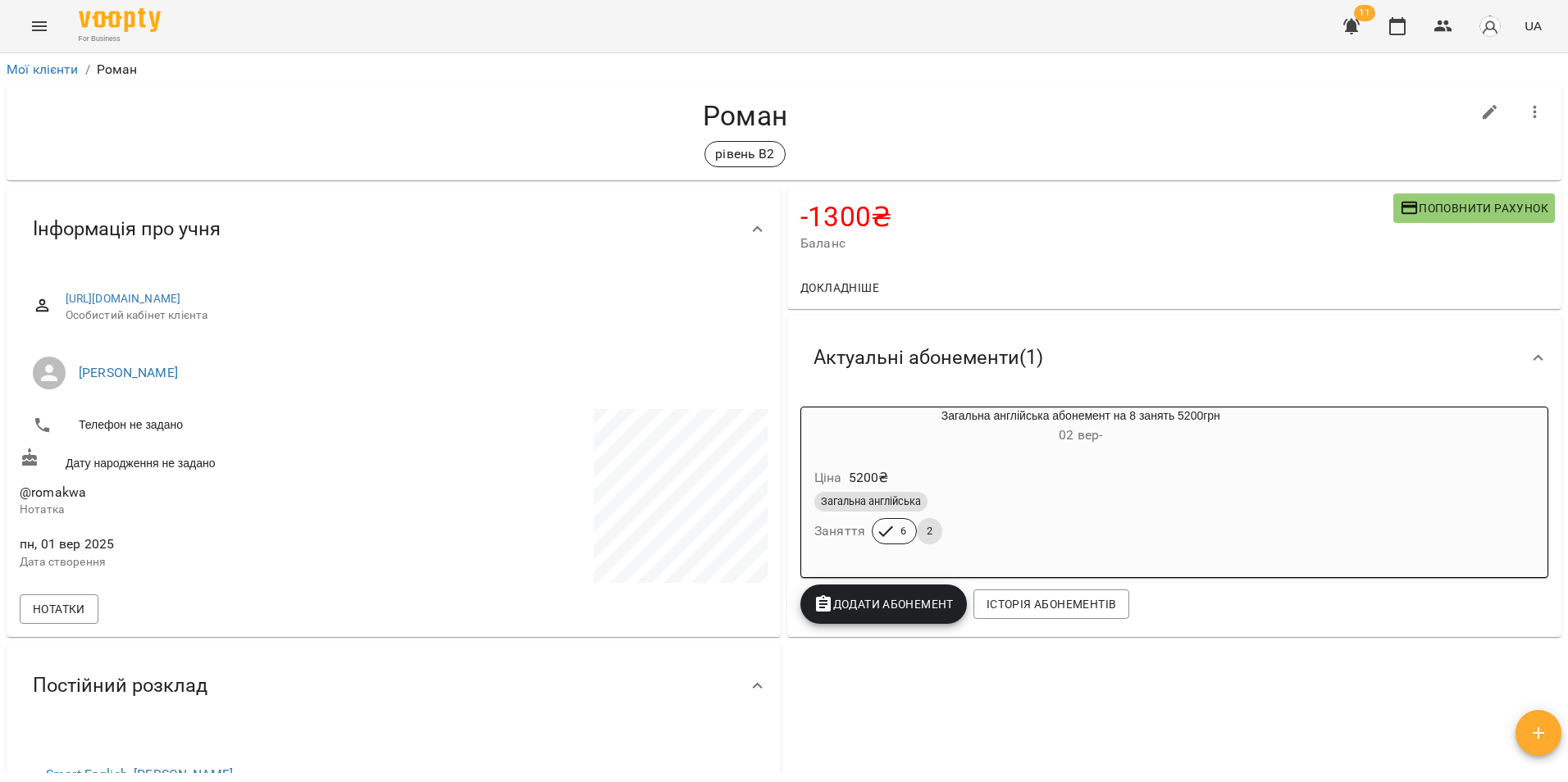
click at [433, 420] on p at bounding box center [582, 498] width 371 height 179
click at [1481, 117] on icon "button" at bounding box center [1490, 112] width 20 height 20
select select "**"
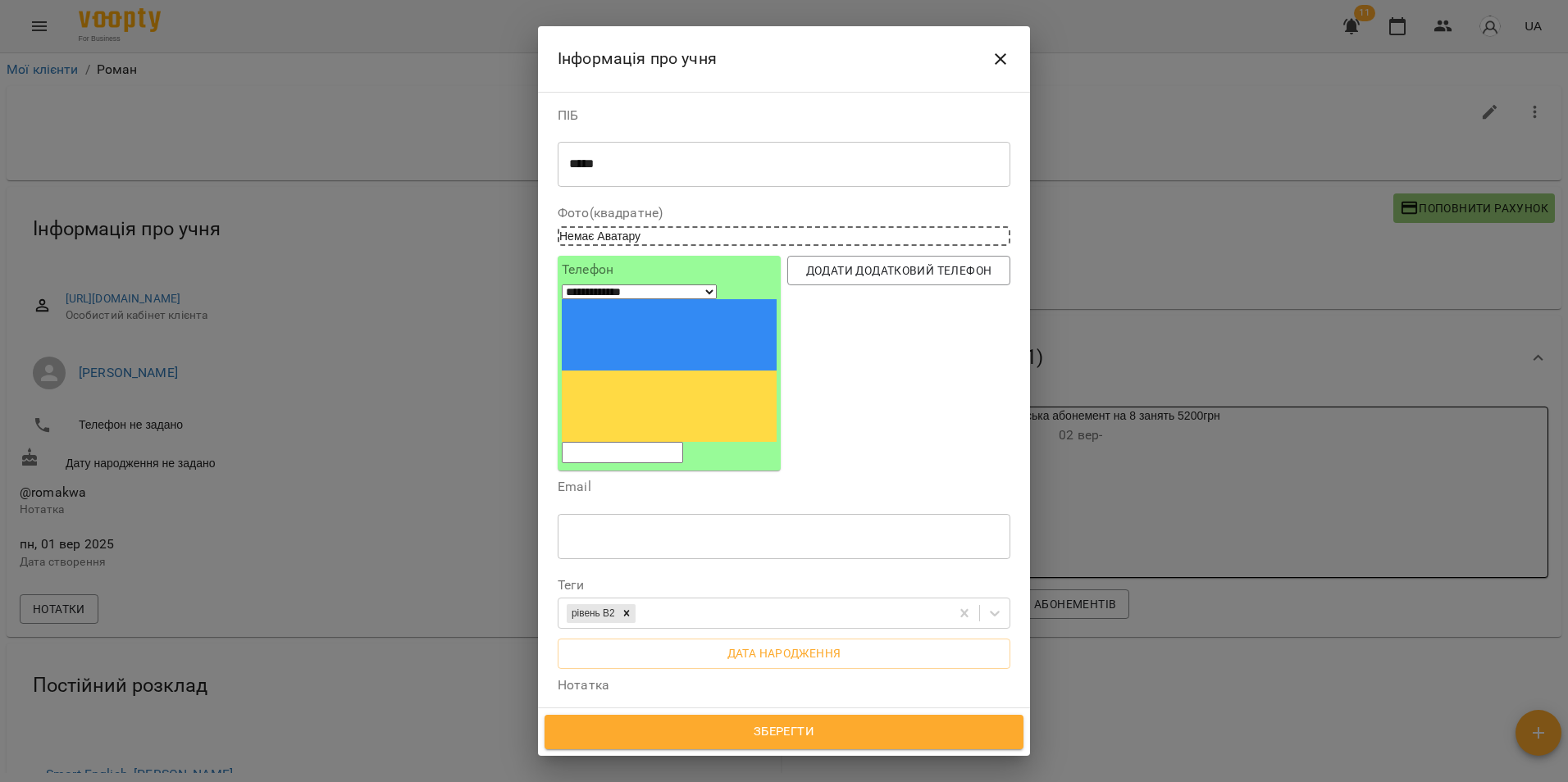
click at [648, 442] on input "tel" at bounding box center [623, 452] width 122 height 21
paste input "**********"
type input "**********"
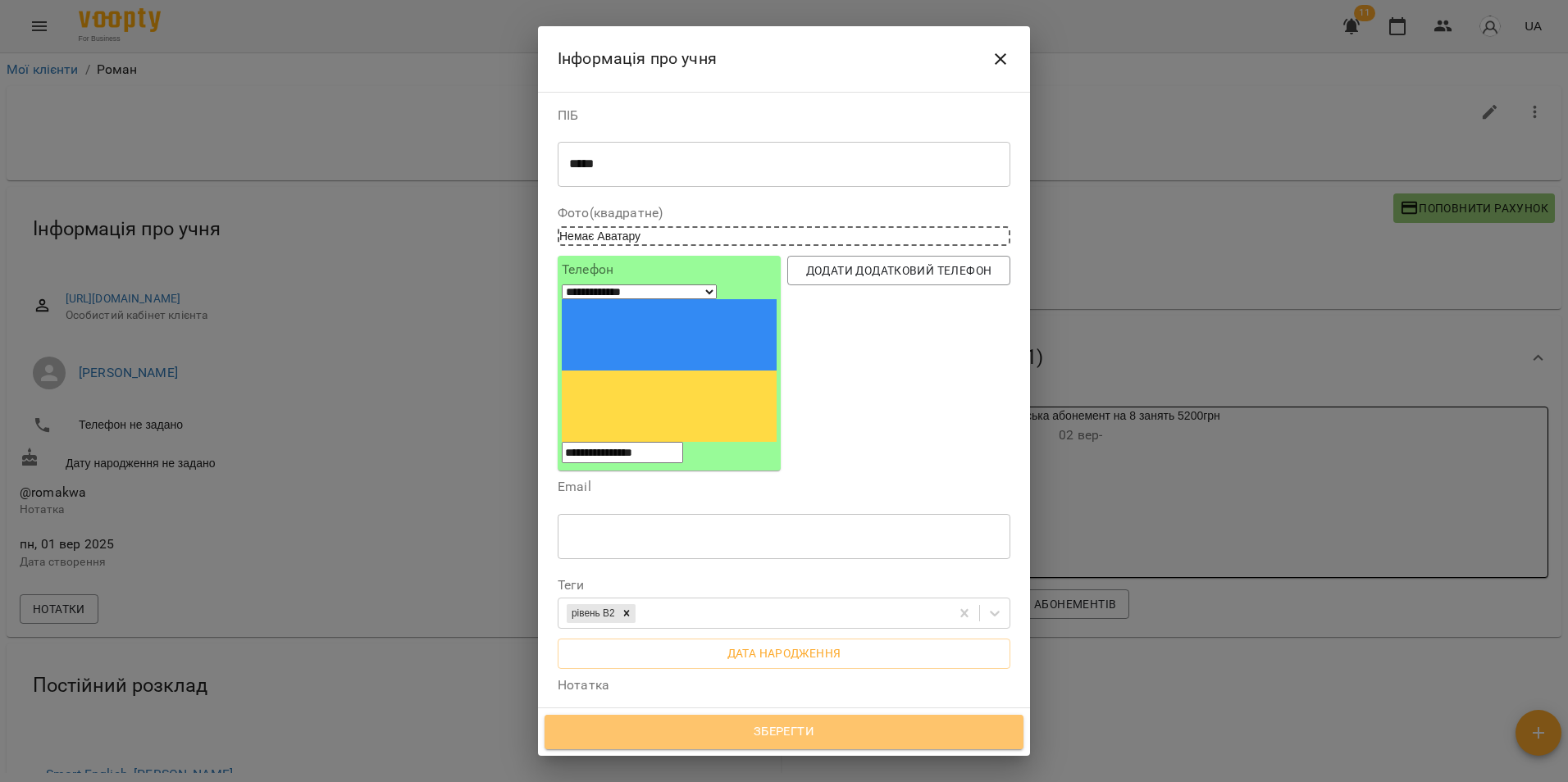
click at [760, 735] on span "Зберегти" at bounding box center [784, 731] width 443 height 21
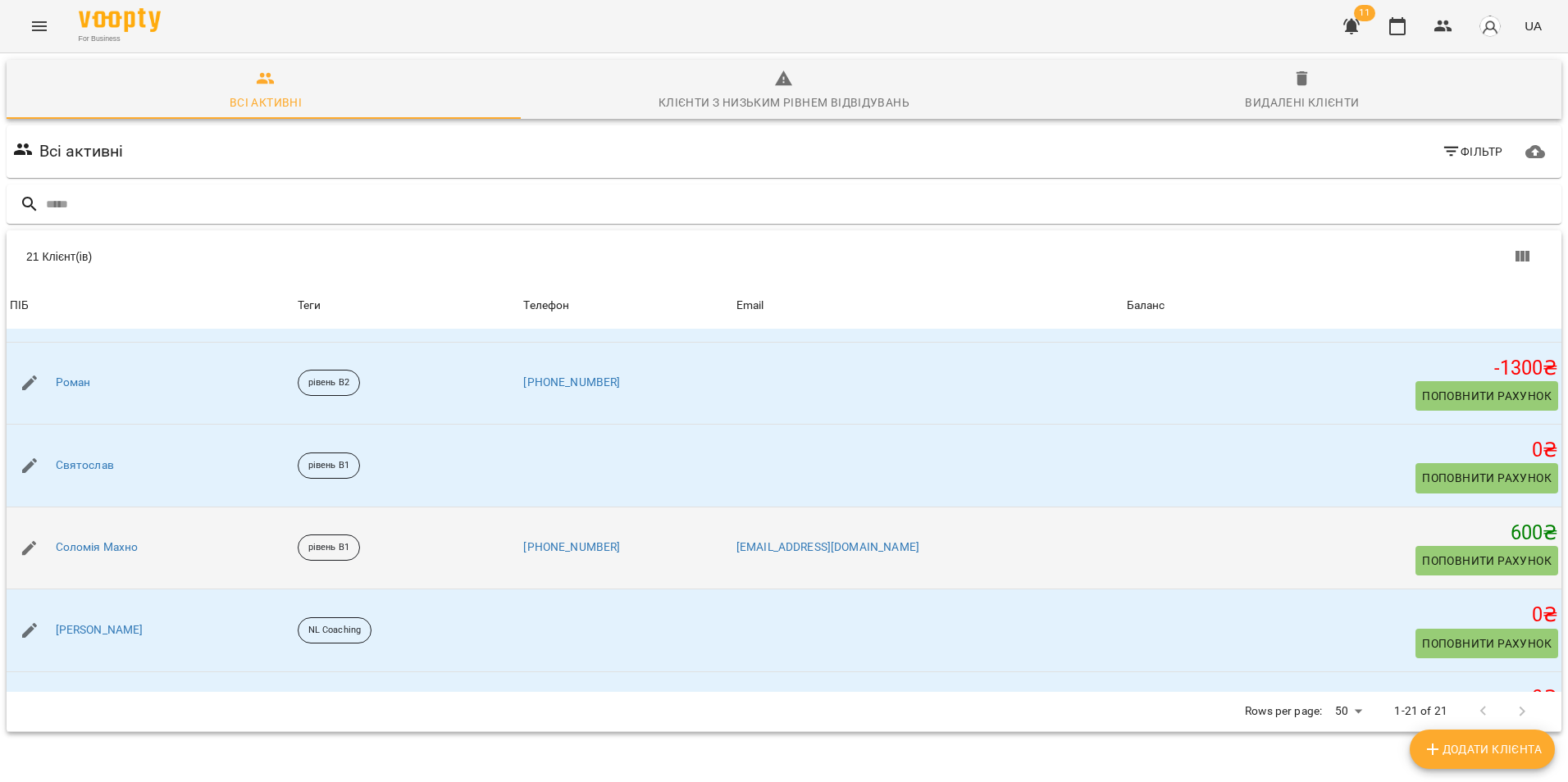
scroll to position [1230, 0]
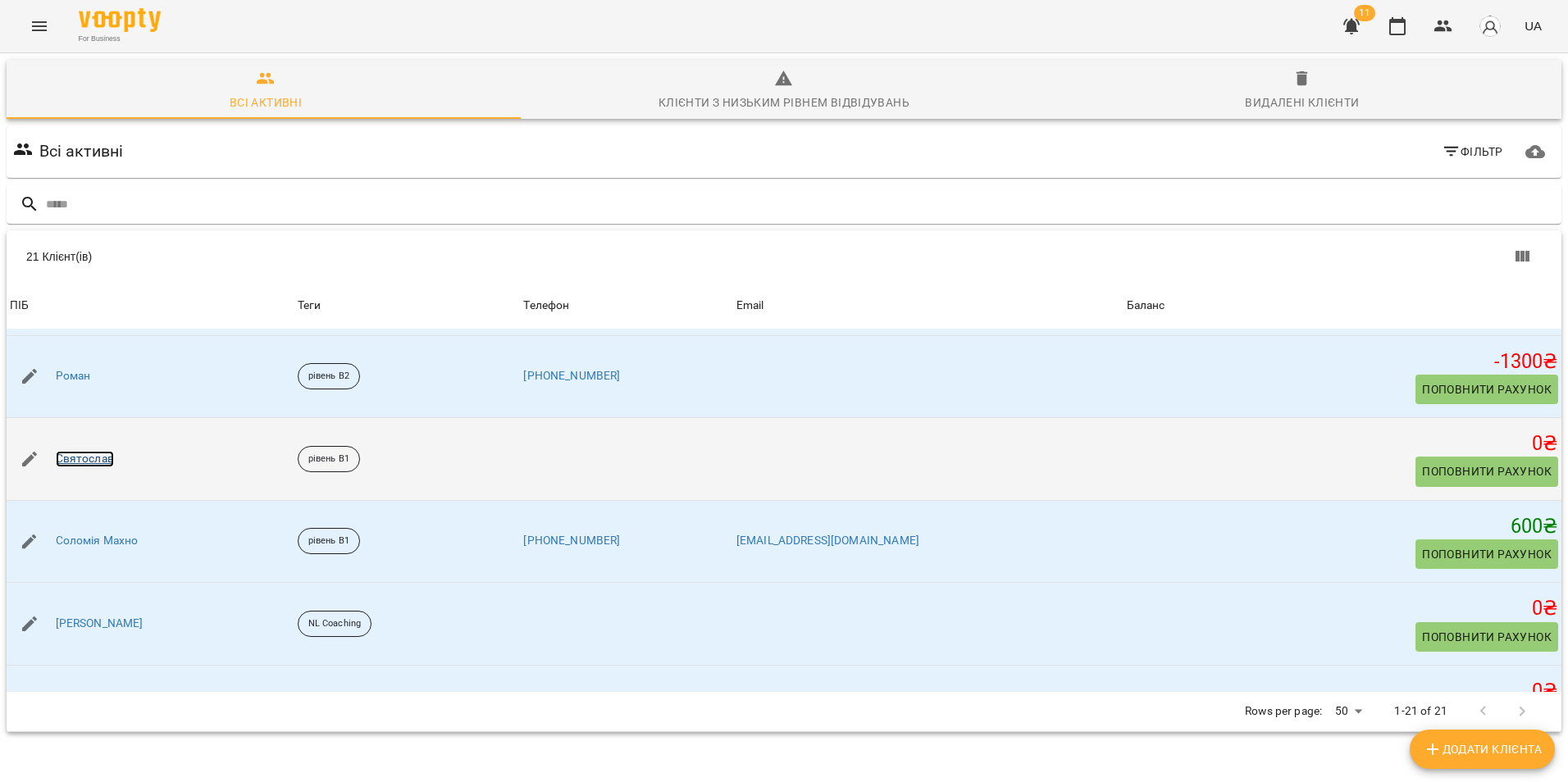
click at [96, 458] on link "Святослав" at bounding box center [85, 459] width 58 height 16
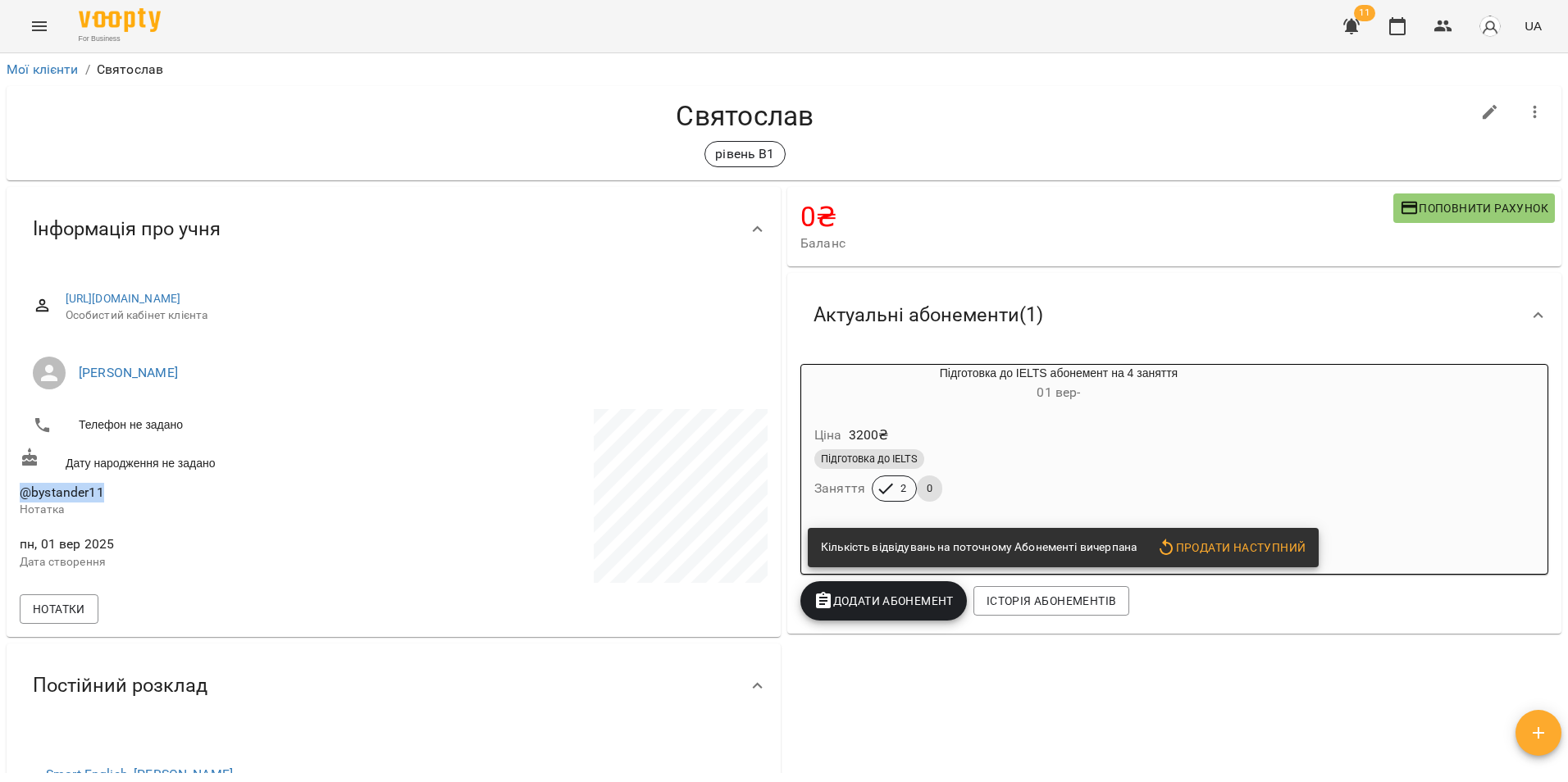
drag, startPoint x: 120, startPoint y: 502, endPoint x: 8, endPoint y: 502, distance: 112.0
click at [8, 502] on div "https://www.voopty.com.ua/client/680f6a916b0552934fee42e4/68b57039574b3b5bbd68c…" at bounding box center [394, 454] width 775 height 365
copy span "@bystander11"
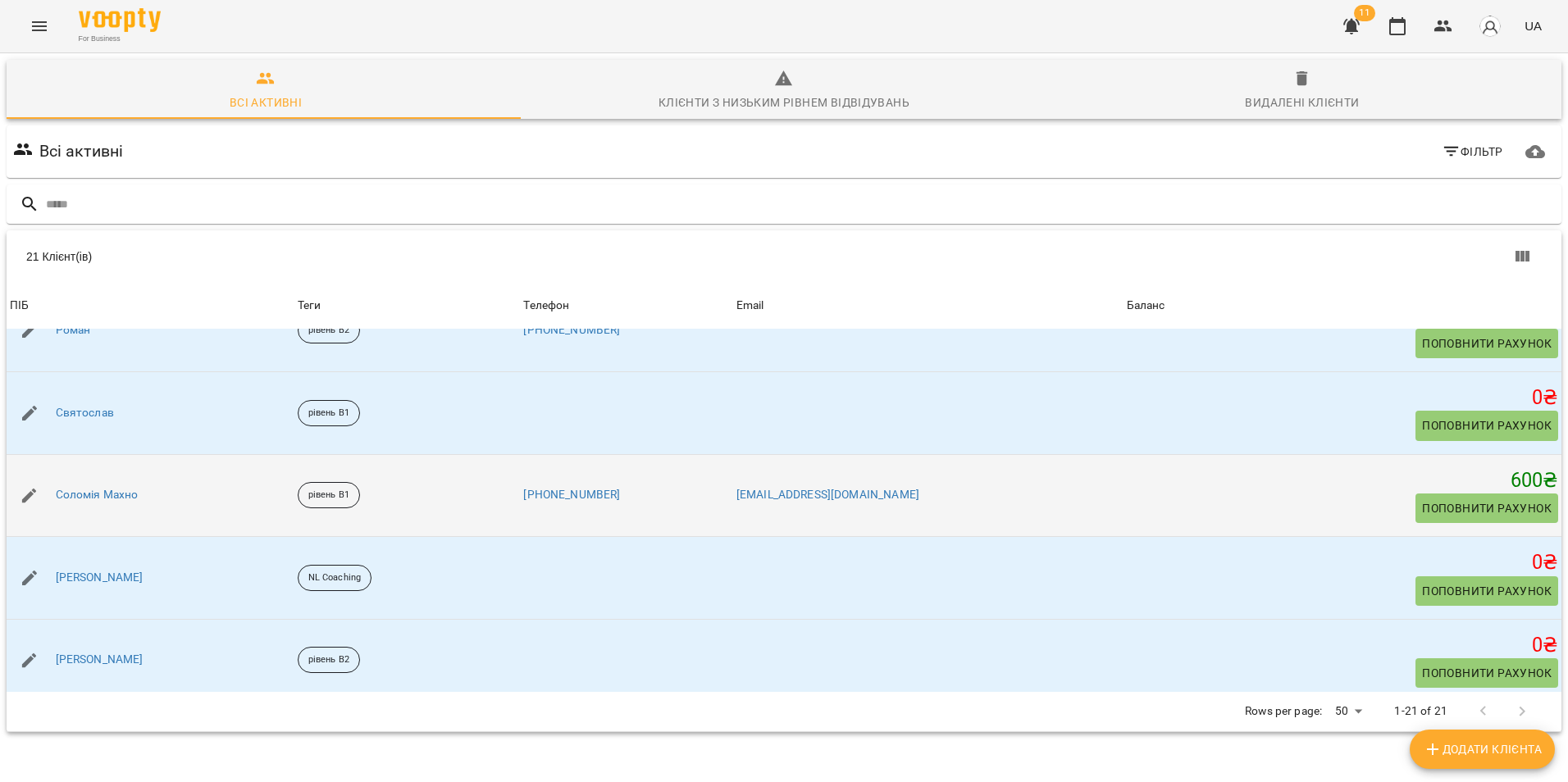
scroll to position [1312, 0]
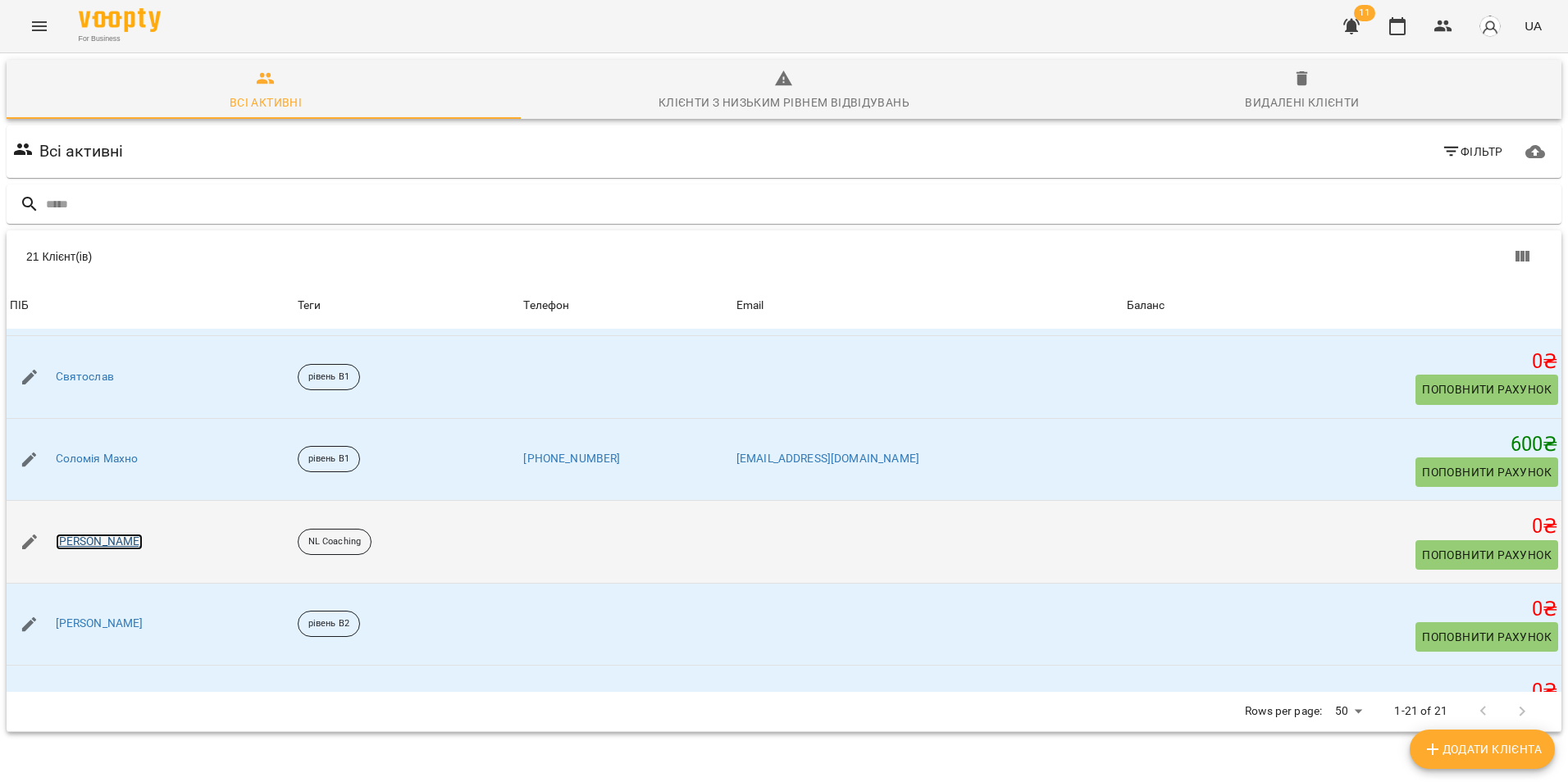
click at [122, 538] on link "[PERSON_NAME]" at bounding box center [100, 541] width 87 height 16
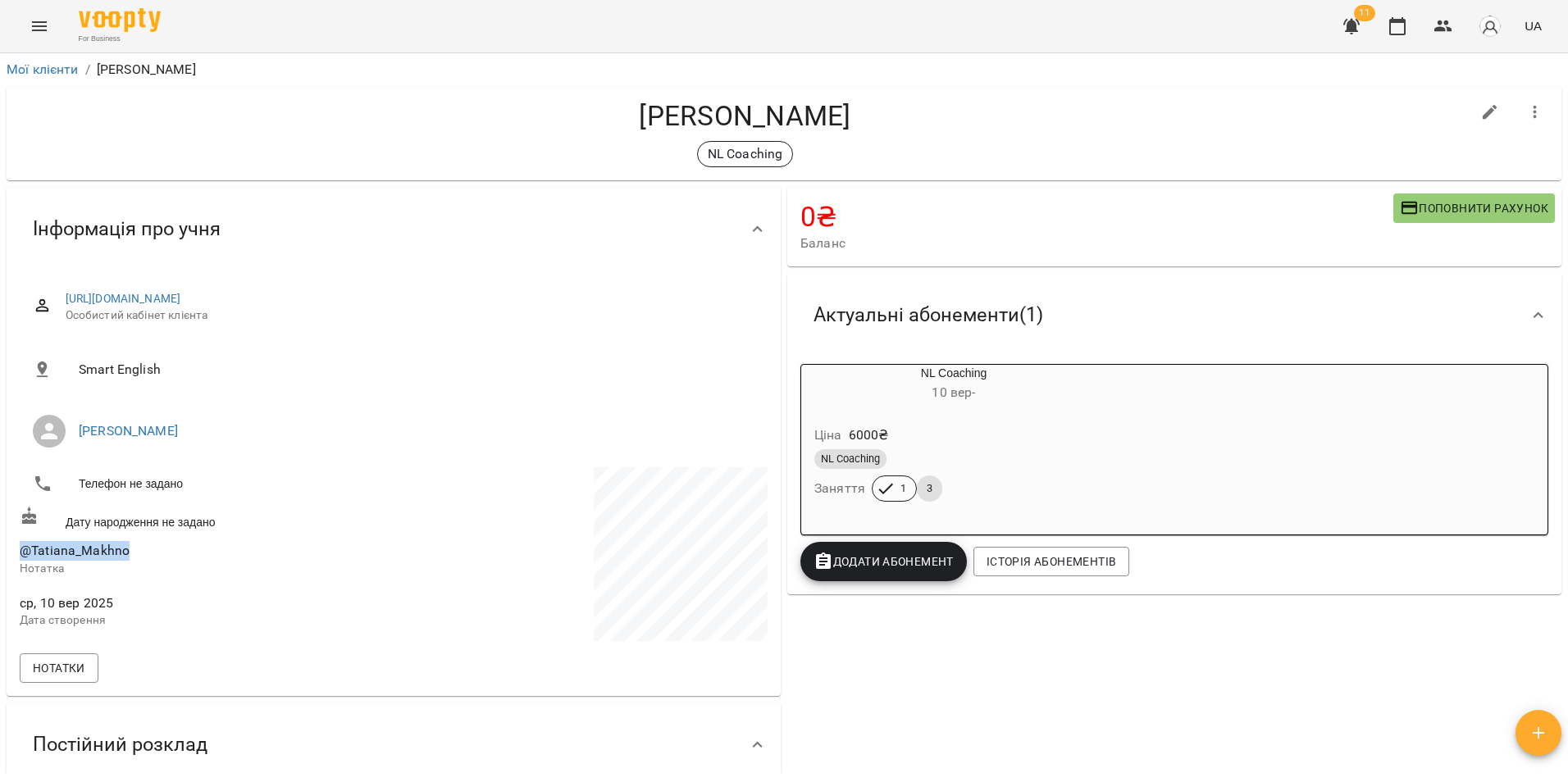
drag, startPoint x: 145, startPoint y: 552, endPoint x: 21, endPoint y: 552, distance: 124.0
click at [21, 552] on span "@Tatiana_Makhno" at bounding box center [205, 550] width 371 height 20
copy span "@Tatiana_Makhno"
click at [413, 378] on span "Smart English" at bounding box center [417, 370] width 676 height 20
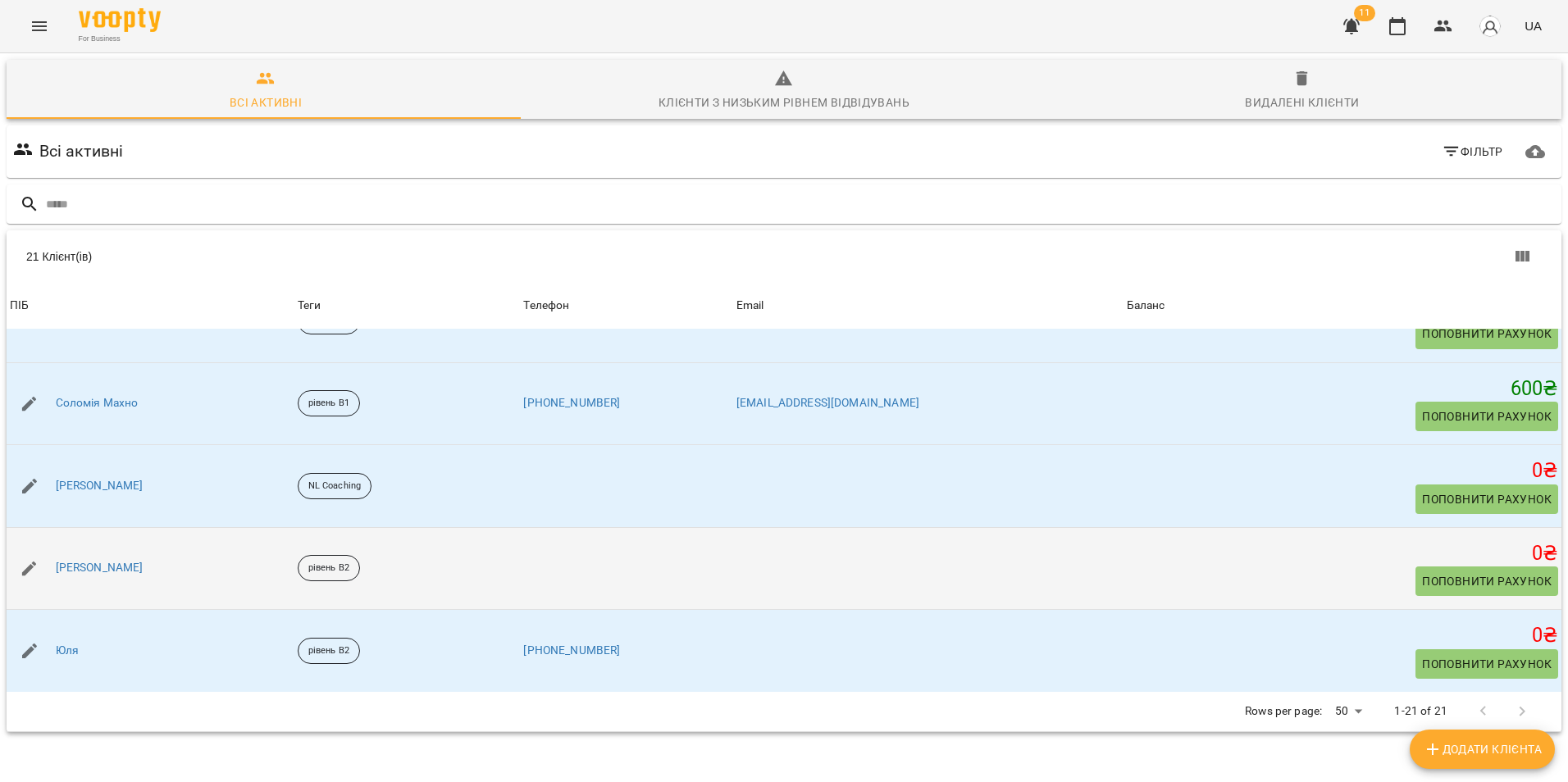
scroll to position [72, 0]
click at [85, 560] on link "[PERSON_NAME]" at bounding box center [100, 568] width 87 height 16
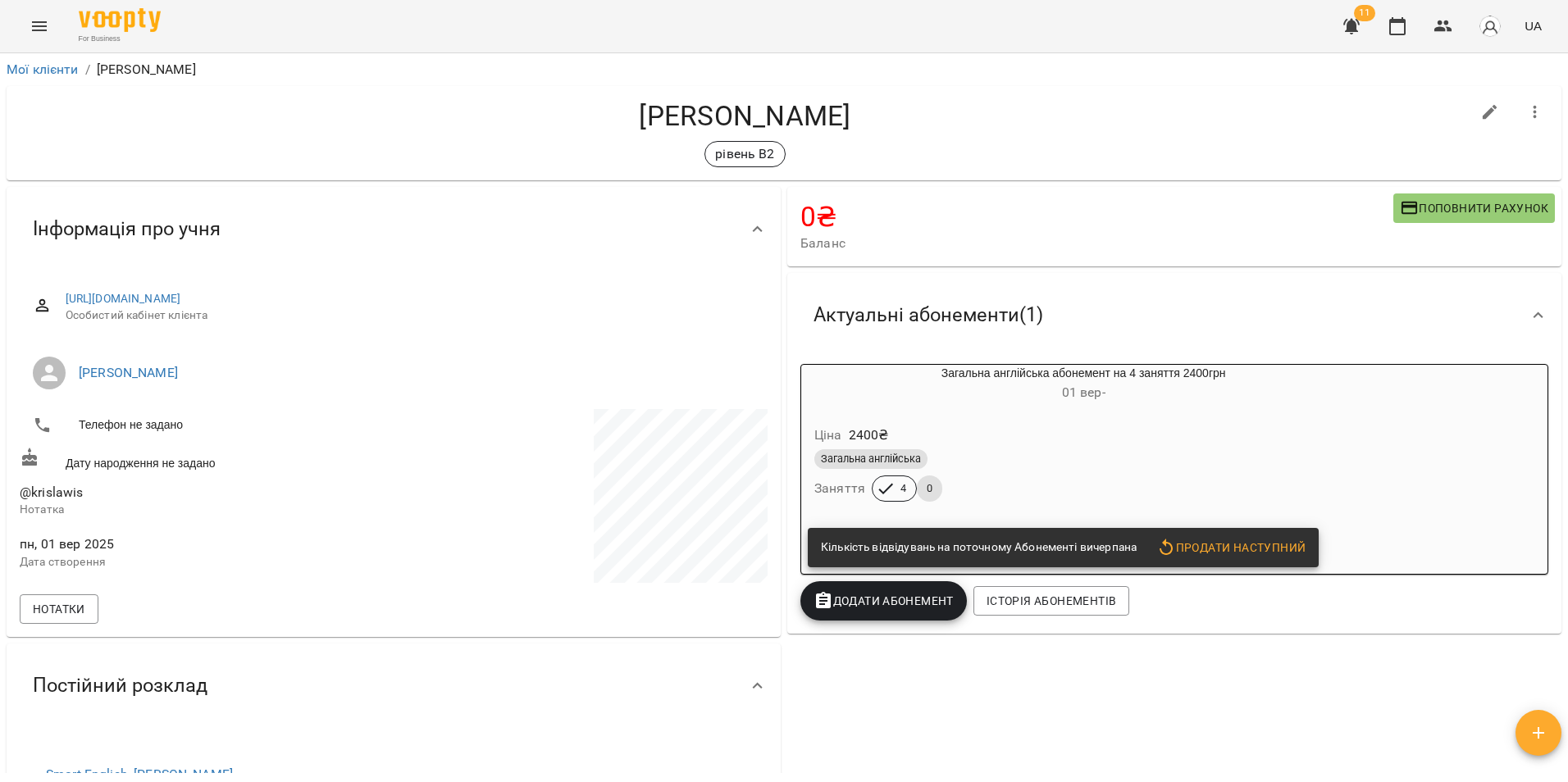
click at [539, 469] on p at bounding box center [582, 498] width 371 height 179
click at [1481, 118] on icon "button" at bounding box center [1490, 112] width 20 height 20
select select "**"
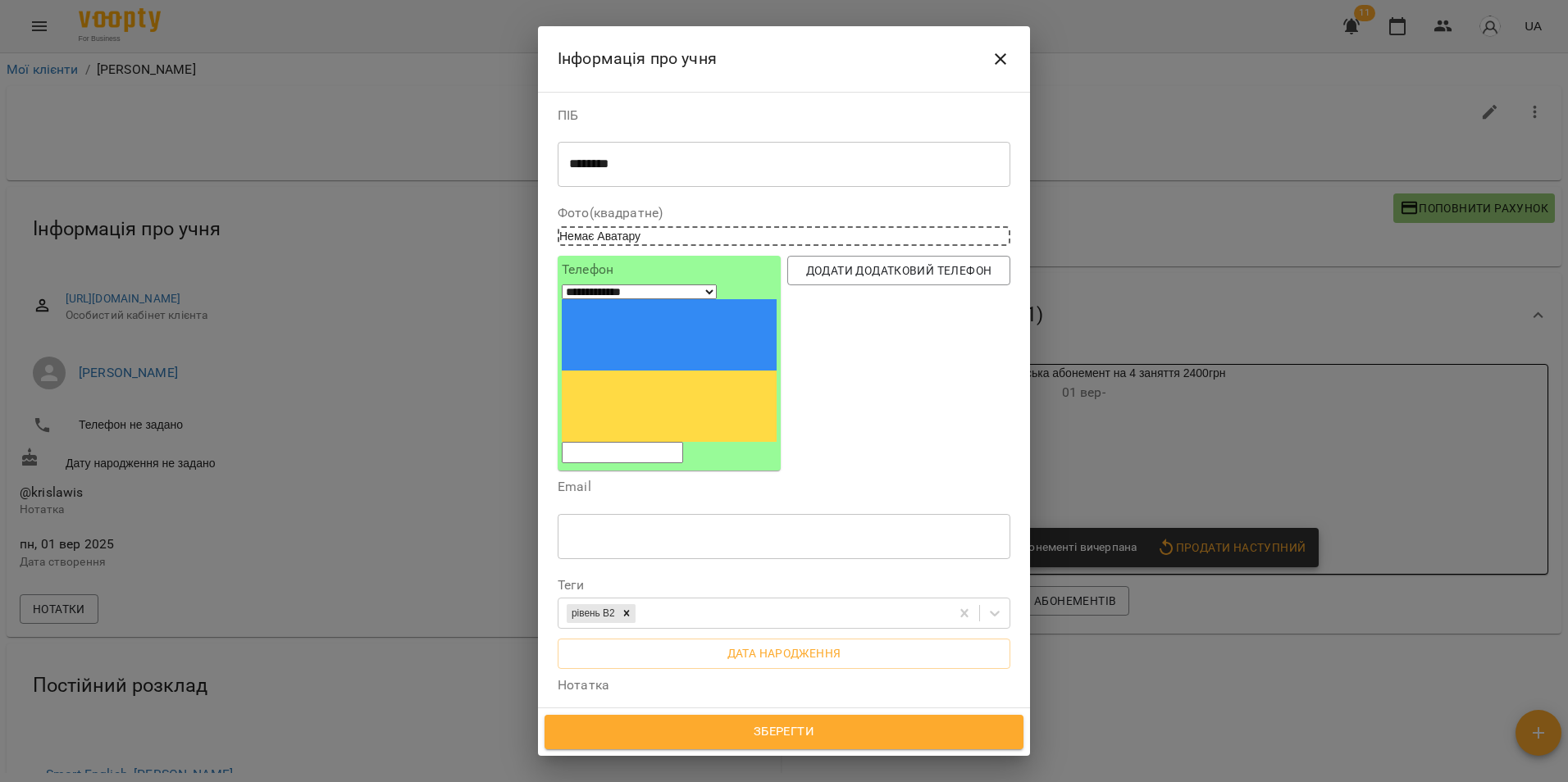
click at [683, 442] on input "tel" at bounding box center [623, 452] width 122 height 21
paste input "**********"
type input "**********"
click at [832, 738] on span "Зберегти" at bounding box center [784, 731] width 443 height 21
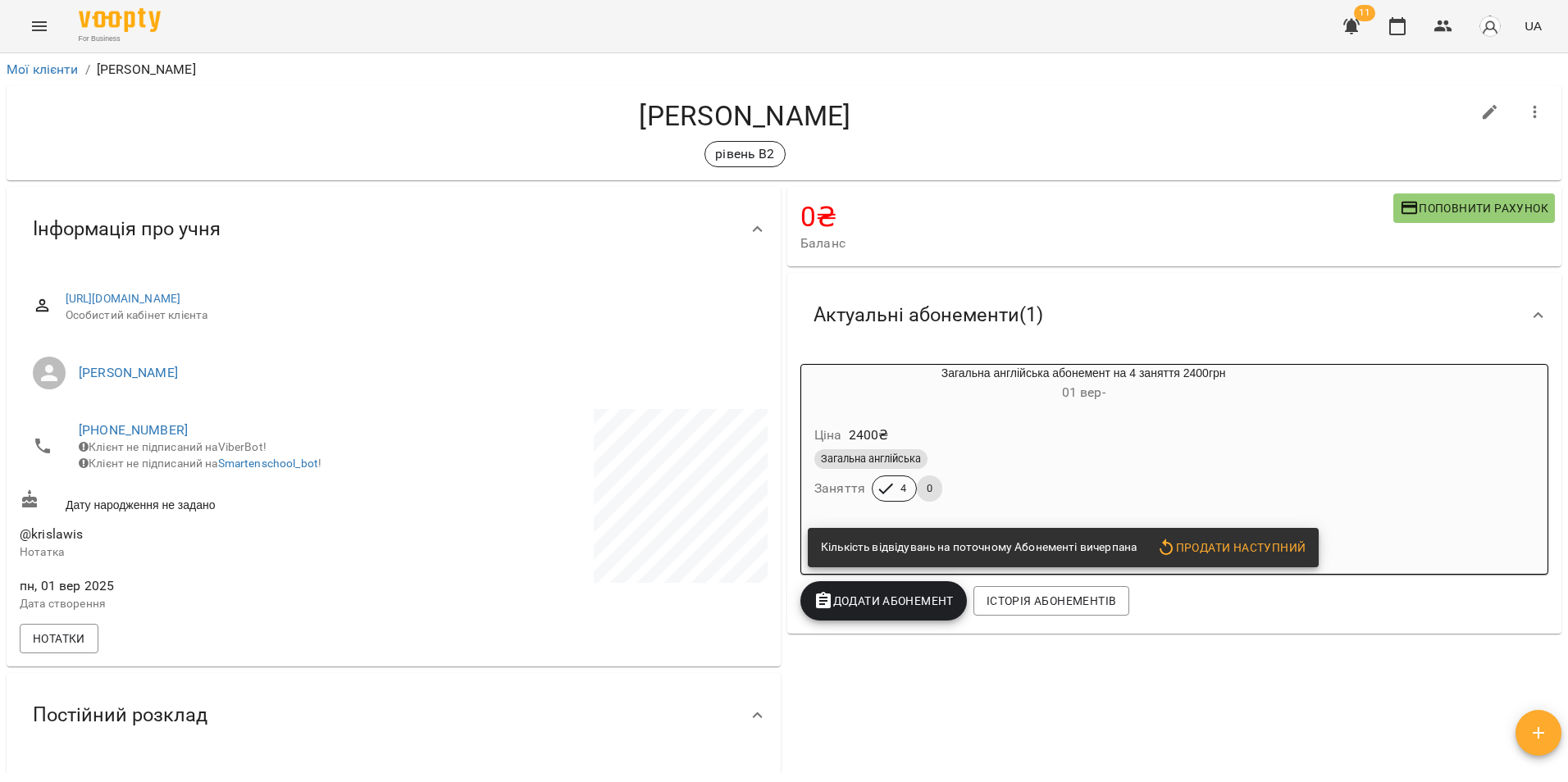
click at [464, 610] on div at bounding box center [582, 513] width 377 height 215
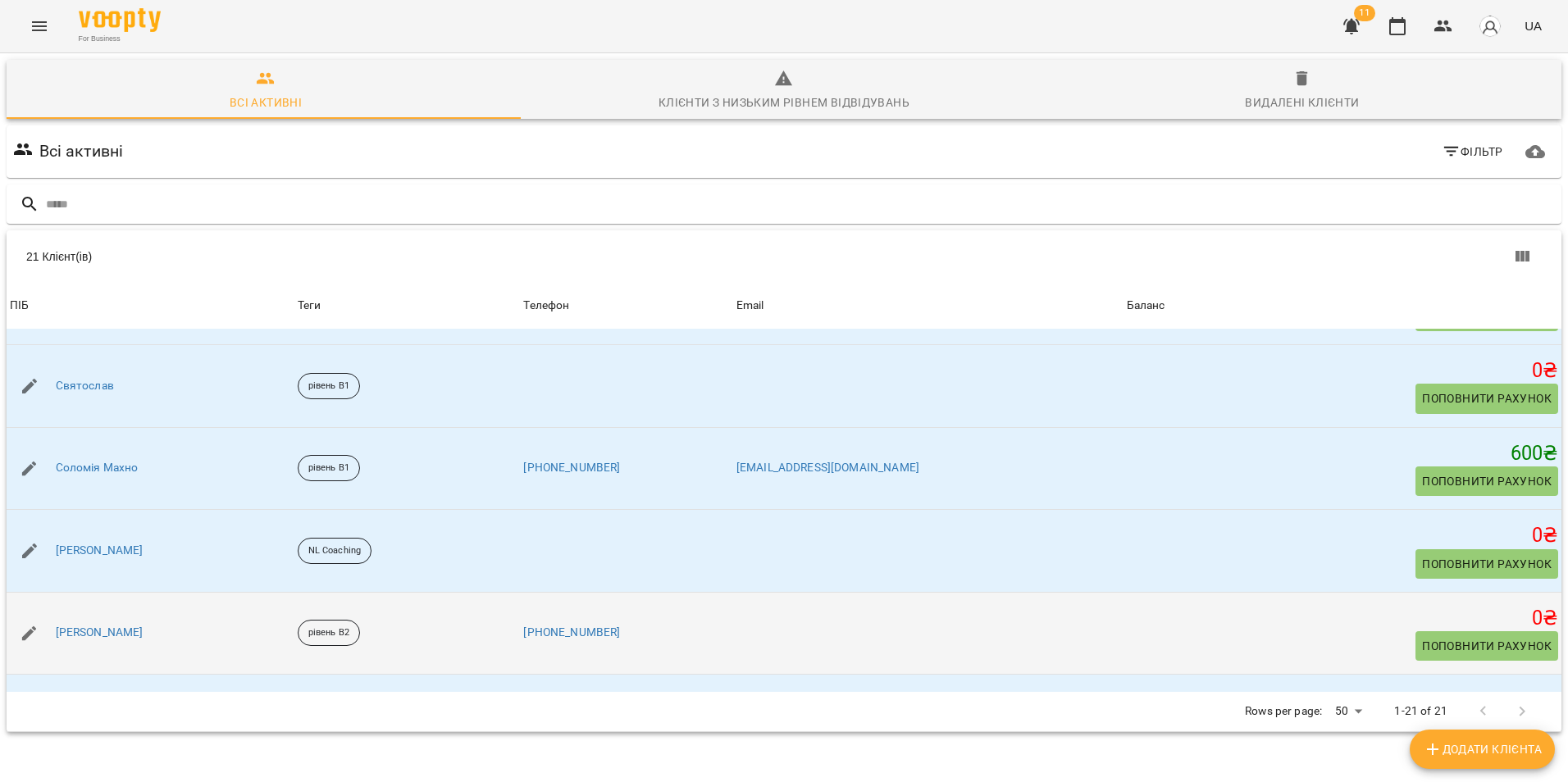
scroll to position [1368, 0]
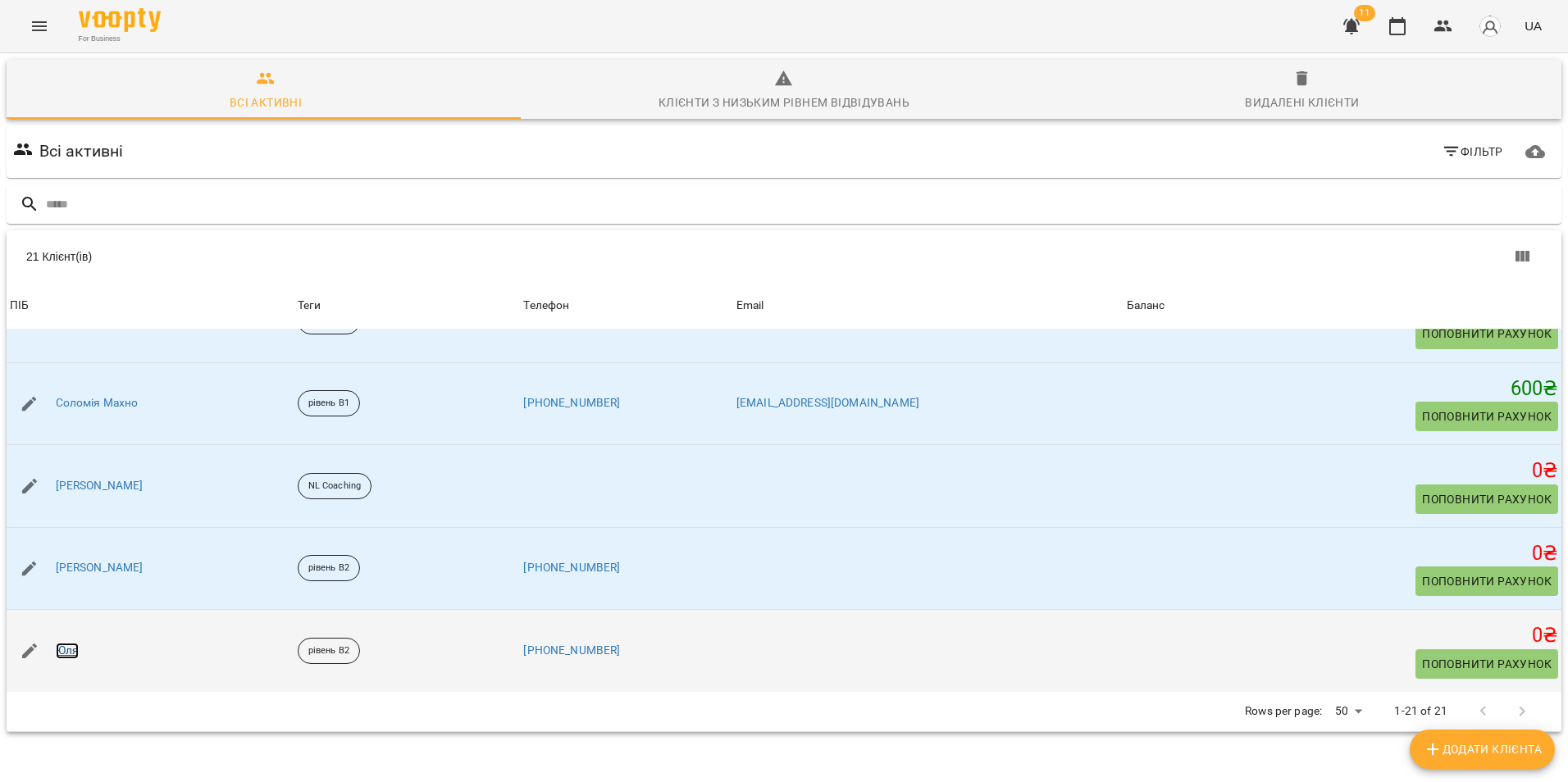
click at [78, 649] on link "Юля" at bounding box center [67, 651] width 23 height 16
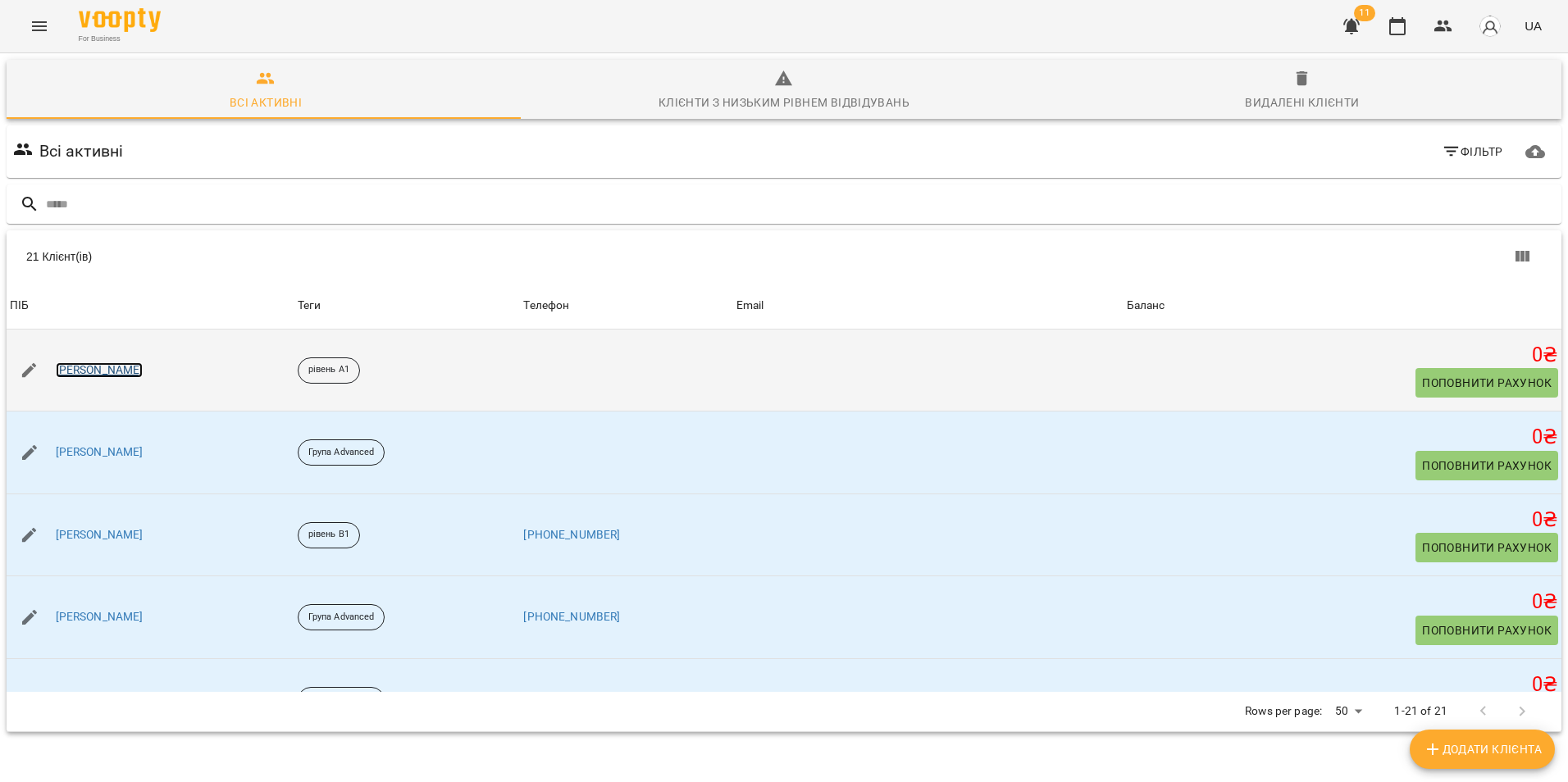
click at [73, 364] on link "[PERSON_NAME]" at bounding box center [100, 370] width 87 height 16
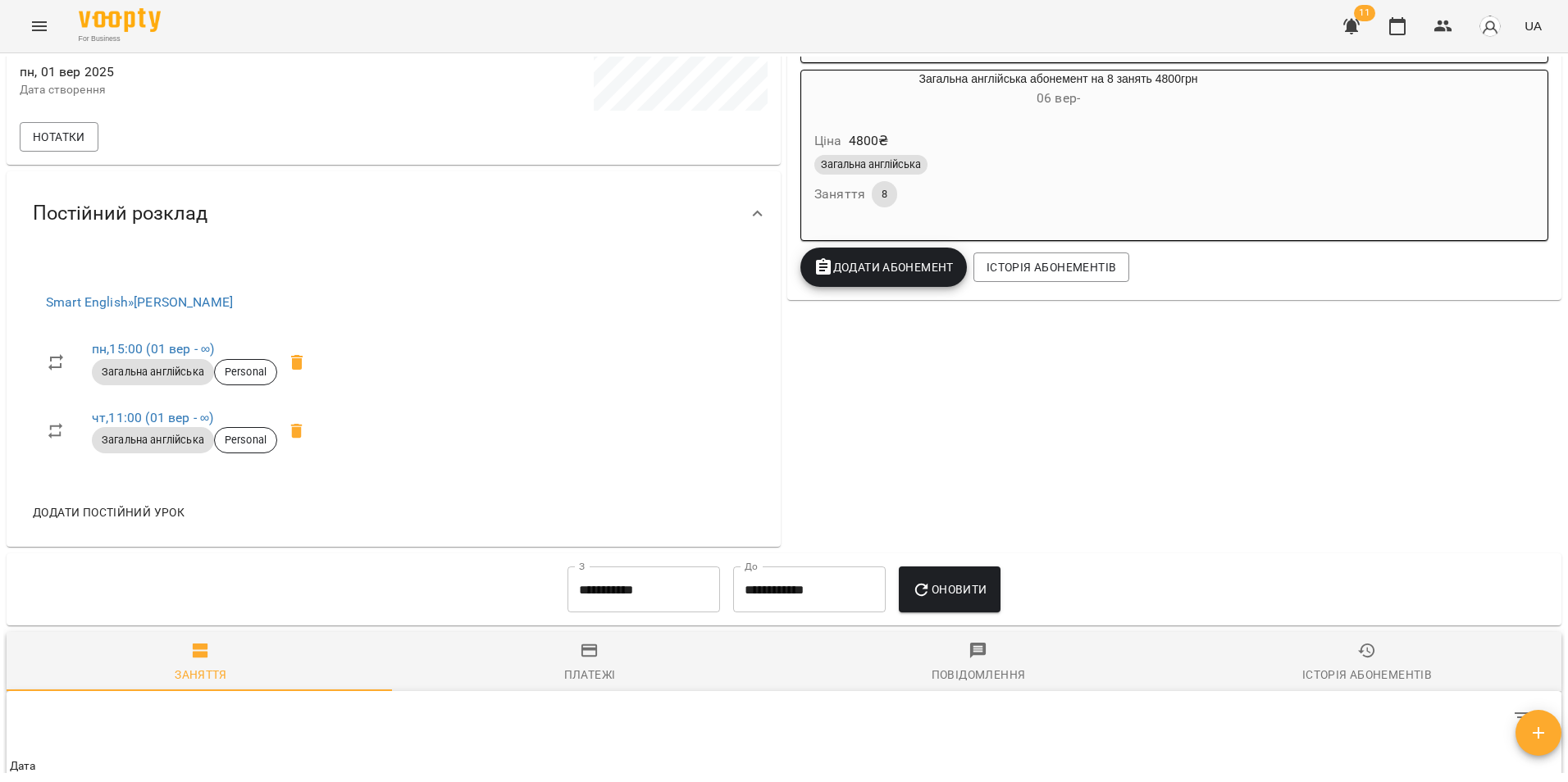
scroll to position [63, 0]
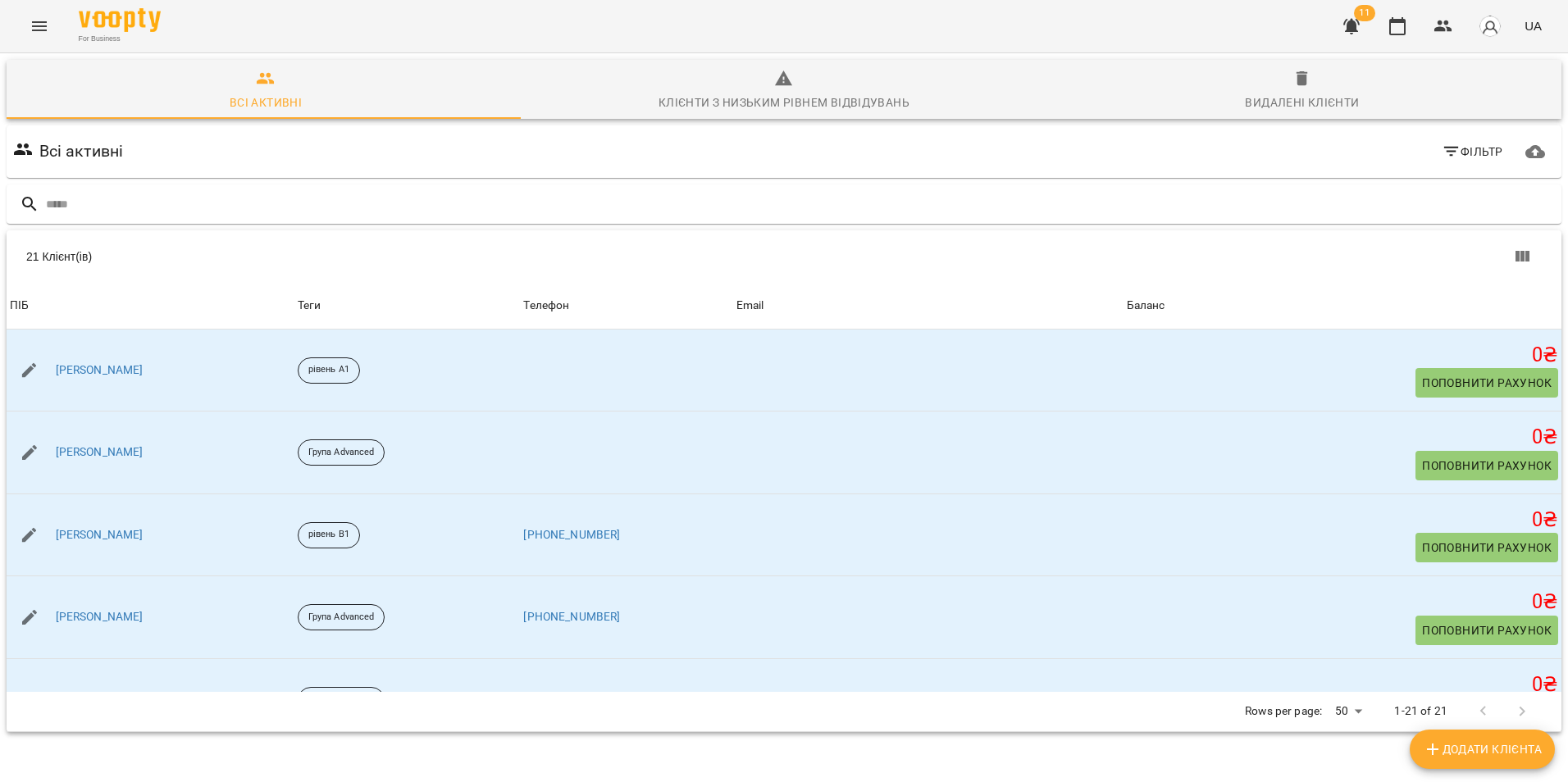
click at [1366, 27] on button "button" at bounding box center [1352, 27] width 39 height 39
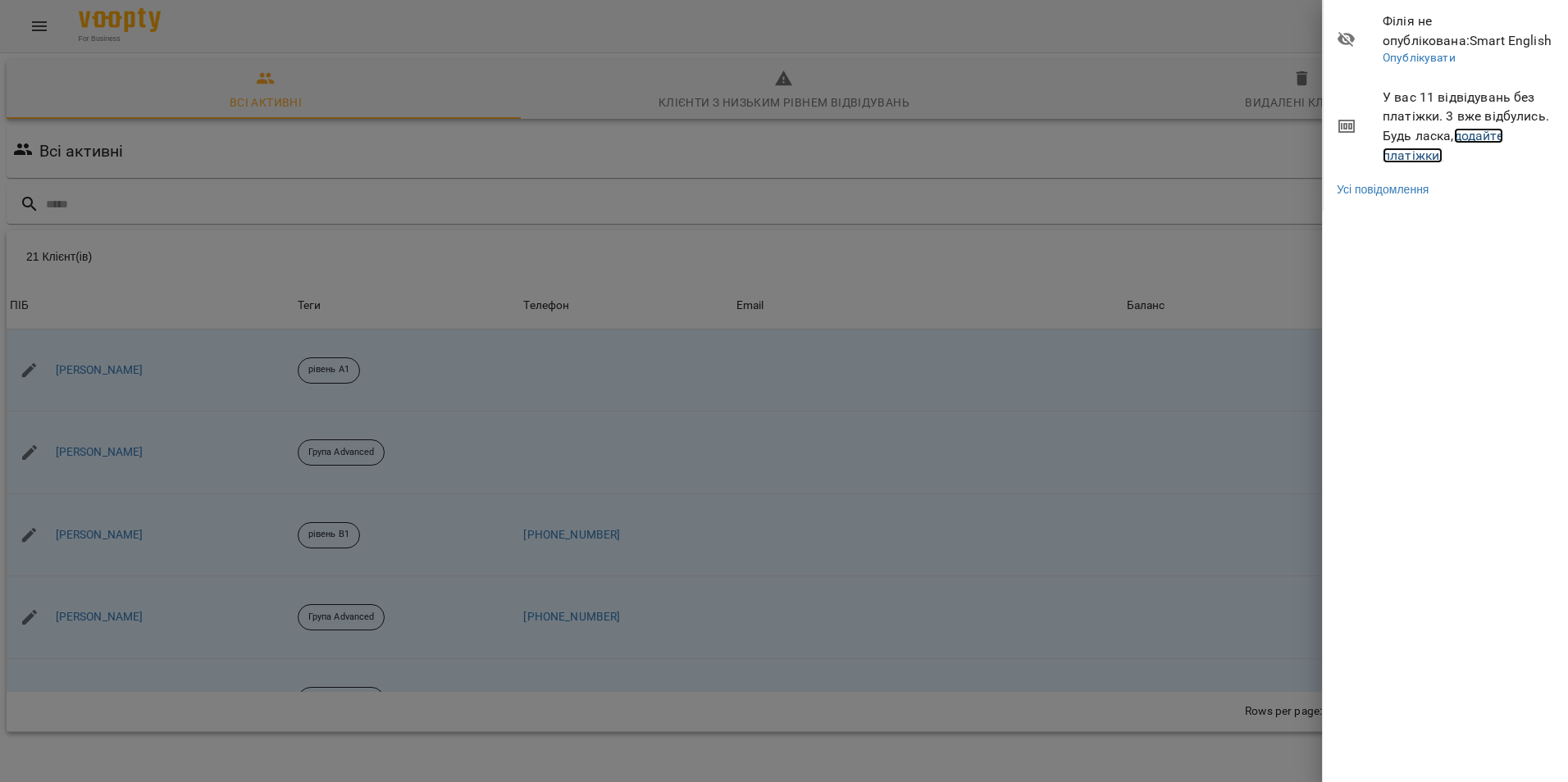
click at [1432, 159] on link "додайте платіжки!" at bounding box center [1443, 145] width 121 height 35
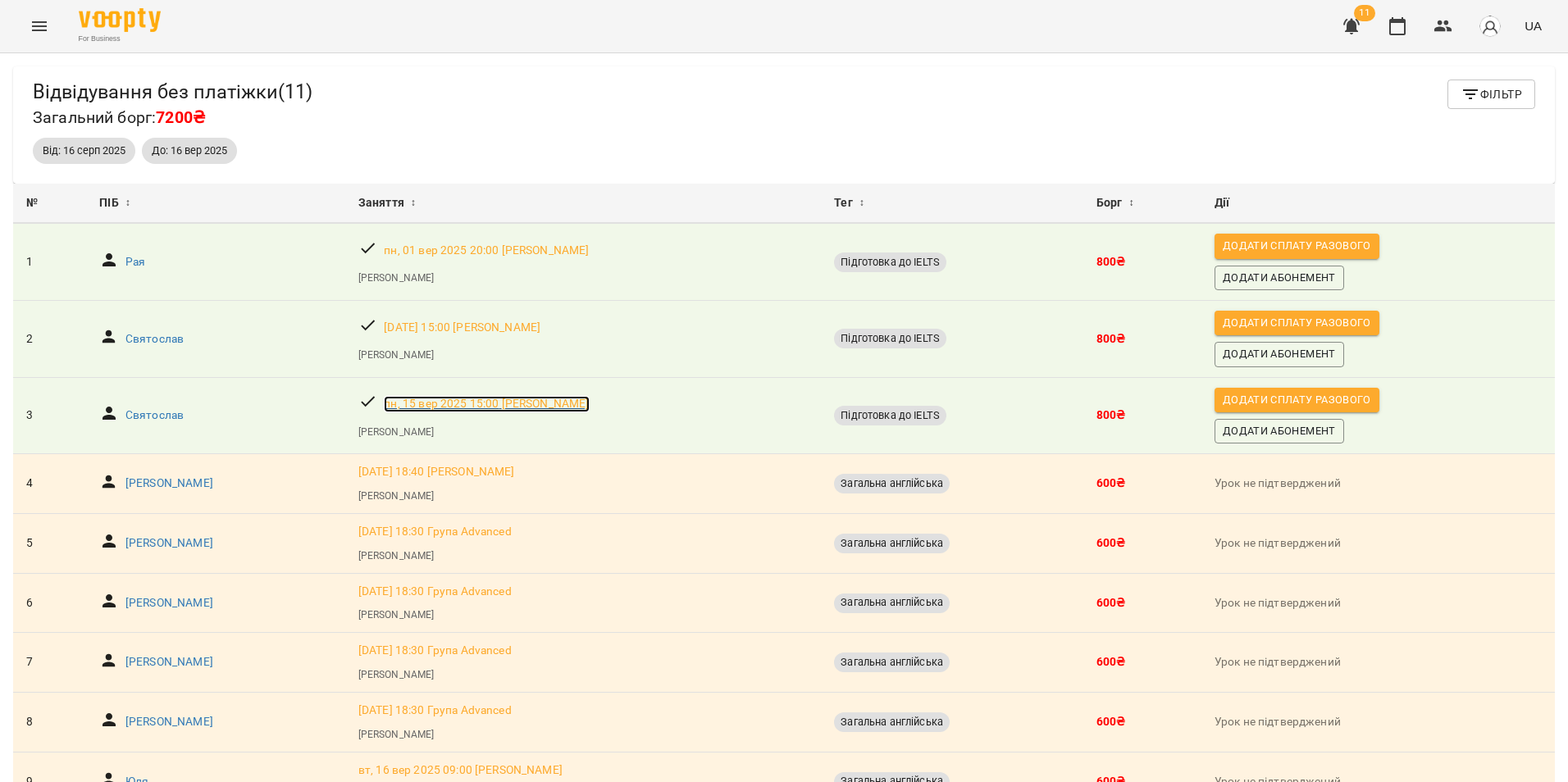
click at [489, 405] on p "[DATE] 15:00 [PERSON_NAME]" at bounding box center [485, 404] width 205 height 16
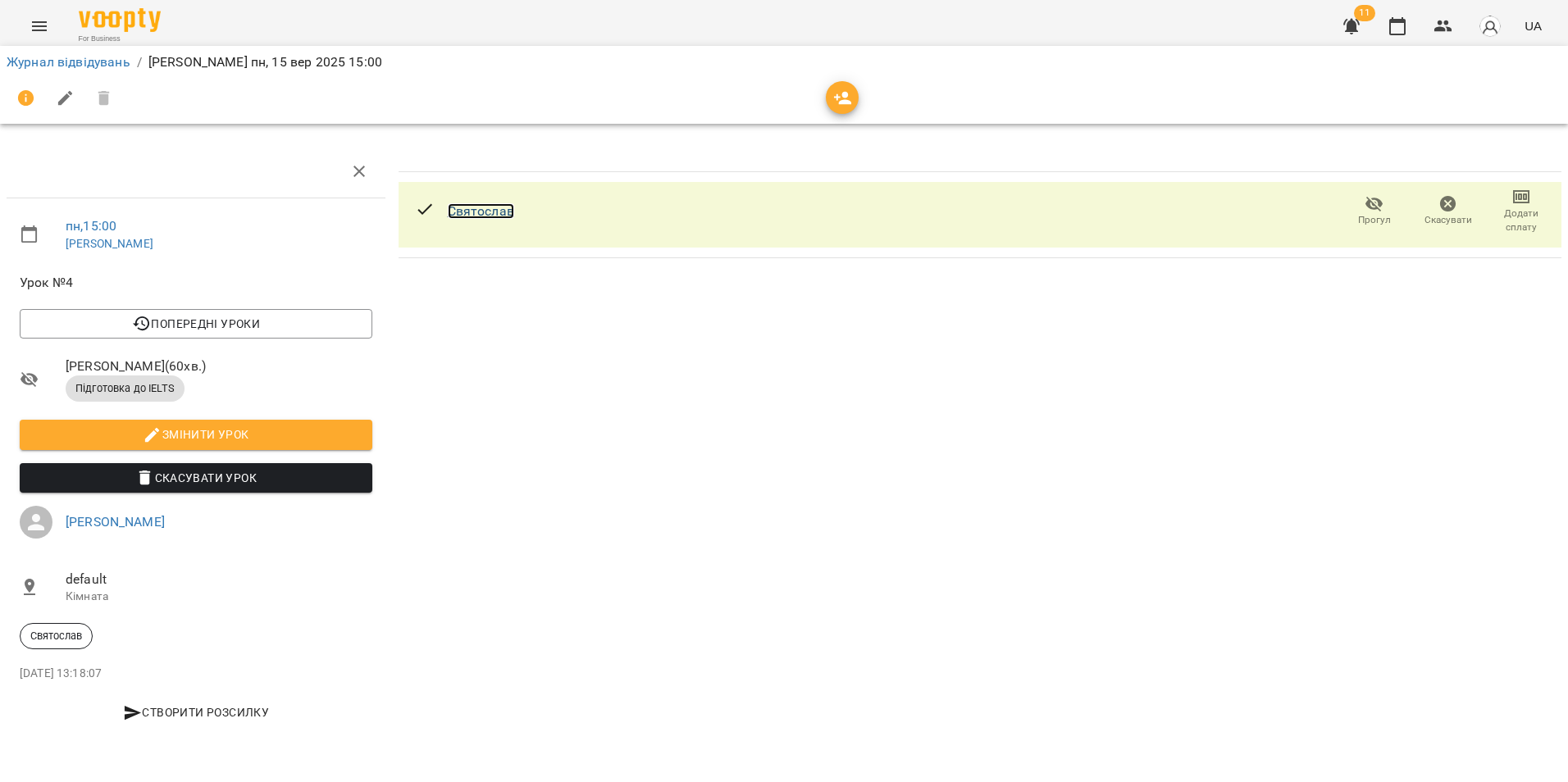
click at [473, 210] on link "Святослав" at bounding box center [480, 211] width 66 height 15
drag, startPoint x: 519, startPoint y: 366, endPoint x: 539, endPoint y: 376, distance: 22.4
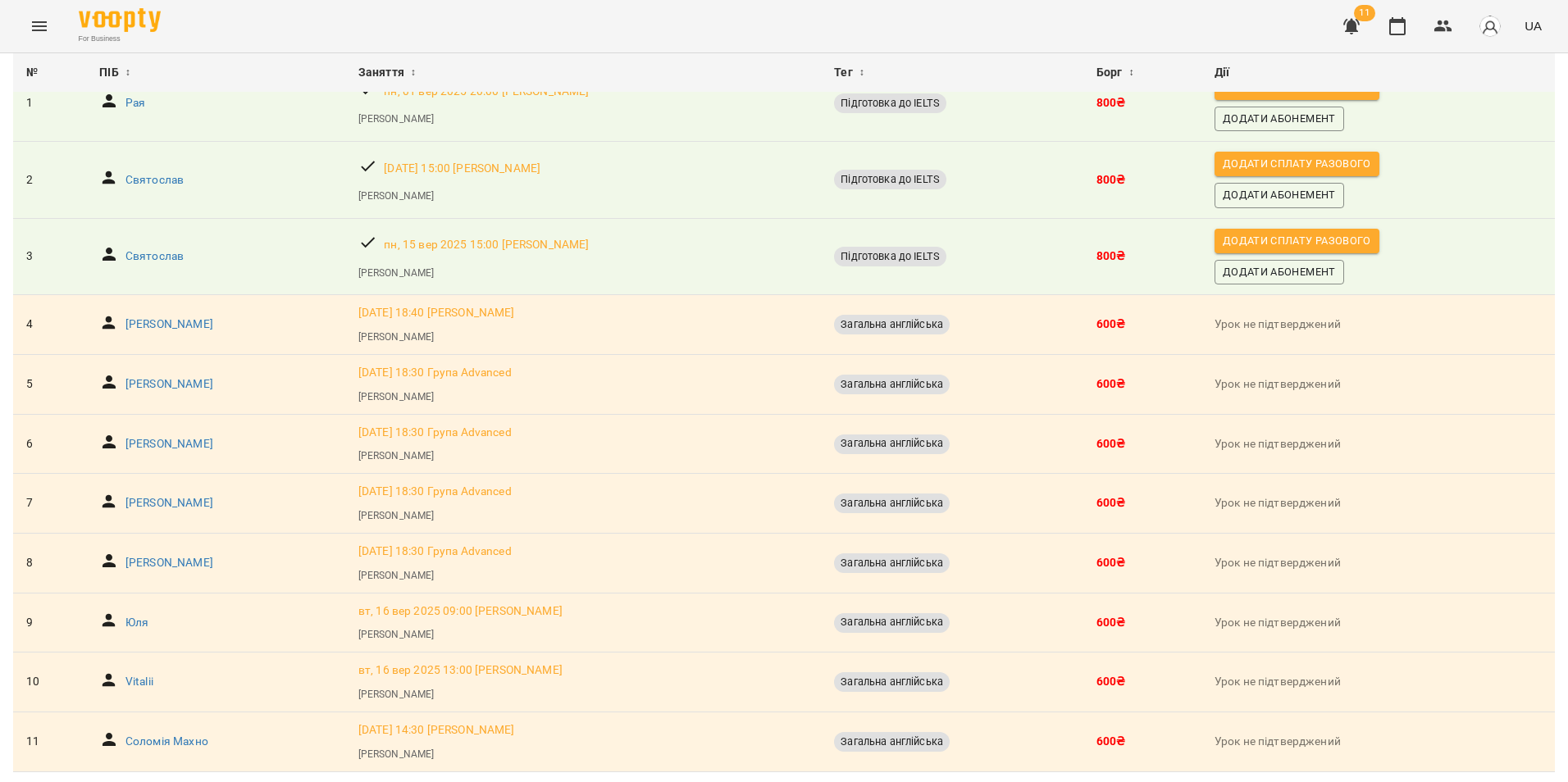
scroll to position [213, 0]
click at [196, 734] on p "Соломія Махно" at bounding box center [166, 742] width 83 height 16
click at [166, 316] on p "[PERSON_NAME]" at bounding box center [169, 324] width 87 height 16
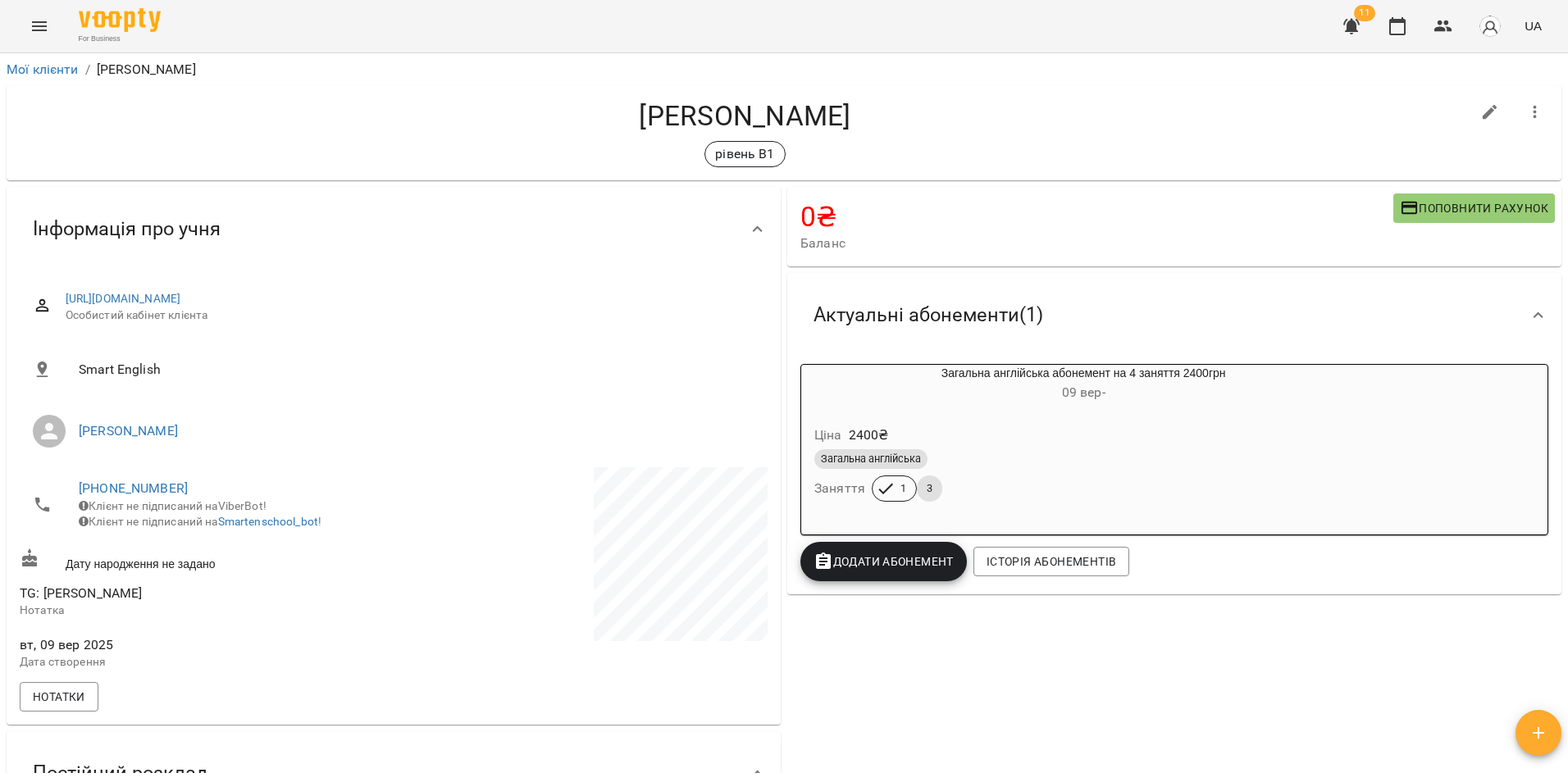
scroll to position [53, 0]
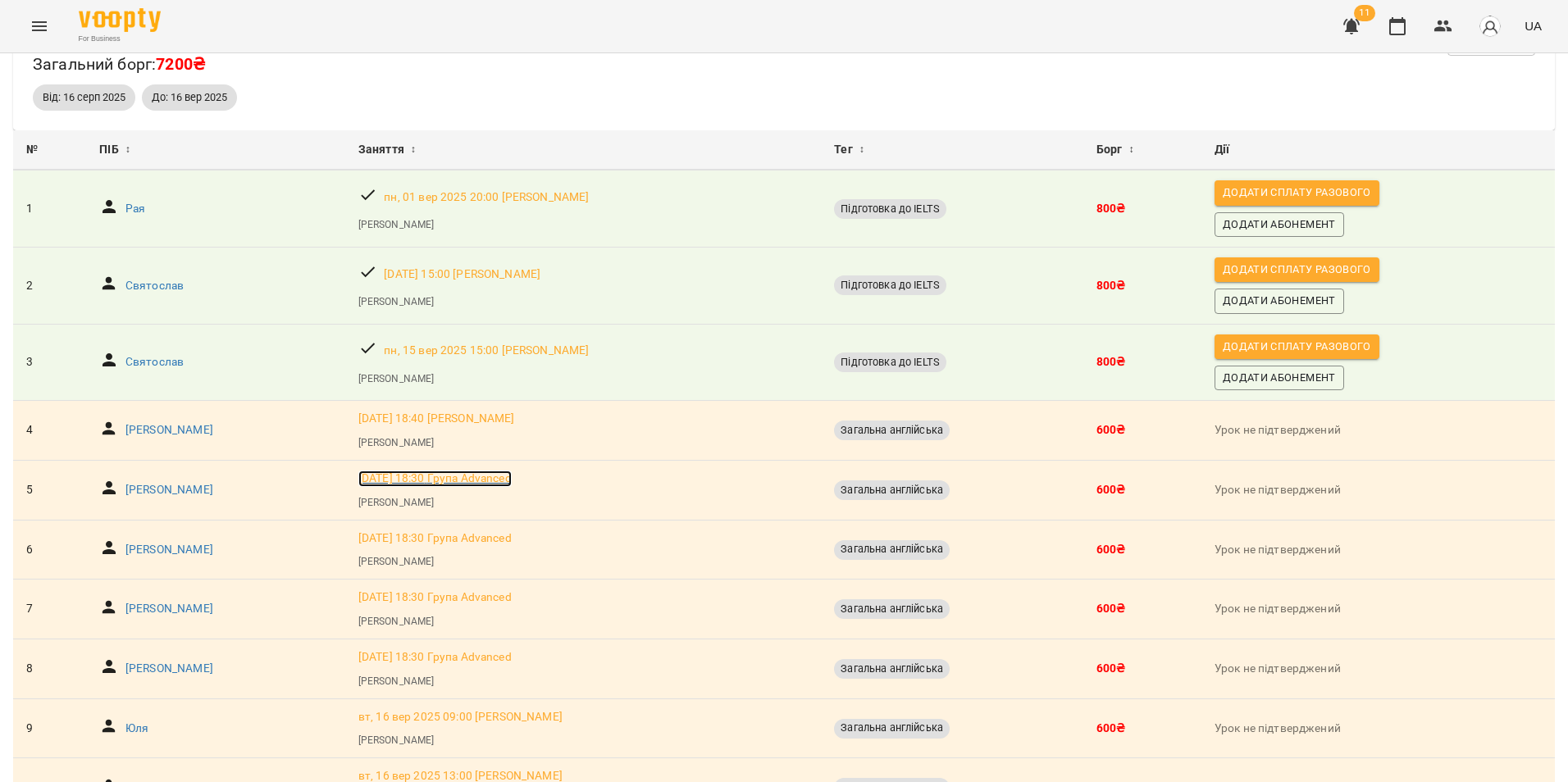
click at [455, 478] on p "[DATE] 18:30 Група Advanced" at bounding box center [435, 478] width 154 height 16
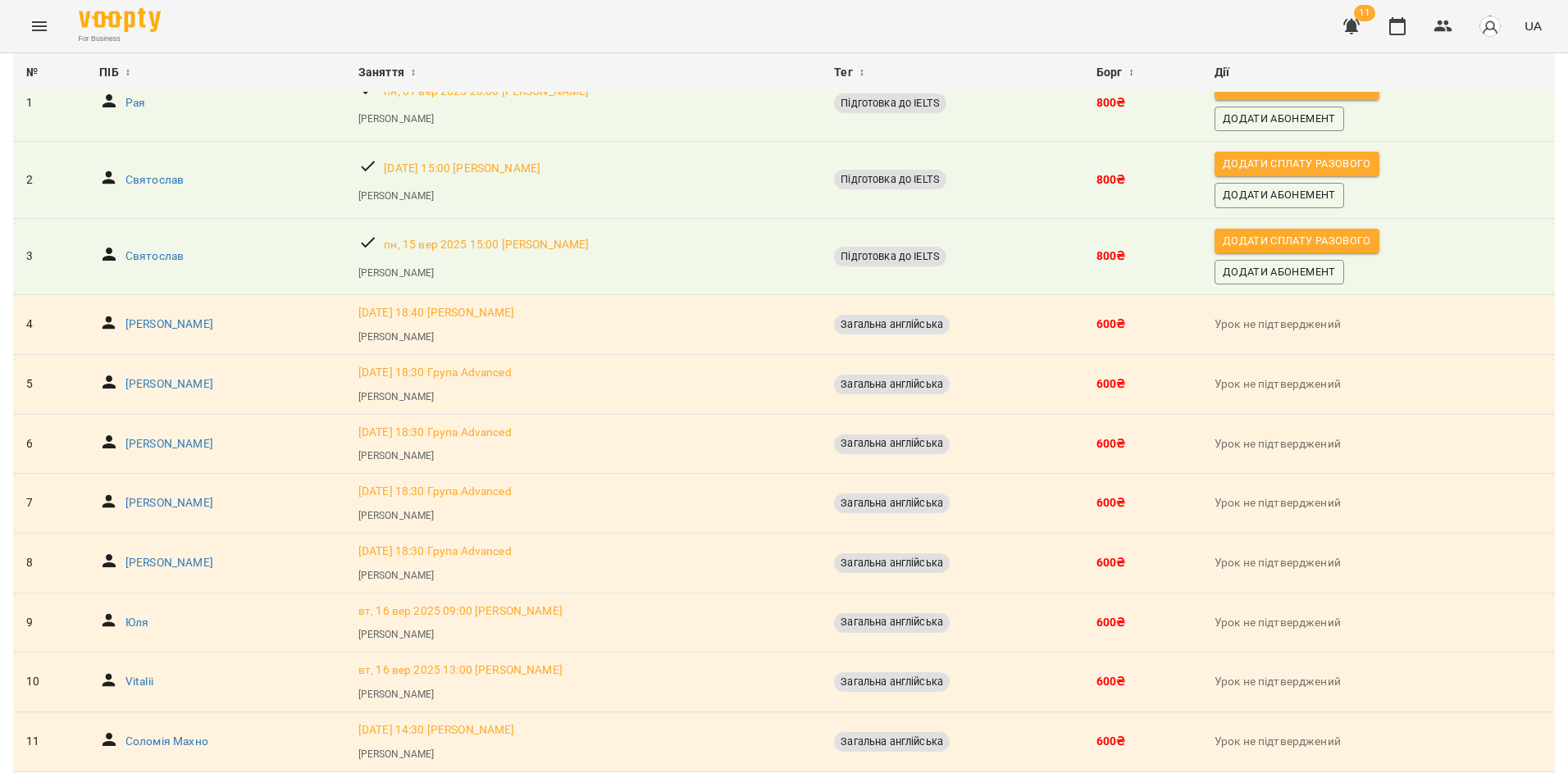
scroll to position [213, 0]
click at [463, 544] on p "[DATE] 18:30 Група Advanced" at bounding box center [435, 551] width 154 height 16
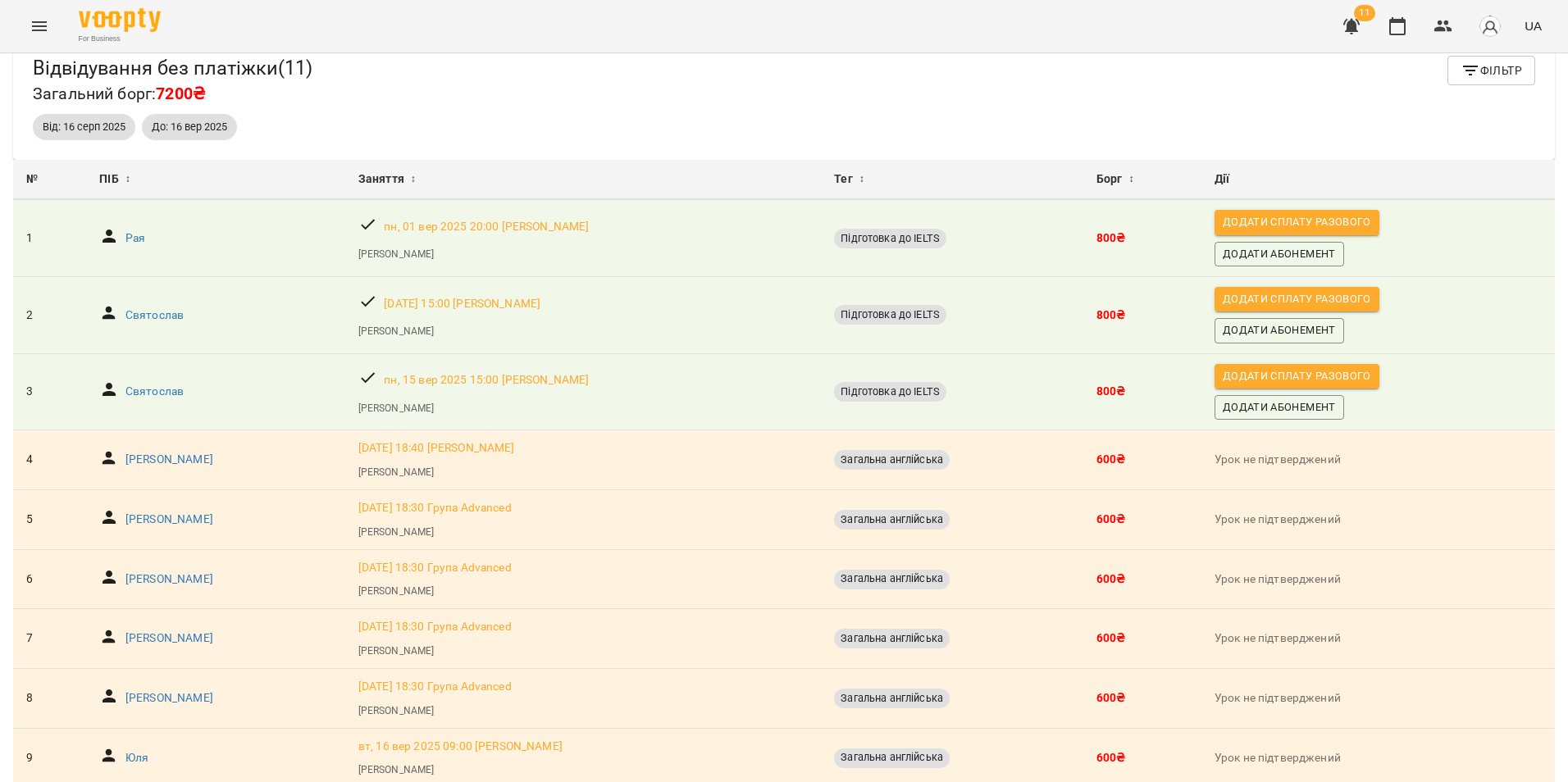
scroll to position [213, 0]
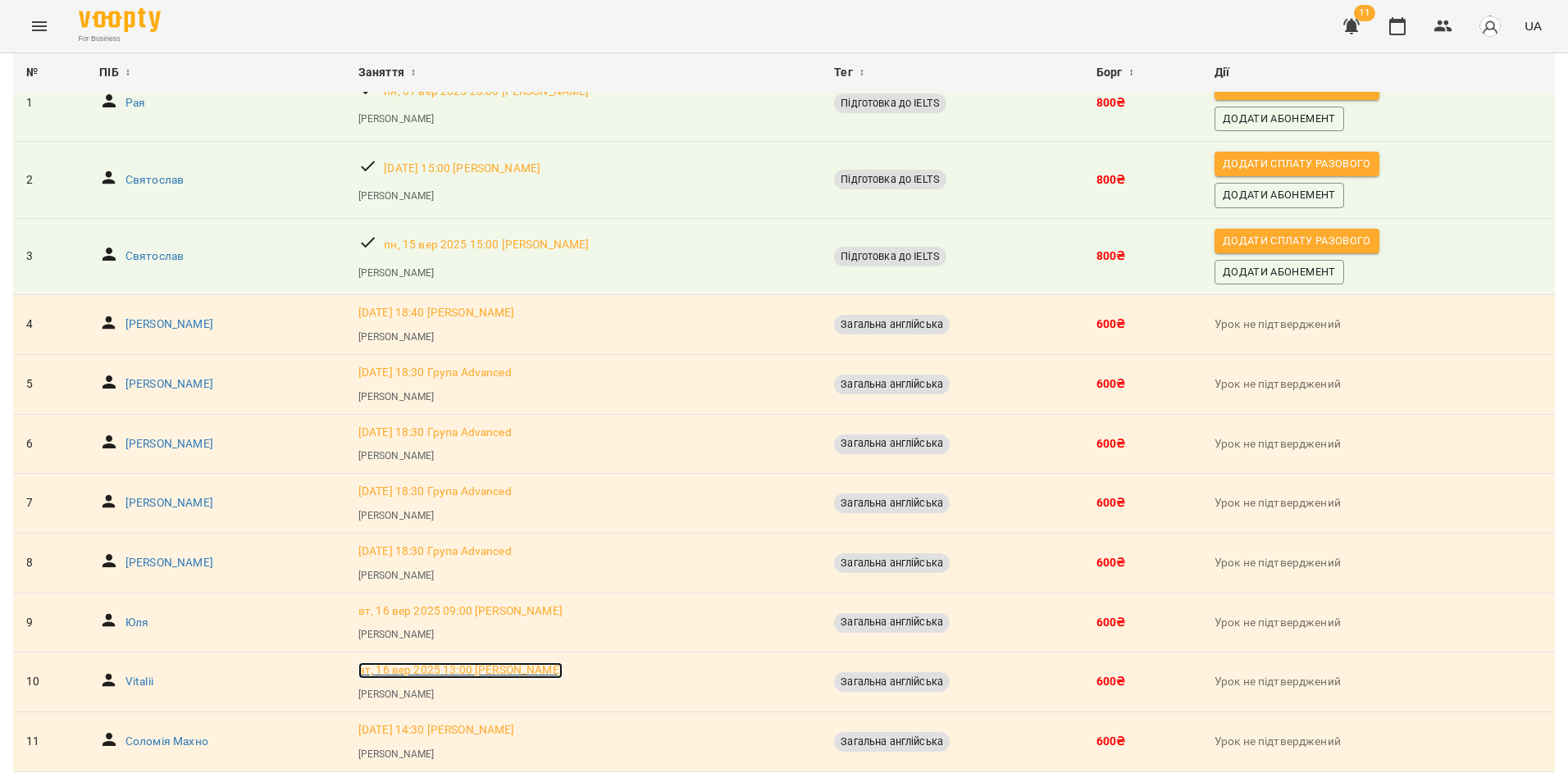
click at [458, 663] on p "[DATE] 13:00 [PERSON_NAME]" at bounding box center [461, 671] width 204 height 16
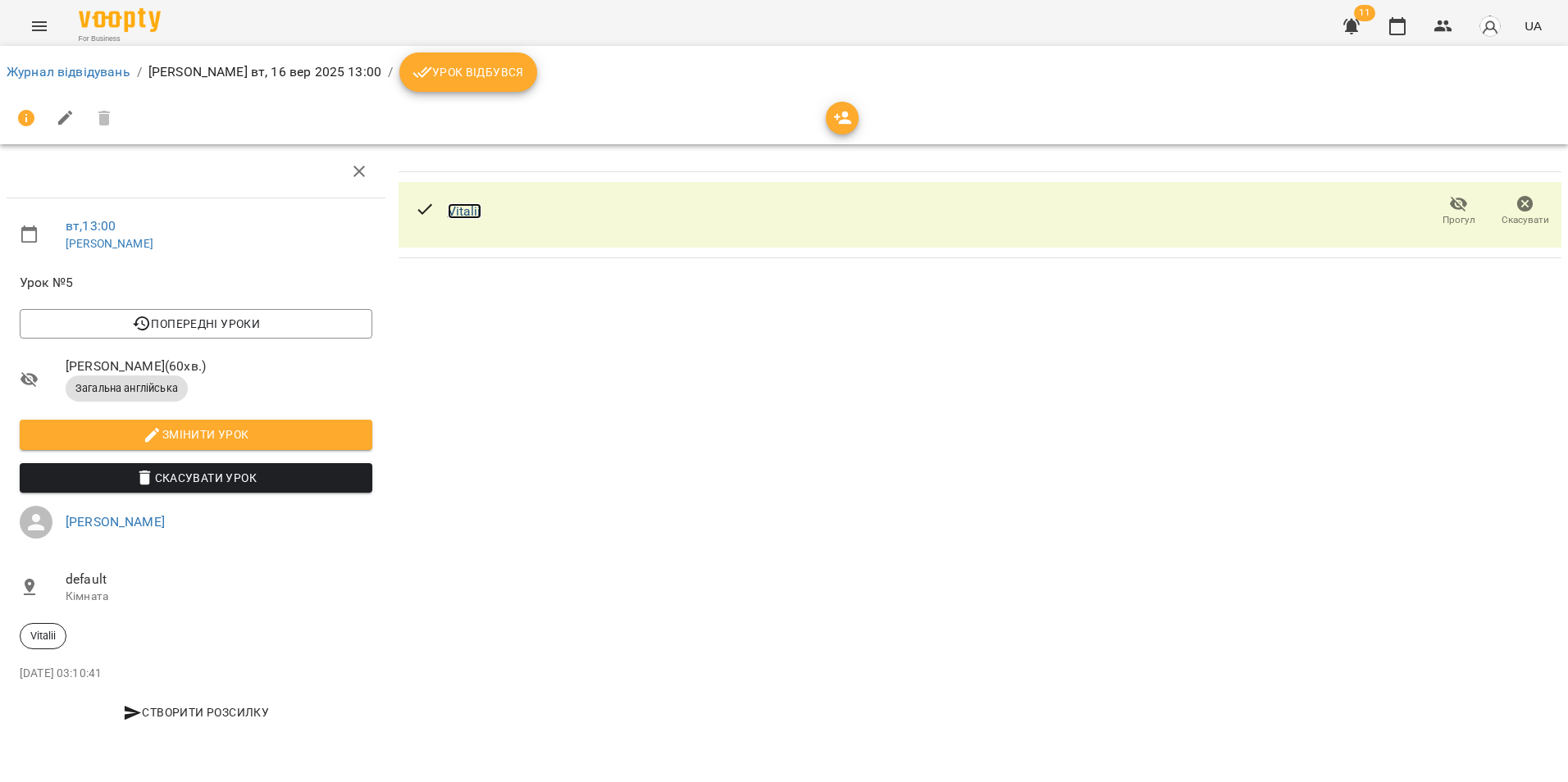
click at [472, 212] on link "Vitalii" at bounding box center [464, 211] width 33 height 15
drag, startPoint x: 701, startPoint y: 264, endPoint x: 715, endPoint y: 262, distance: 14.1
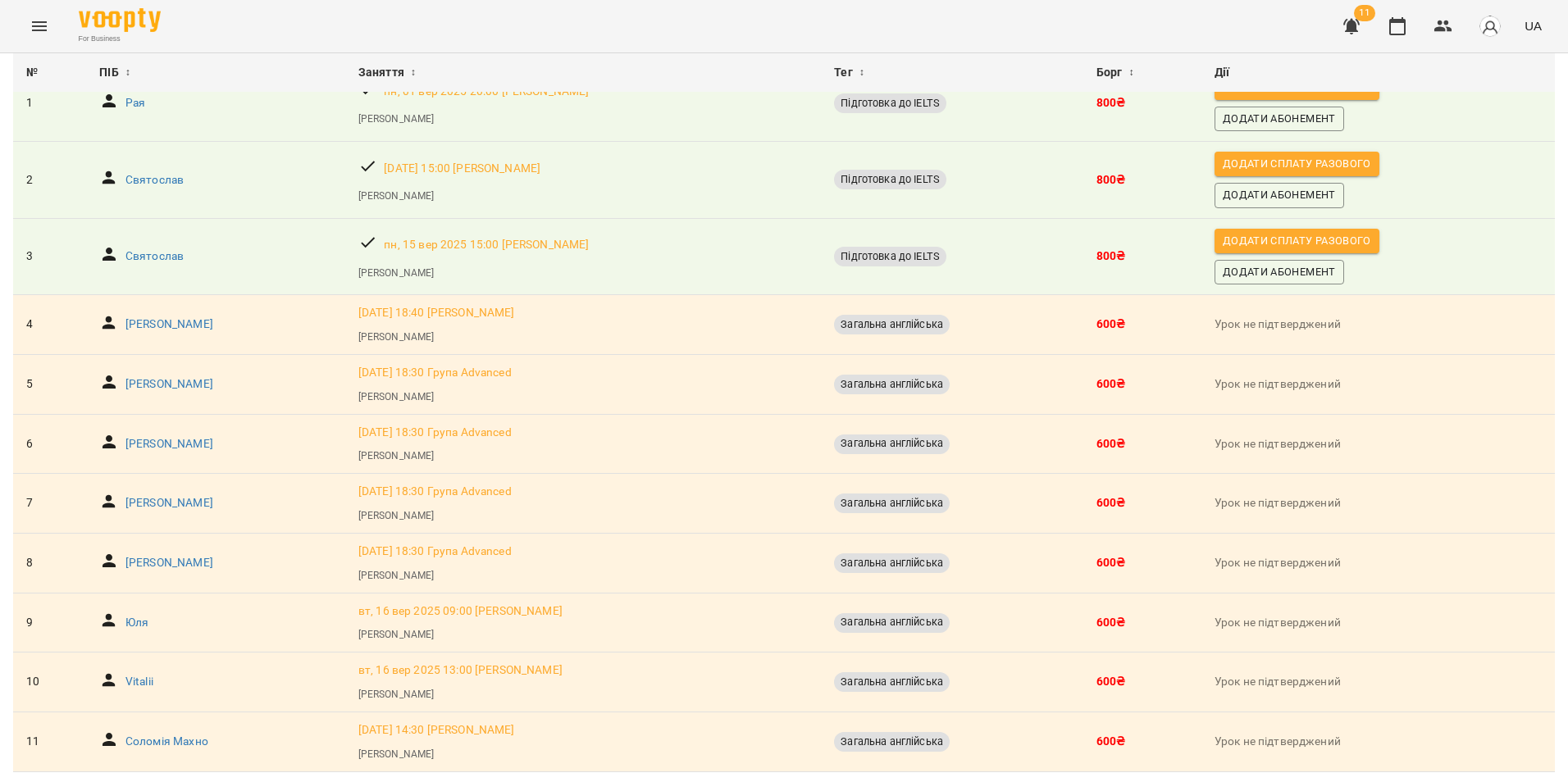
scroll to position [213, 0]
click at [128, 615] on p "Юля" at bounding box center [136, 623] width 23 height 16
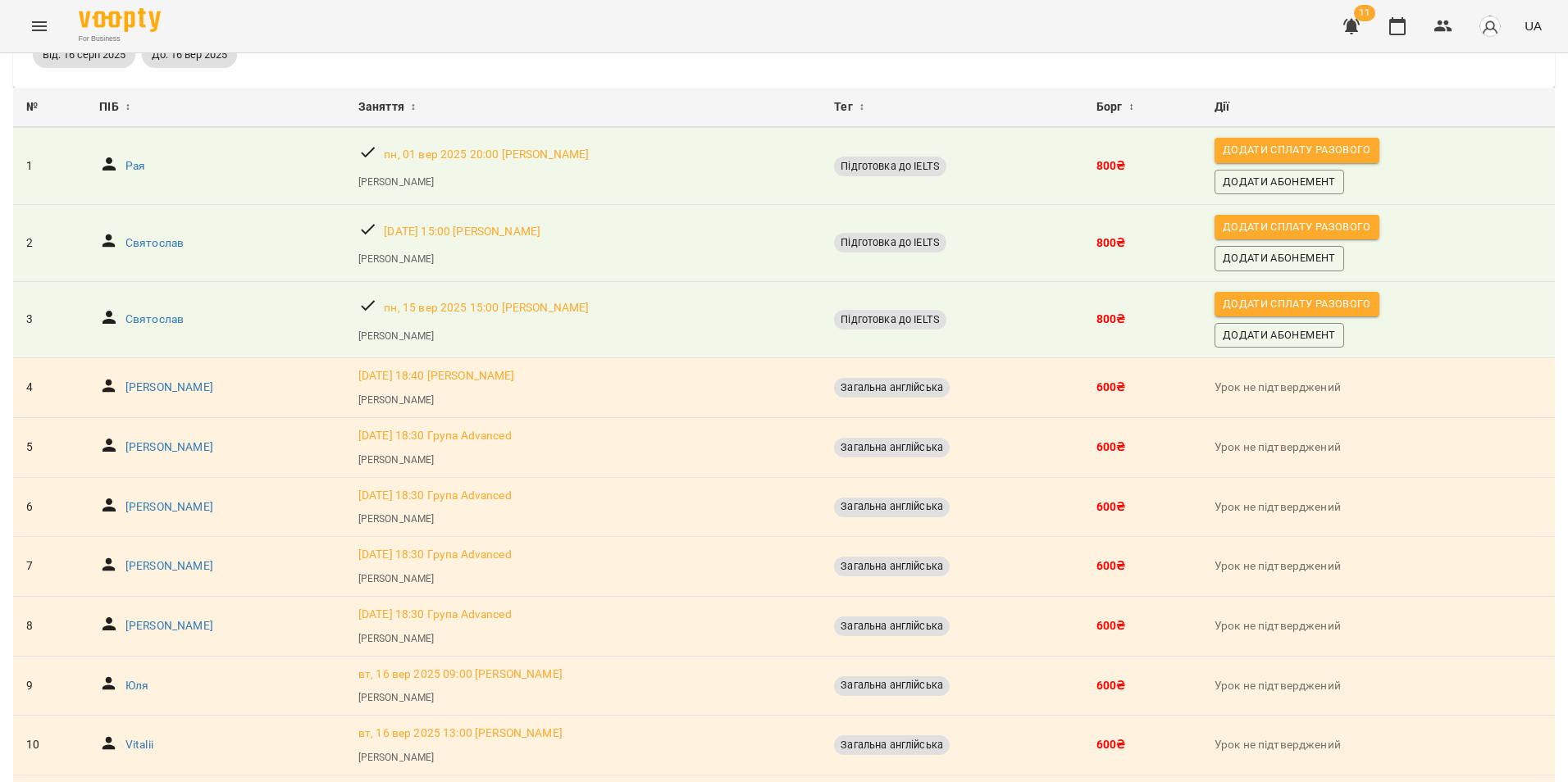
scroll to position [213, 0]
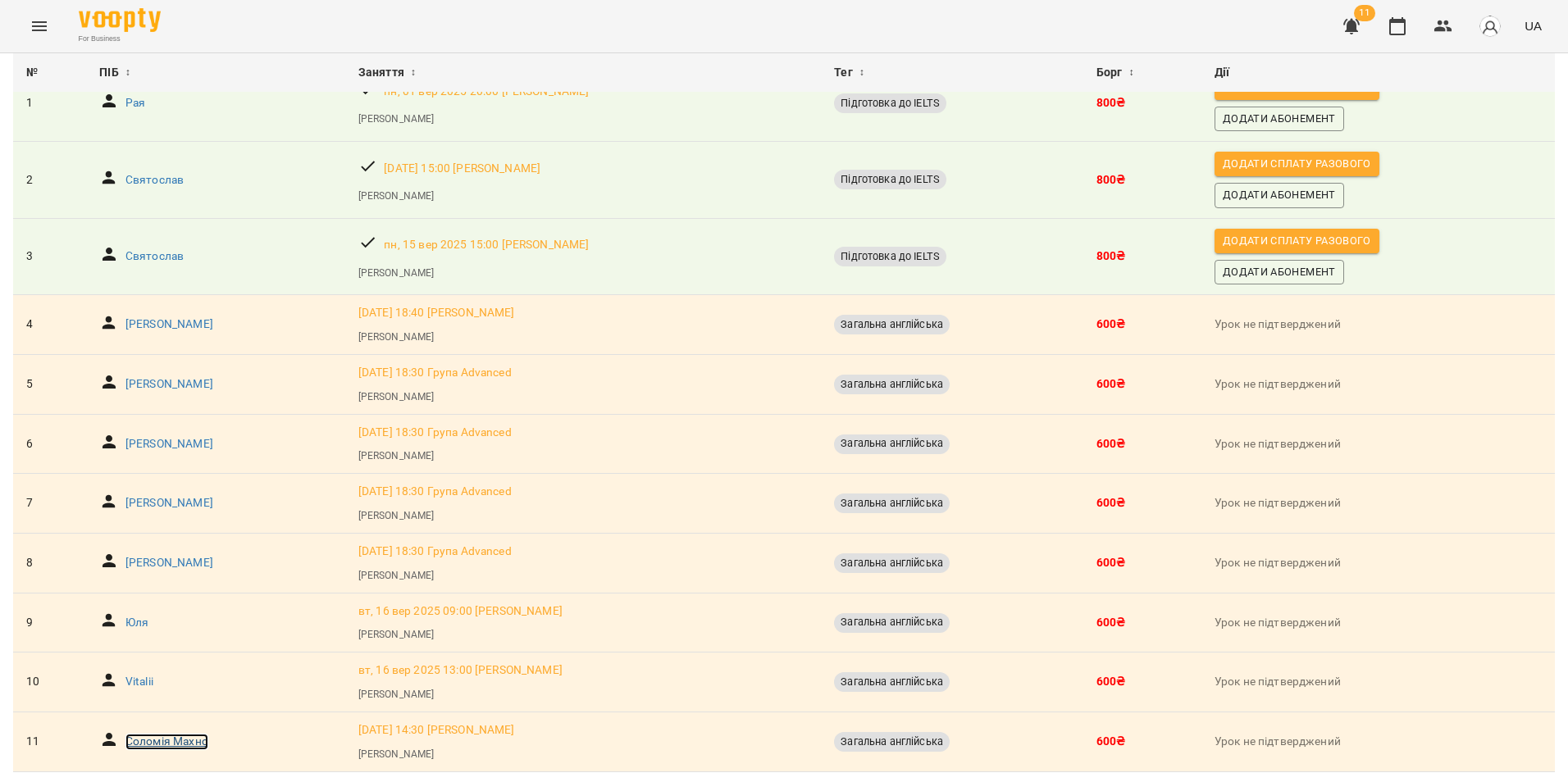
click at [166, 734] on p "Соломія Махно" at bounding box center [166, 742] width 83 height 16
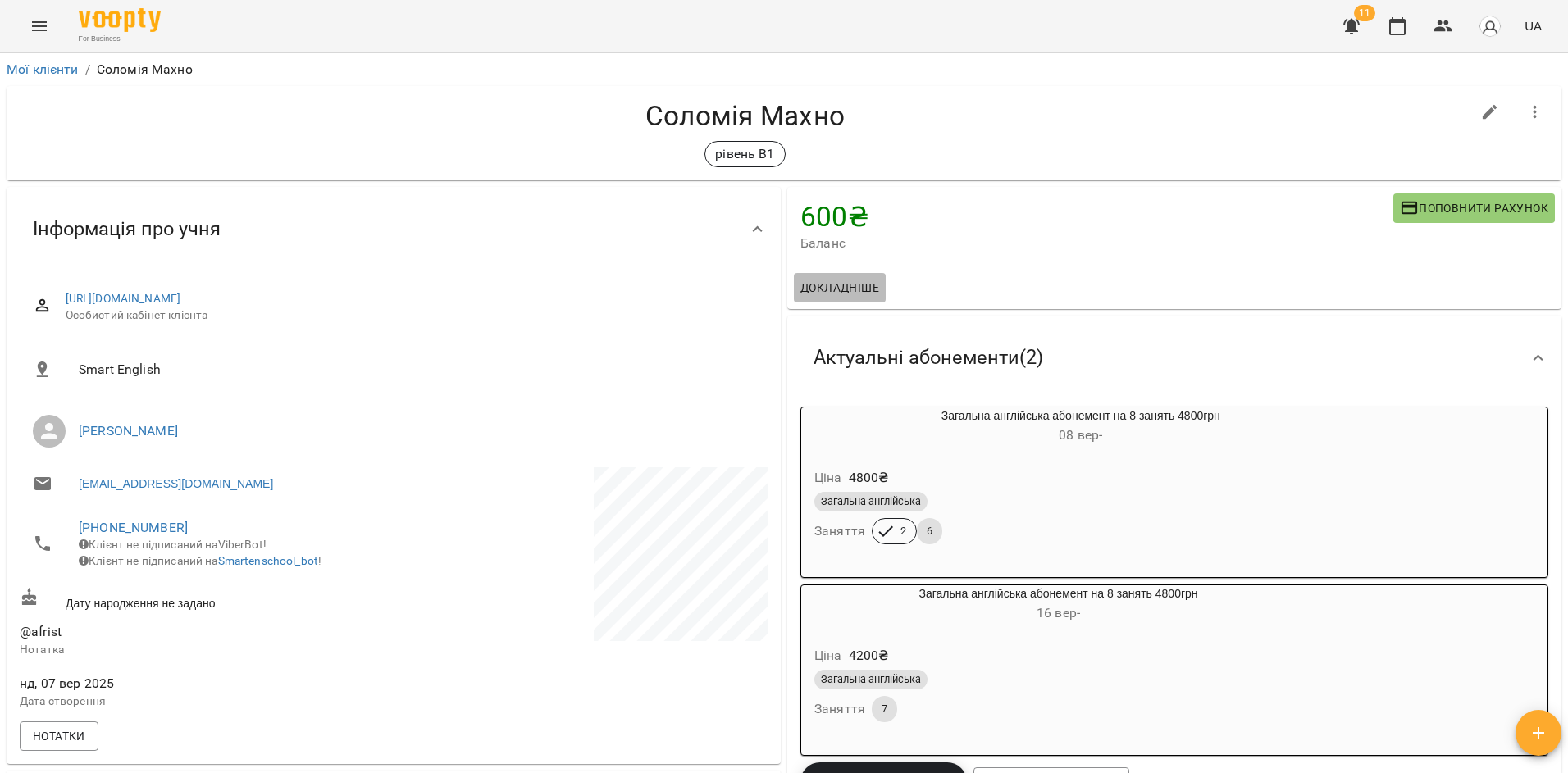
click at [852, 290] on span "Докладніше" at bounding box center [840, 287] width 79 height 20
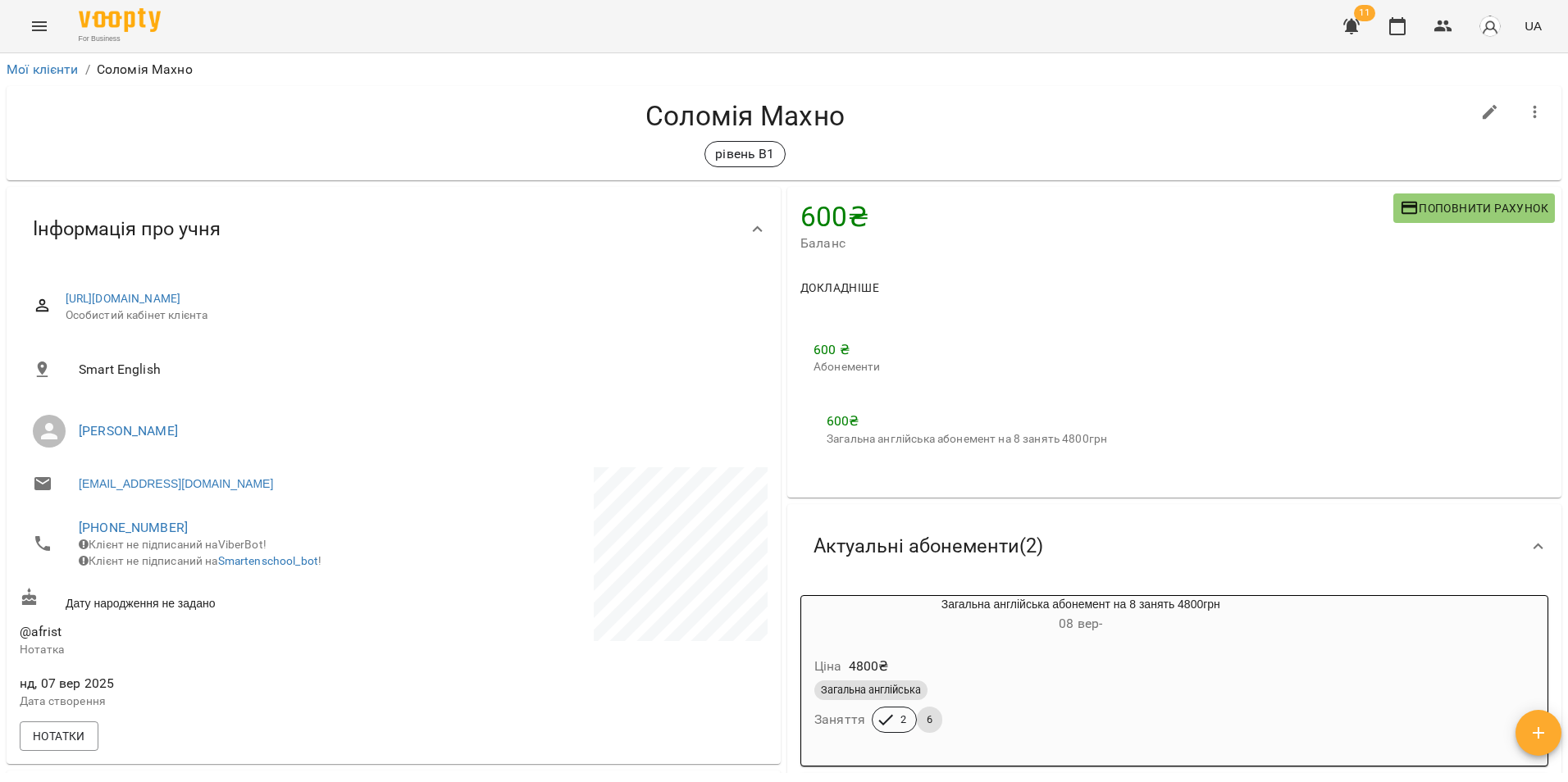
click at [852, 290] on span "Докладніше" at bounding box center [840, 287] width 79 height 20
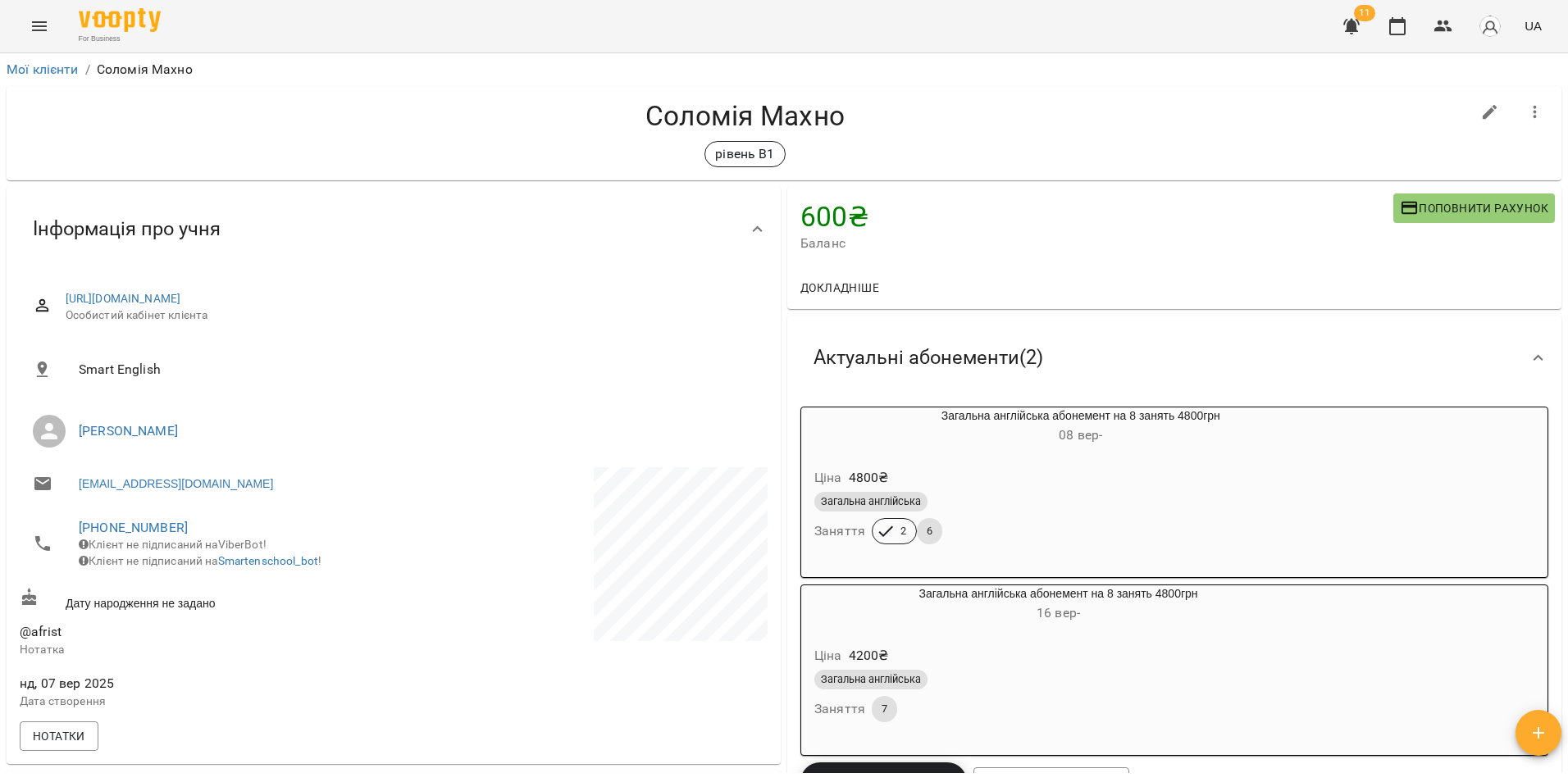
click at [1528, 113] on icon "button" at bounding box center [1535, 112] width 20 height 20
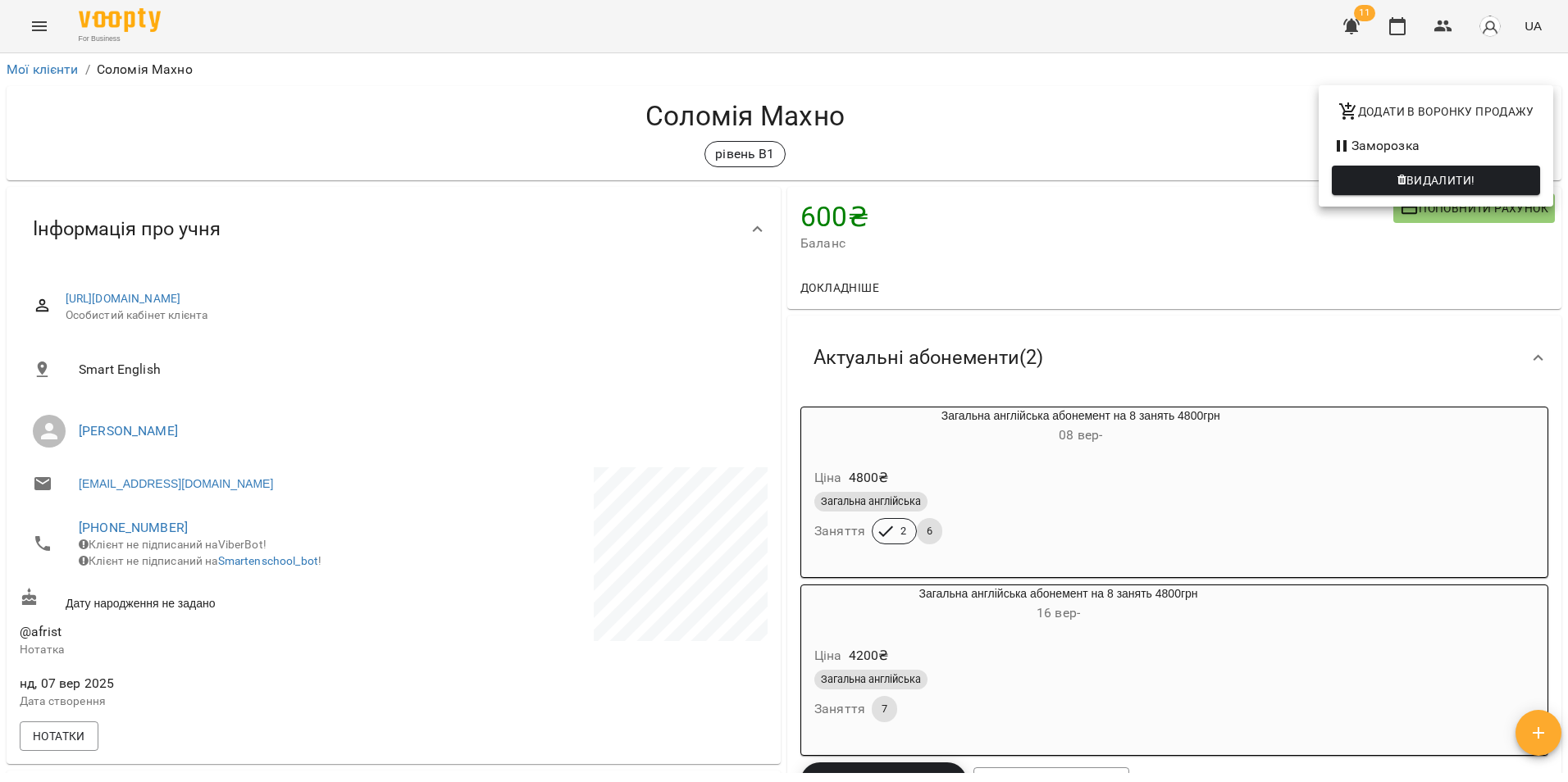
click at [1111, 270] on div at bounding box center [784, 391] width 1568 height 782
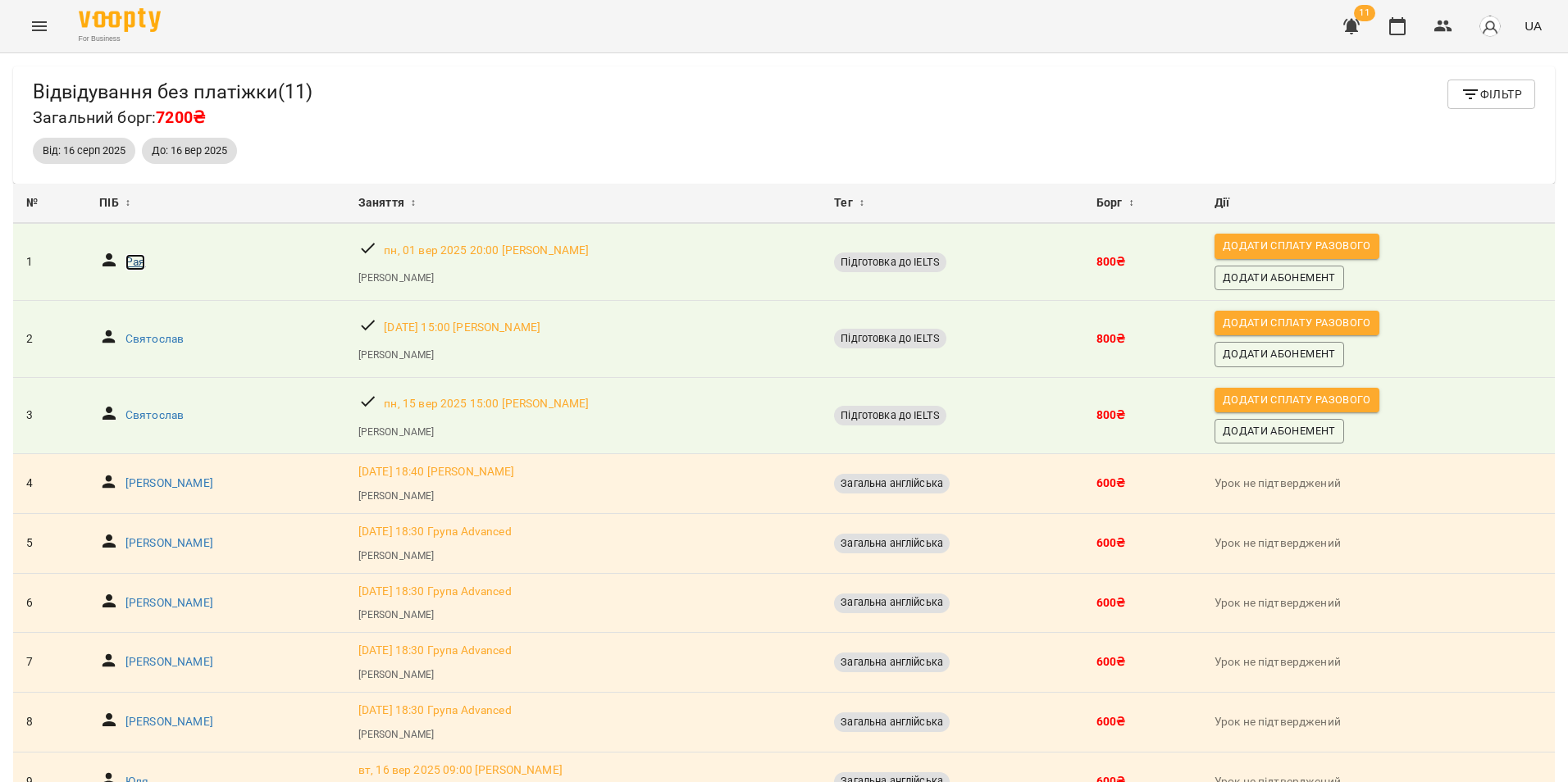
click at [134, 267] on p "Рая" at bounding box center [135, 262] width 20 height 16
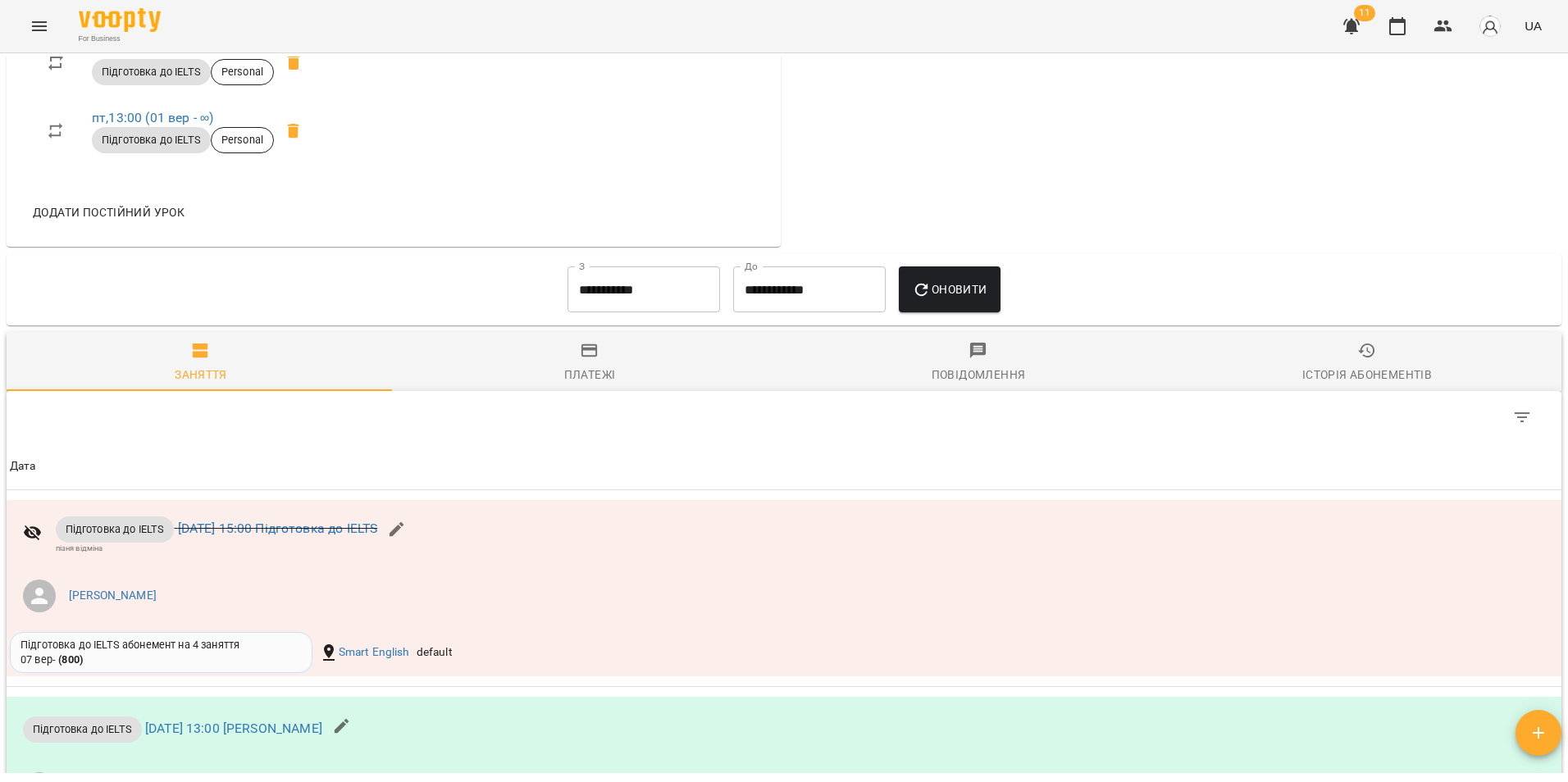
scroll to position [574, 0]
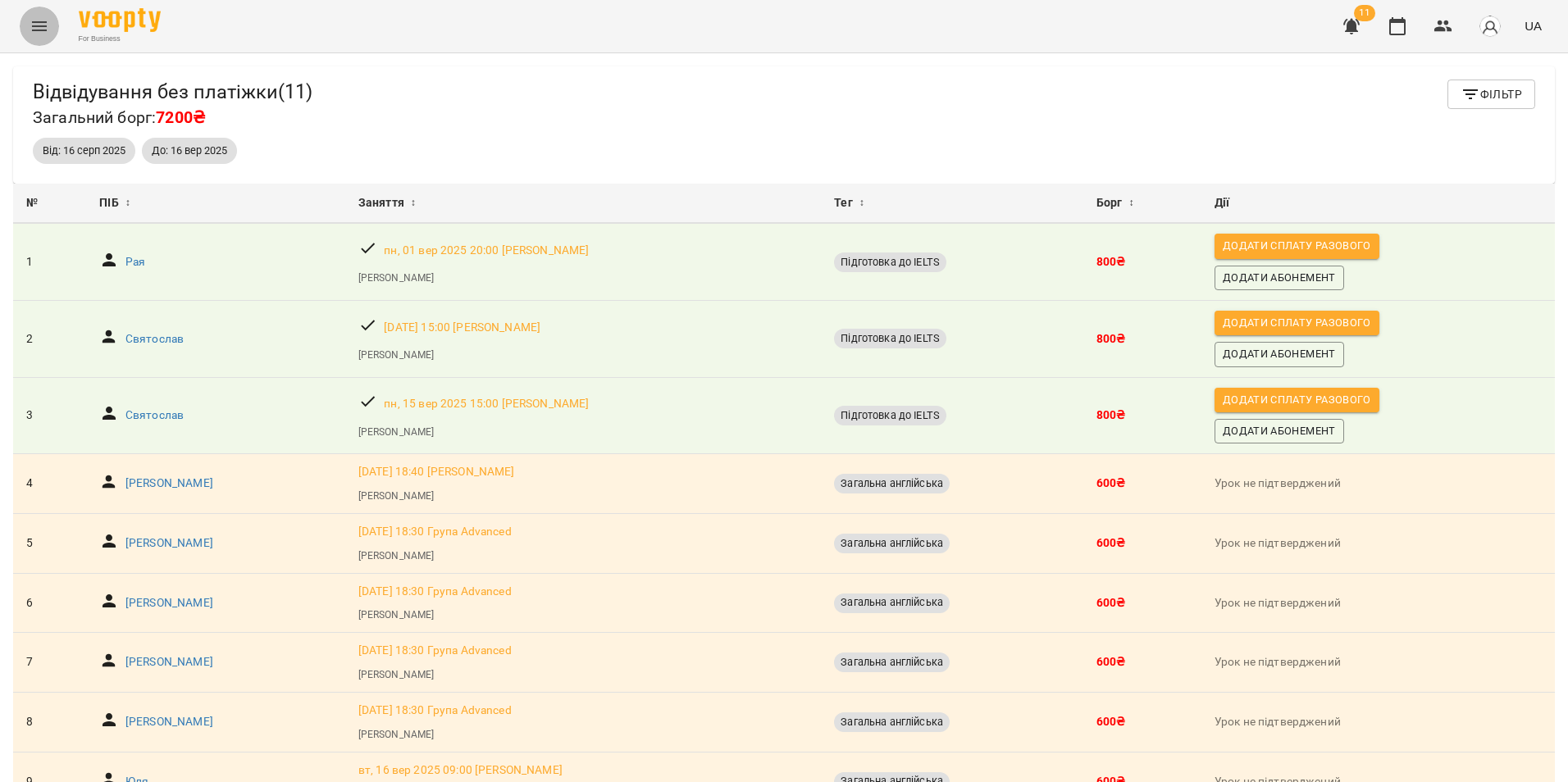
click at [27, 17] on button "Menu" at bounding box center [39, 27] width 39 height 39
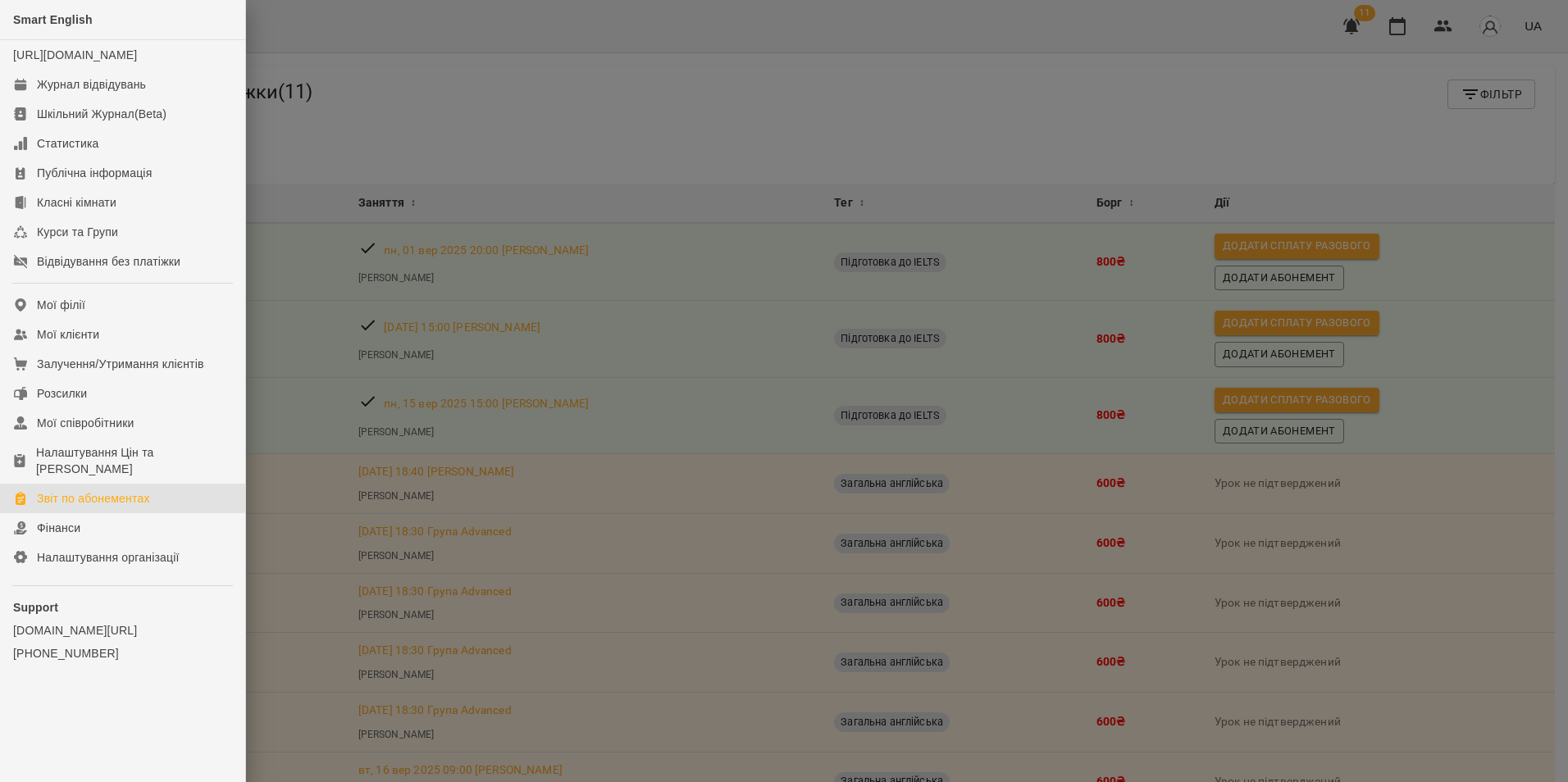
click at [197, 495] on link "Звіт по абонементах" at bounding box center [123, 498] width 245 height 29
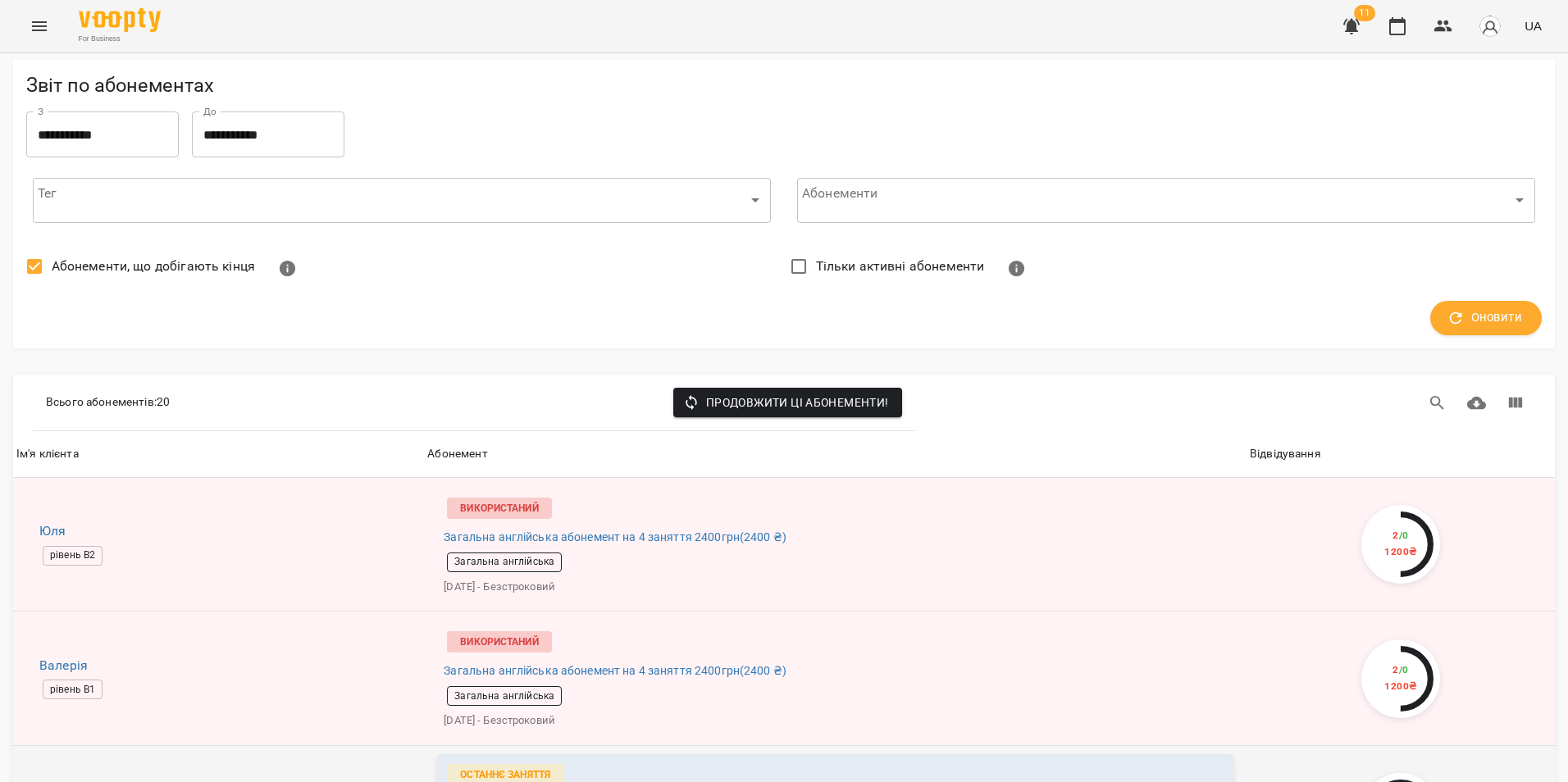
scroll to position [246, 0]
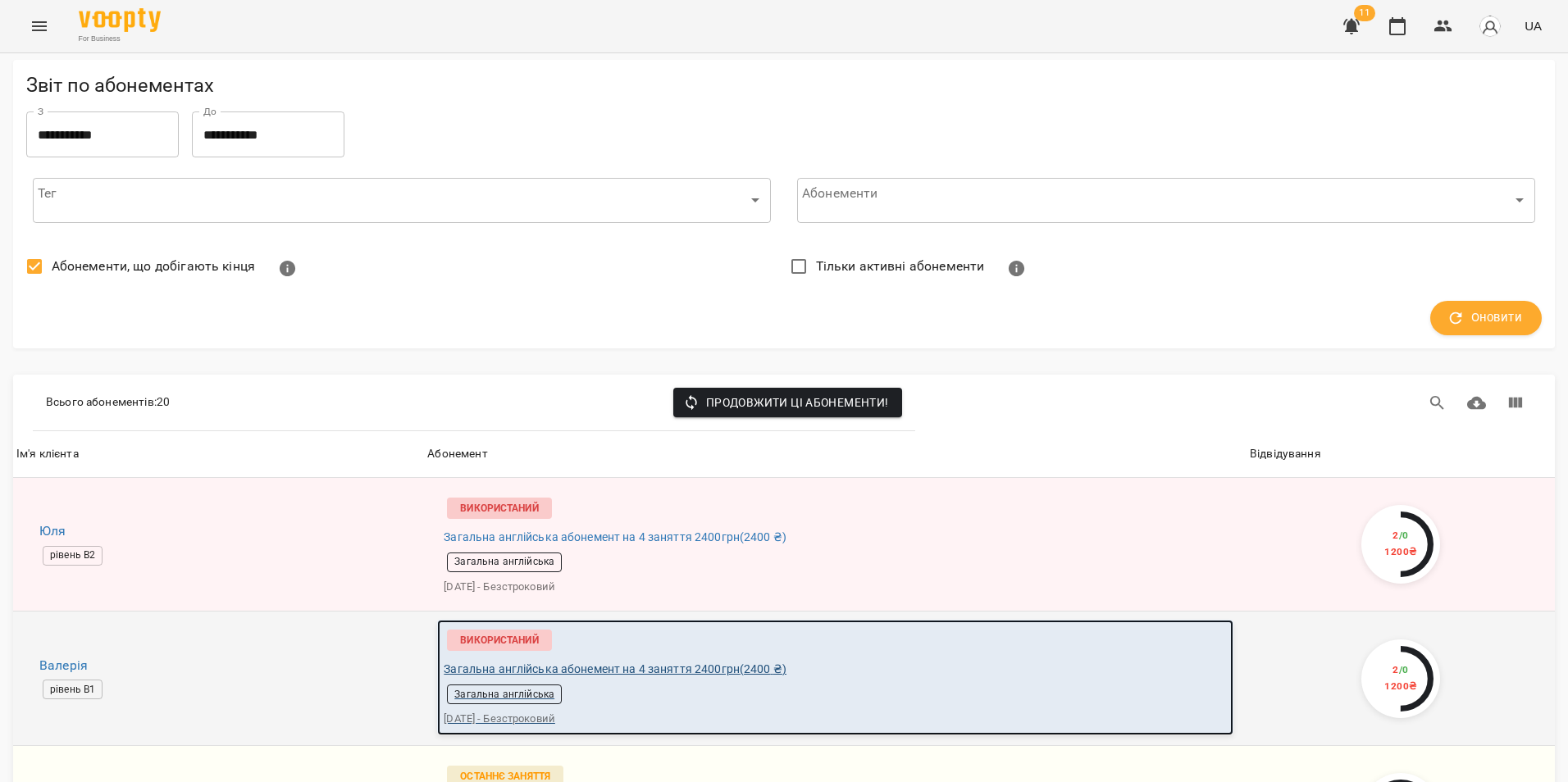
click at [908, 711] on p "[DATE] - Безстроковий" at bounding box center [835, 719] width 783 height 16
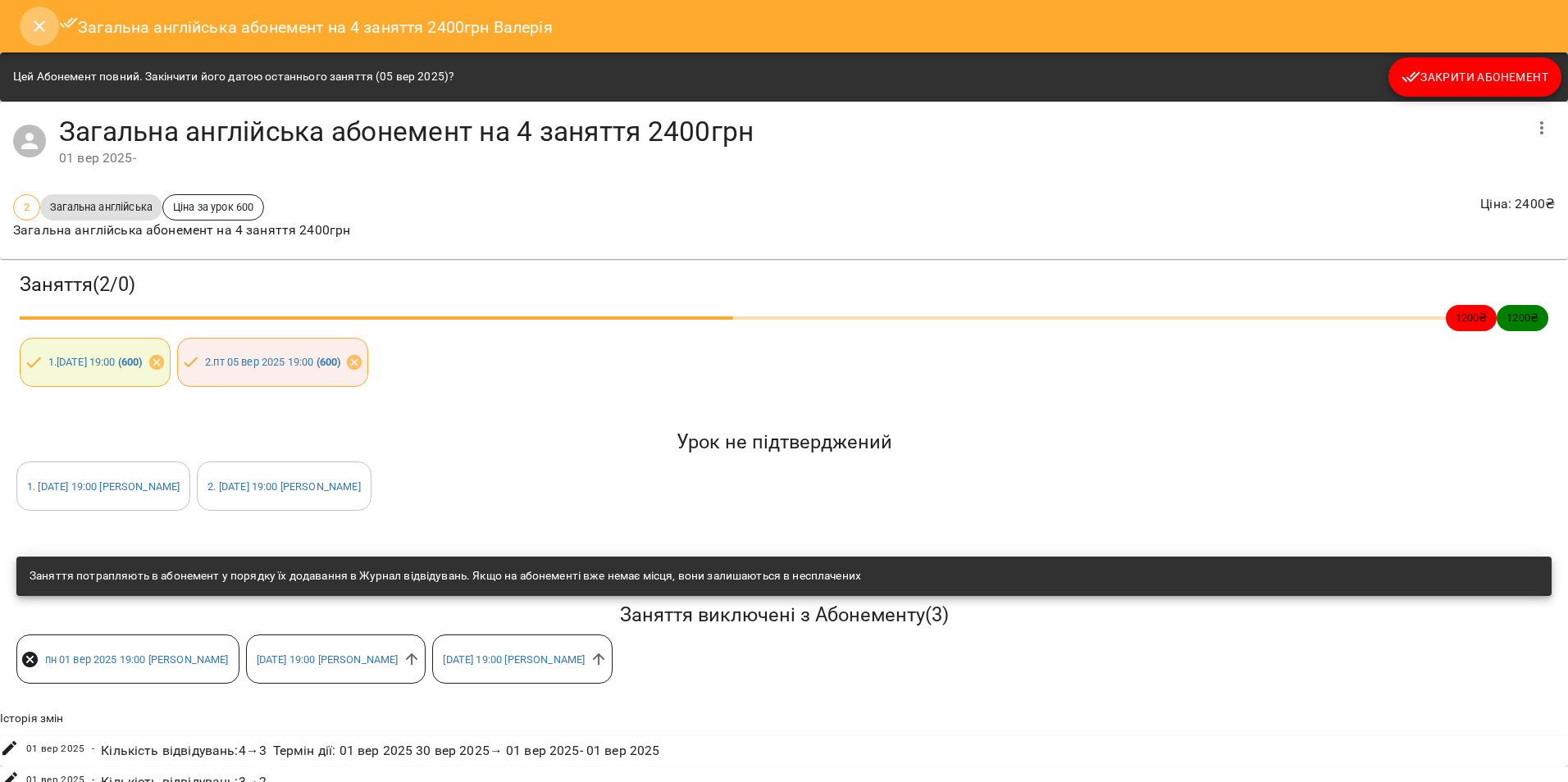
click at [39, 20] on icon "Close" at bounding box center [39, 26] width 20 height 20
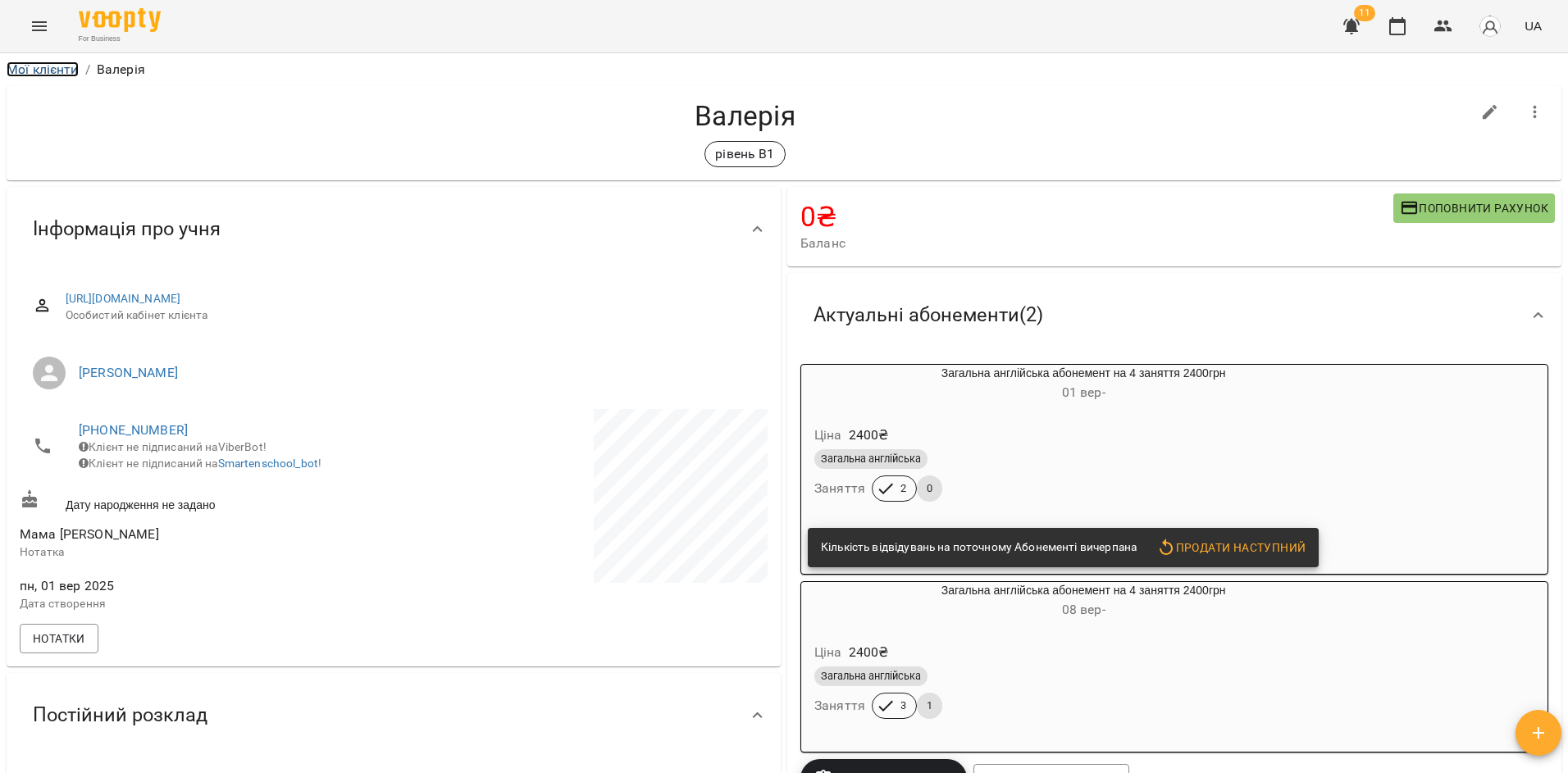
click at [54, 68] on link "Мої клієнти" at bounding box center [43, 69] width 72 height 15
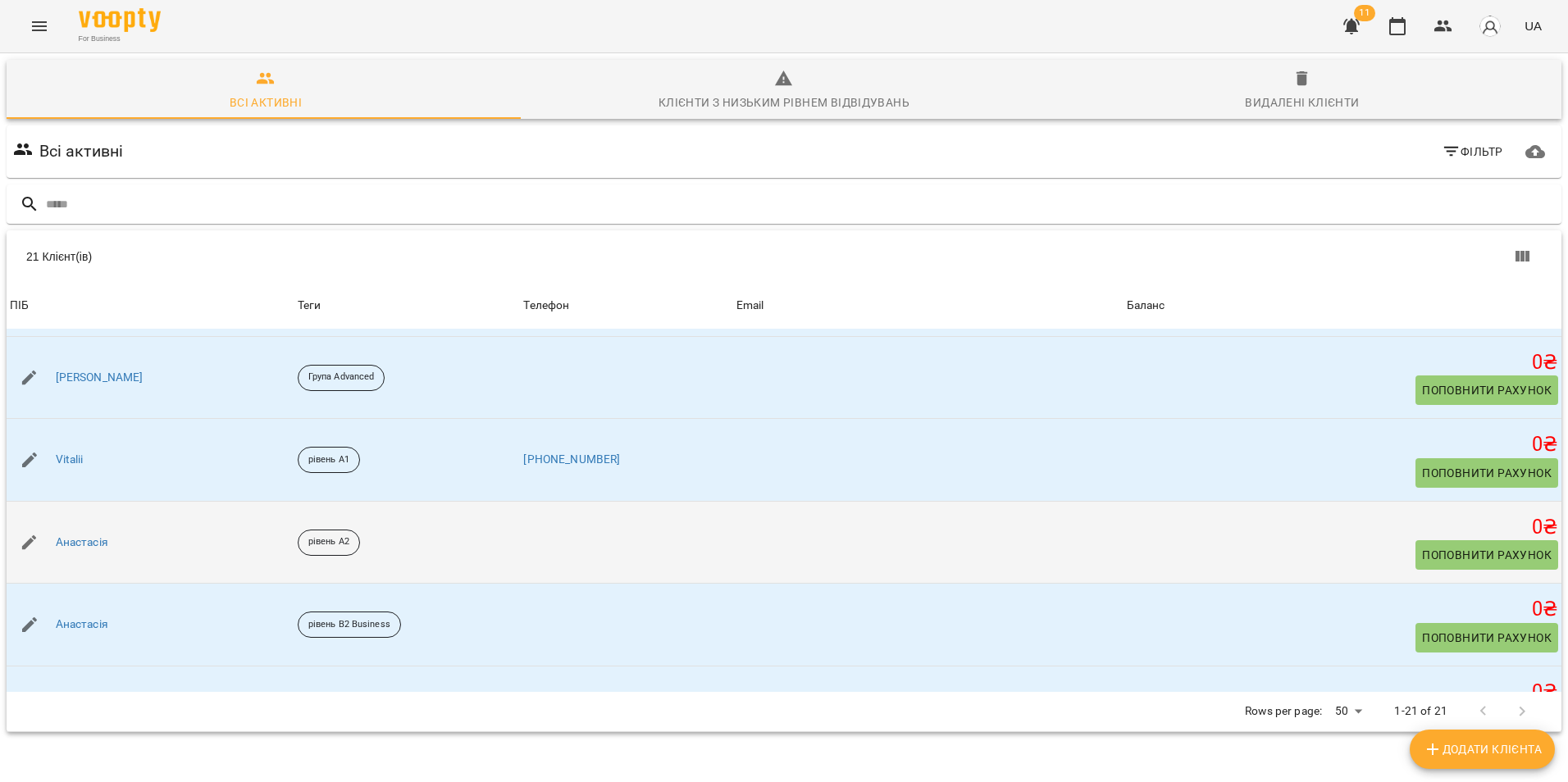
scroll to position [328, 0]
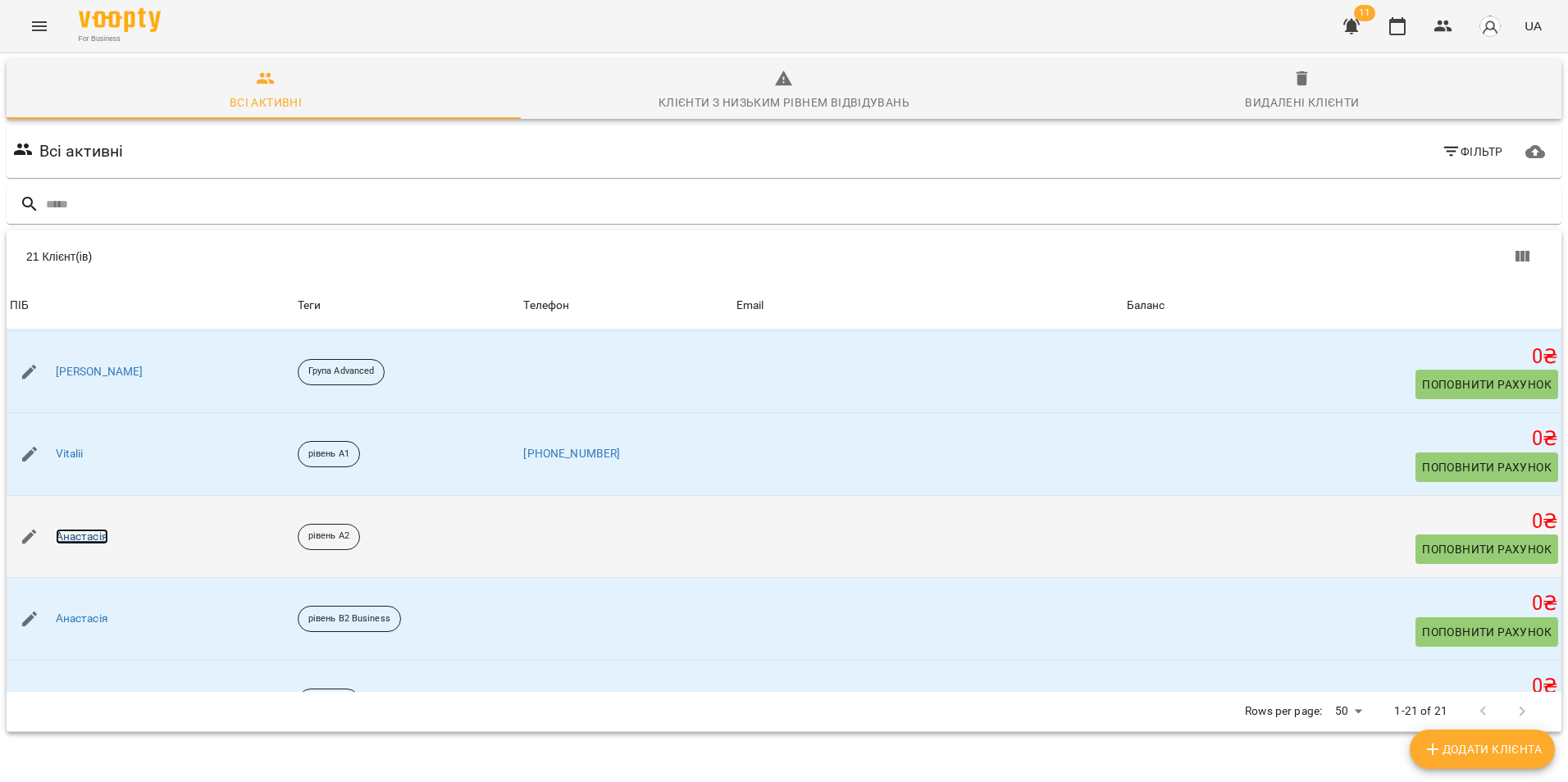
click at [102, 539] on link "Анастасія" at bounding box center [81, 537] width 52 height 16
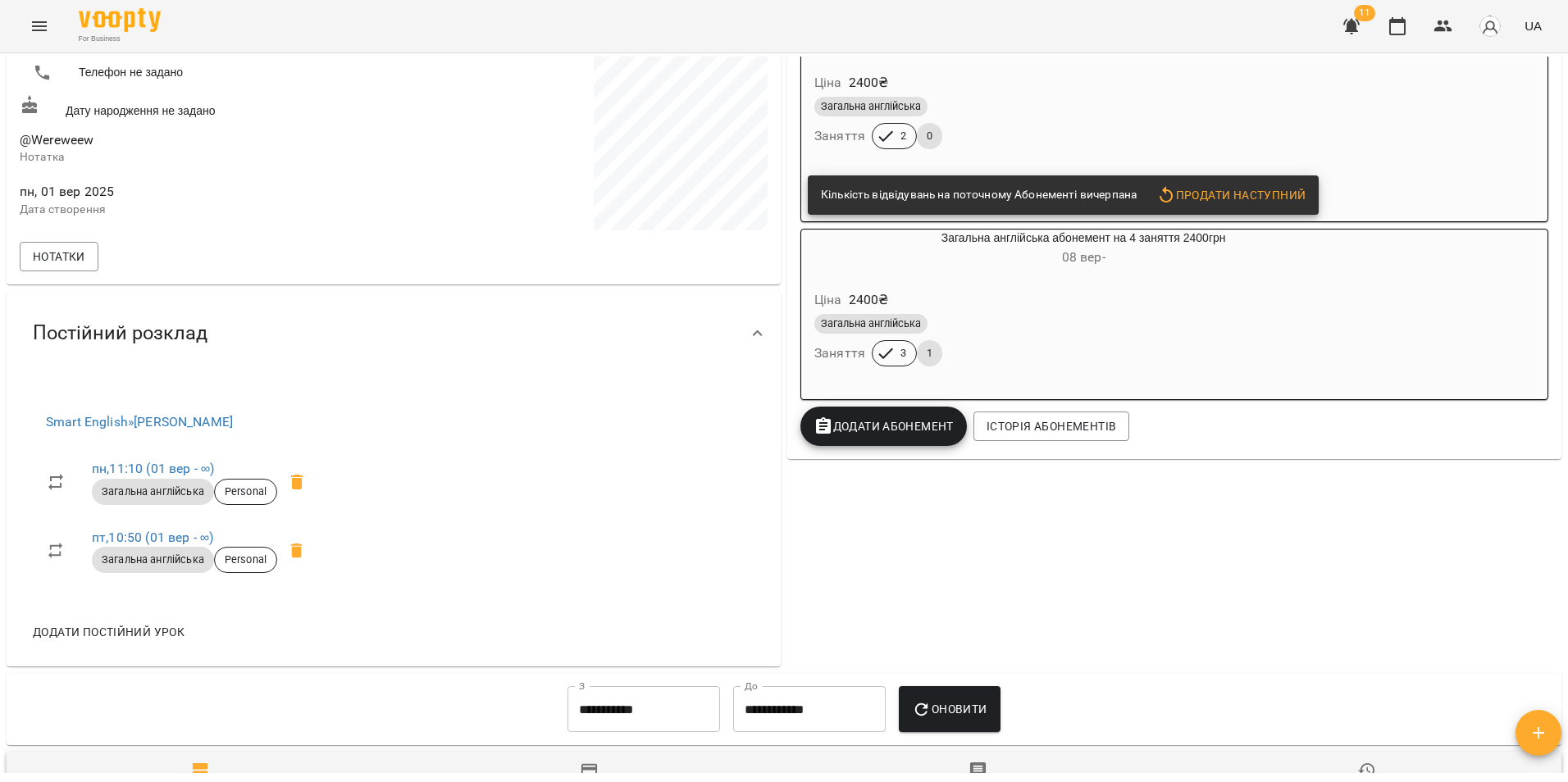
scroll to position [82, 0]
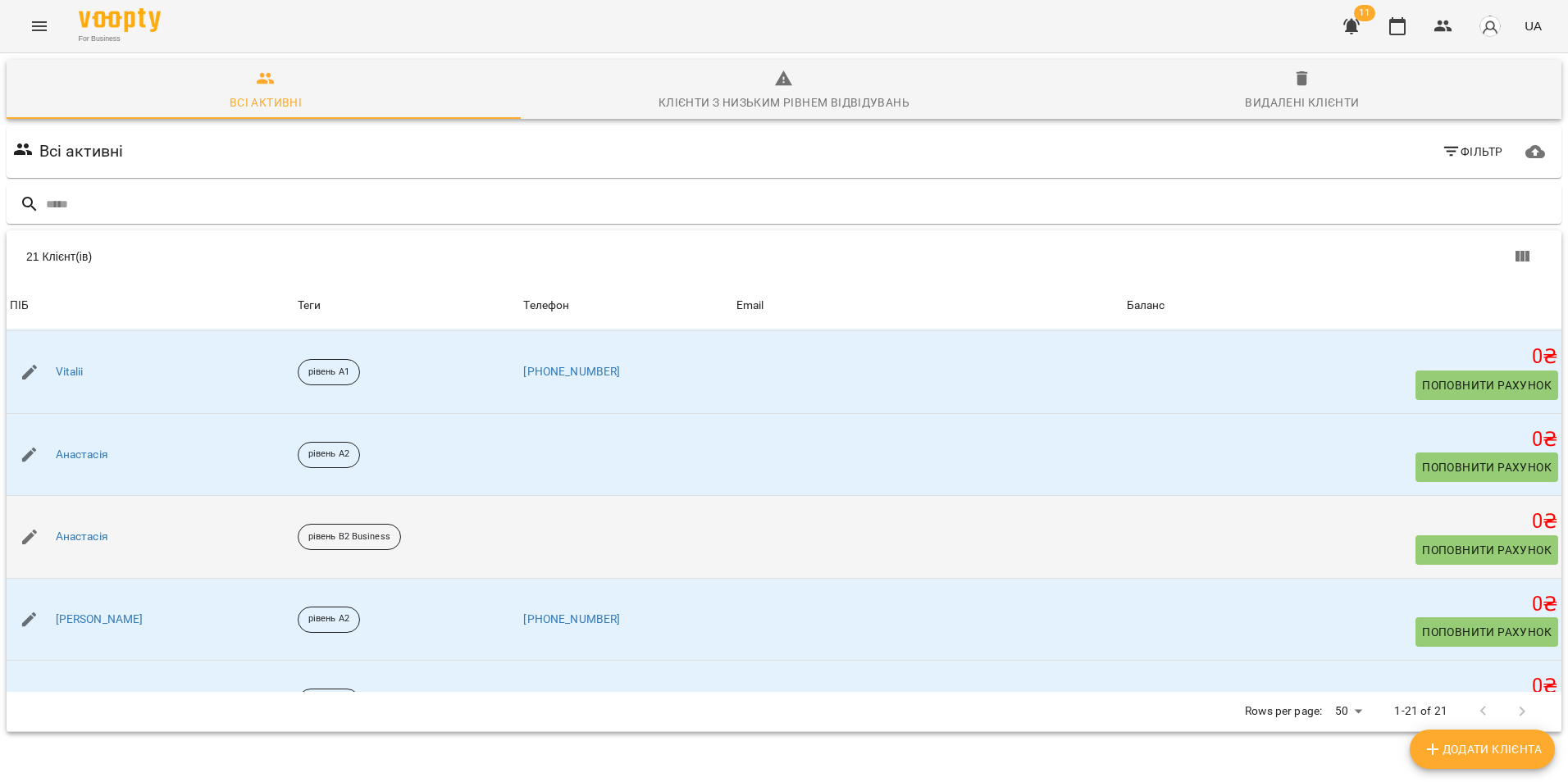
scroll to position [492, 0]
click at [79, 542] on link "[PERSON_NAME]" at bounding box center [100, 538] width 87 height 16
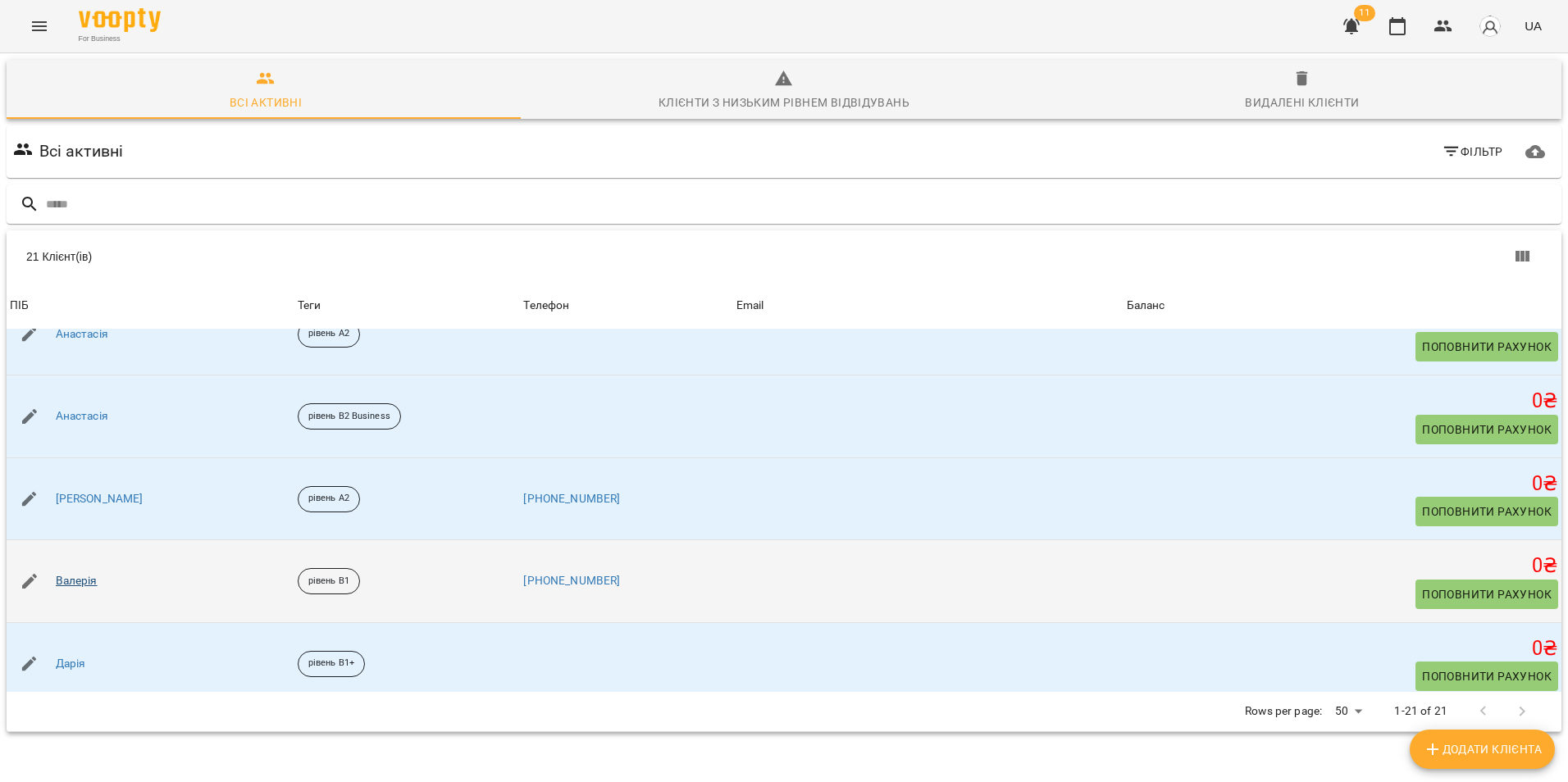
scroll to position [574, 0]
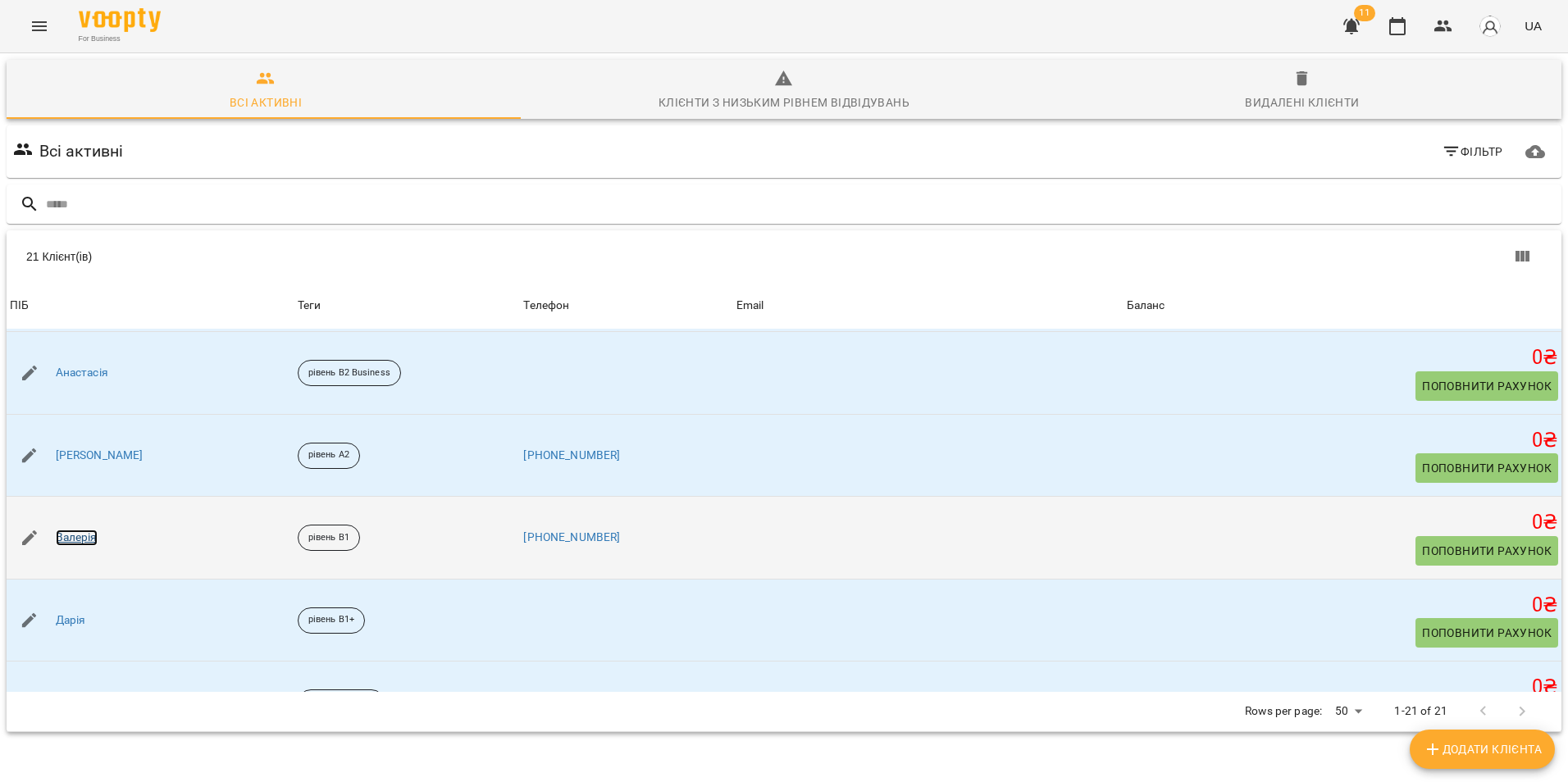
click at [76, 540] on link "Валерія" at bounding box center [76, 538] width 42 height 16
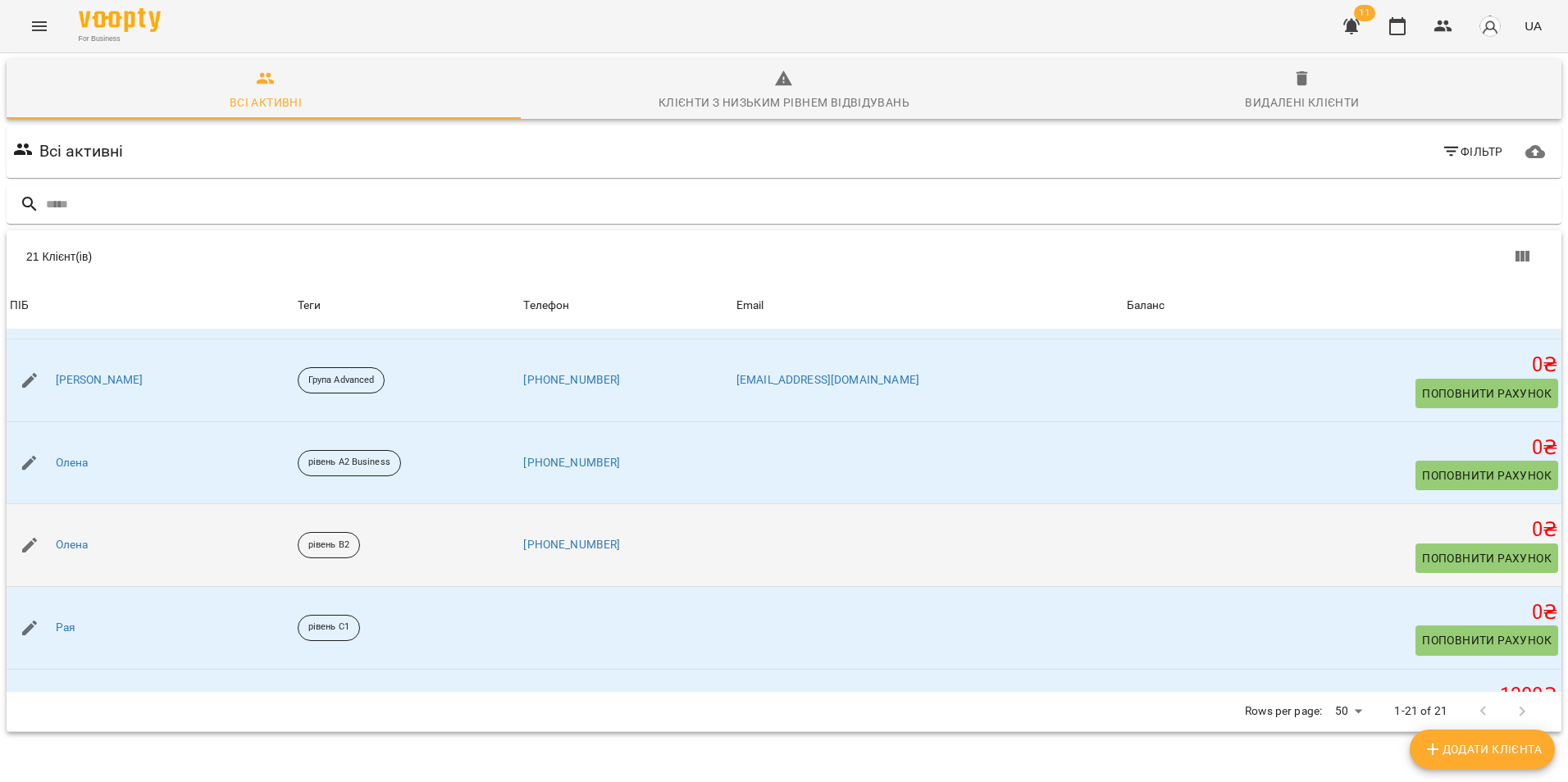
scroll to position [902, 0]
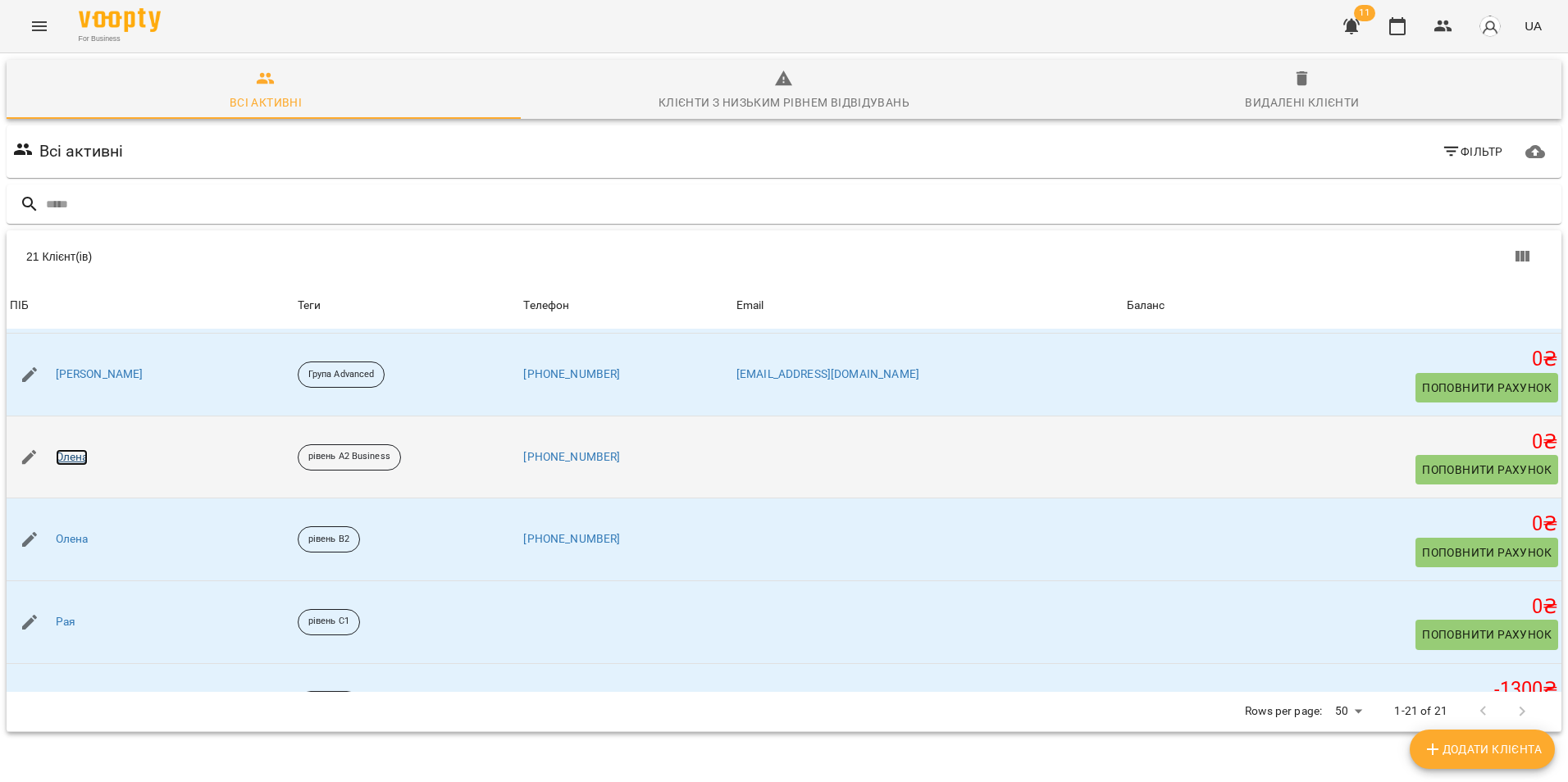
click at [81, 458] on link "Олена" at bounding box center [72, 457] width 33 height 16
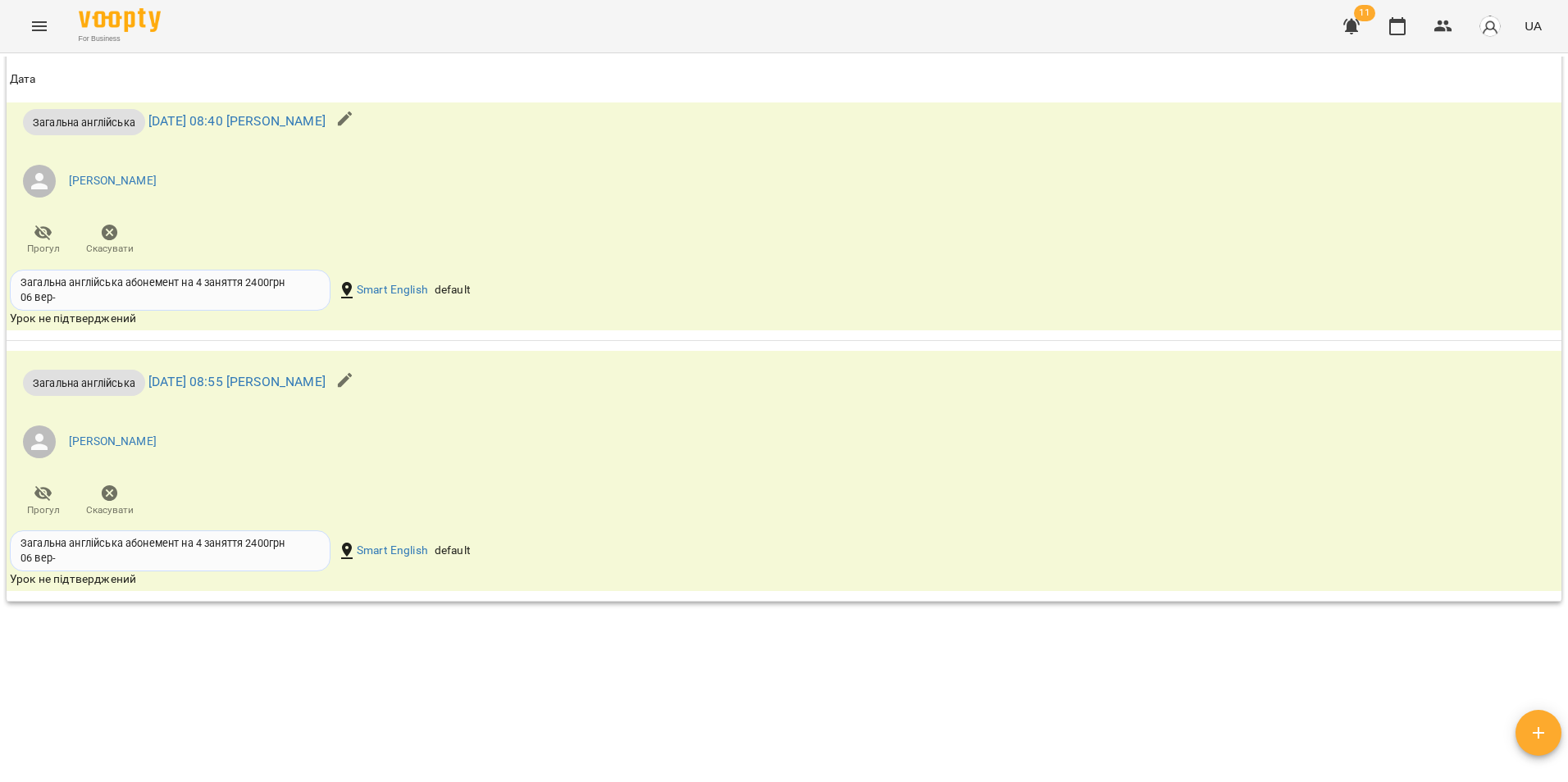
scroll to position [1946, 0]
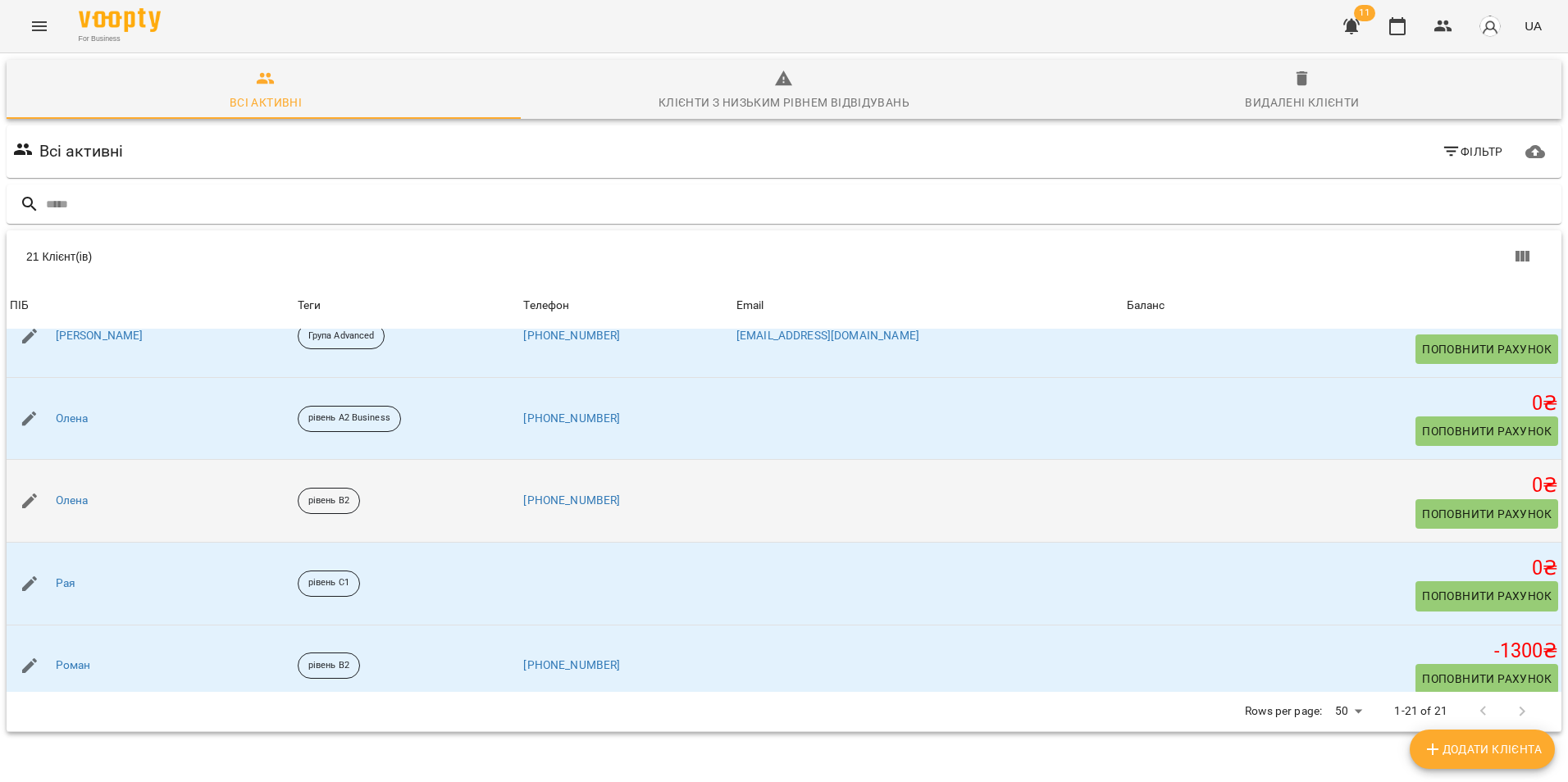
scroll to position [984, 0]
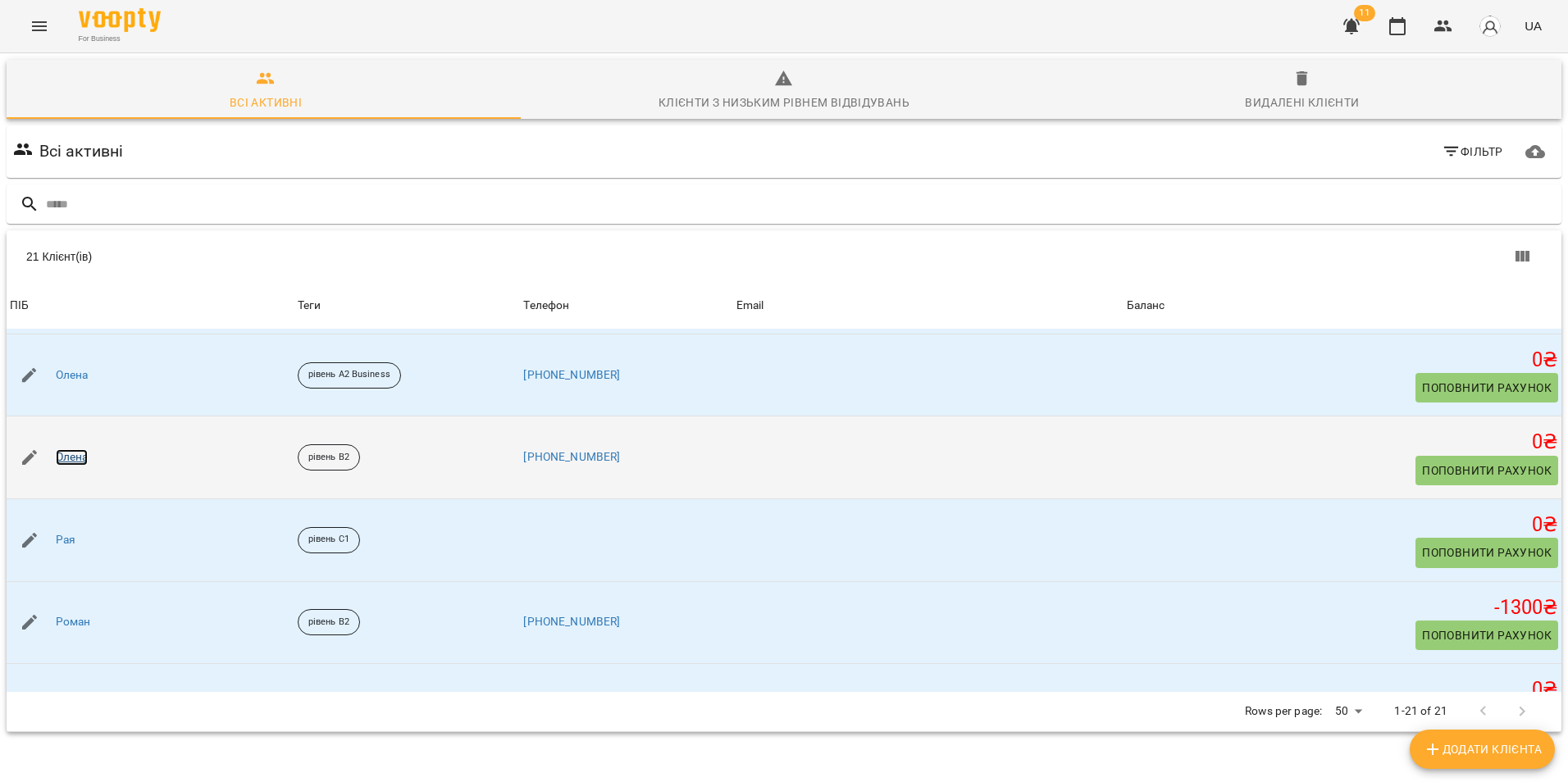
click at [81, 459] on link "Олена" at bounding box center [72, 457] width 33 height 16
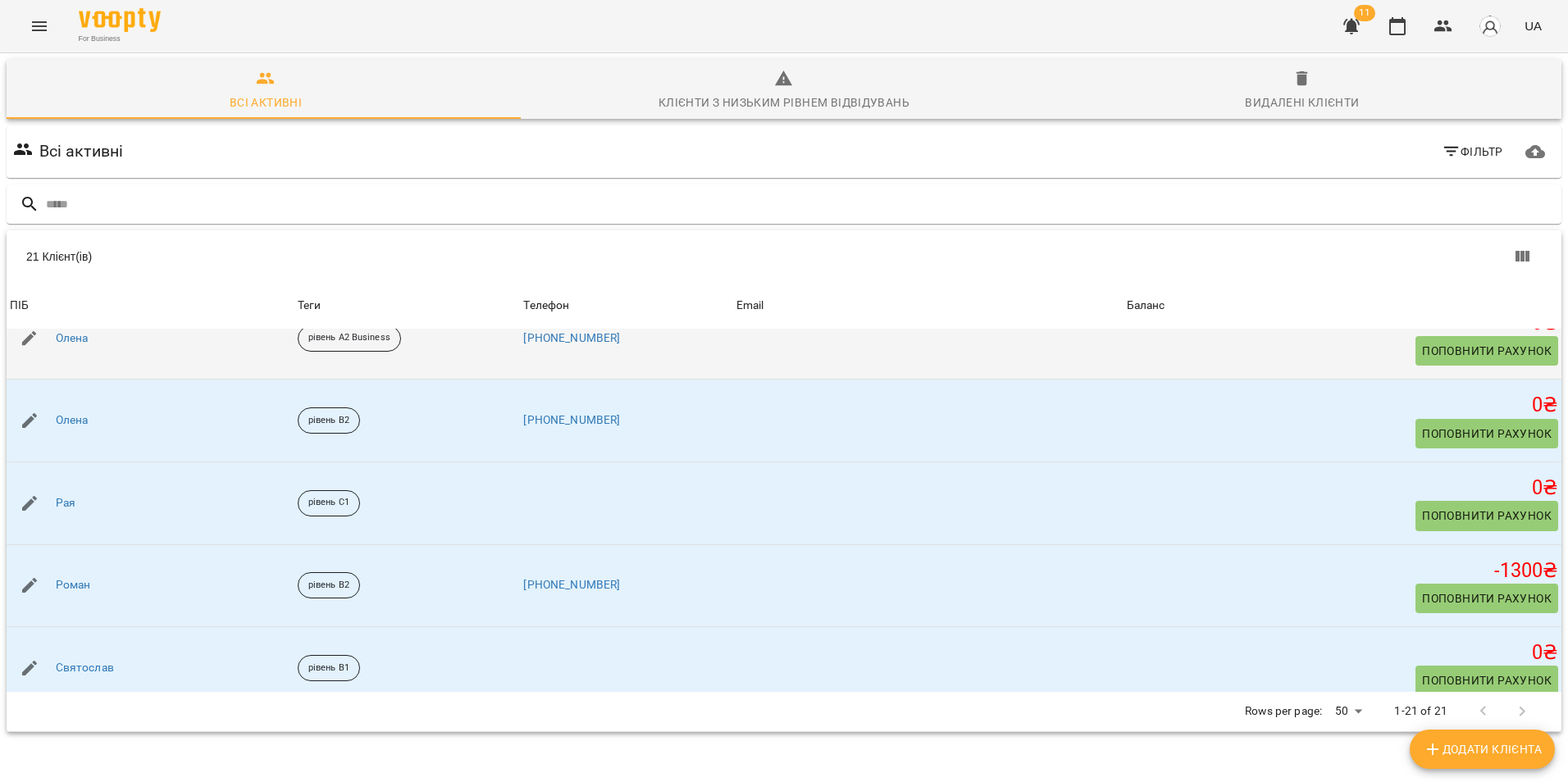
scroll to position [1066, 0]
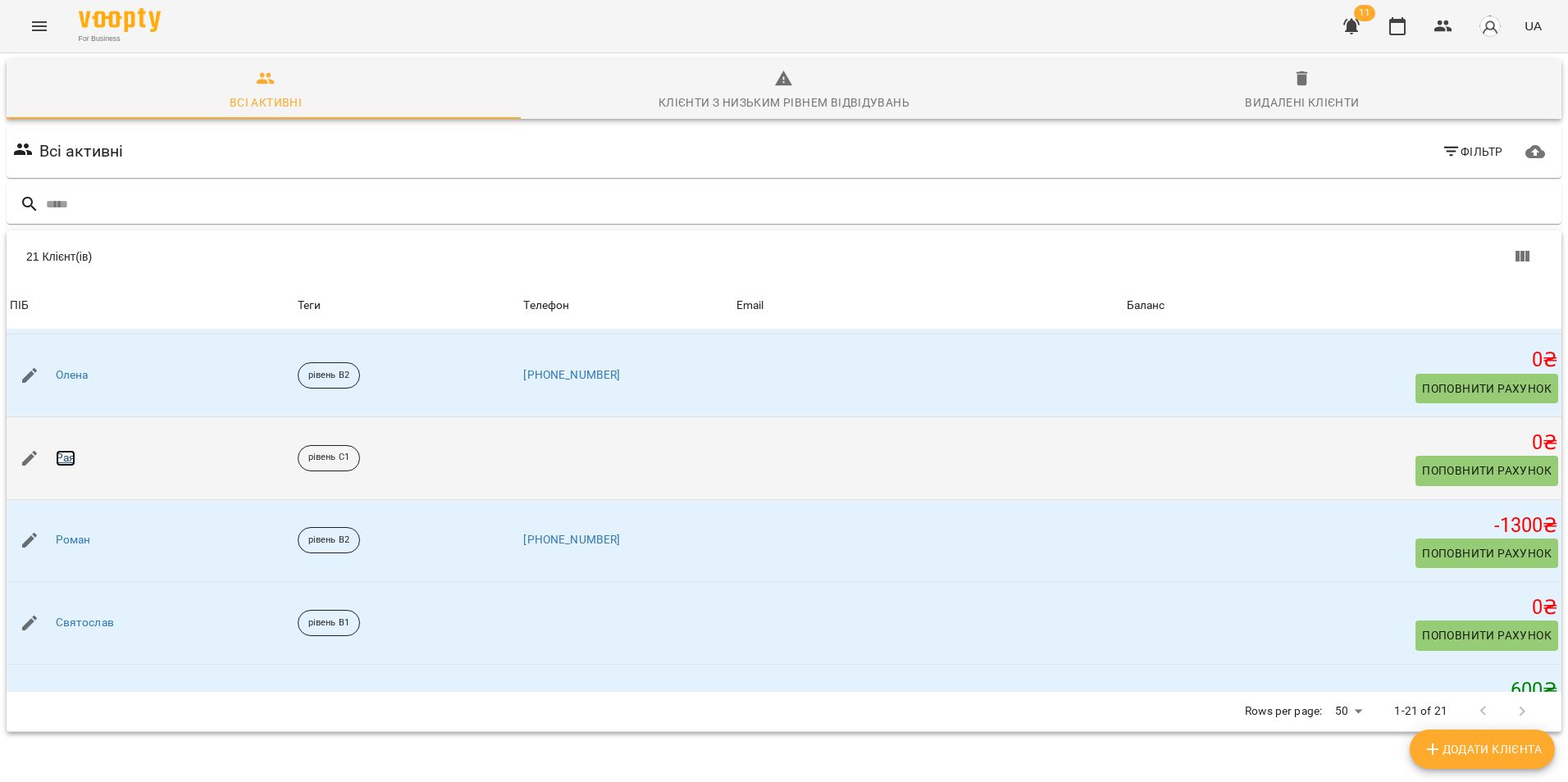
click at [58, 458] on link "Рая" at bounding box center [65, 458] width 20 height 16
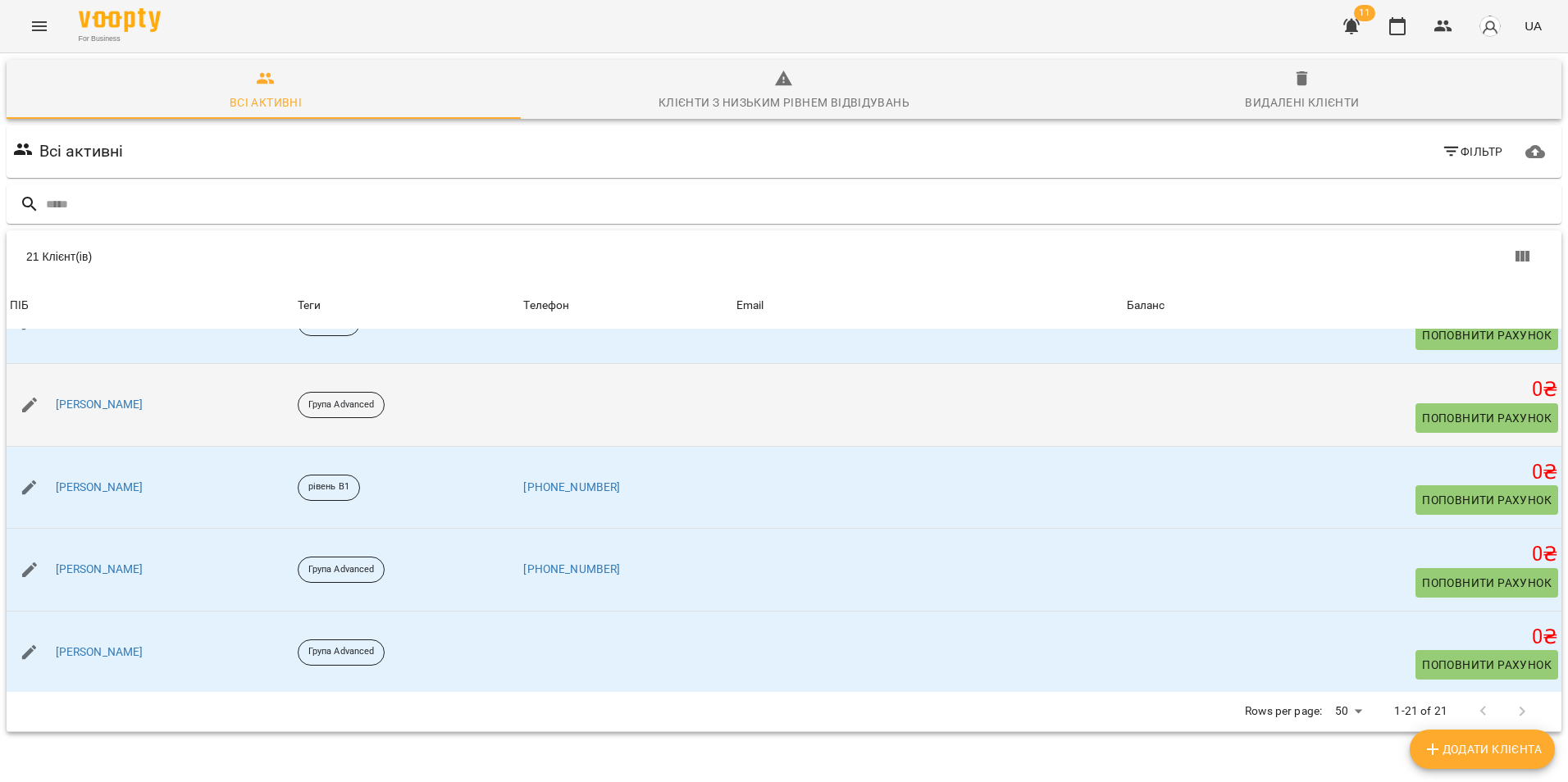
scroll to position [82, 0]
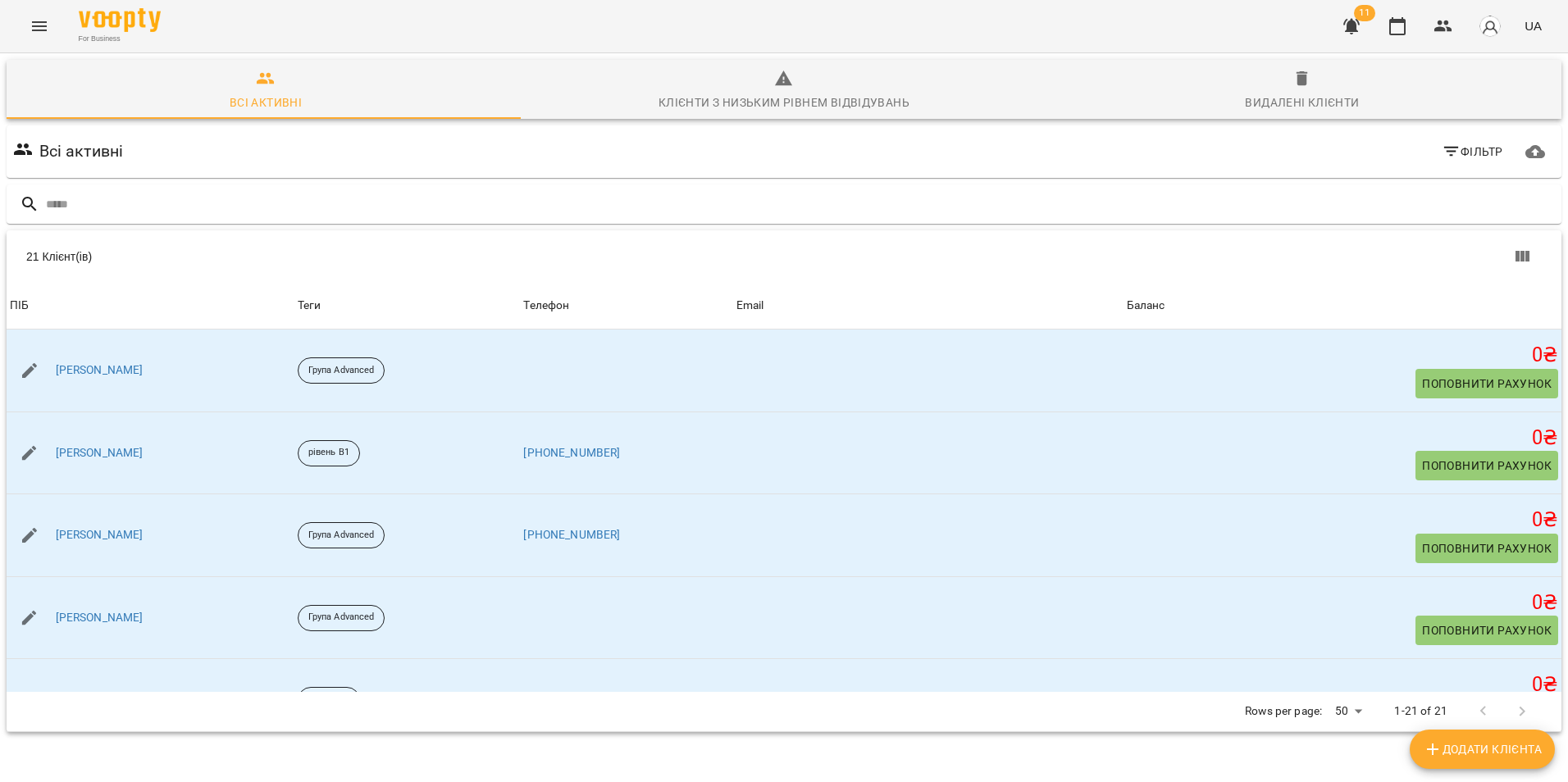
click at [1360, 33] on icon "button" at bounding box center [1351, 26] width 20 height 20
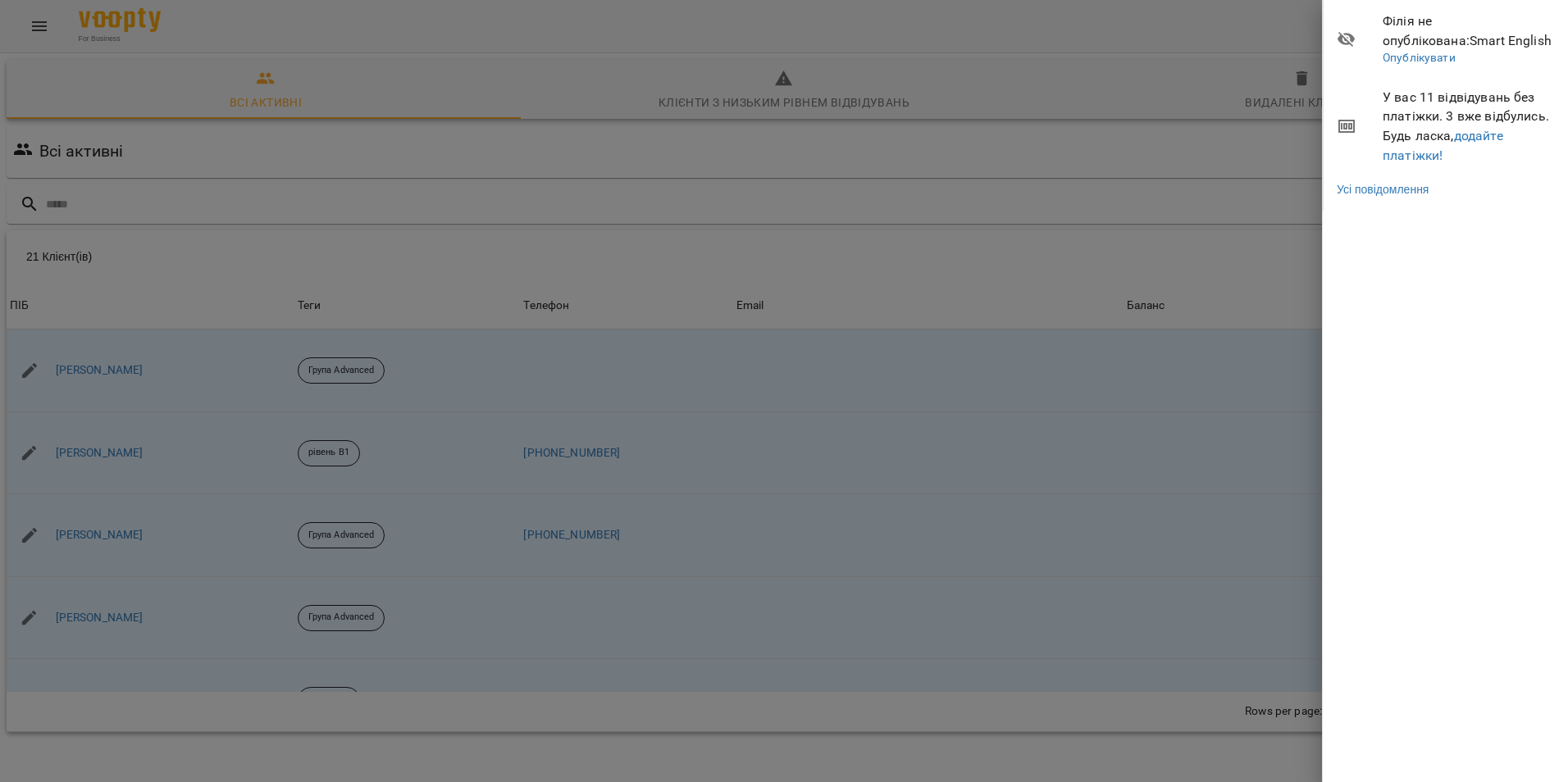
click at [1444, 155] on span "У вас 11 відвідувань без платіжки. 3 вже відбулись. Будь ласка, додайте платіжк…" at bounding box center [1469, 126] width 173 height 77
click at [1438, 155] on link "додайте платіжки!" at bounding box center [1443, 145] width 121 height 35
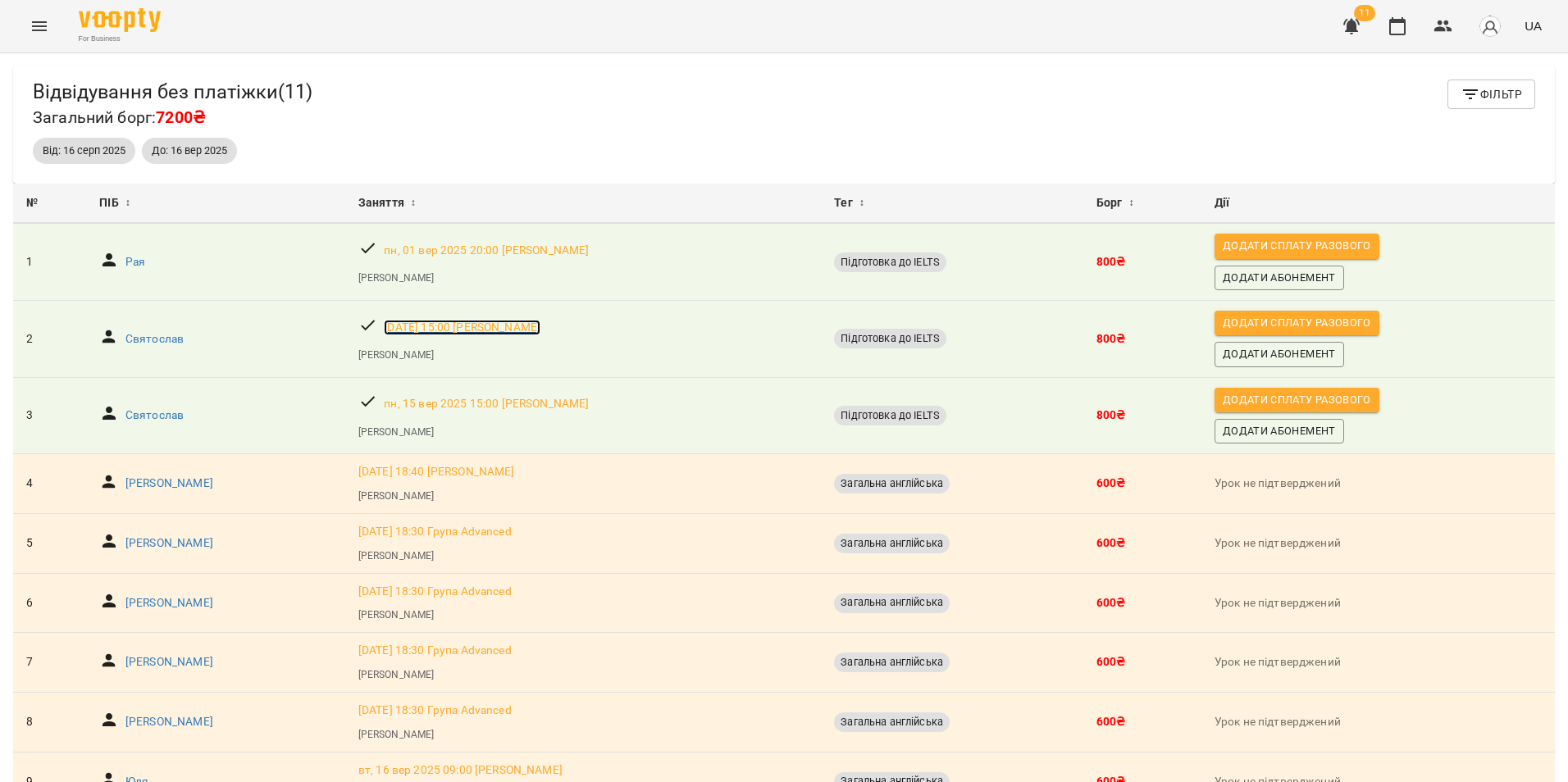
click at [537, 329] on p "[DATE] 15:00 [PERSON_NAME]" at bounding box center [461, 328] width 157 height 16
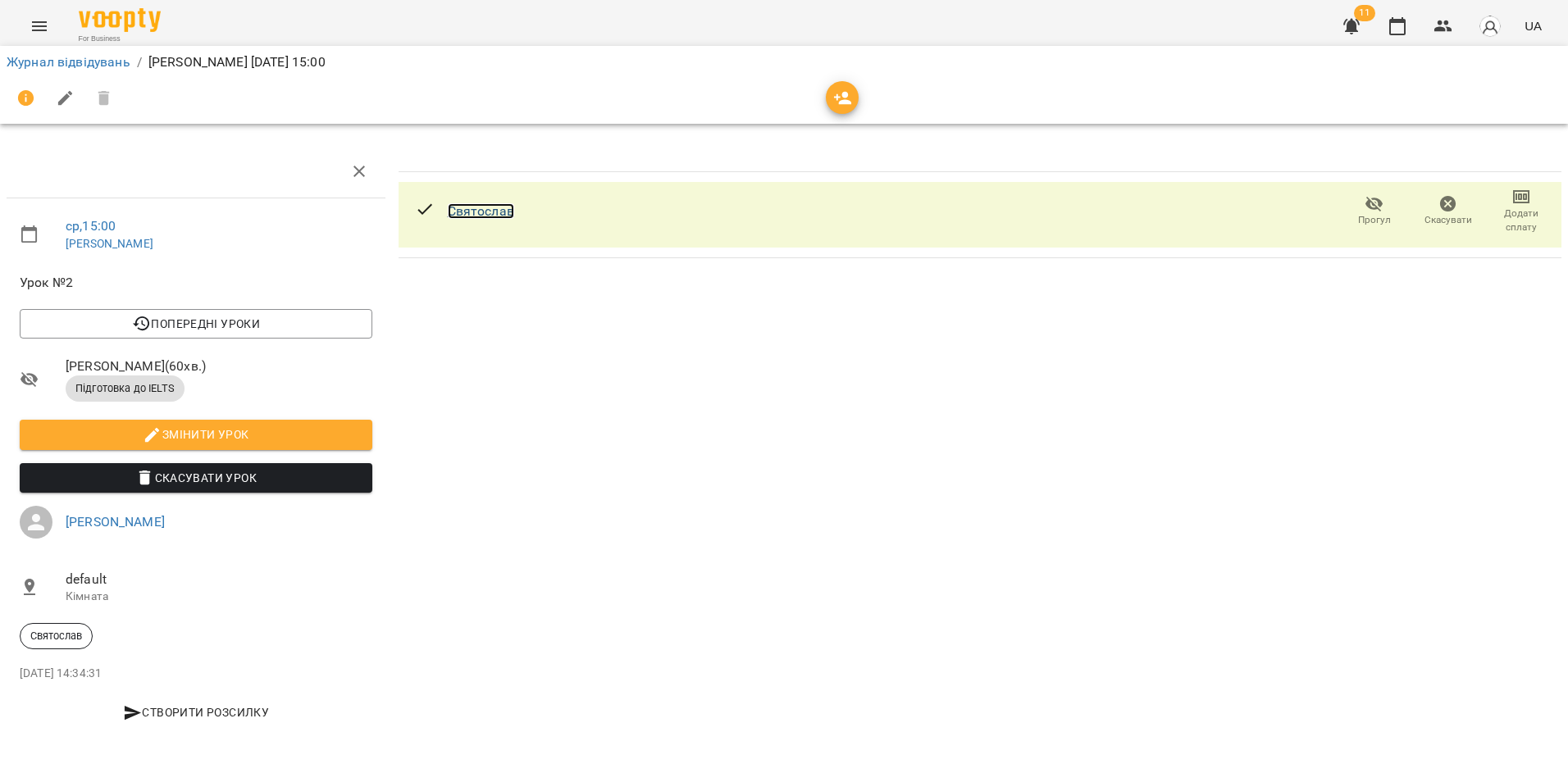
click at [499, 215] on link "Святослав" at bounding box center [480, 211] width 66 height 15
drag, startPoint x: 621, startPoint y: 548, endPoint x: 592, endPoint y: 552, distance: 29.3
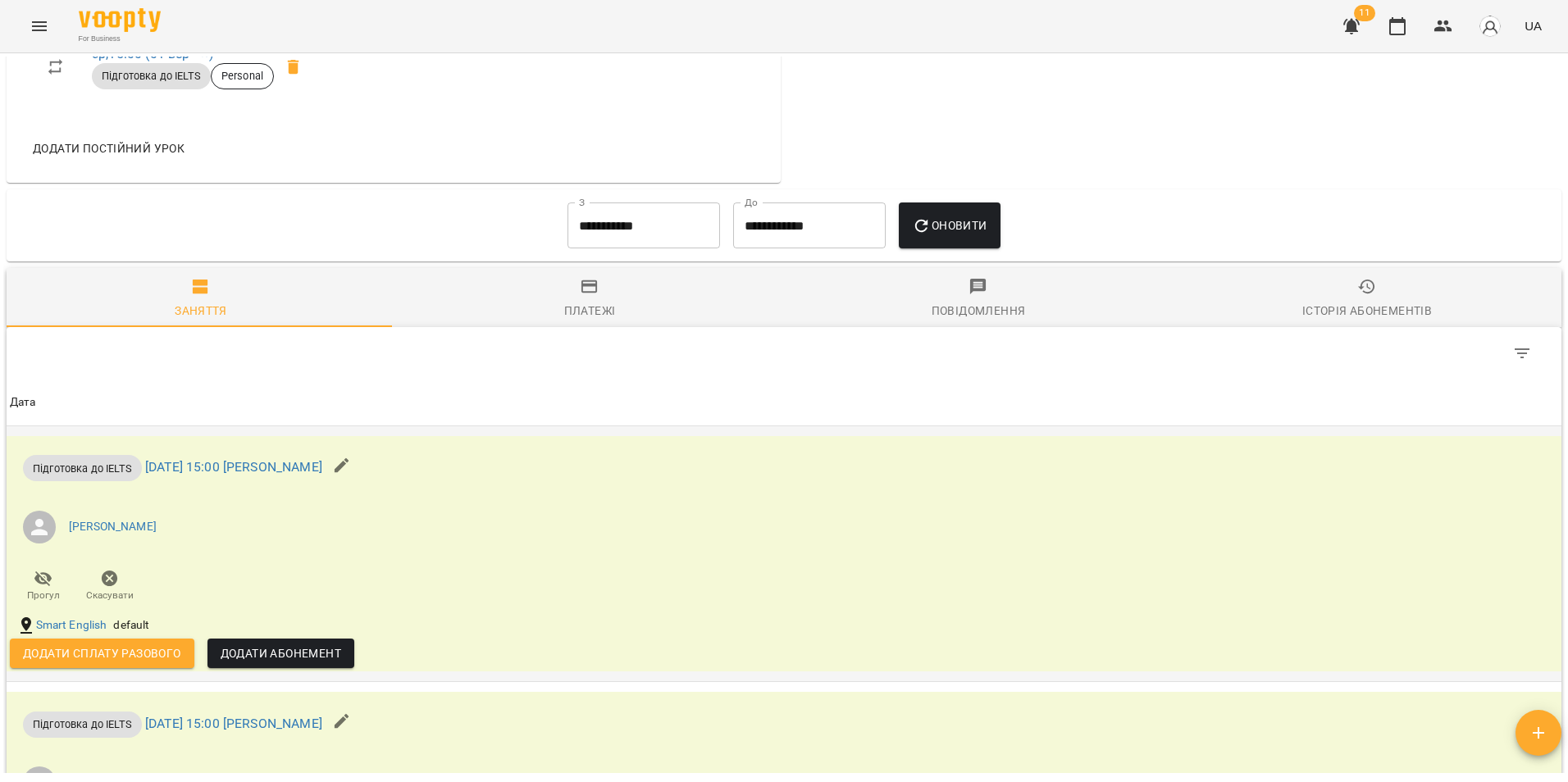
scroll to position [820, 0]
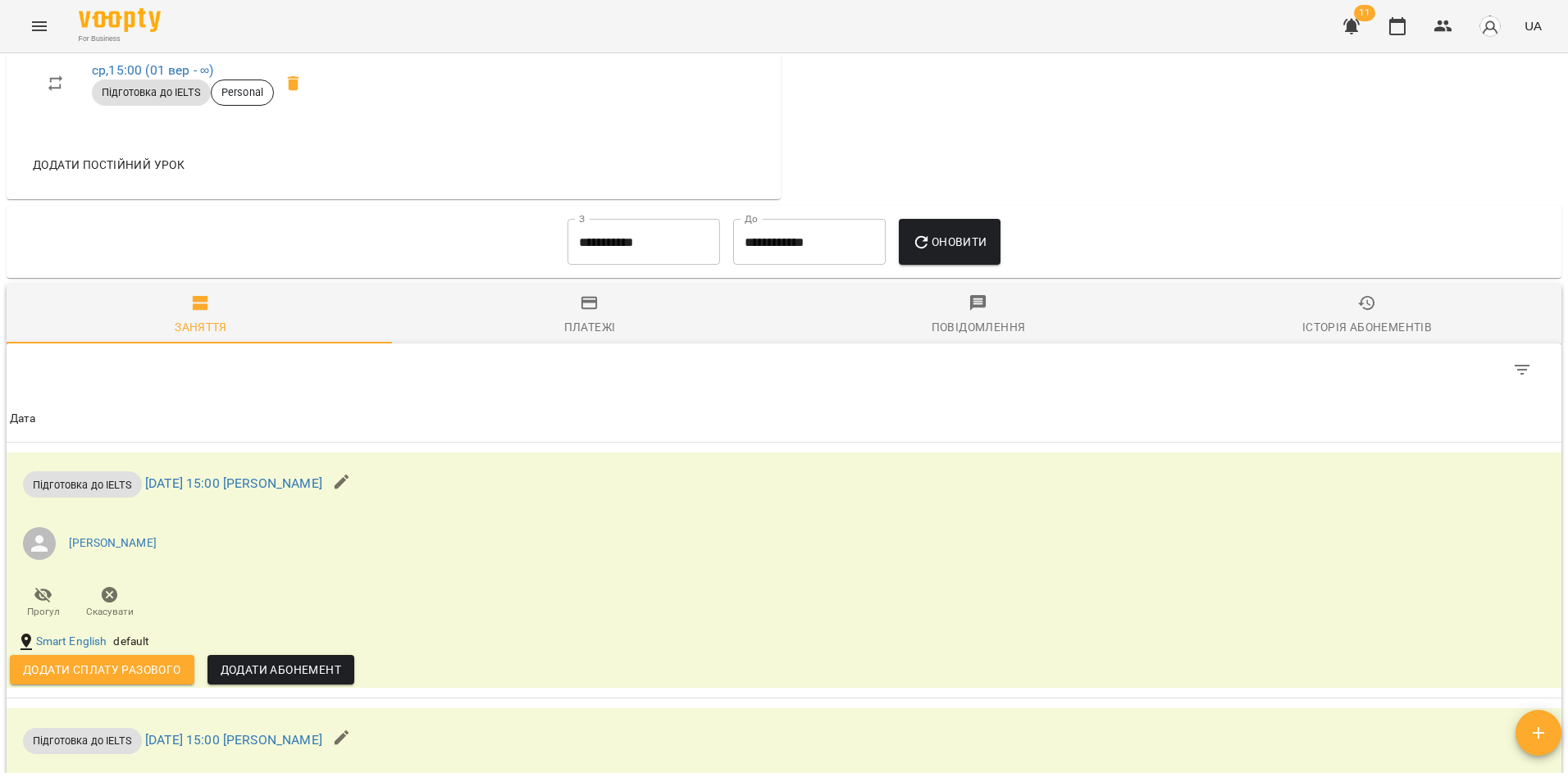
click at [584, 317] on div "Платежі" at bounding box center [590, 327] width 51 height 20
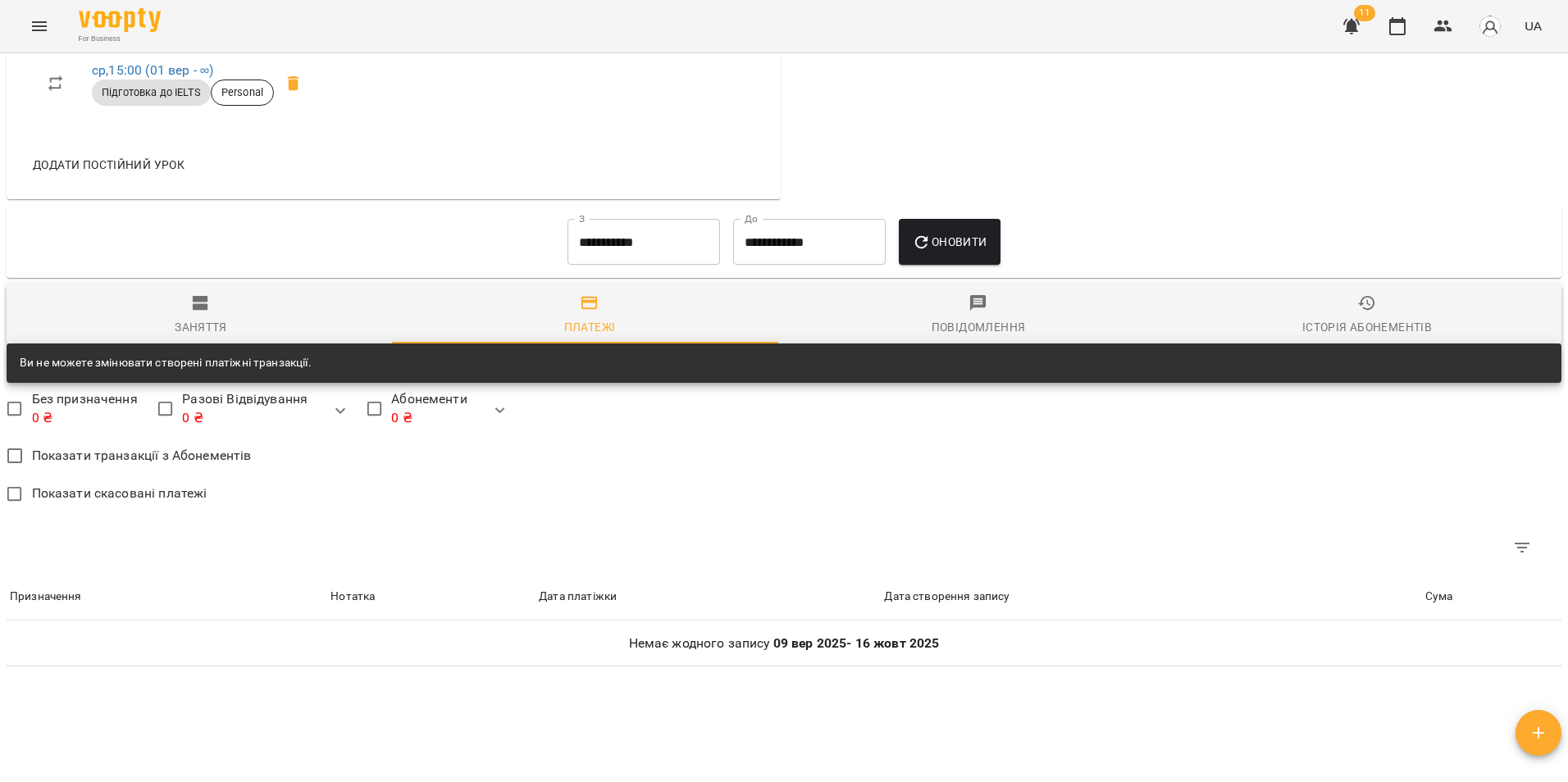
click at [226, 314] on span "Заняття" at bounding box center [201, 316] width 369 height 45
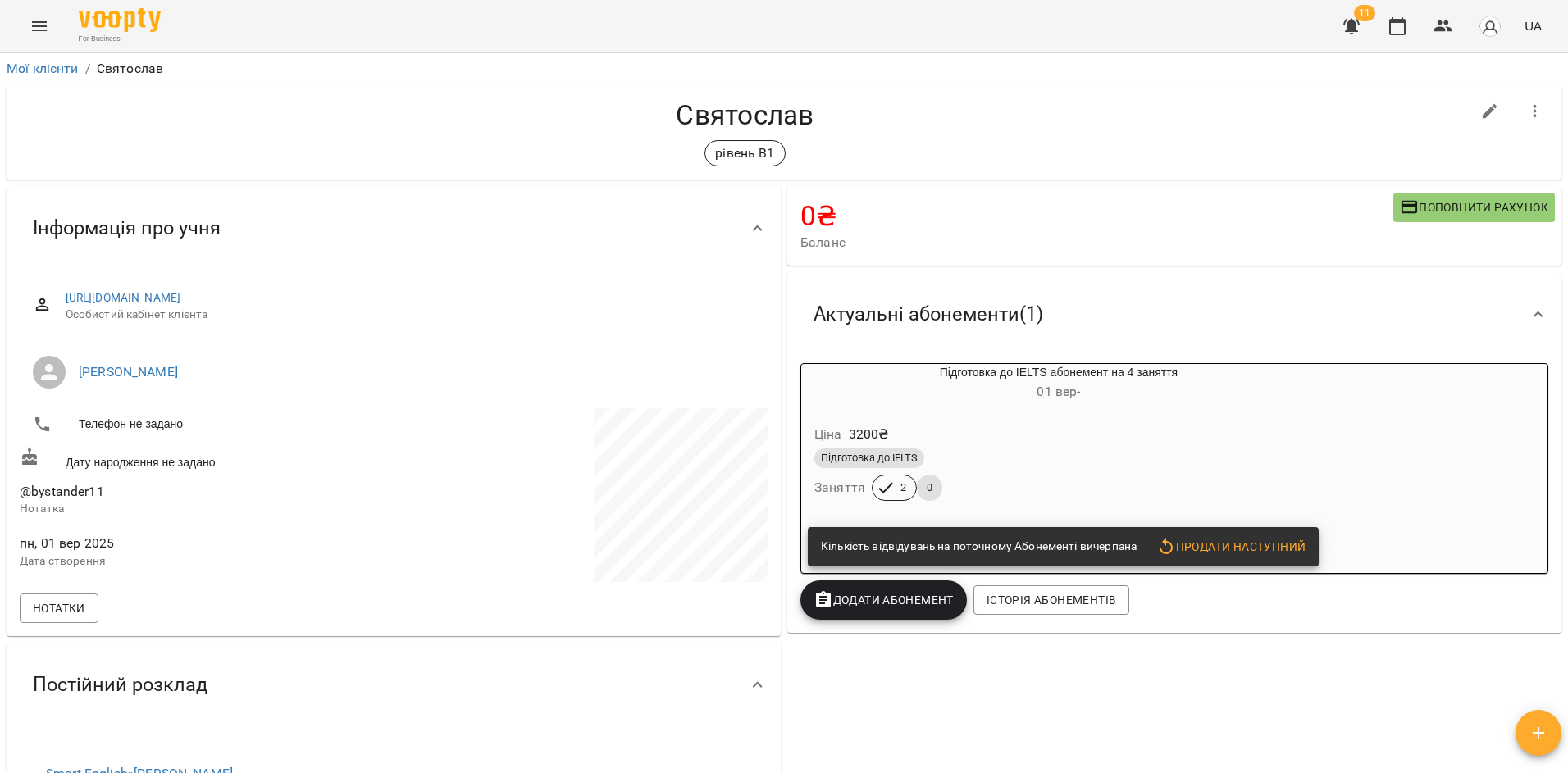
scroll to position [0, 0]
click at [776, 478] on div "Інформація про учня https://www.voopty.com.ua/client/680f6a916b0552934fee42e4/6…" at bounding box center [394, 412] width 781 height 457
